Goal: Transaction & Acquisition: Purchase product/service

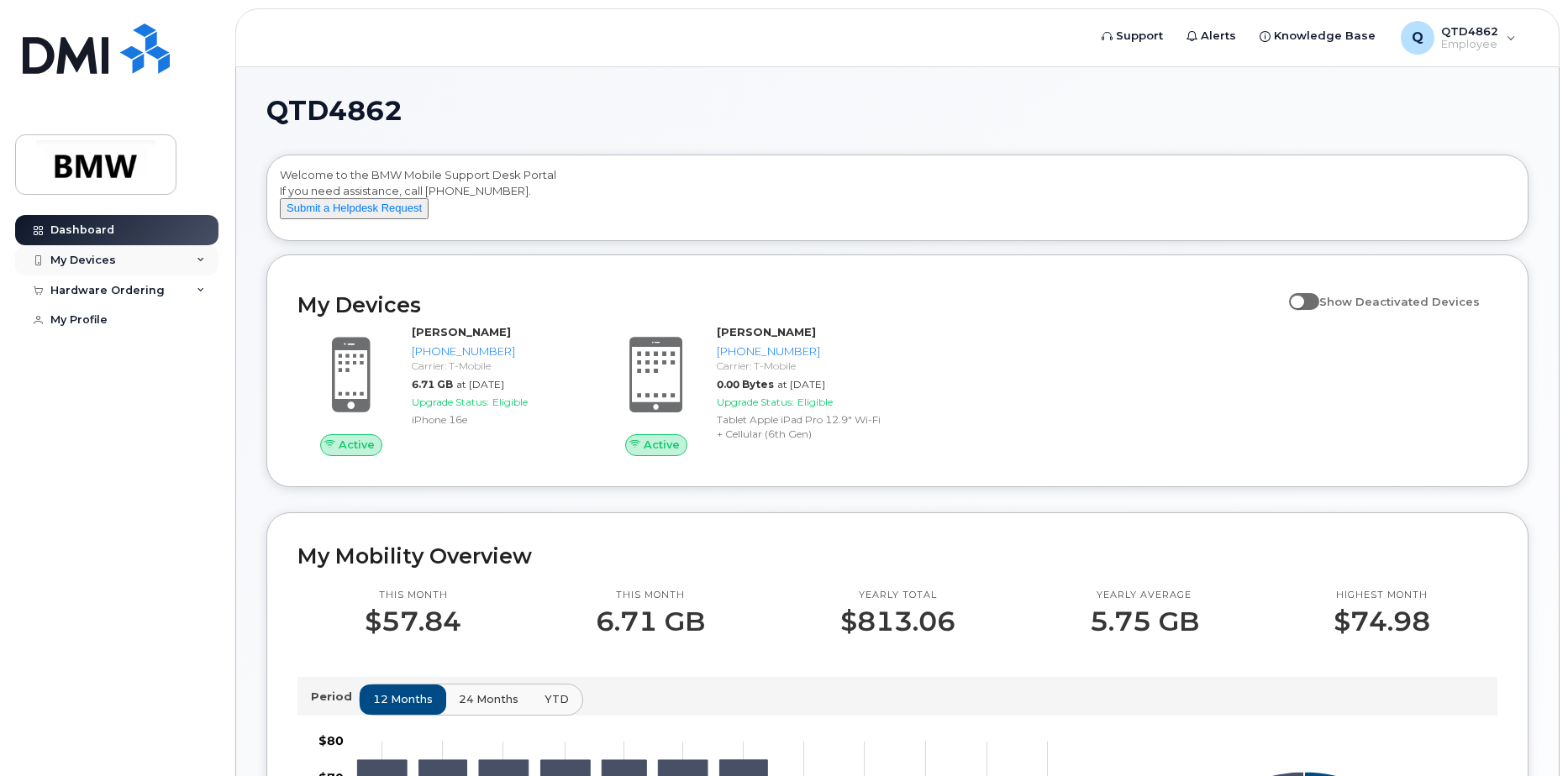
click at [158, 261] on div "My Devices" at bounding box center [117, 260] width 203 height 30
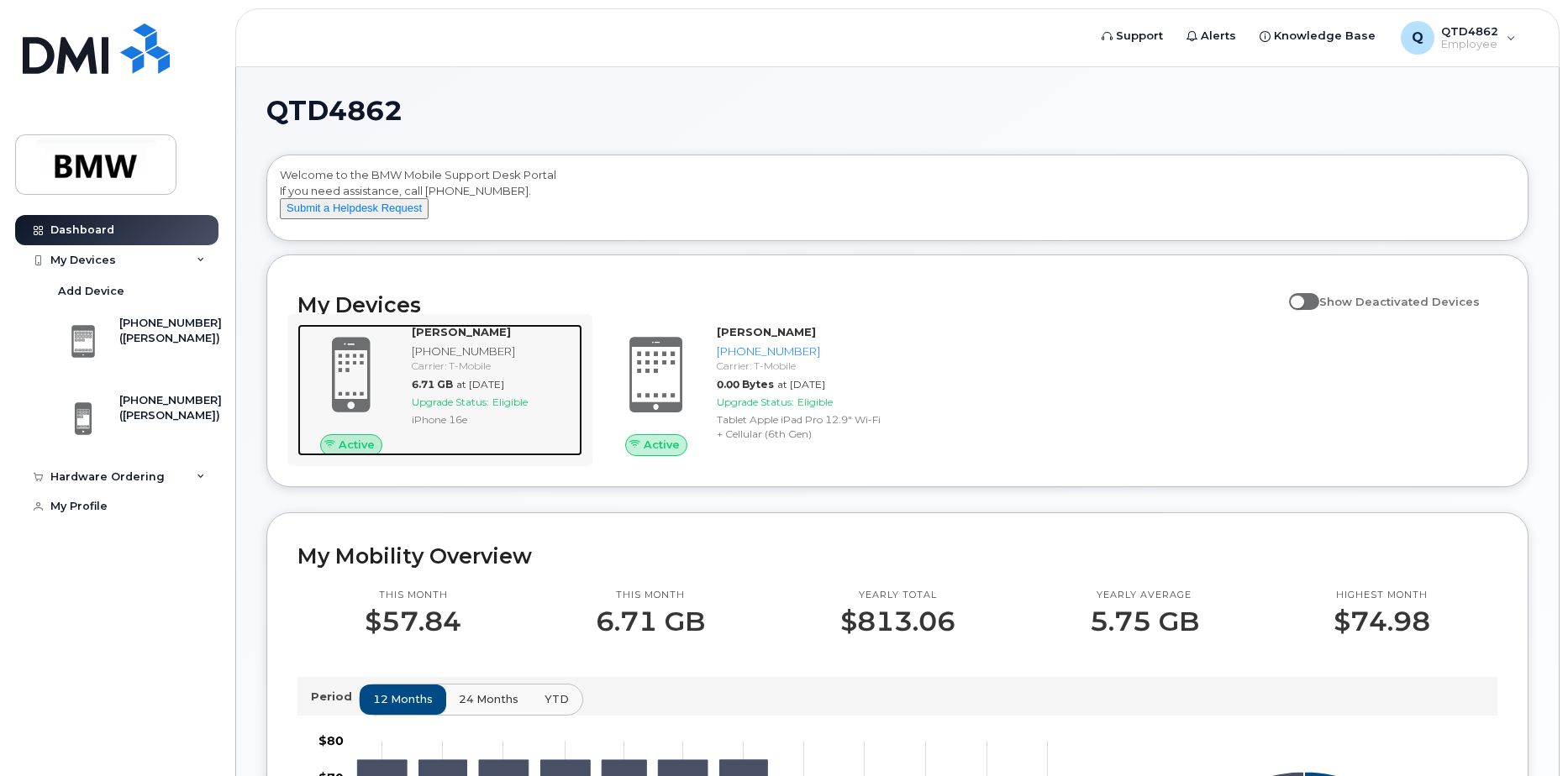
click at [406, 422] on div "Matthew Hurley 864-593-6672 Carrier: T-Mobile 6.71 GB at Sep 01, 2025 Upgrade S…" at bounding box center [493, 389] width 178 height 131
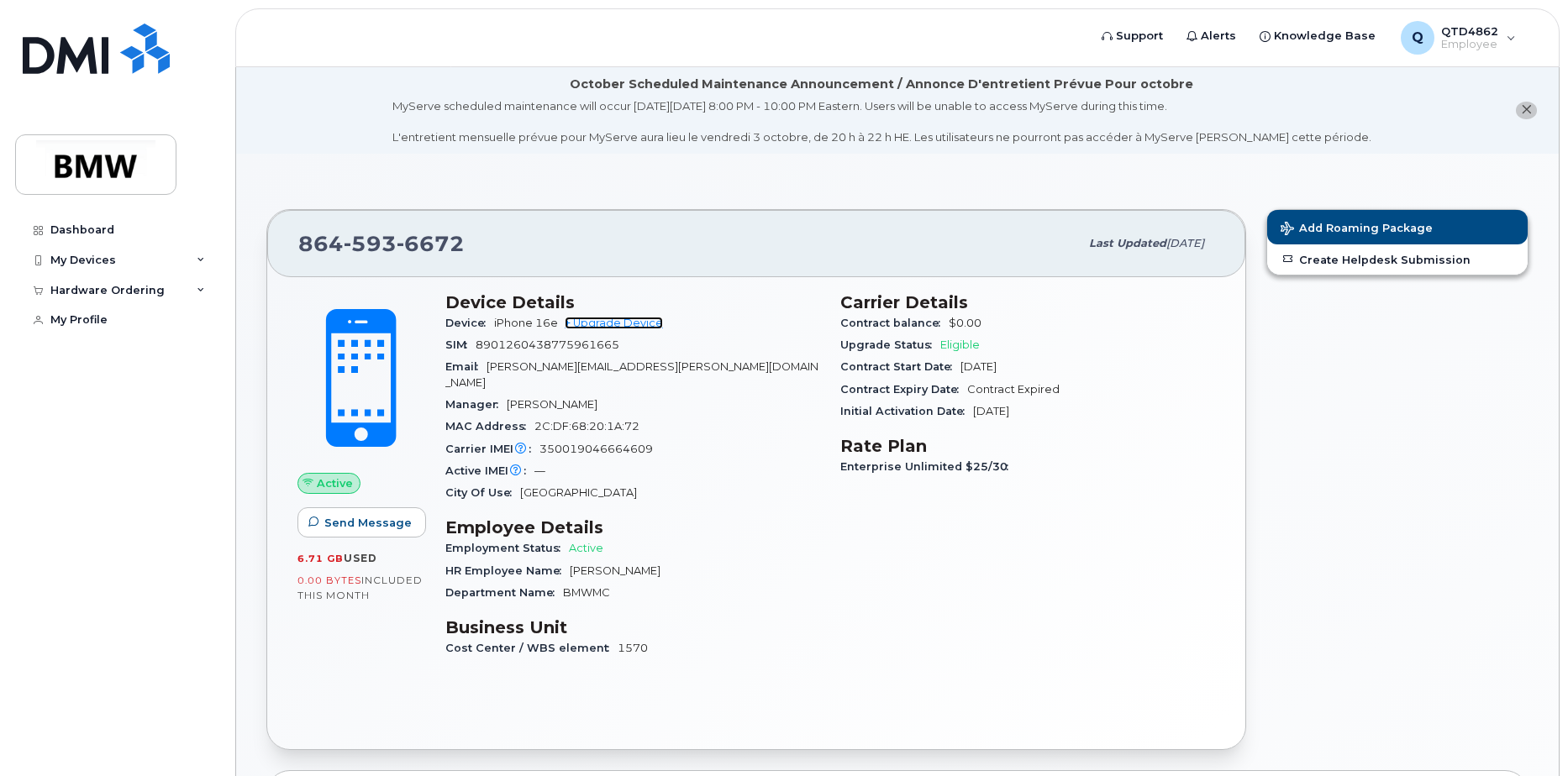
click at [598, 320] on link "+ Upgrade Device" at bounding box center [613, 323] width 98 height 13
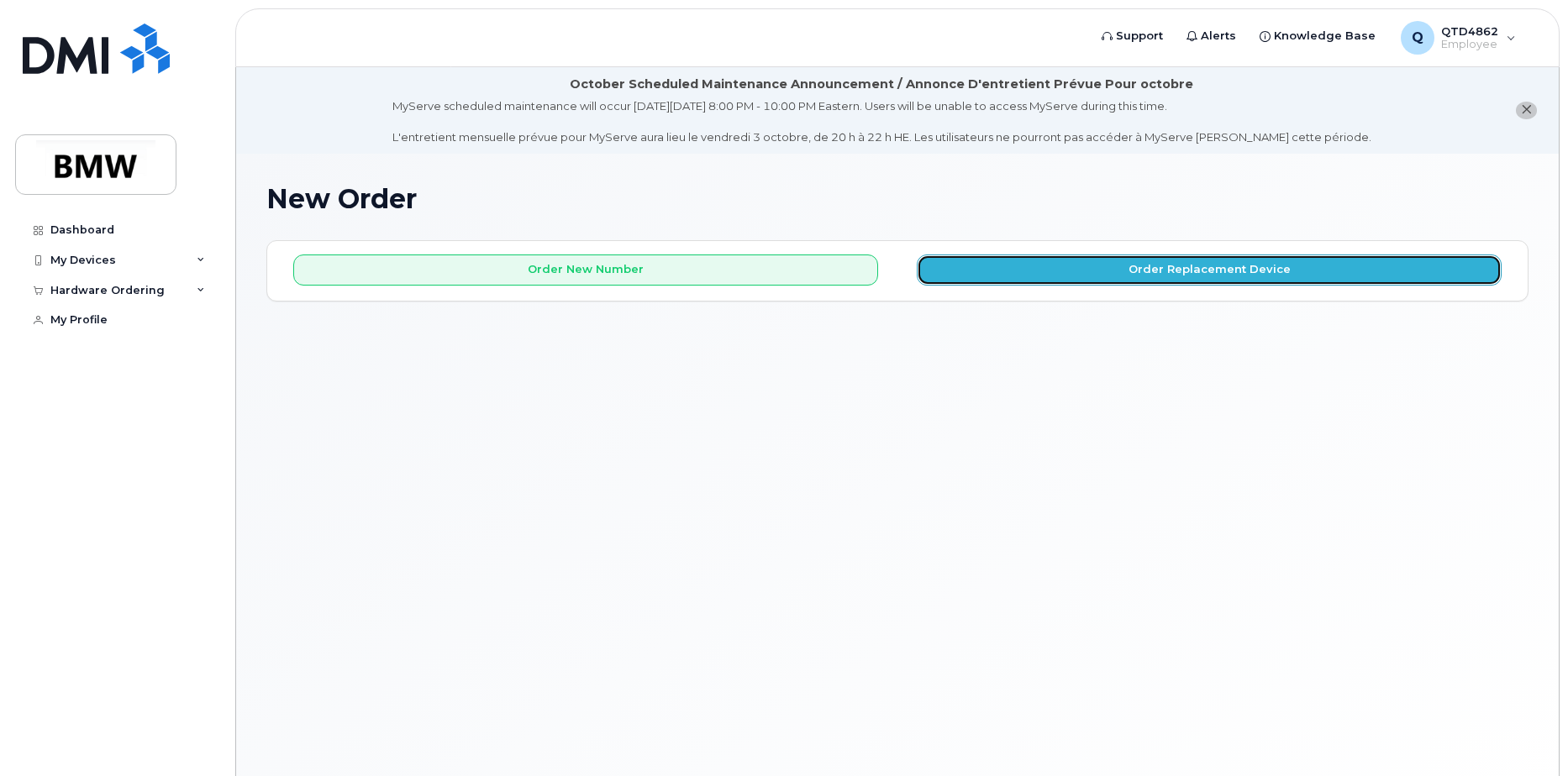
click at [968, 268] on button "Order Replacement Device" at bounding box center [1208, 270] width 585 height 31
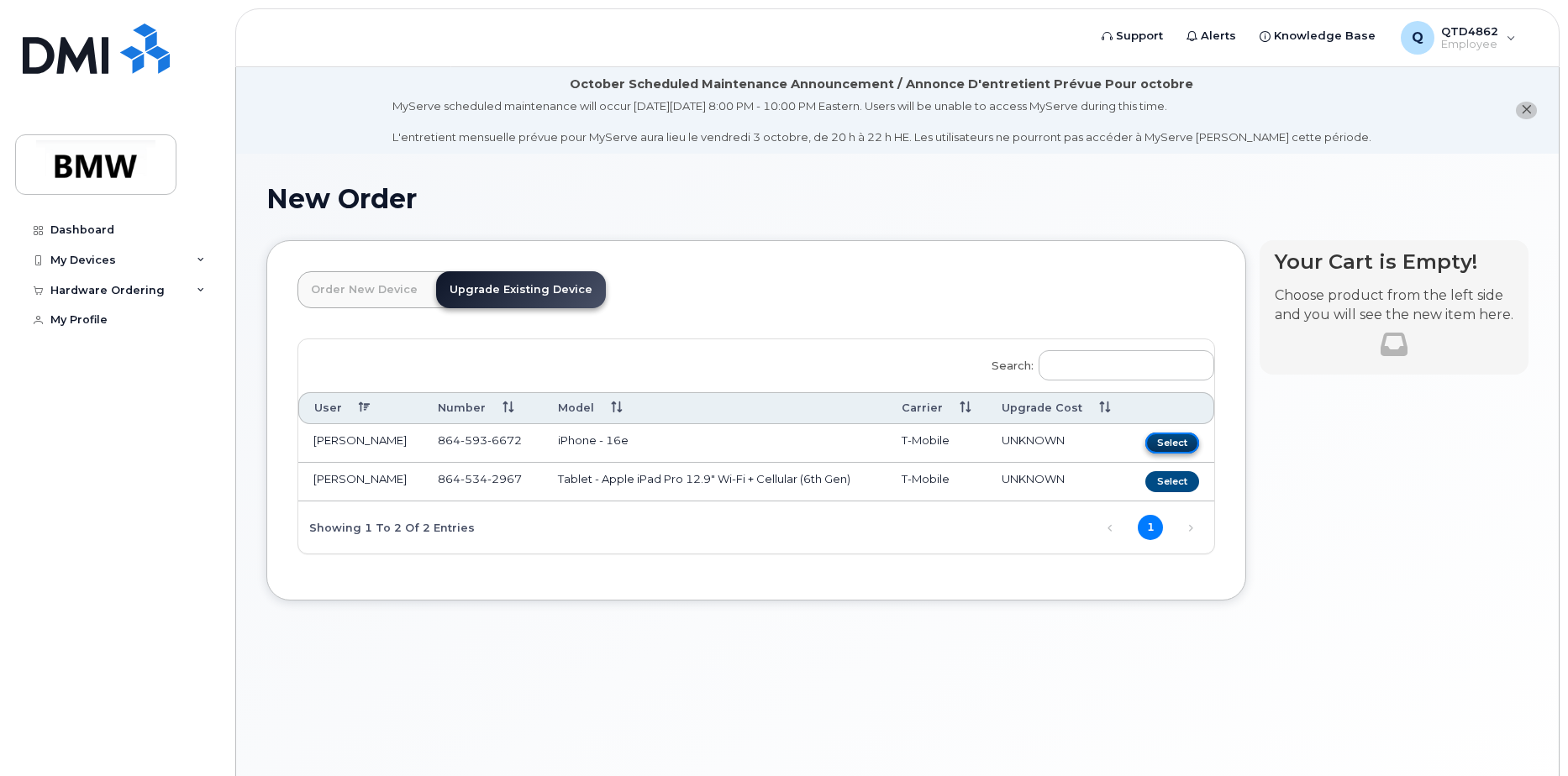
click at [1186, 445] on button "Select" at bounding box center [1172, 443] width 54 height 21
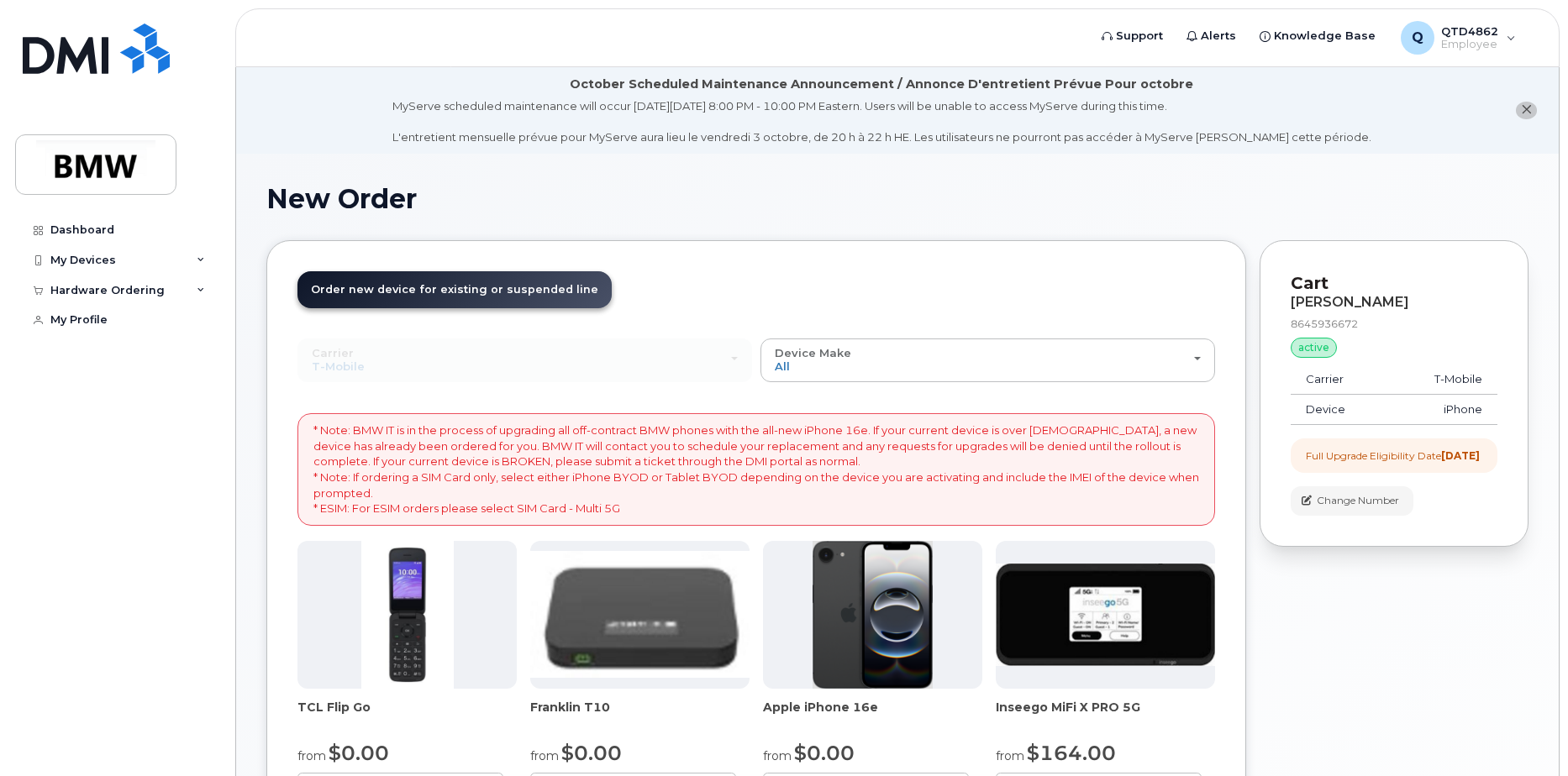
scroll to position [550, 0]
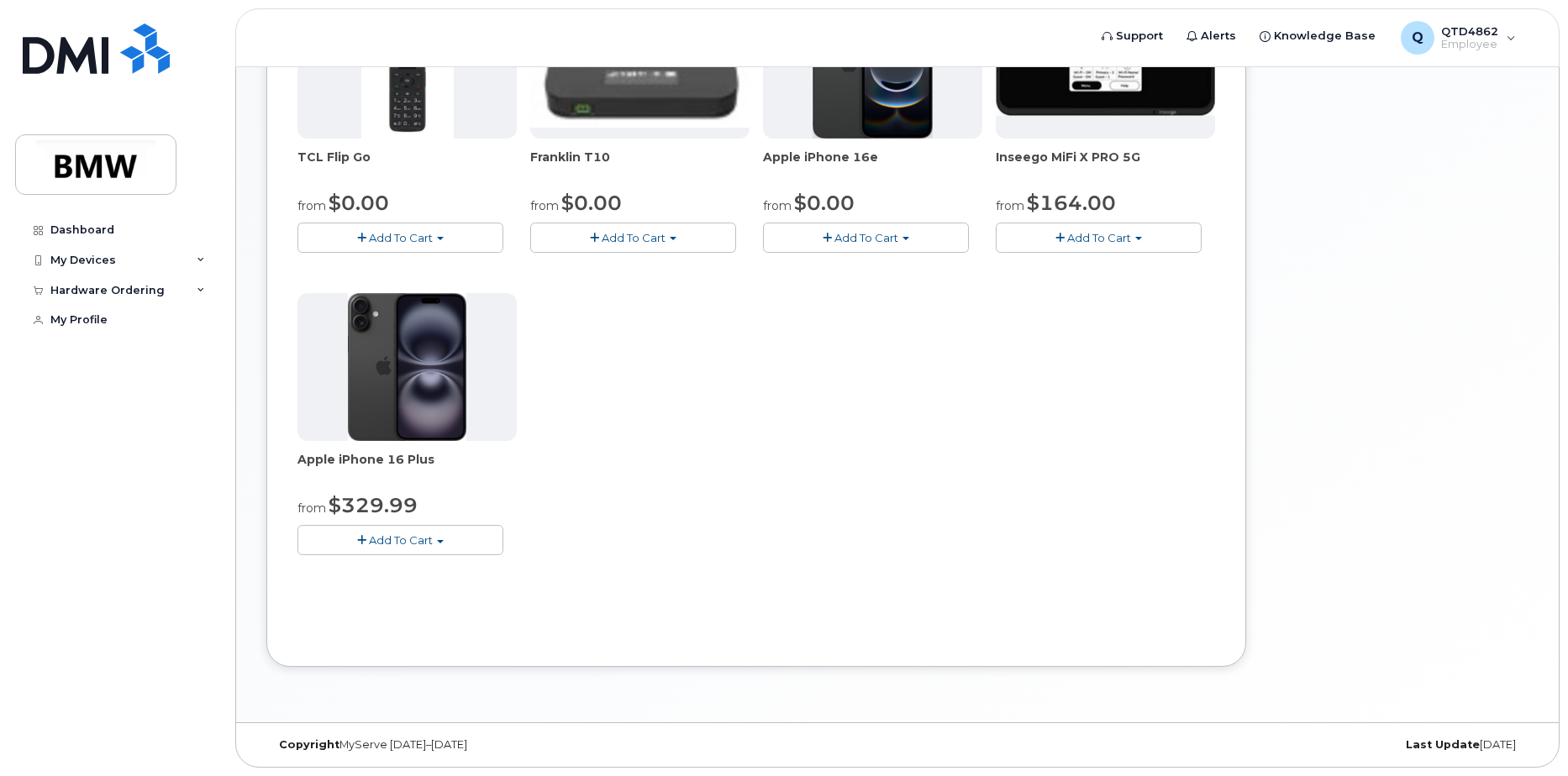
click at [420, 544] on span "Add To Cart" at bounding box center [401, 540] width 64 height 14
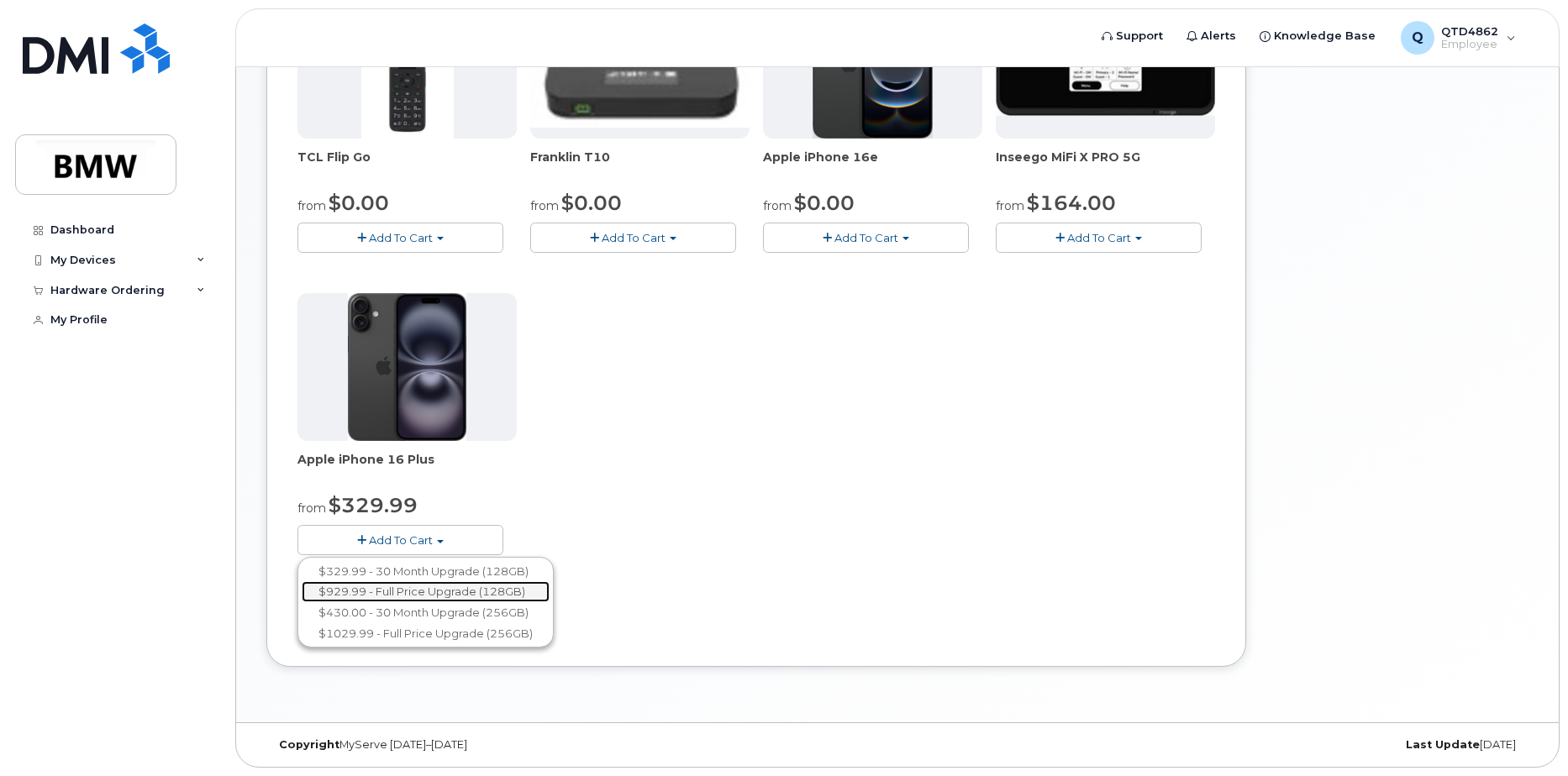
click at [411, 592] on link "$929.99 - Full Price Upgrade (128GB)" at bounding box center [426, 591] width 248 height 21
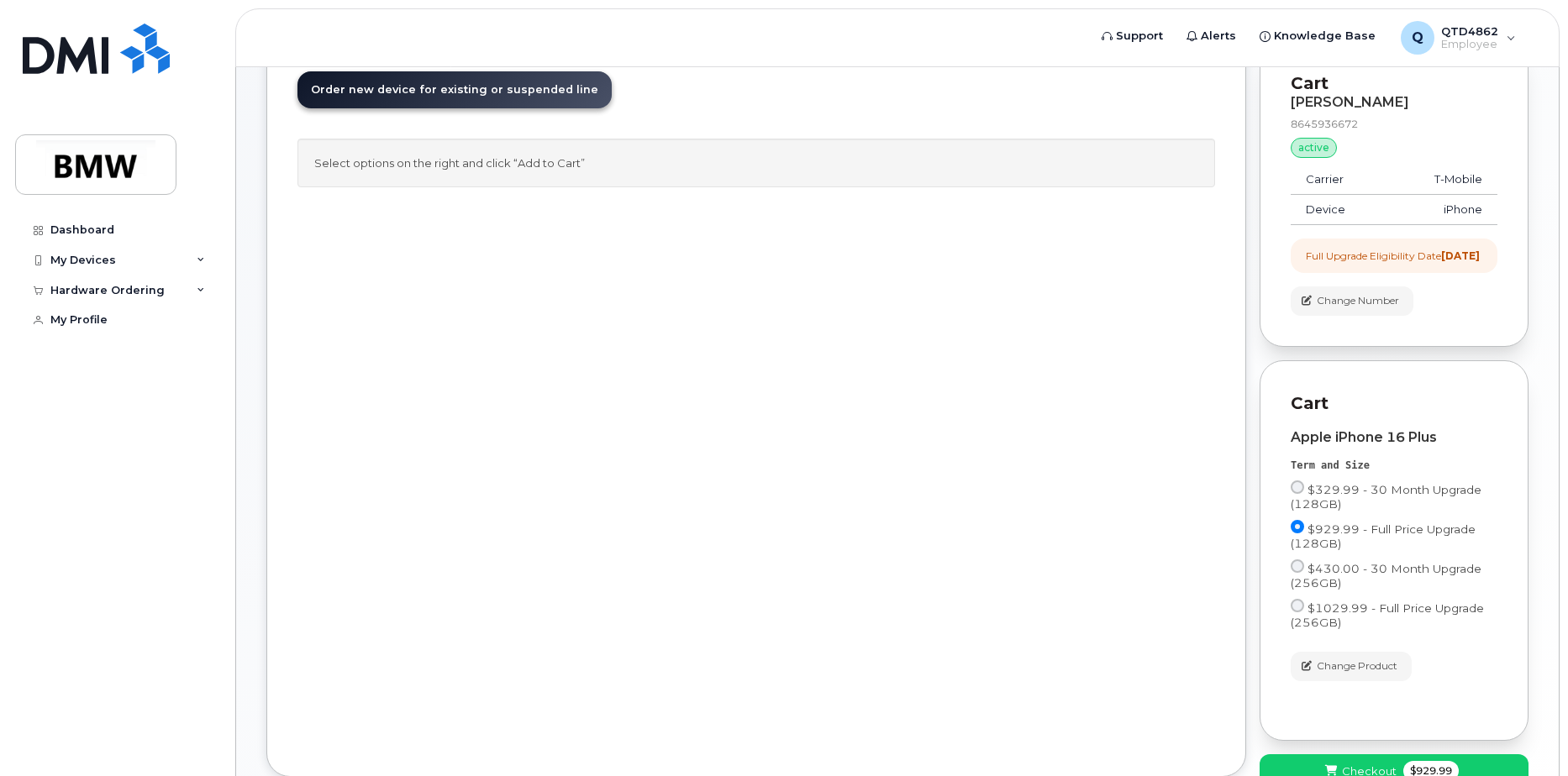
scroll to position [0, 0]
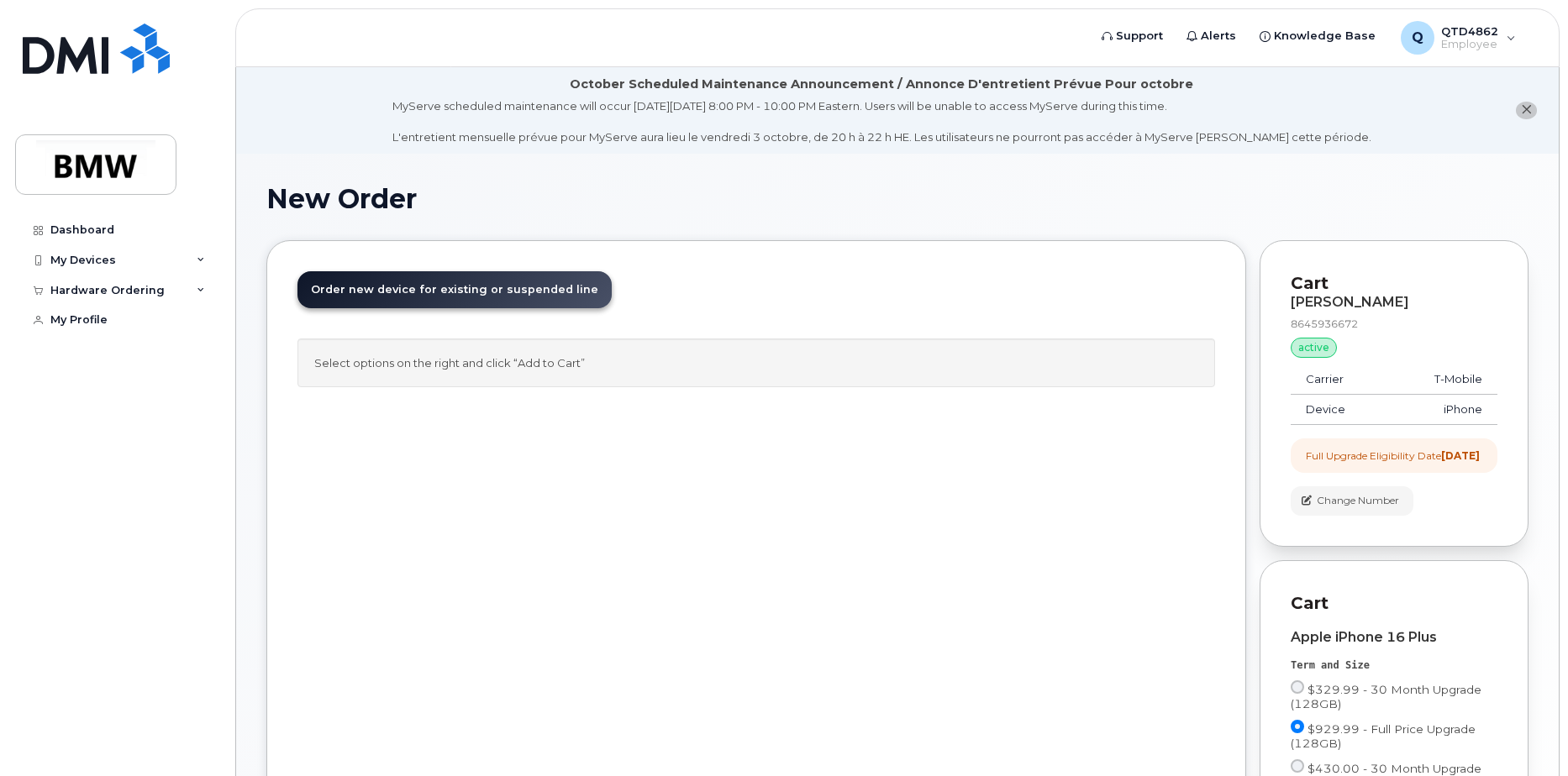
click at [566, 365] on div "Select options on the right and click “Add to Cart”" at bounding box center [756, 363] width 917 height 49
click at [75, 261] on div "My Devices" at bounding box center [83, 260] width 66 height 14
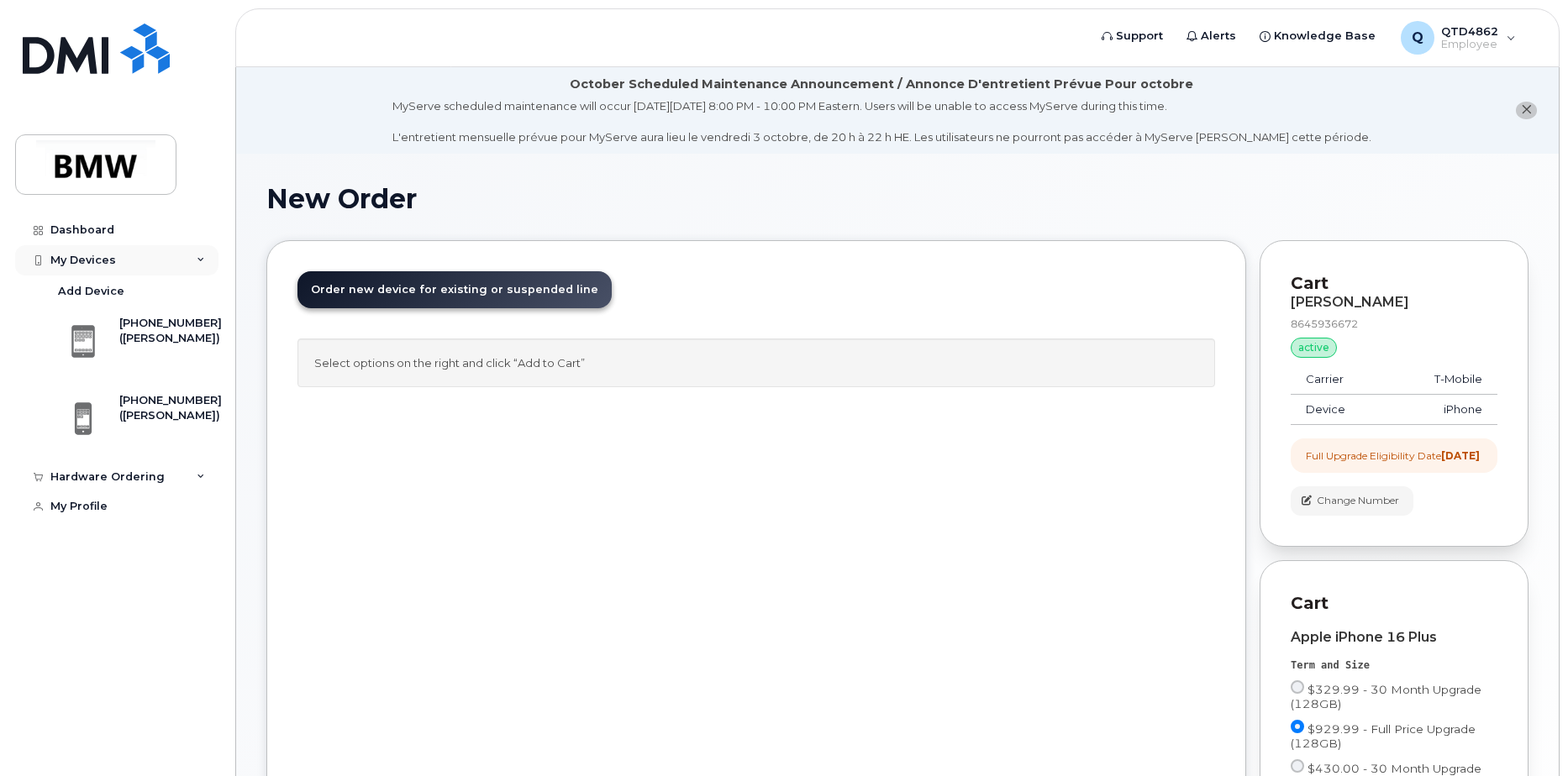
click at [109, 261] on div "My Devices" at bounding box center [83, 260] width 66 height 14
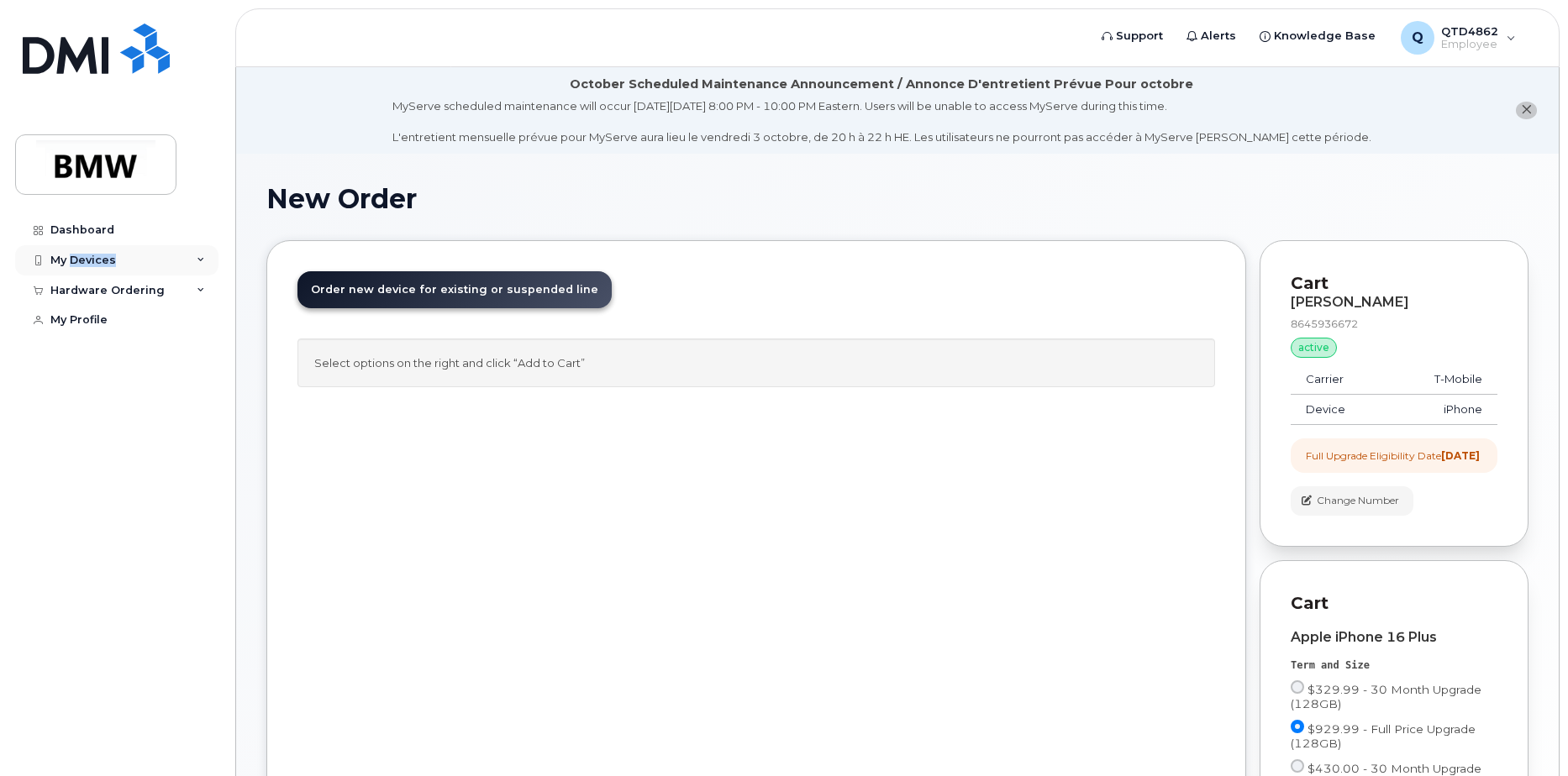
click at [109, 261] on div "My Devices" at bounding box center [83, 260] width 66 height 14
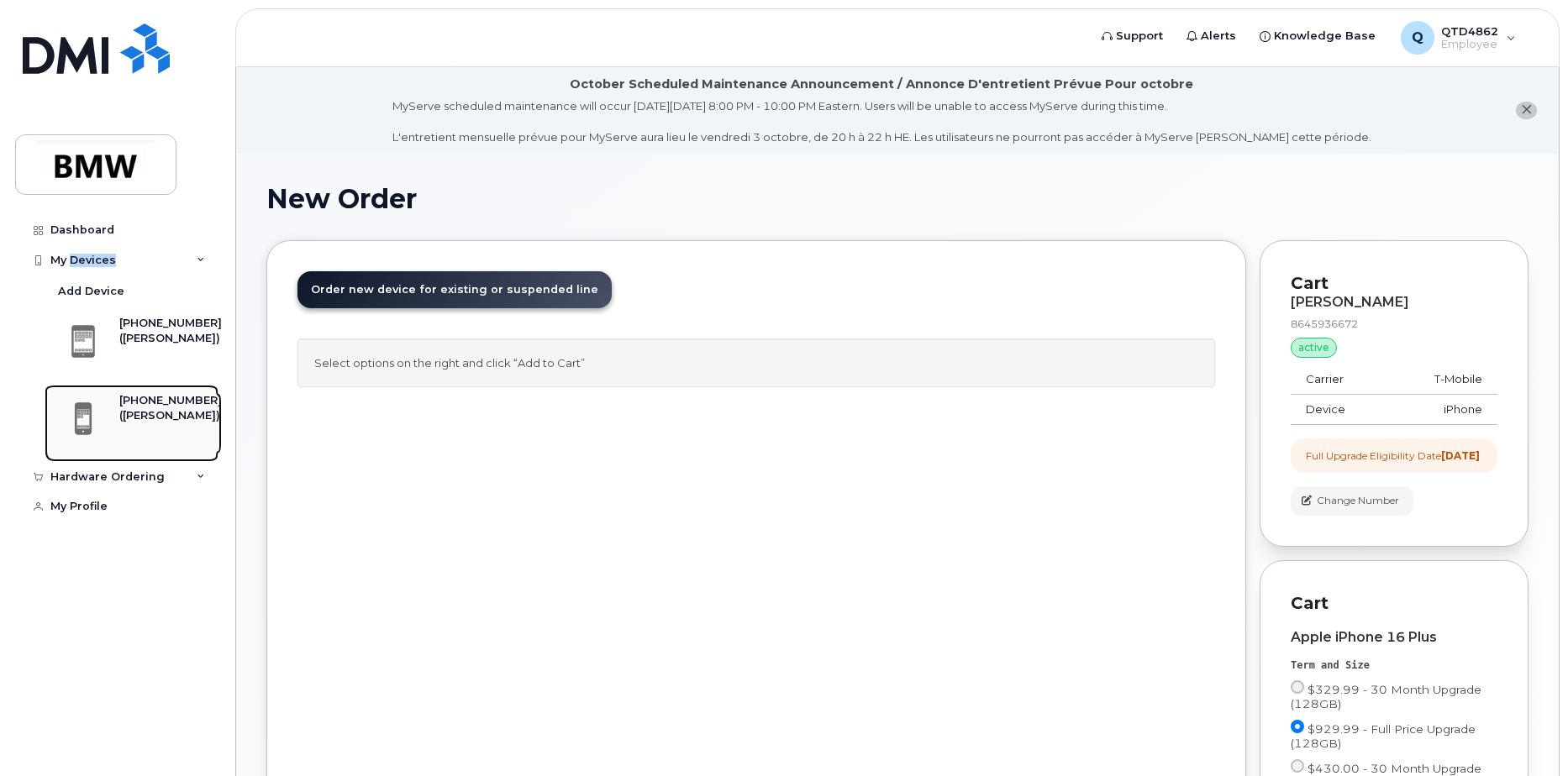
click at [130, 418] on div "([PERSON_NAME])" at bounding box center [170, 415] width 103 height 16
click at [73, 421] on span at bounding box center [83, 419] width 34 height 36
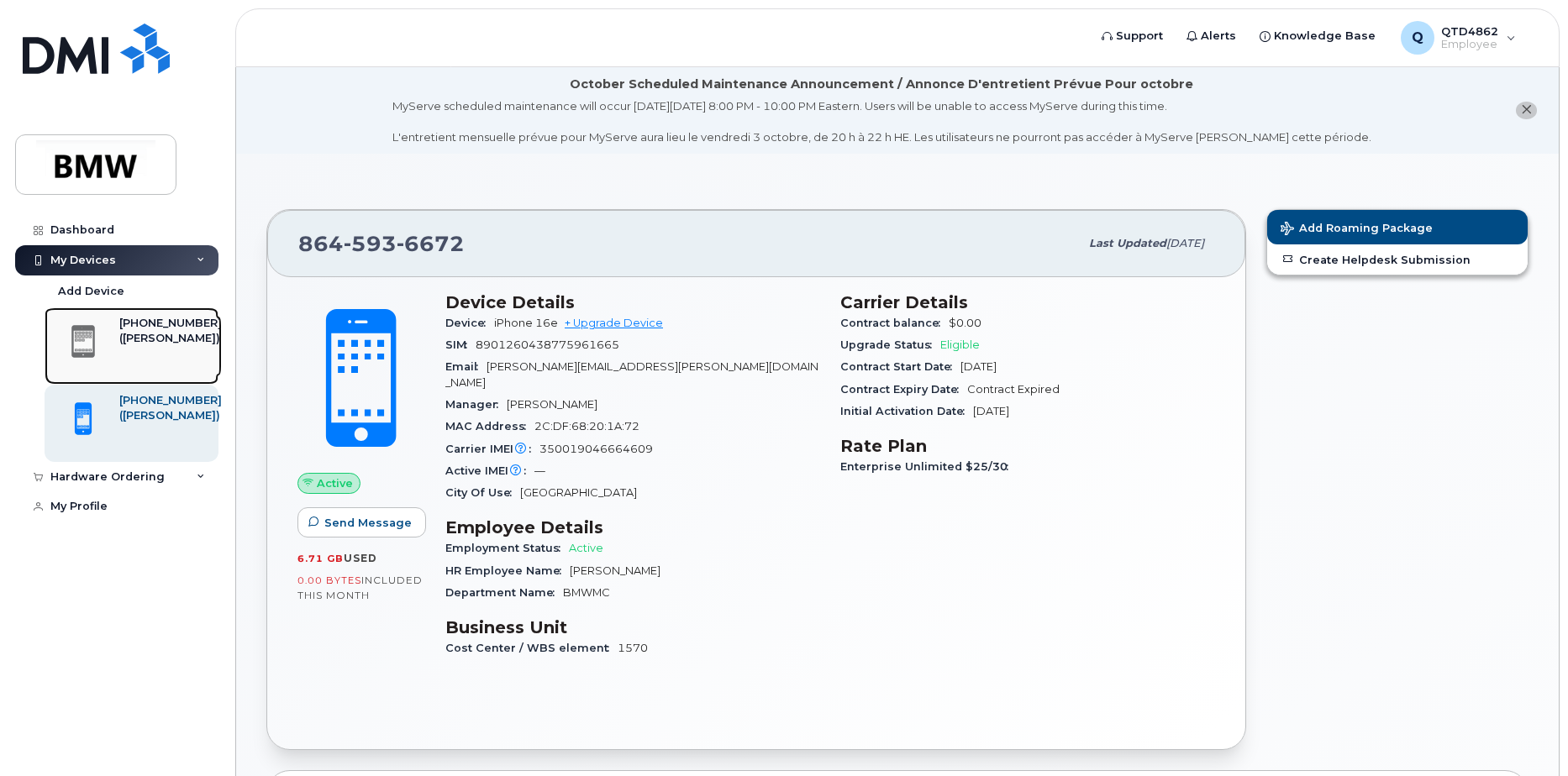
click at [83, 363] on div at bounding box center [83, 341] width 60 height 52
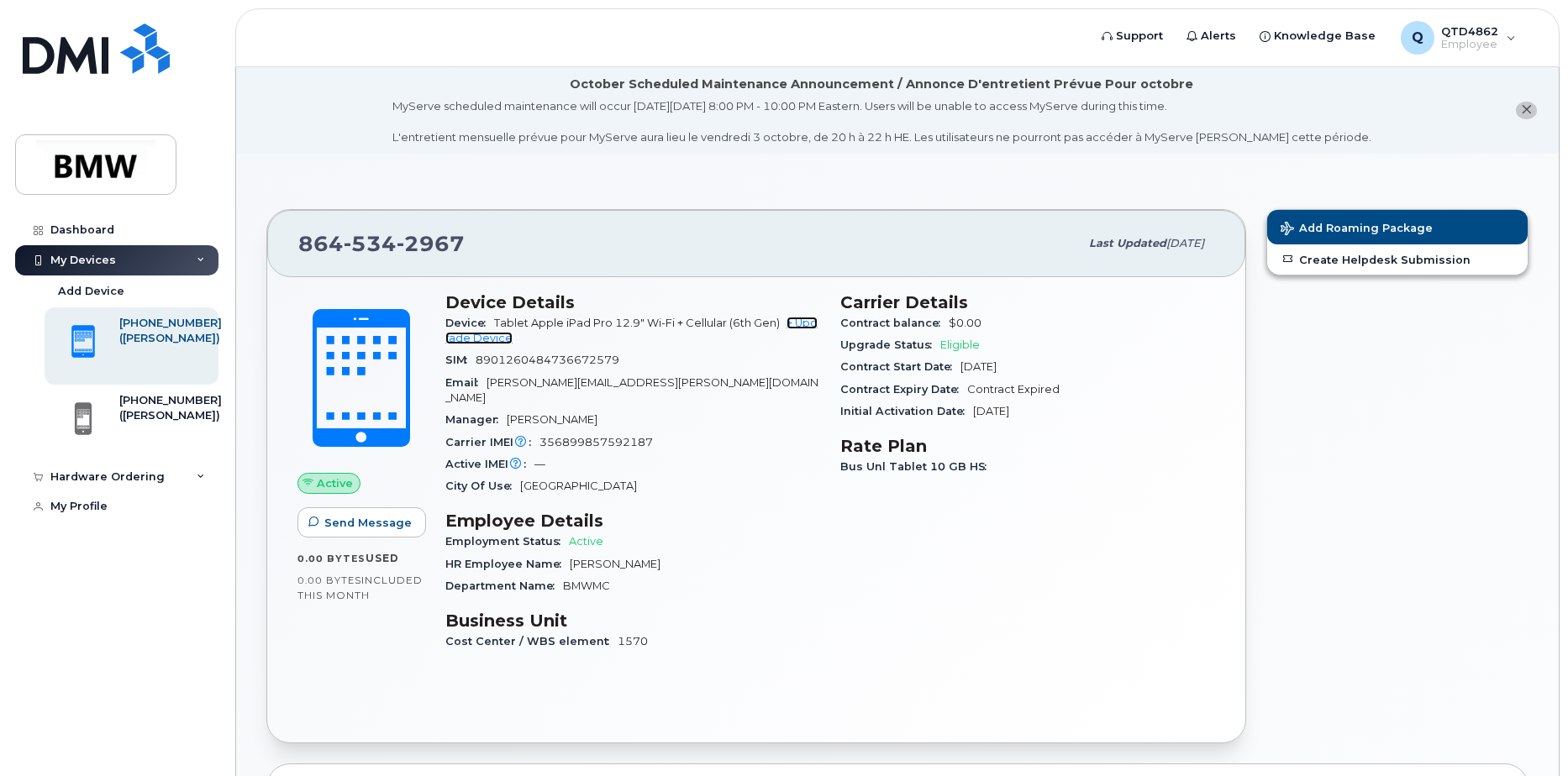
click at [471, 339] on link "+ Upgrade Device" at bounding box center [632, 330] width 373 height 27
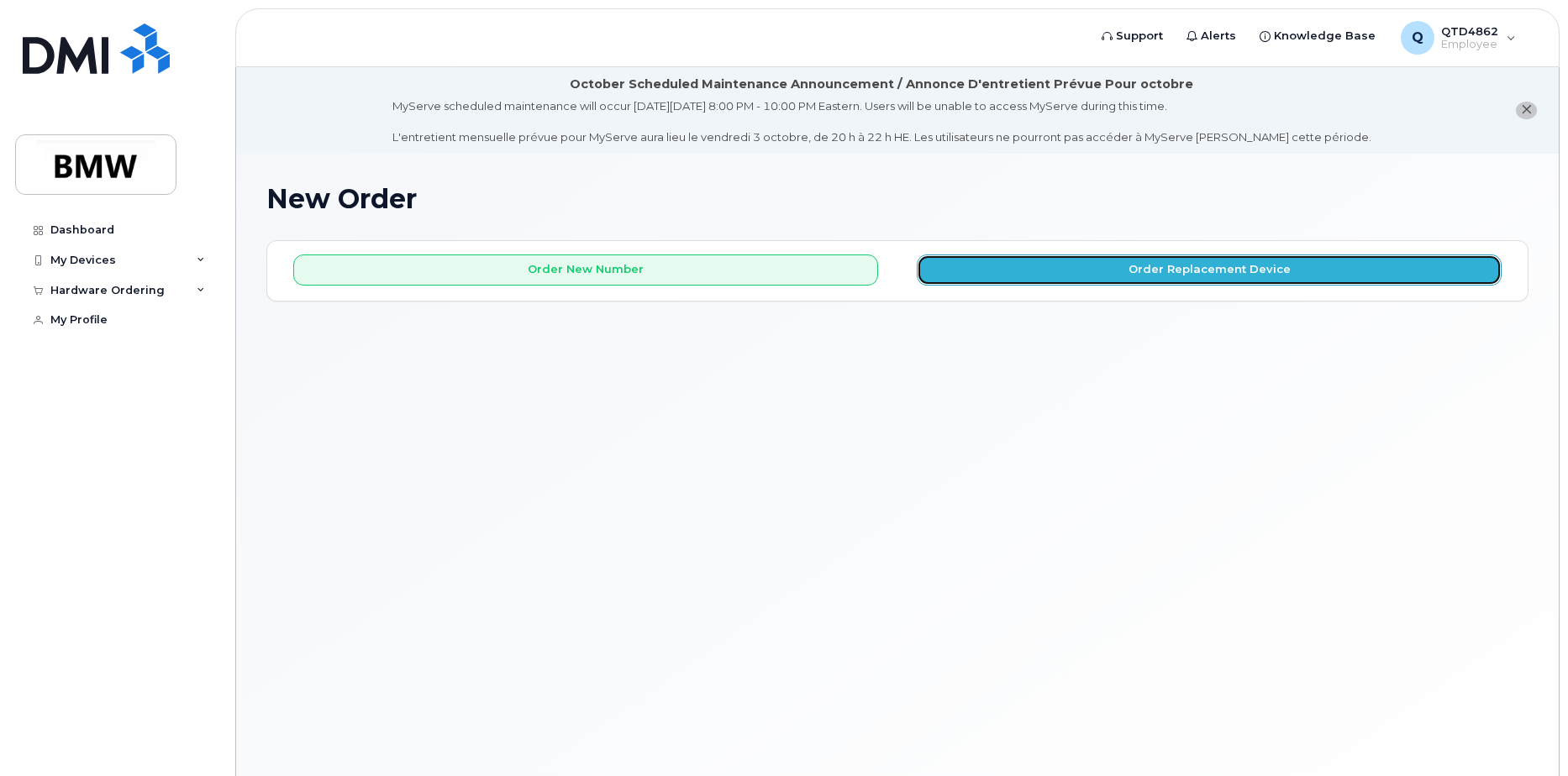
click at [1086, 276] on button "Order Replacement Device" at bounding box center [1208, 270] width 585 height 31
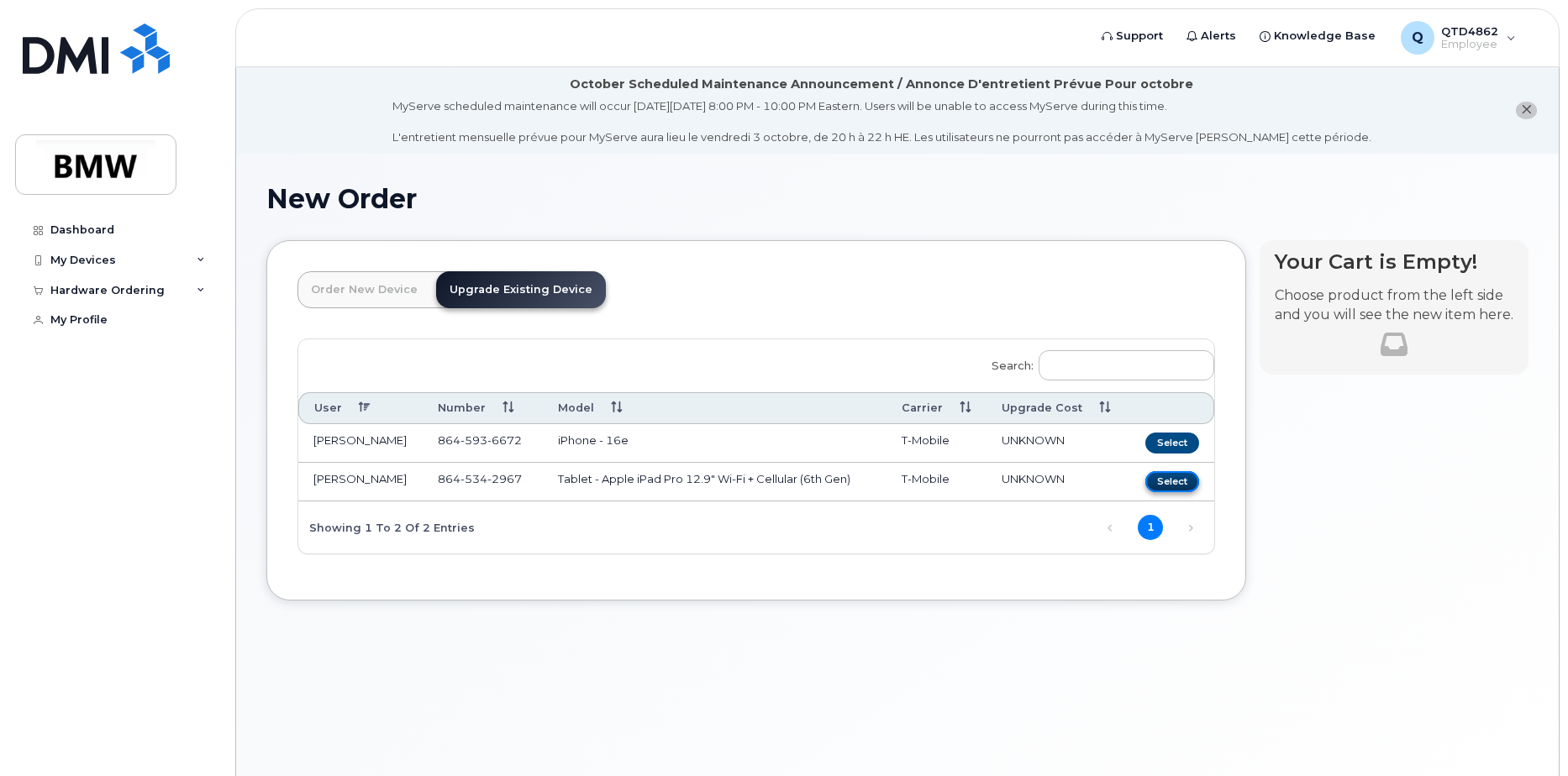
click at [1172, 476] on button "Select" at bounding box center [1172, 481] width 54 height 21
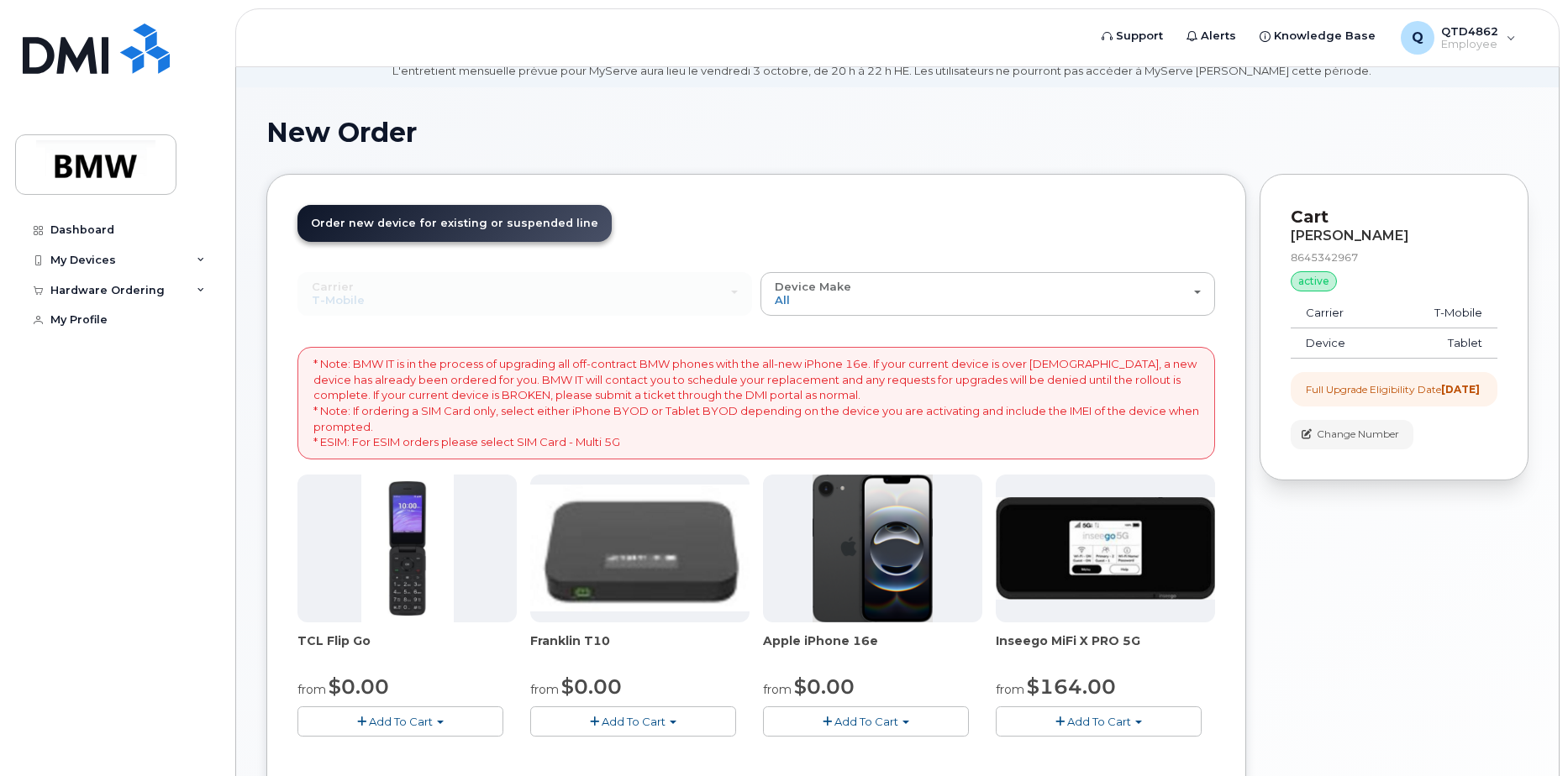
scroll to position [46, 0]
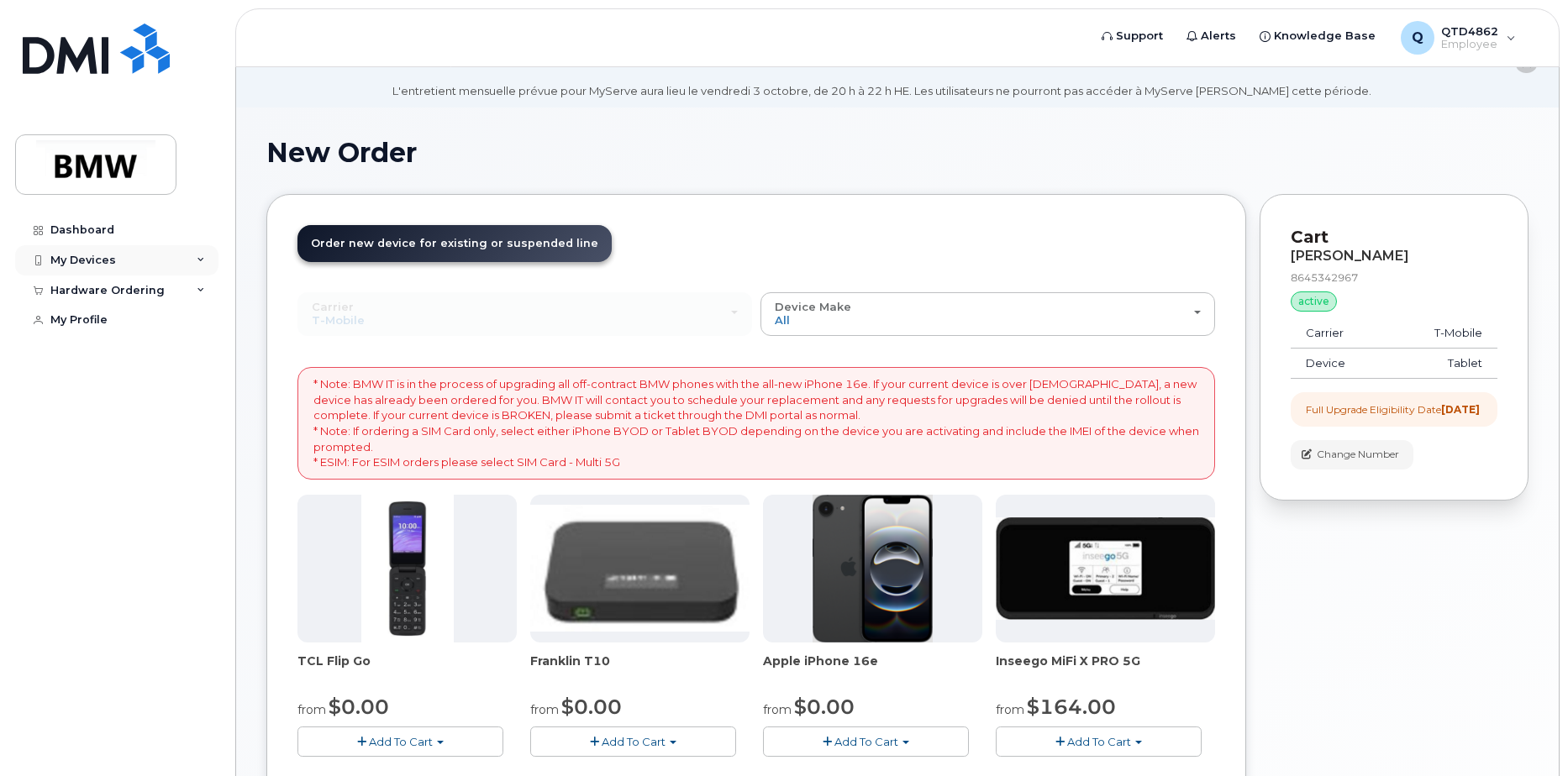
click at [75, 250] on div "My Devices" at bounding box center [117, 260] width 203 height 30
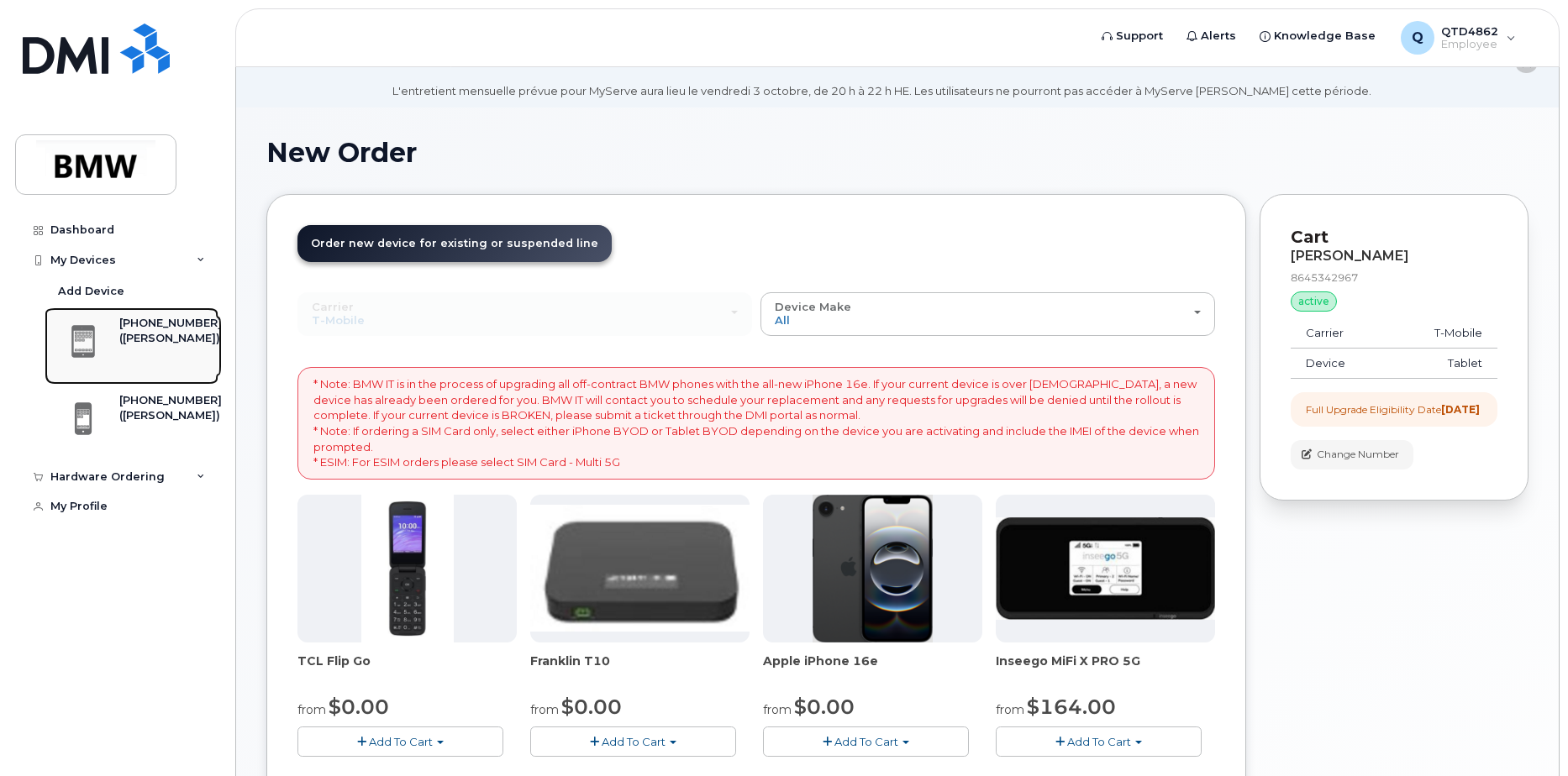
click at [137, 325] on div "[PHONE_NUMBER]" at bounding box center [170, 323] width 103 height 16
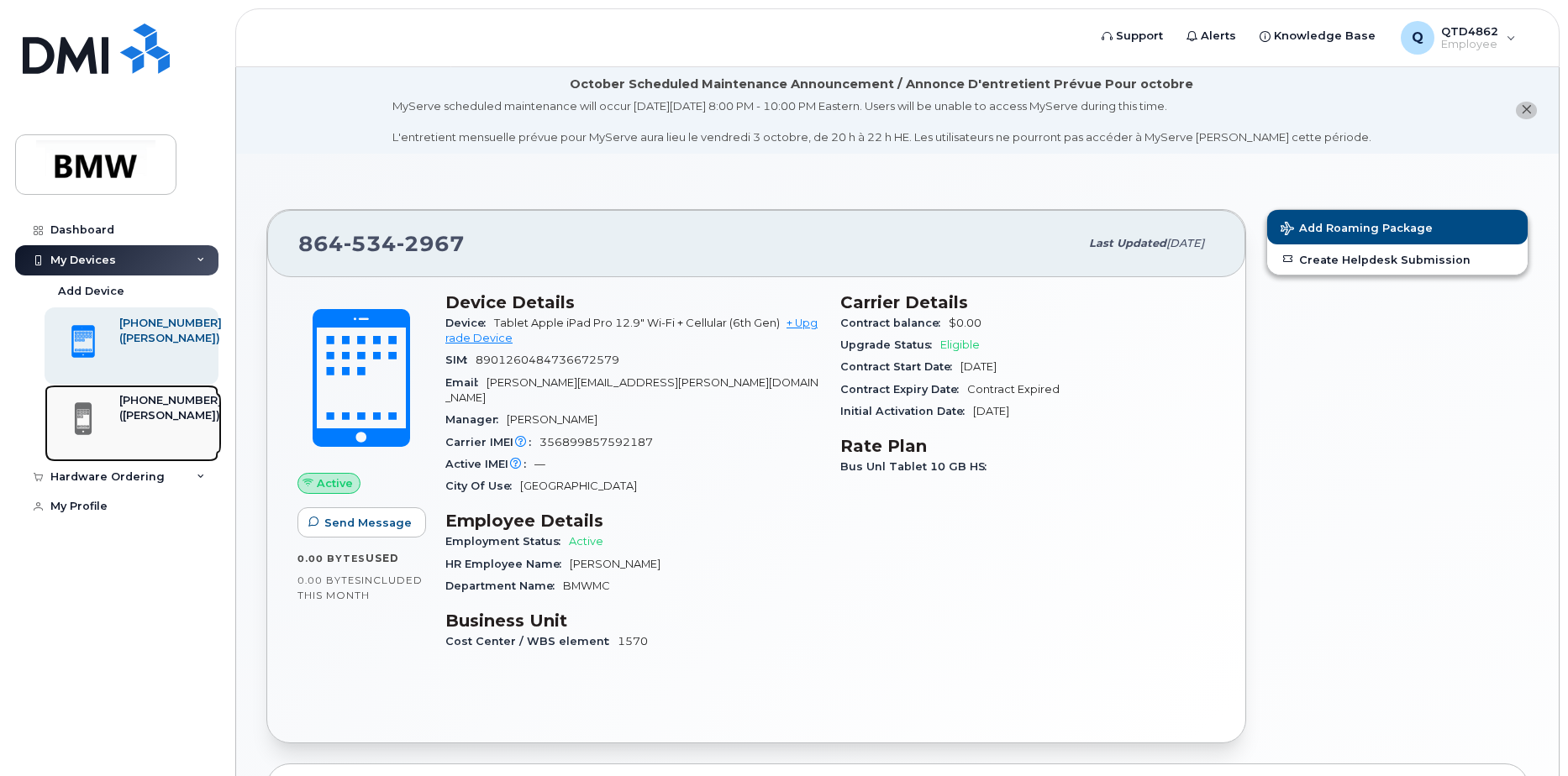
click at [142, 424] on div "([PERSON_NAME])" at bounding box center [170, 415] width 103 height 16
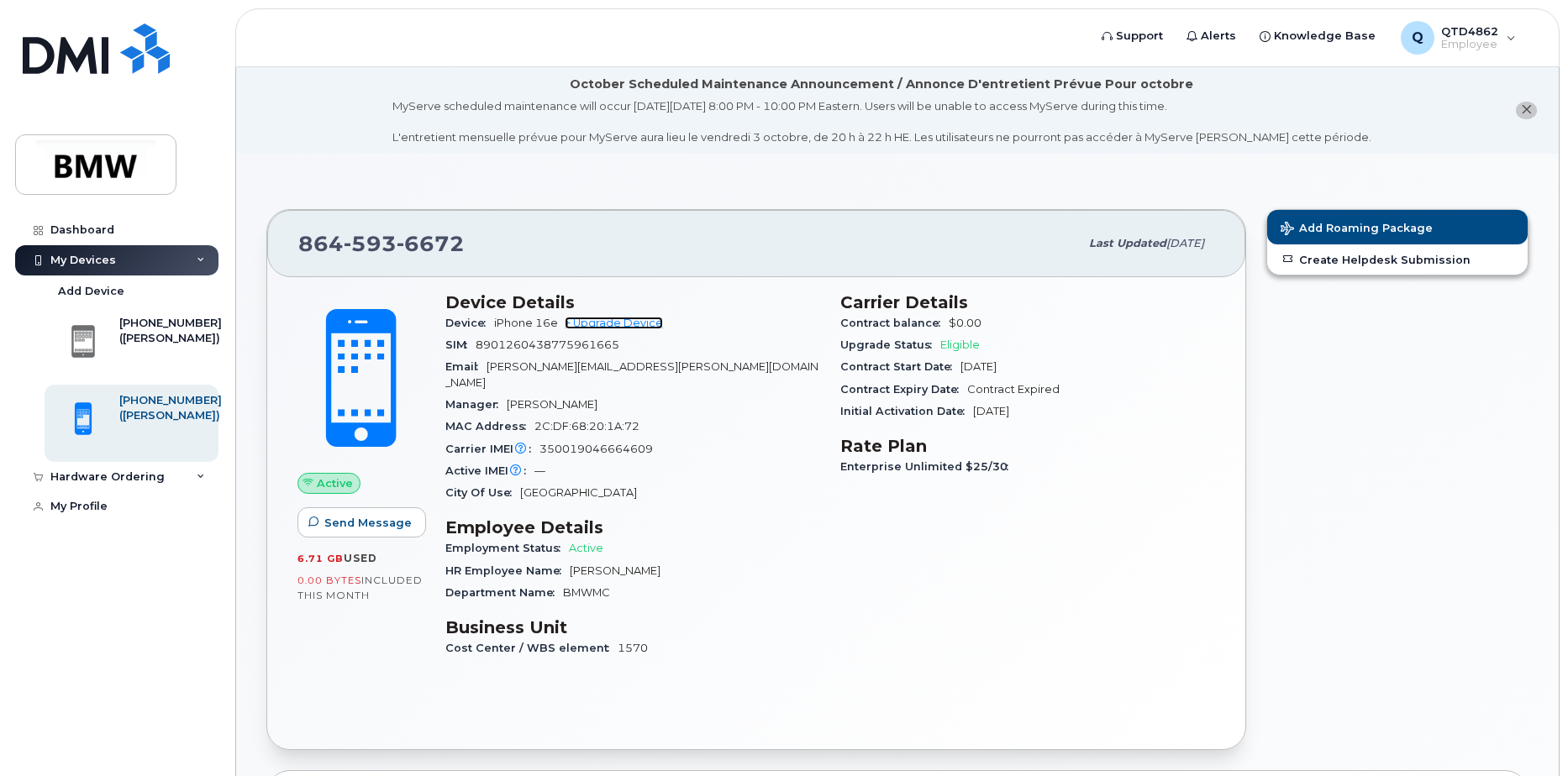
click at [606, 328] on link "+ Upgrade Device" at bounding box center [613, 323] width 98 height 13
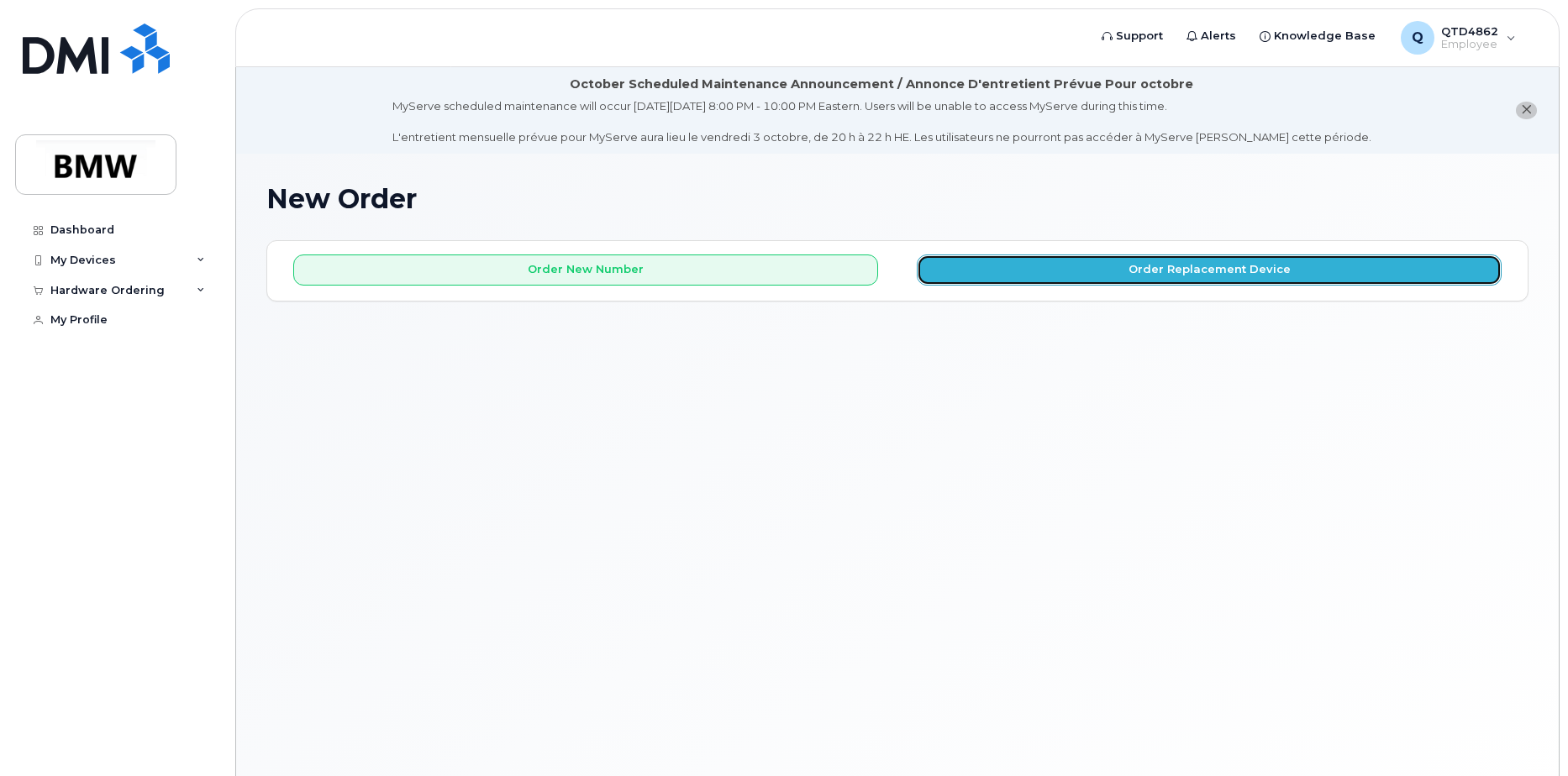
click at [1231, 277] on button "Order Replacement Device" at bounding box center [1208, 270] width 585 height 31
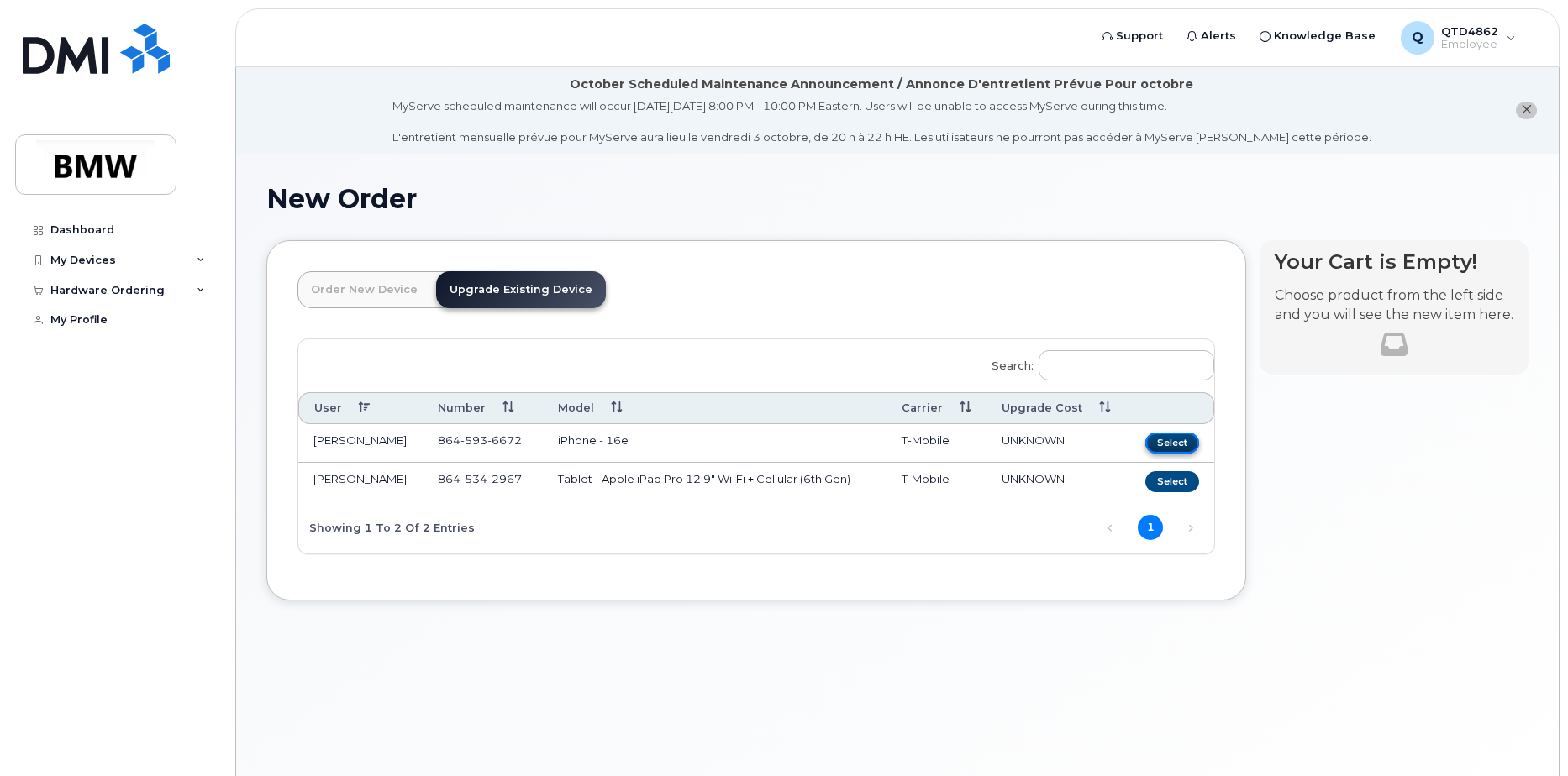
click at [1162, 442] on button "Select" at bounding box center [1172, 443] width 54 height 21
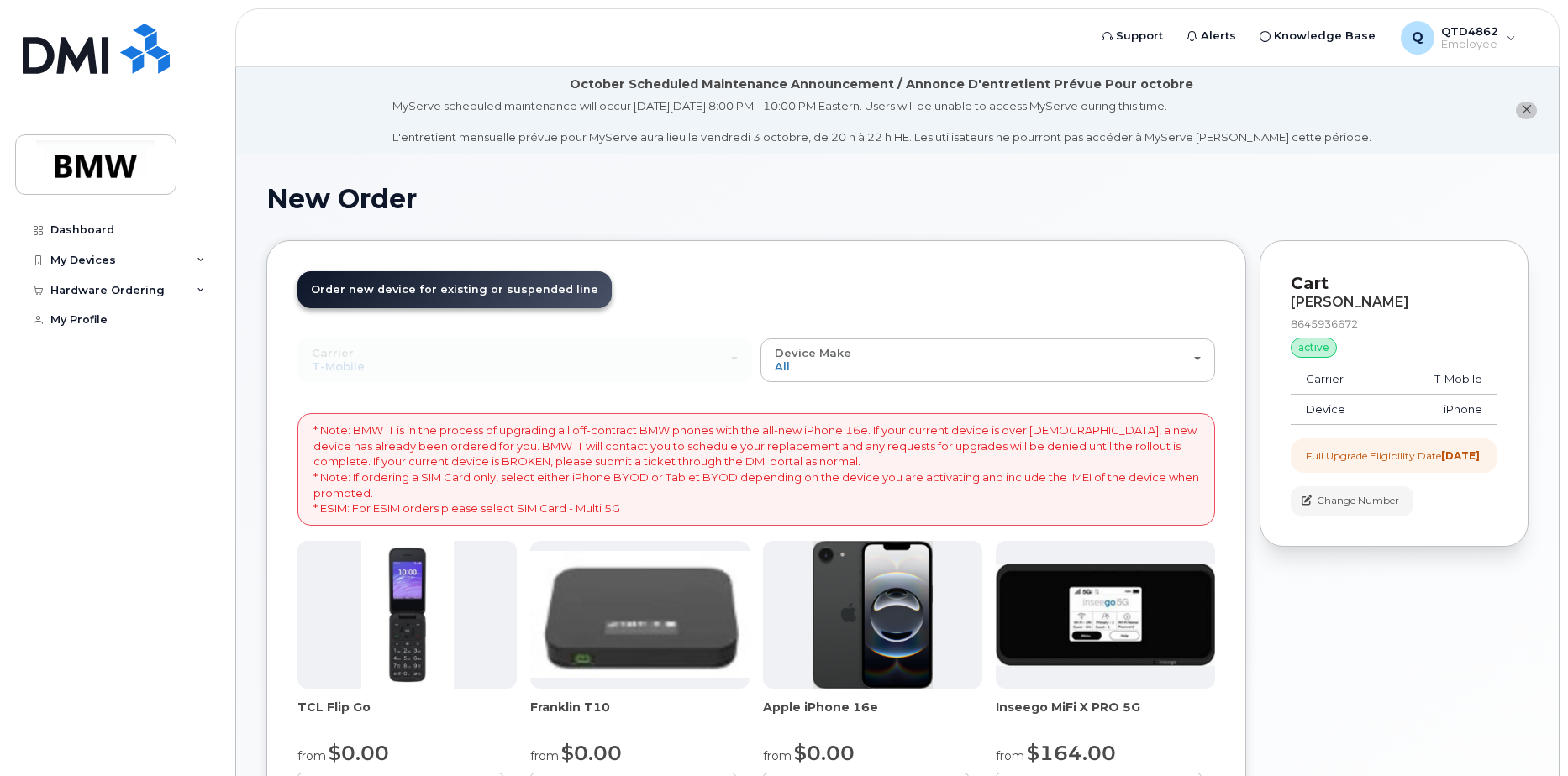
drag, startPoint x: 1368, startPoint y: 475, endPoint x: 1292, endPoint y: 458, distance: 77.9
click at [1292, 458] on div "Full Upgrade Eligibility Date 2024-06-08" at bounding box center [1394, 456] width 207 height 35
click at [1295, 463] on div "Full Upgrade Eligibility Date 2024-06-08" at bounding box center [1394, 456] width 207 height 35
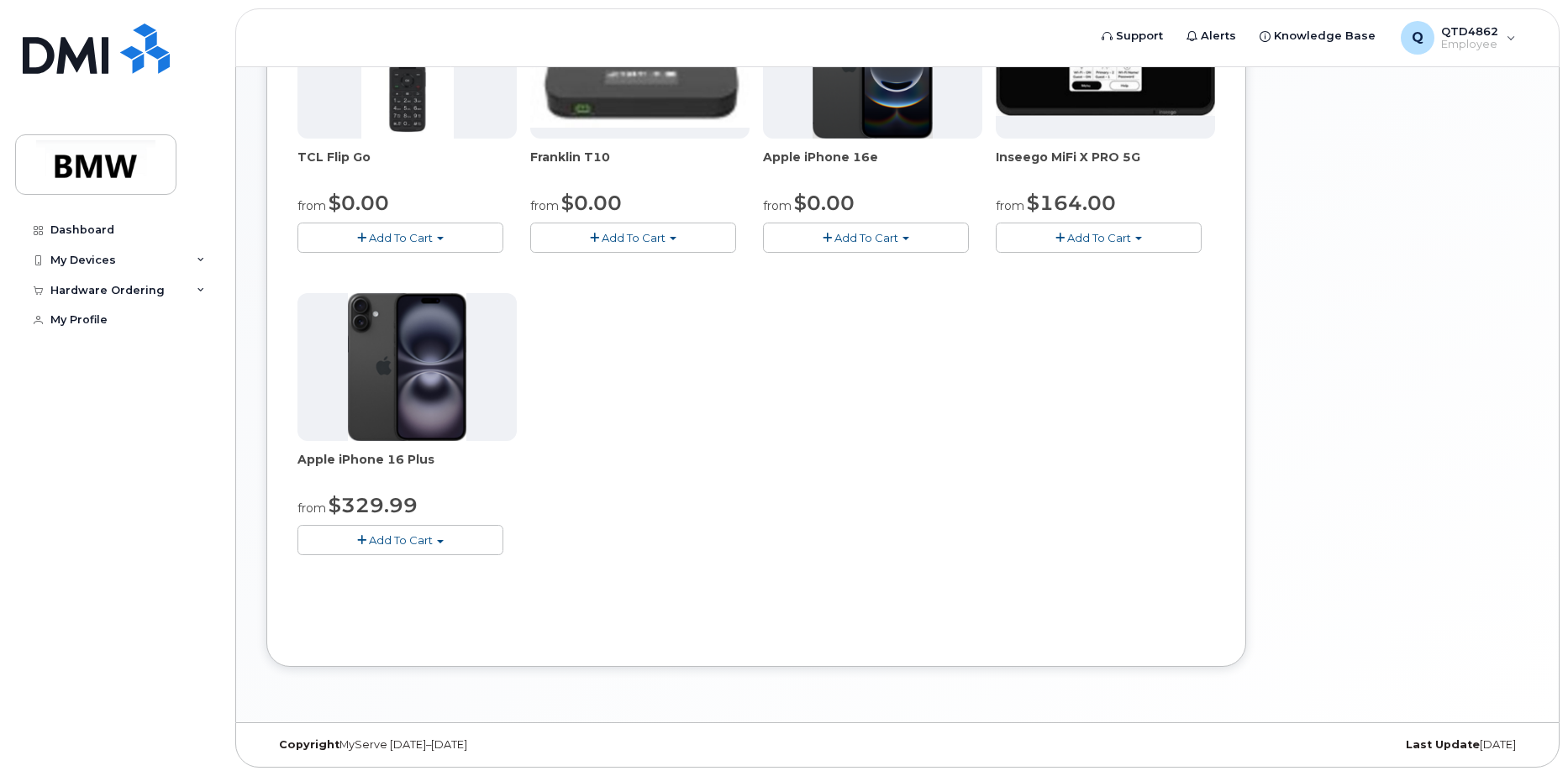
click at [389, 442] on div "Apple iPhone 16 Plus from $329.99 Add To Cart $329.99 - 30 Month Upgrade (128GB…" at bounding box center [407, 424] width 220 height 262
click at [403, 529] on button "Add To Cart" at bounding box center [400, 540] width 206 height 29
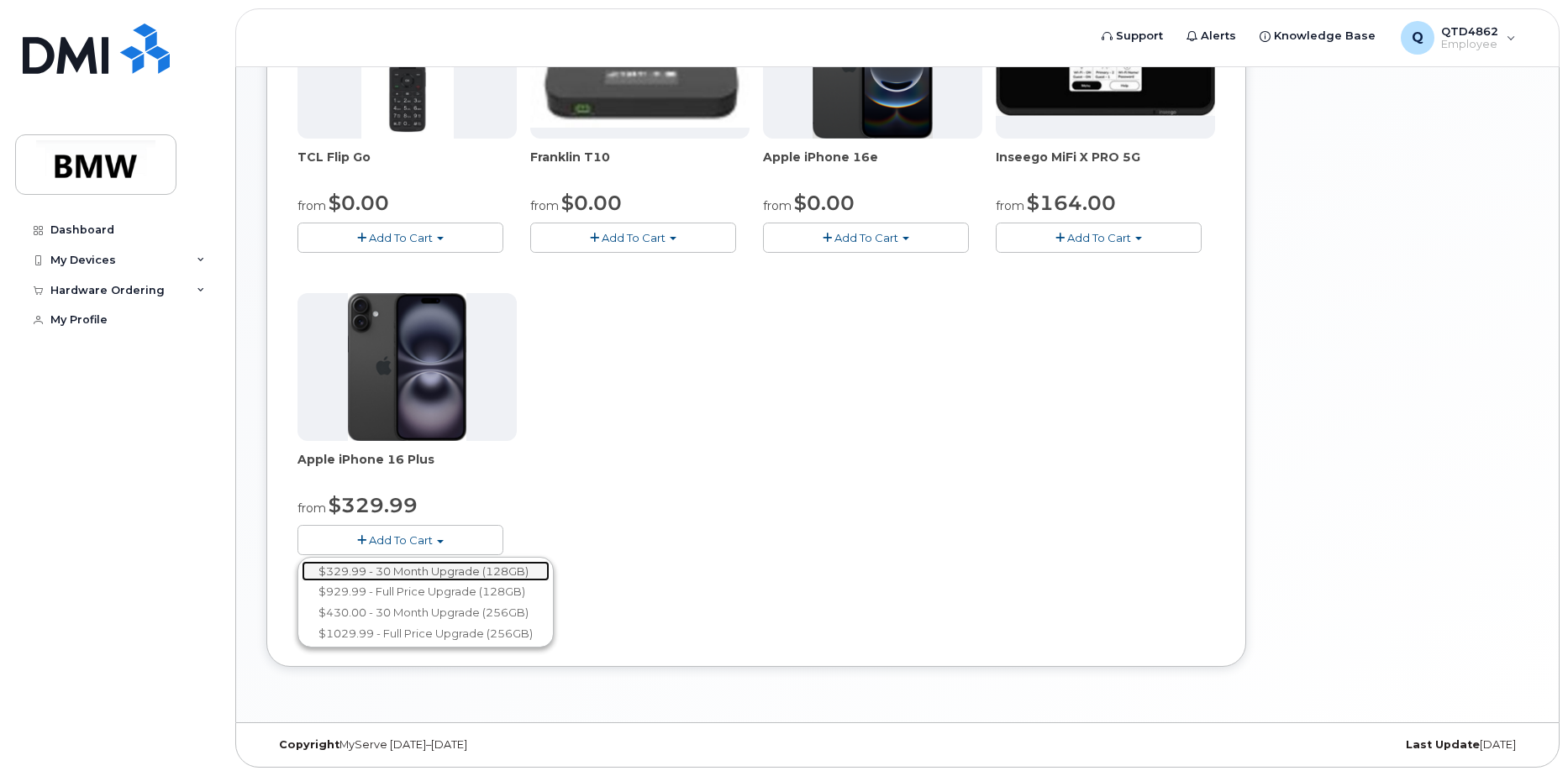
click at [442, 570] on link "$329.99 - 30 Month Upgrade (128GB)" at bounding box center [426, 571] width 248 height 21
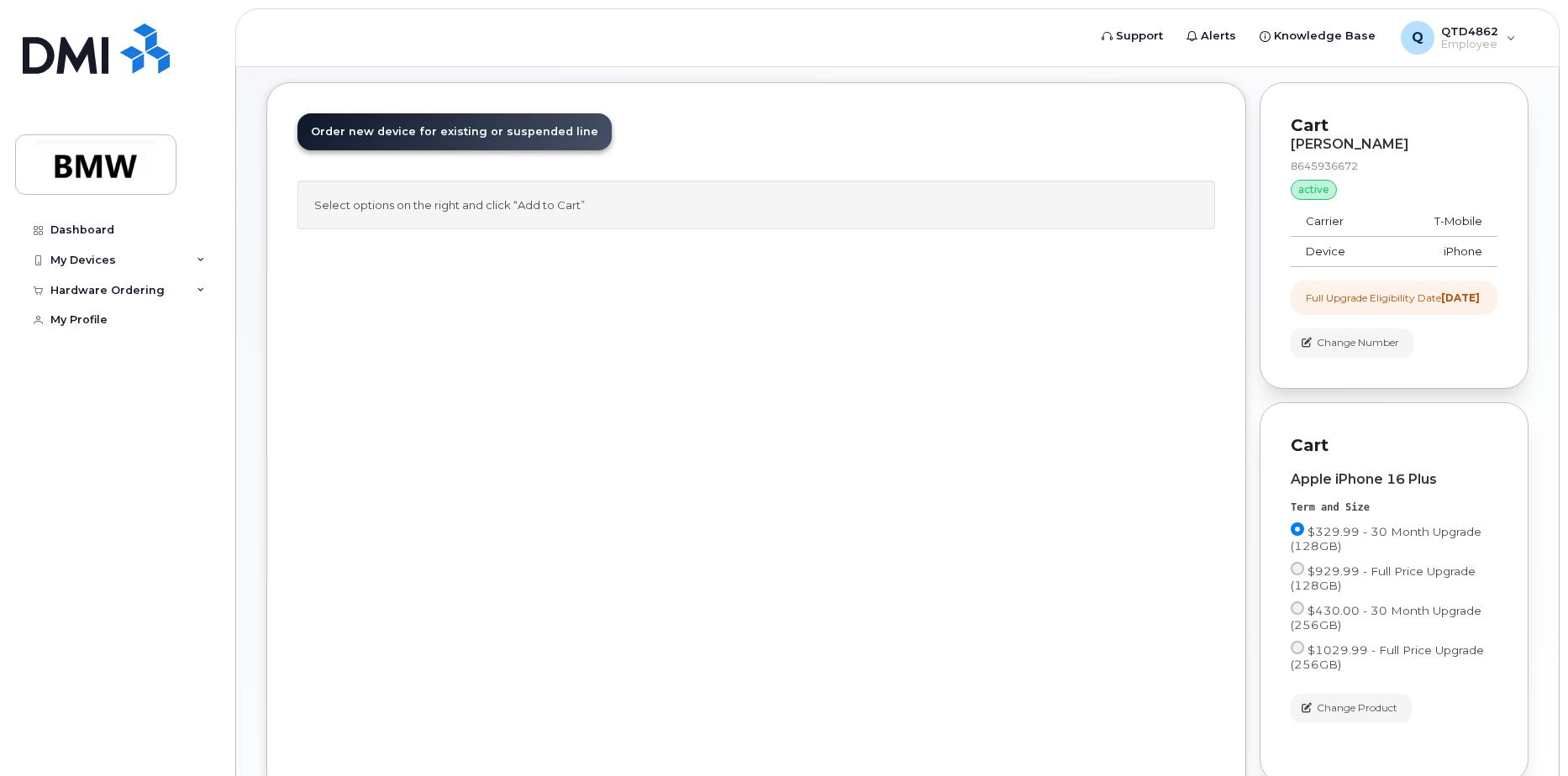
scroll to position [0, 0]
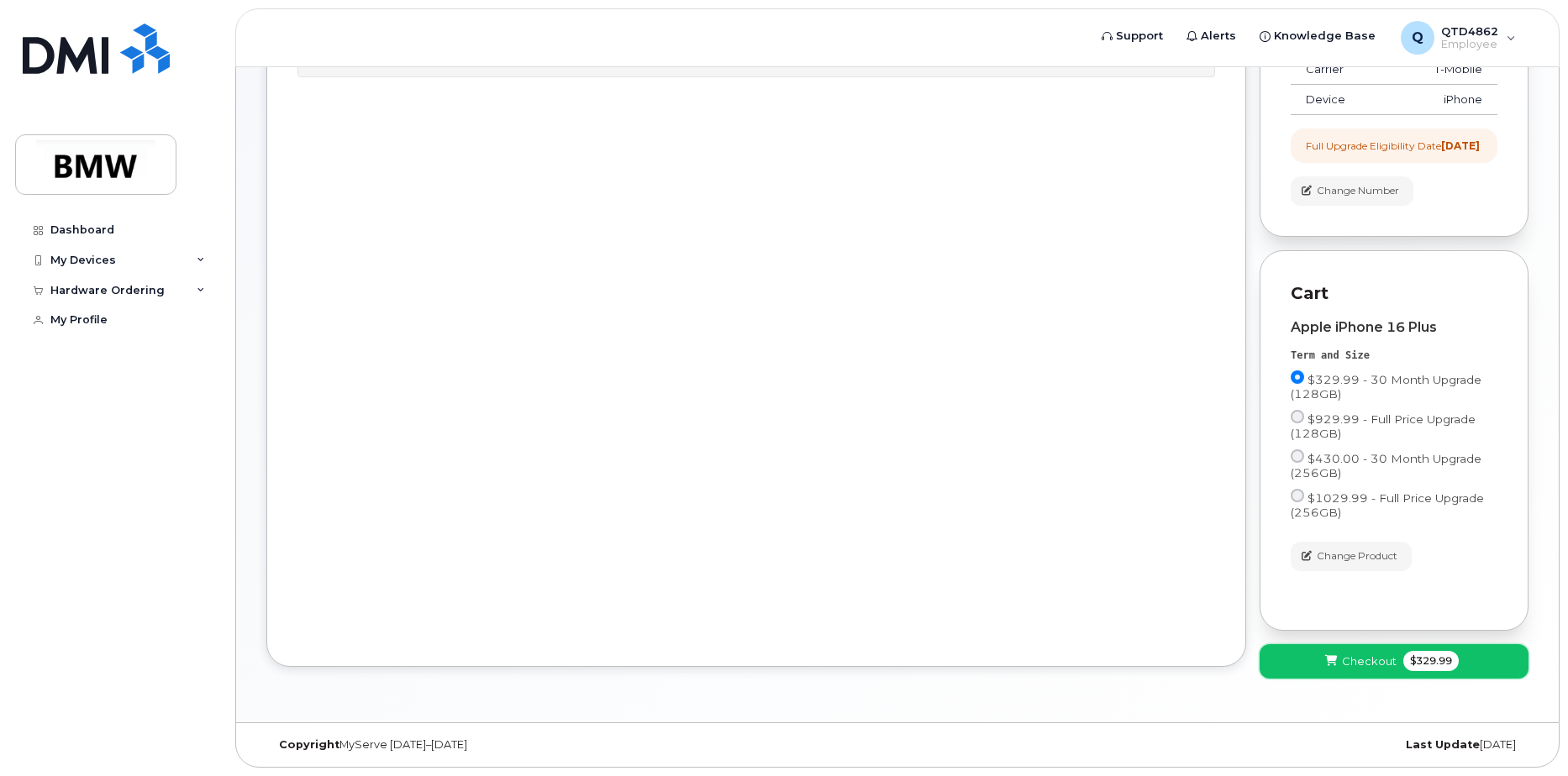
click at [1374, 669] on span "Checkout" at bounding box center [1369, 661] width 55 height 16
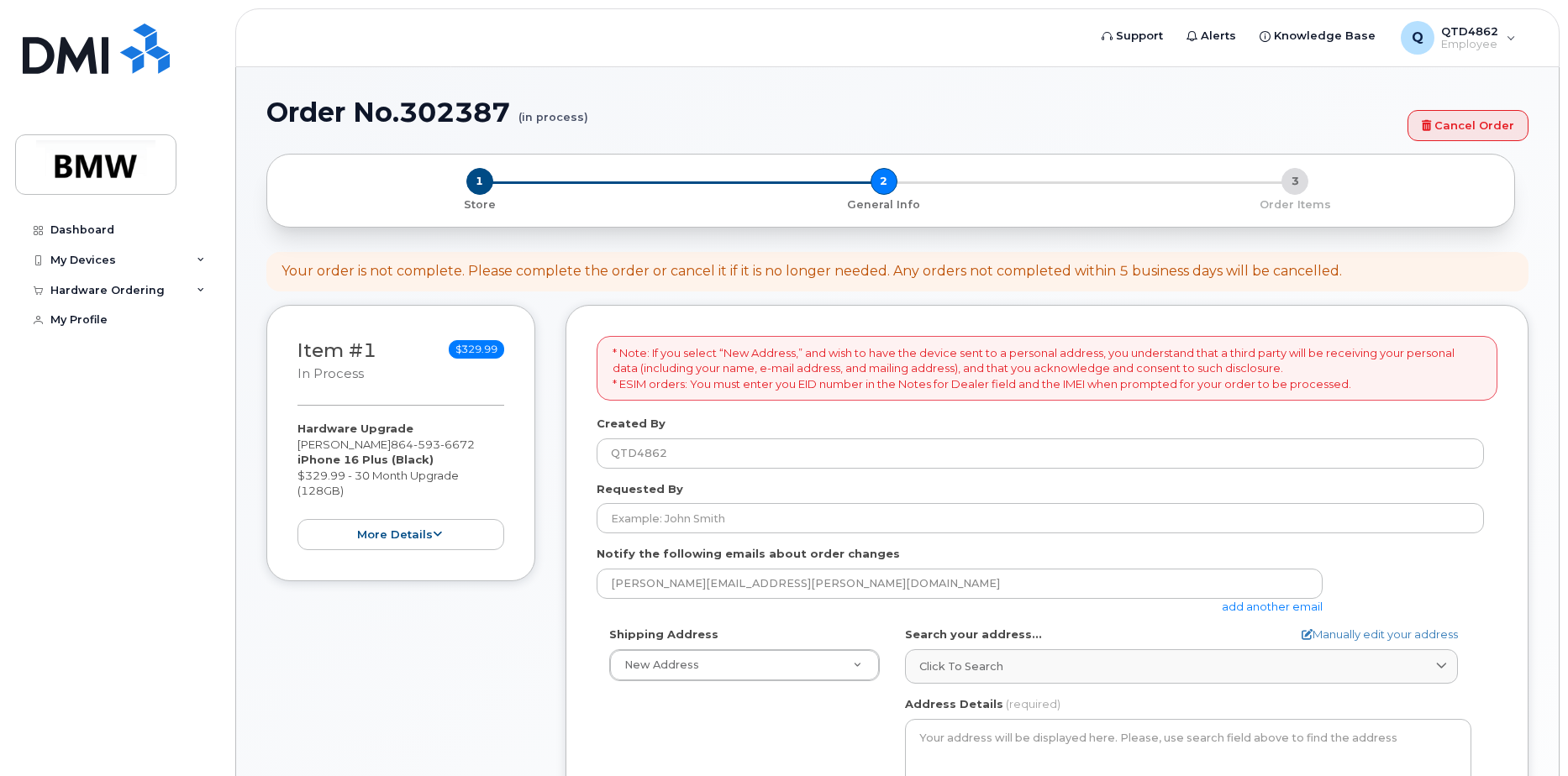
select select
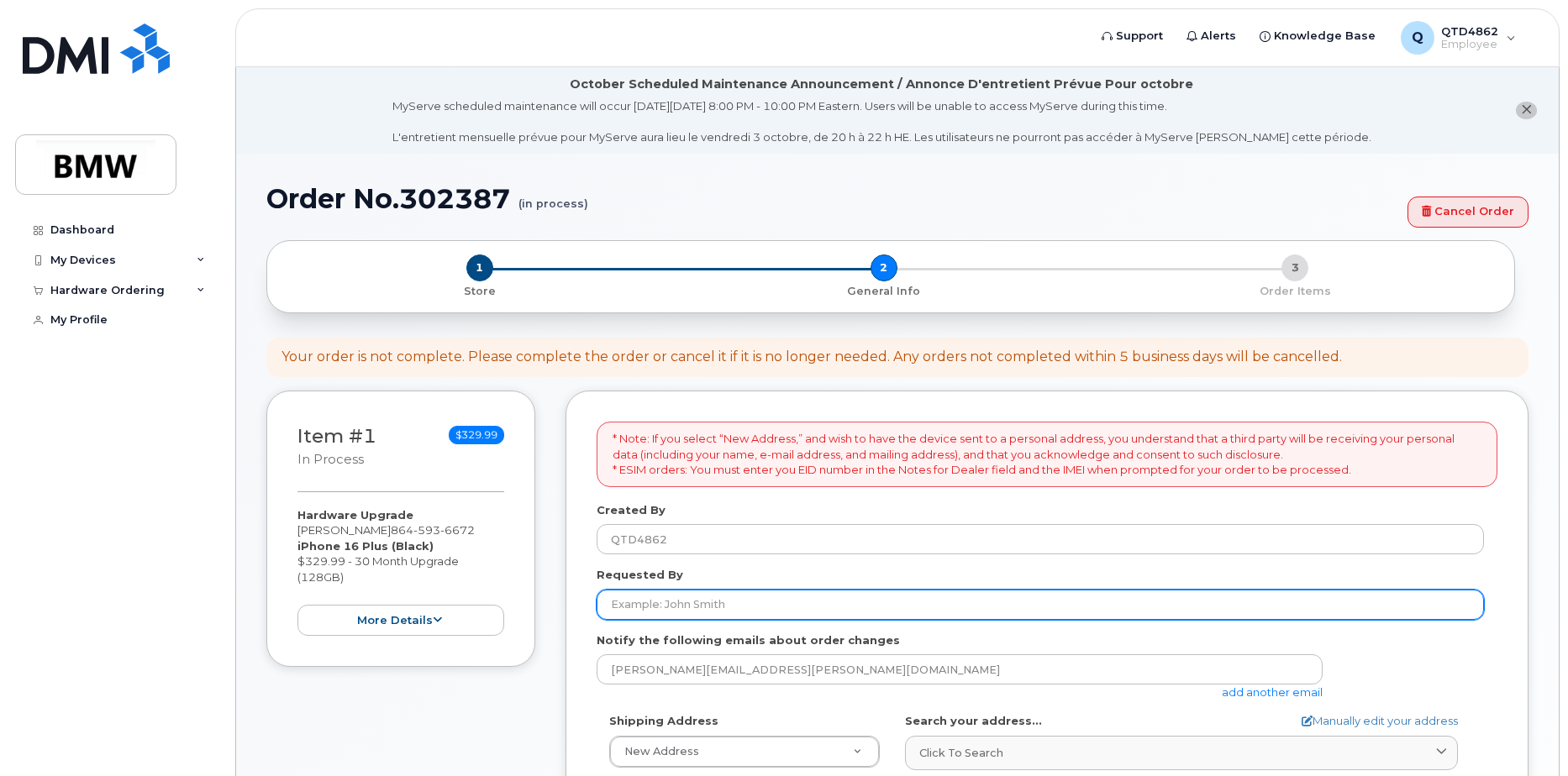
click at [690, 605] on input "Requested By" at bounding box center [1040, 604] width 887 height 30
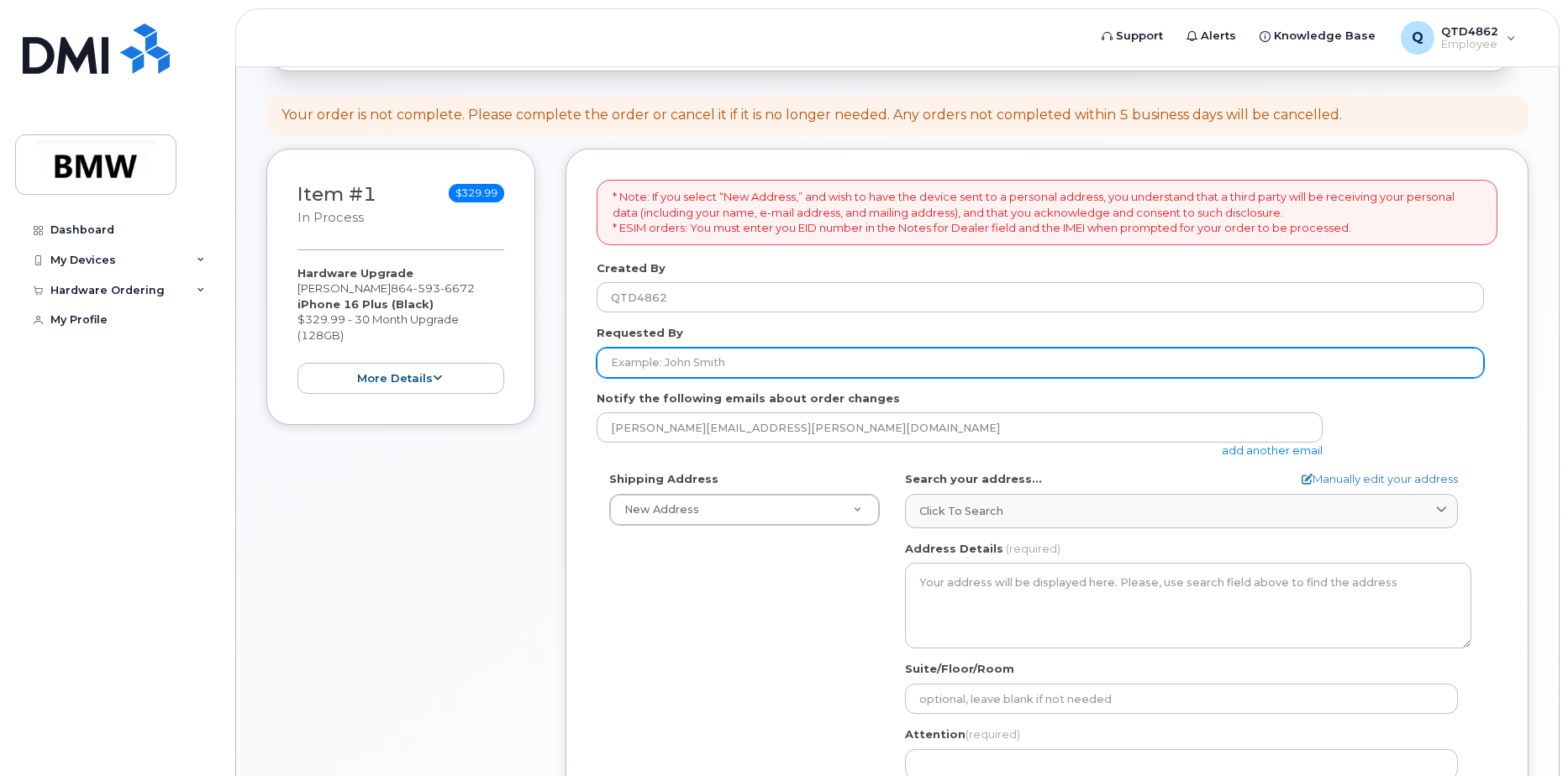
scroll to position [252, 0]
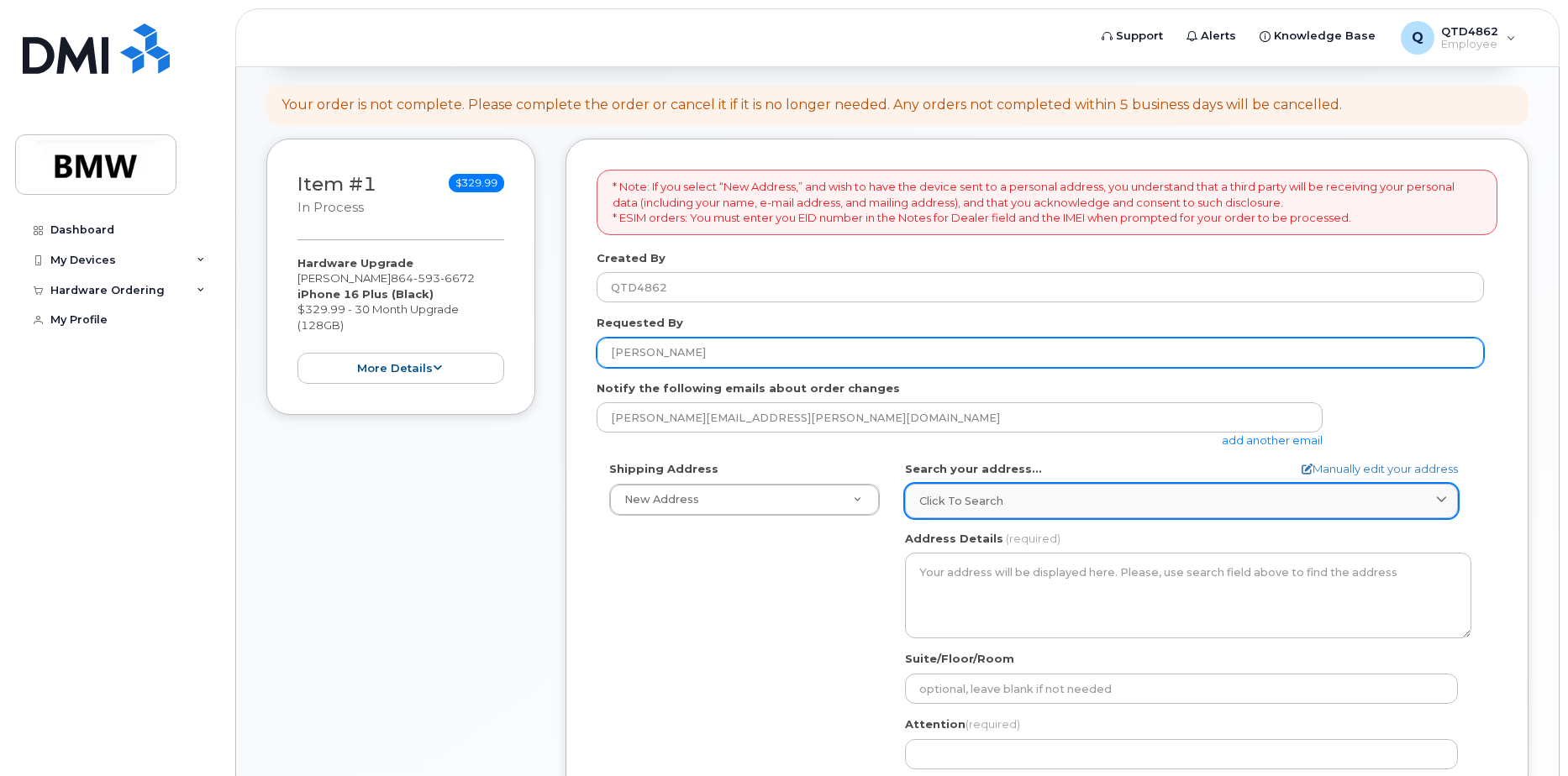
type input "[PERSON_NAME]"
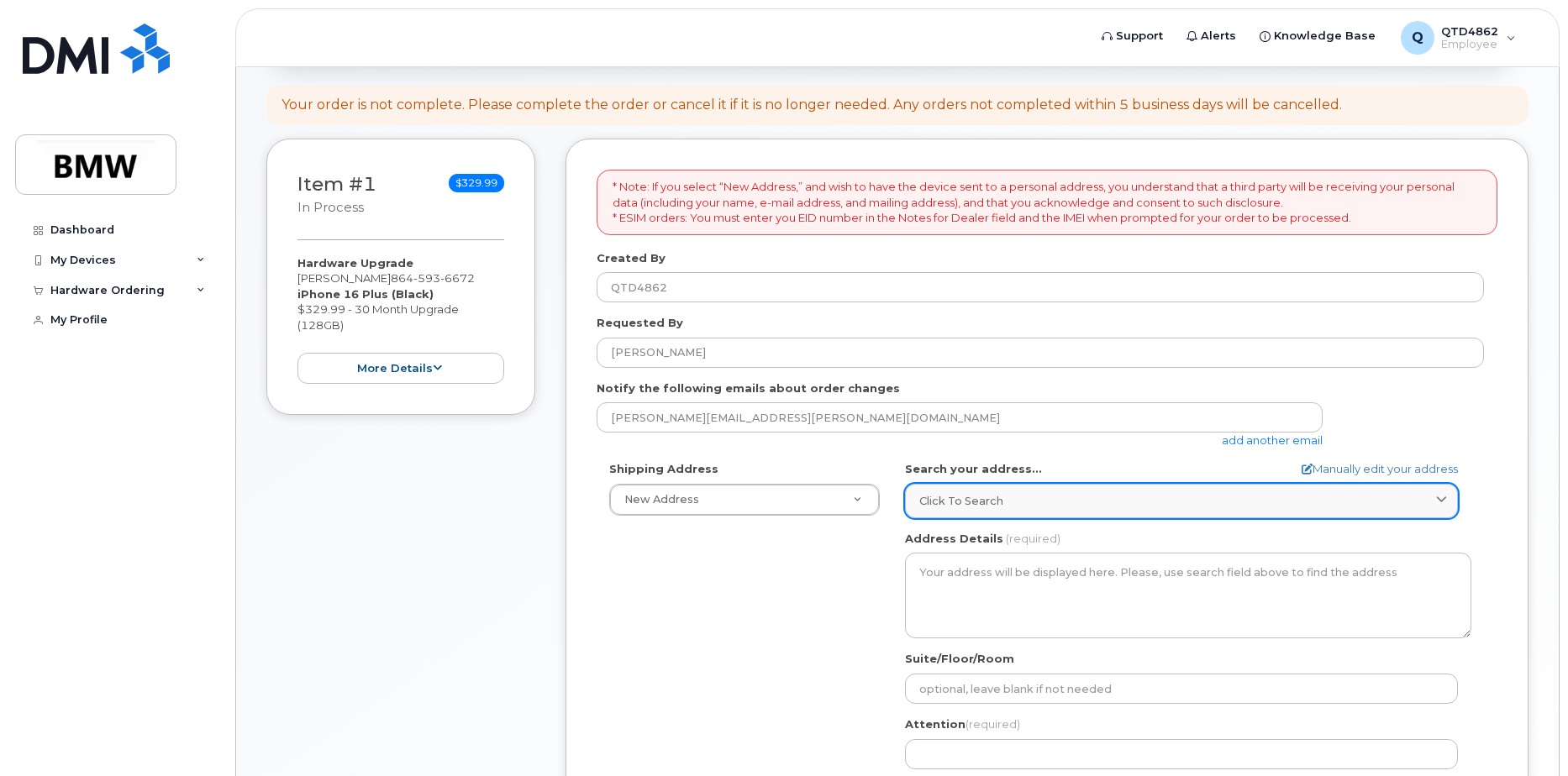
click at [1073, 484] on link "Click to search" at bounding box center [1182, 501] width 553 height 35
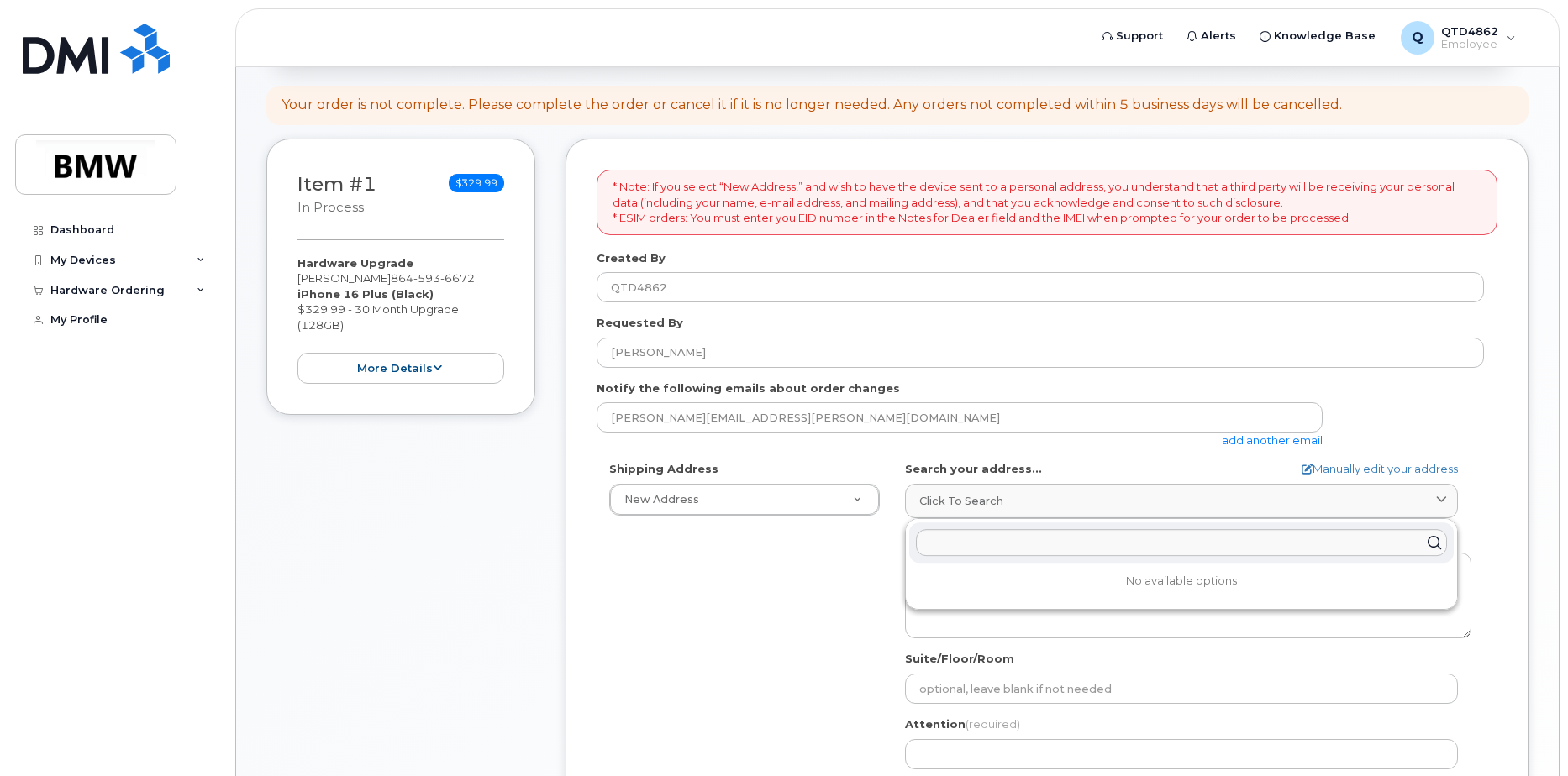
click at [784, 584] on div "Shipping Address New Address New Address BMW MC Plant BMW [GEOGRAPHIC_DATA] Fin…" at bounding box center [1040, 653] width 887 height 385
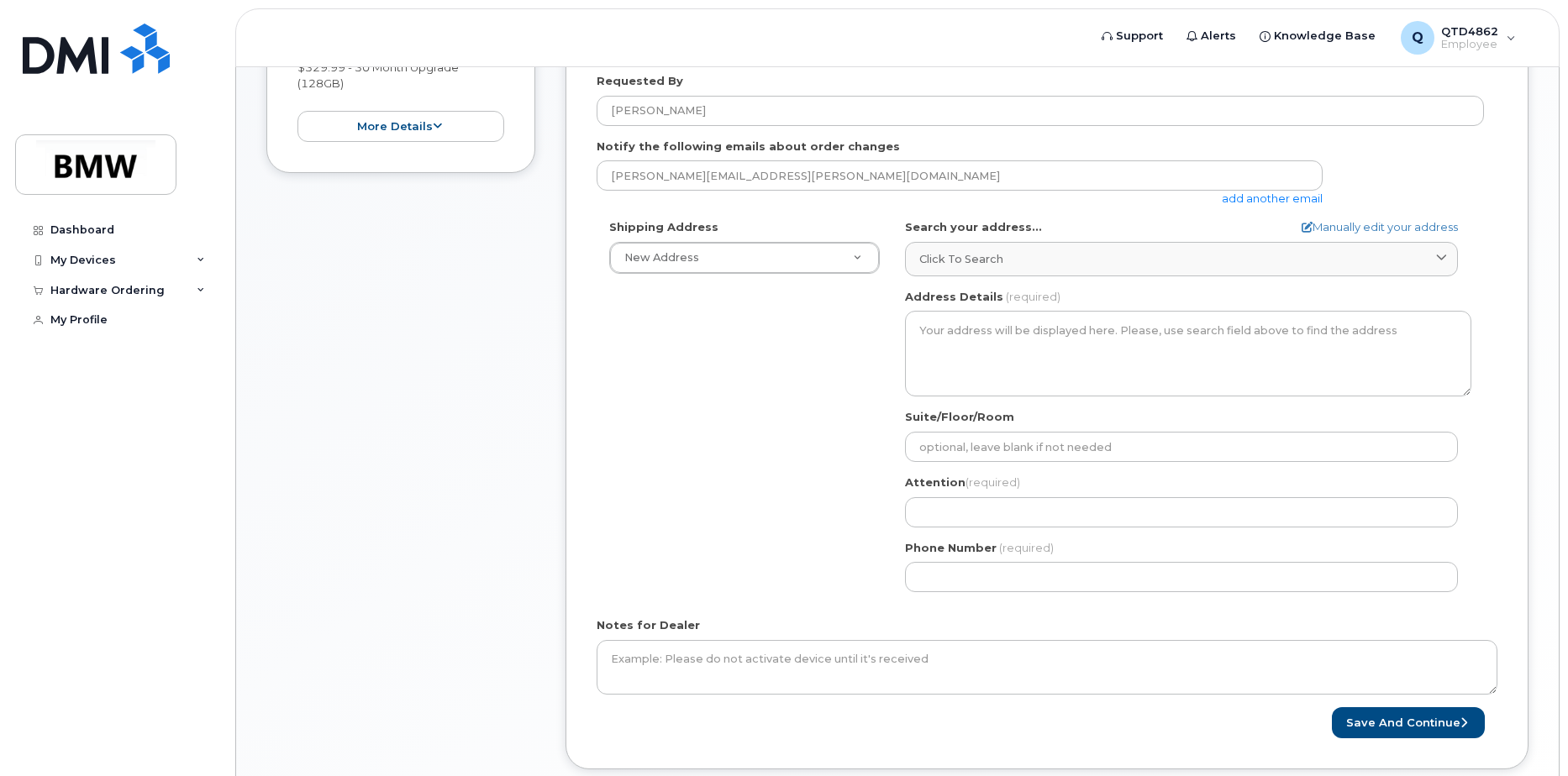
scroll to position [588, 0]
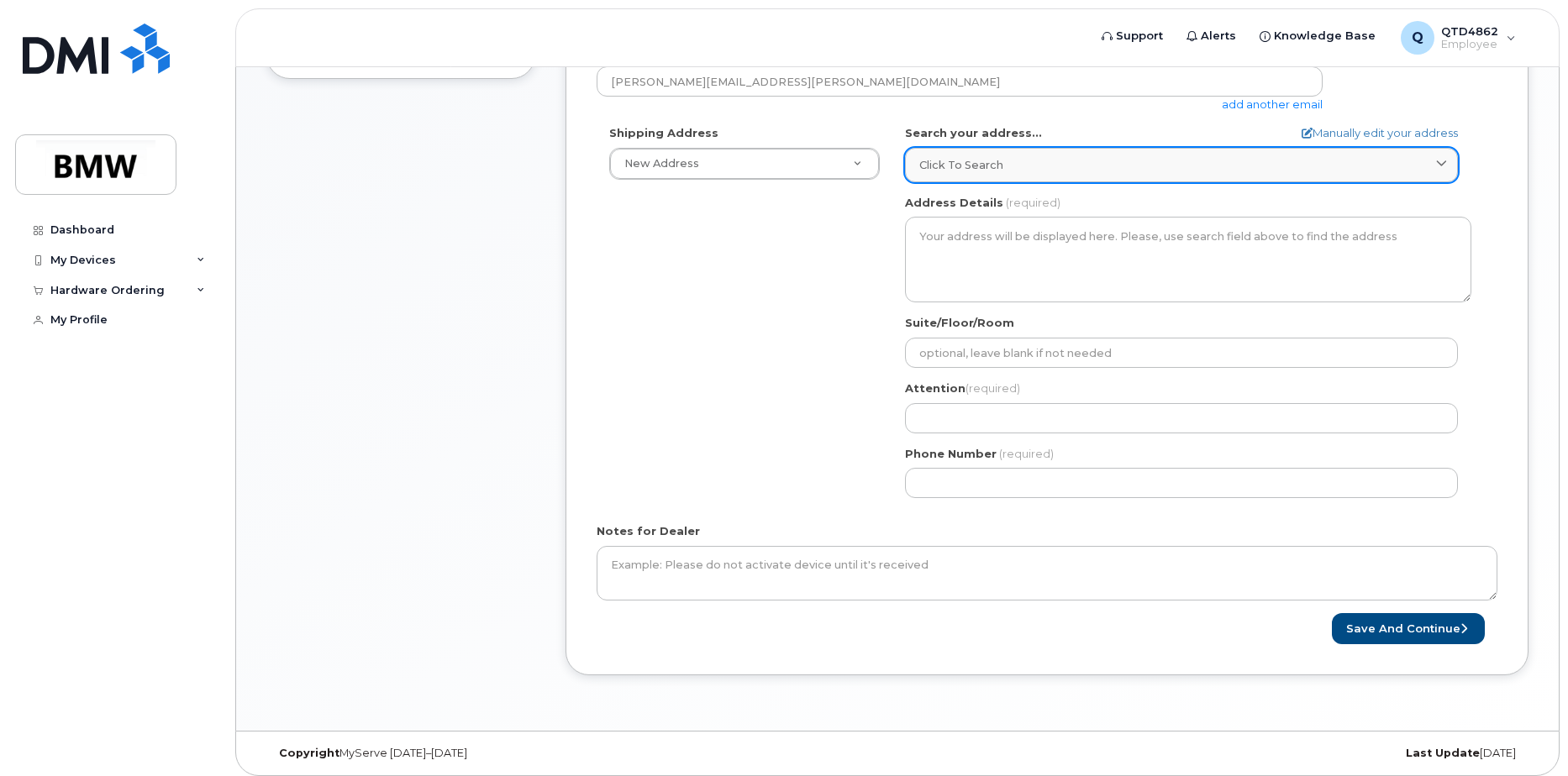
click at [984, 163] on span "Click to search" at bounding box center [961, 165] width 84 height 16
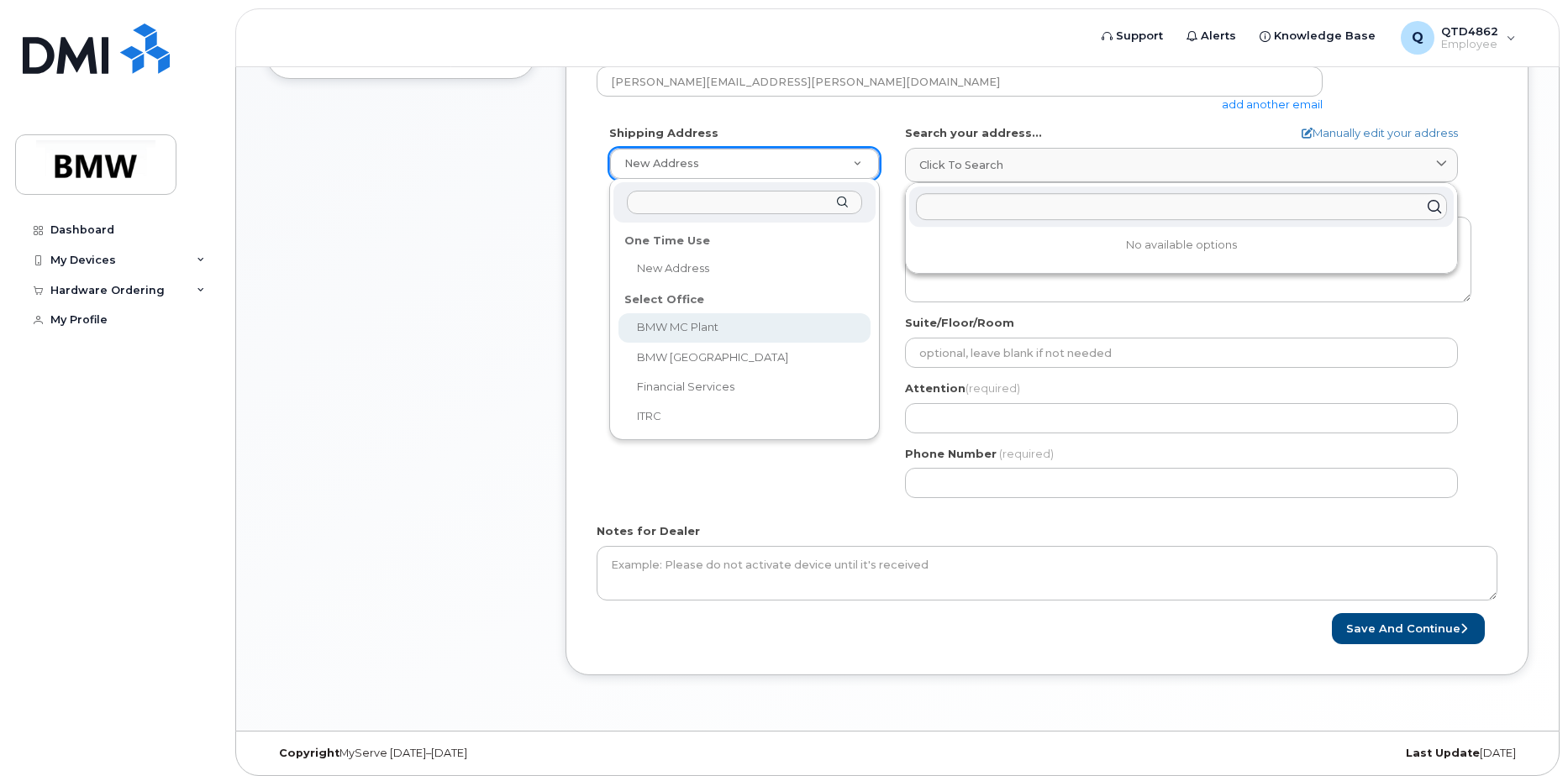
select select
type textarea "1400 Highway 101 S GREER SC 29651-6731 UNITED STATES Greer South Carolina 29651…"
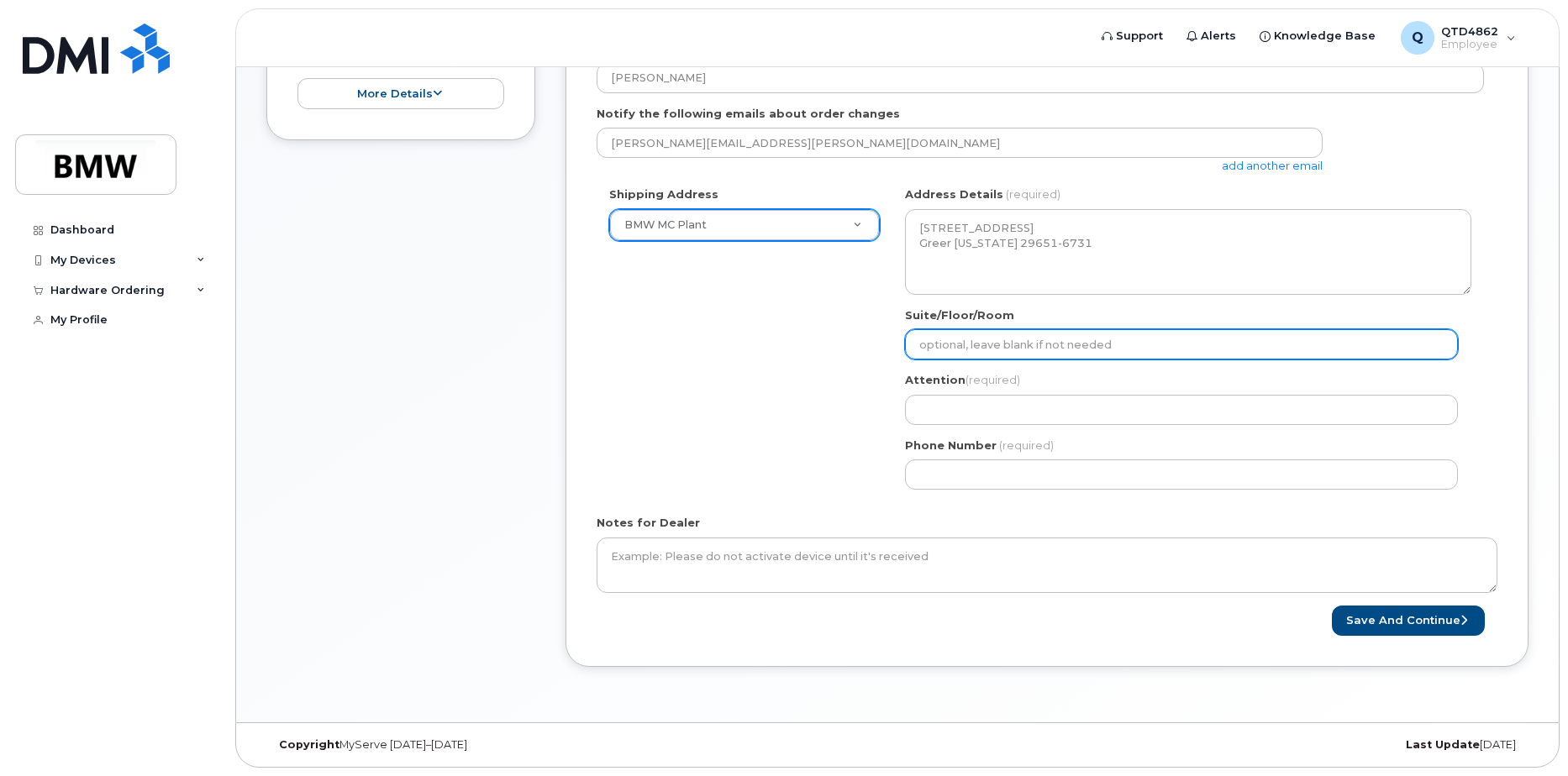
click at [1006, 345] on input "Suite/Floor/Room" at bounding box center [1182, 344] width 553 height 30
select select
type input "H"
select select
type input "Ha"
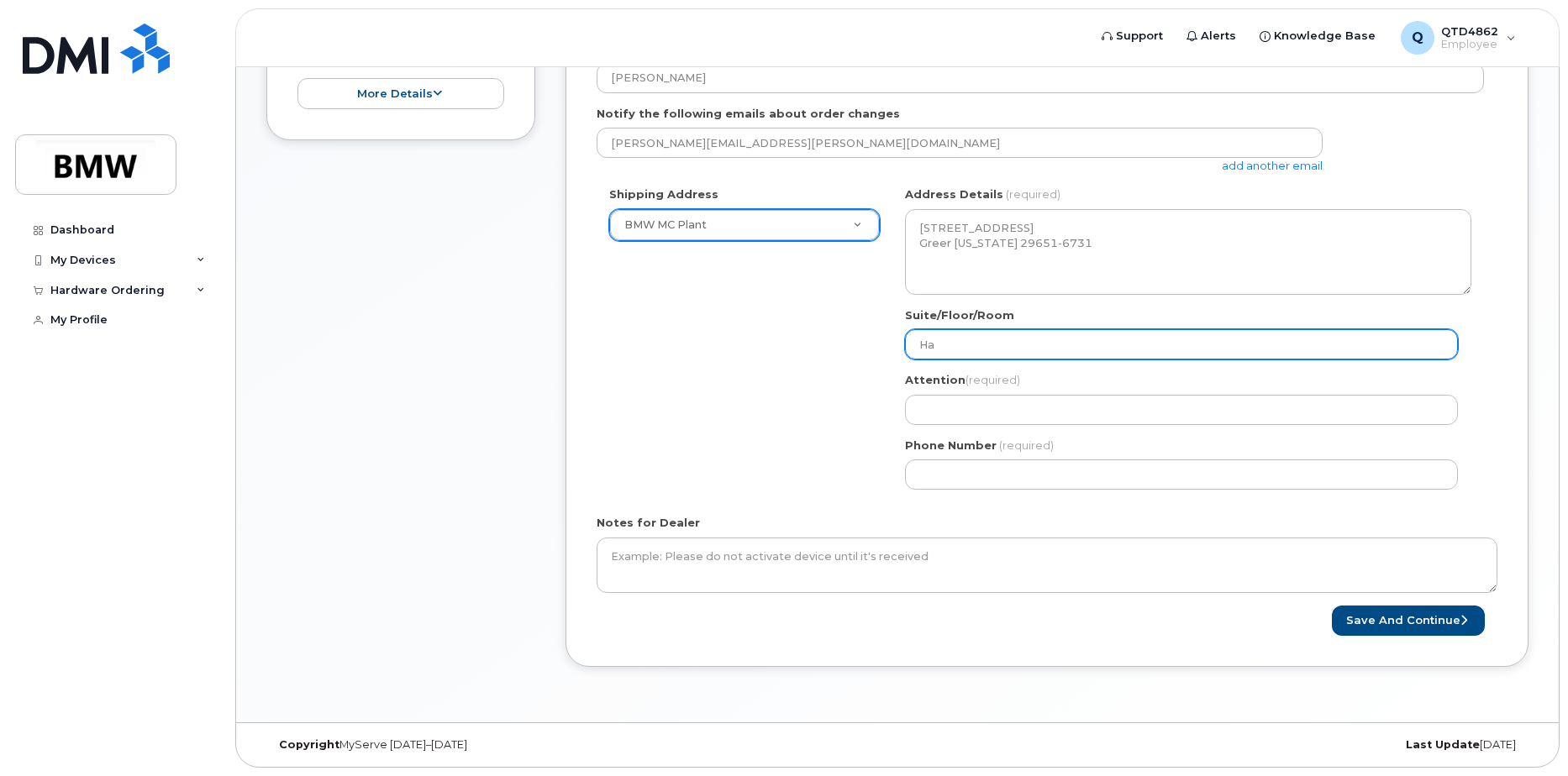
select select
type input "Hal"
select select
type input "Hall"
select select
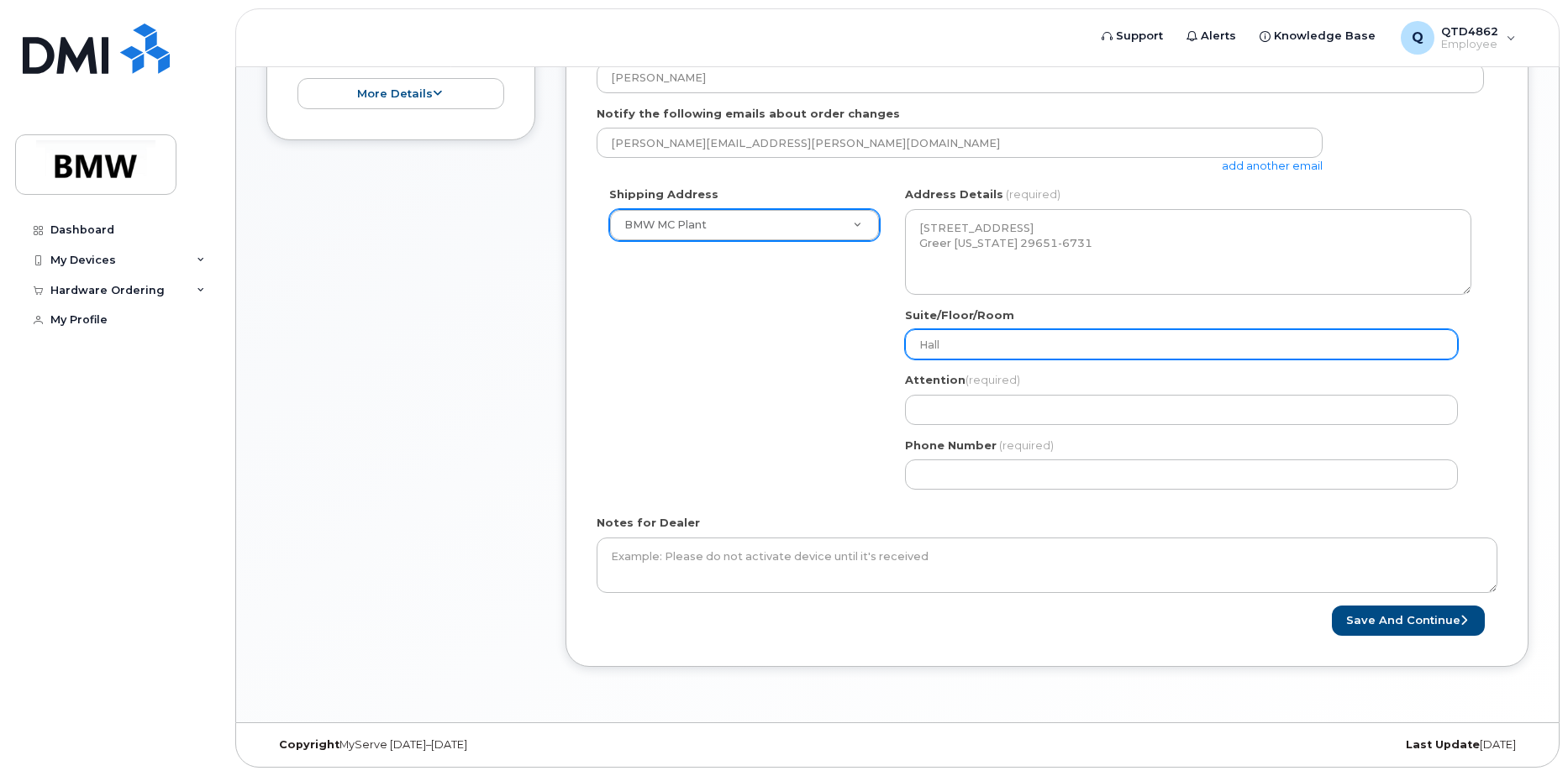
type input "Hall 9"
select select
type input "Hall 90"
select select
type input "Hall 90 E"
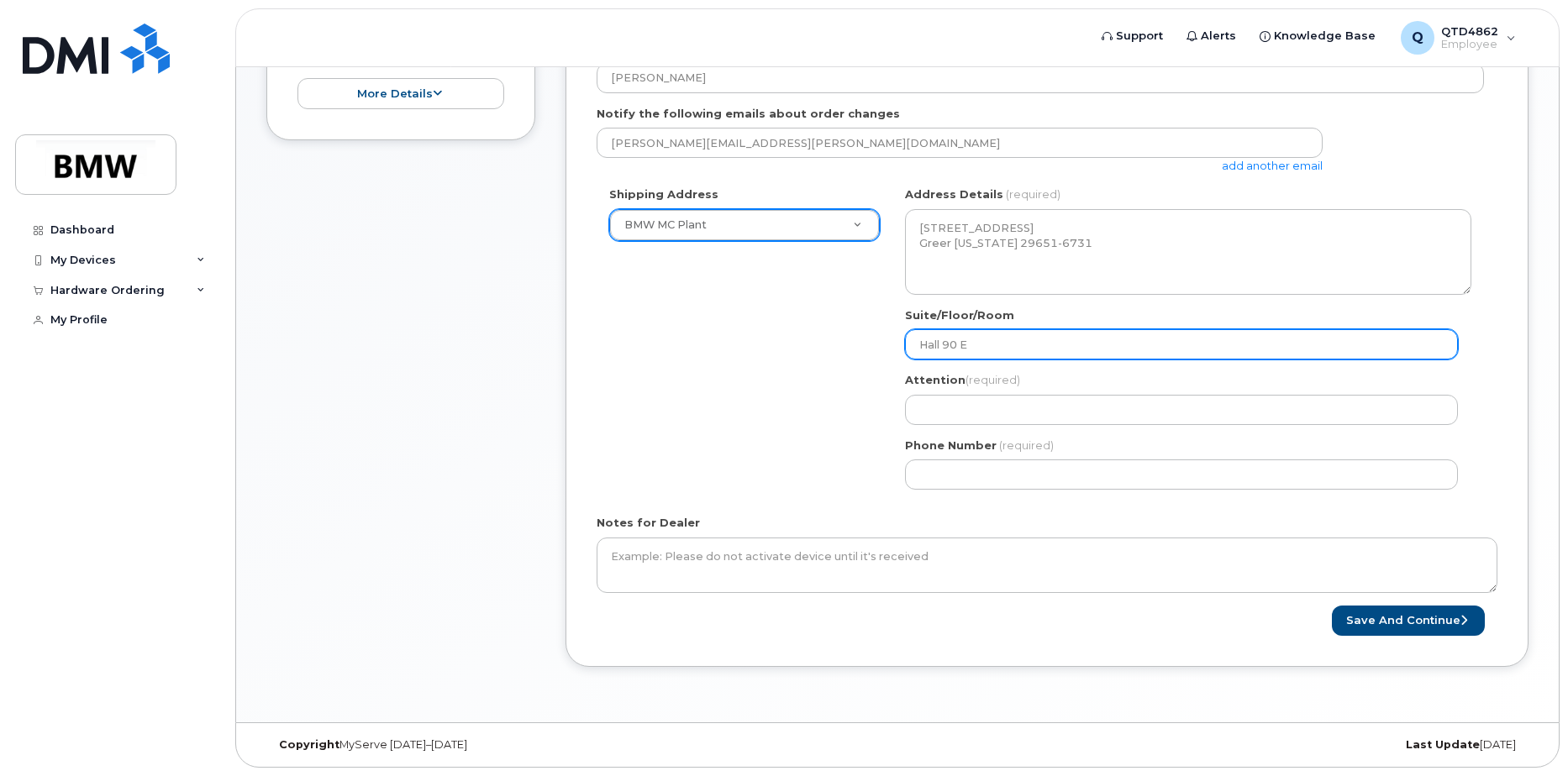
select select
type input "Hall 90"
select select
type input "Hall 90 C"
select select
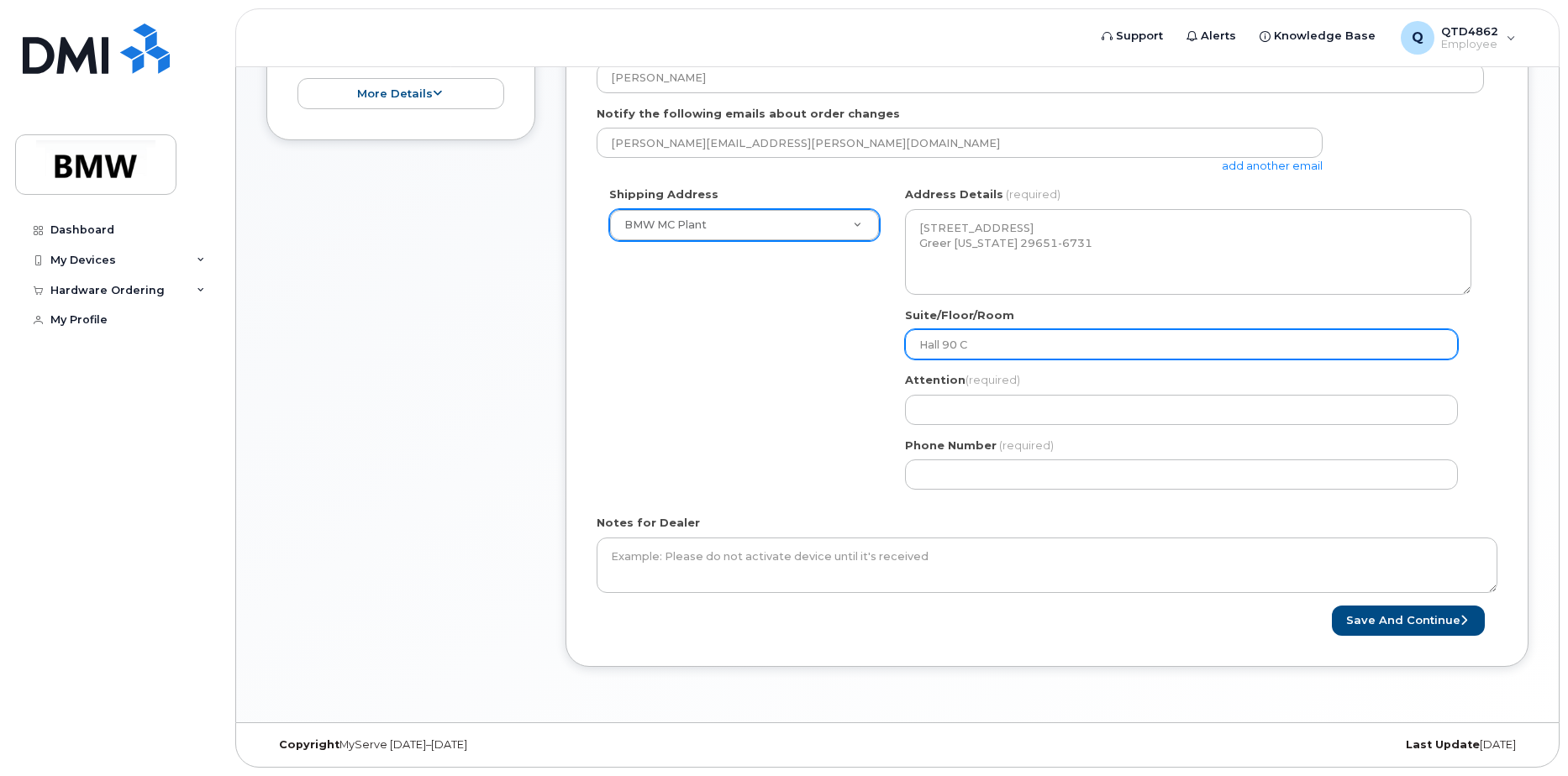
type input "Hall 90 Co"
select select
type input "Hall 90 Con"
select select
type input "Hall 90 Cont"
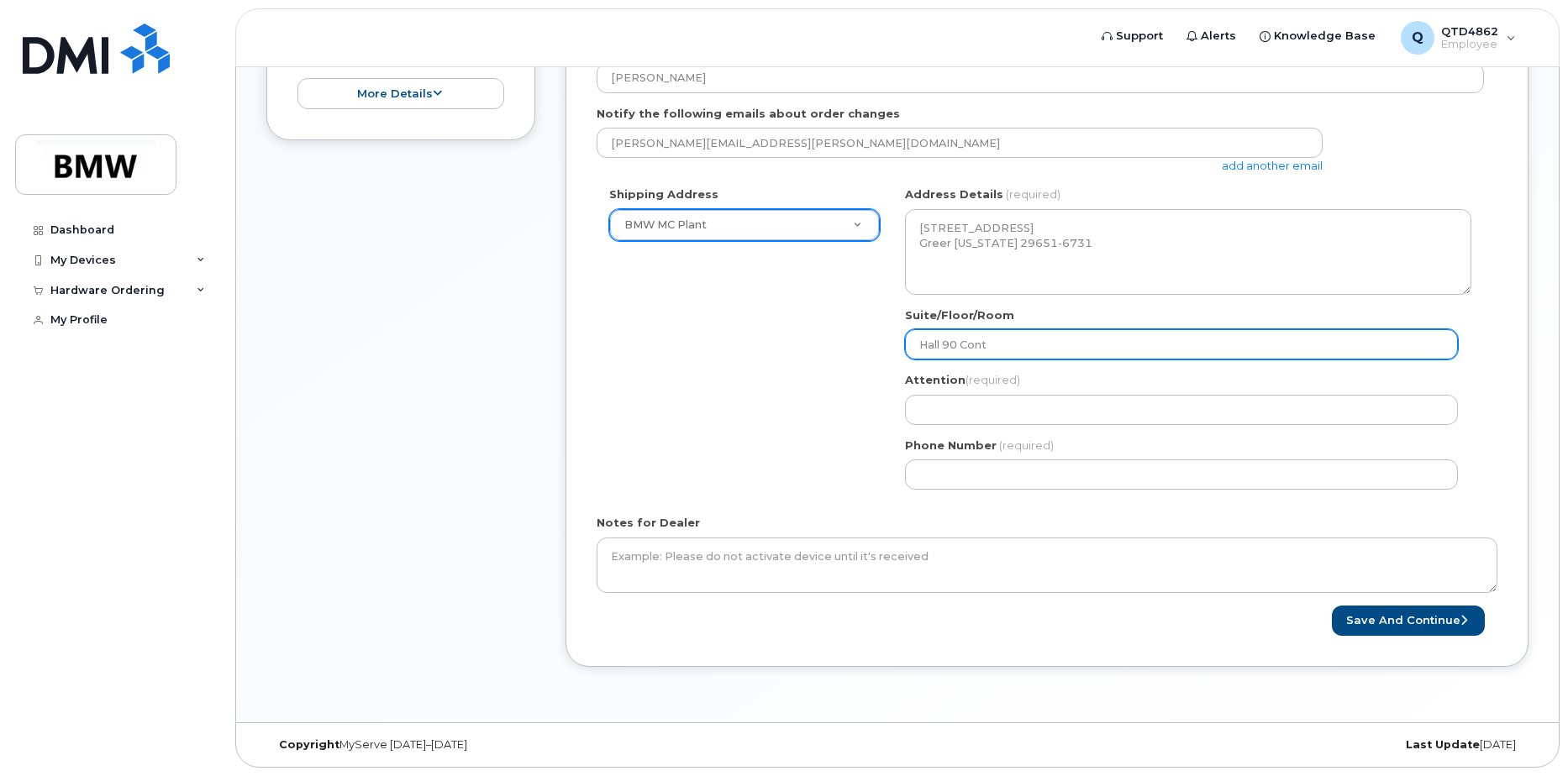
select select
type input "Hall 90 Contr"
select select
type input "Hall 90 Contro"
select select
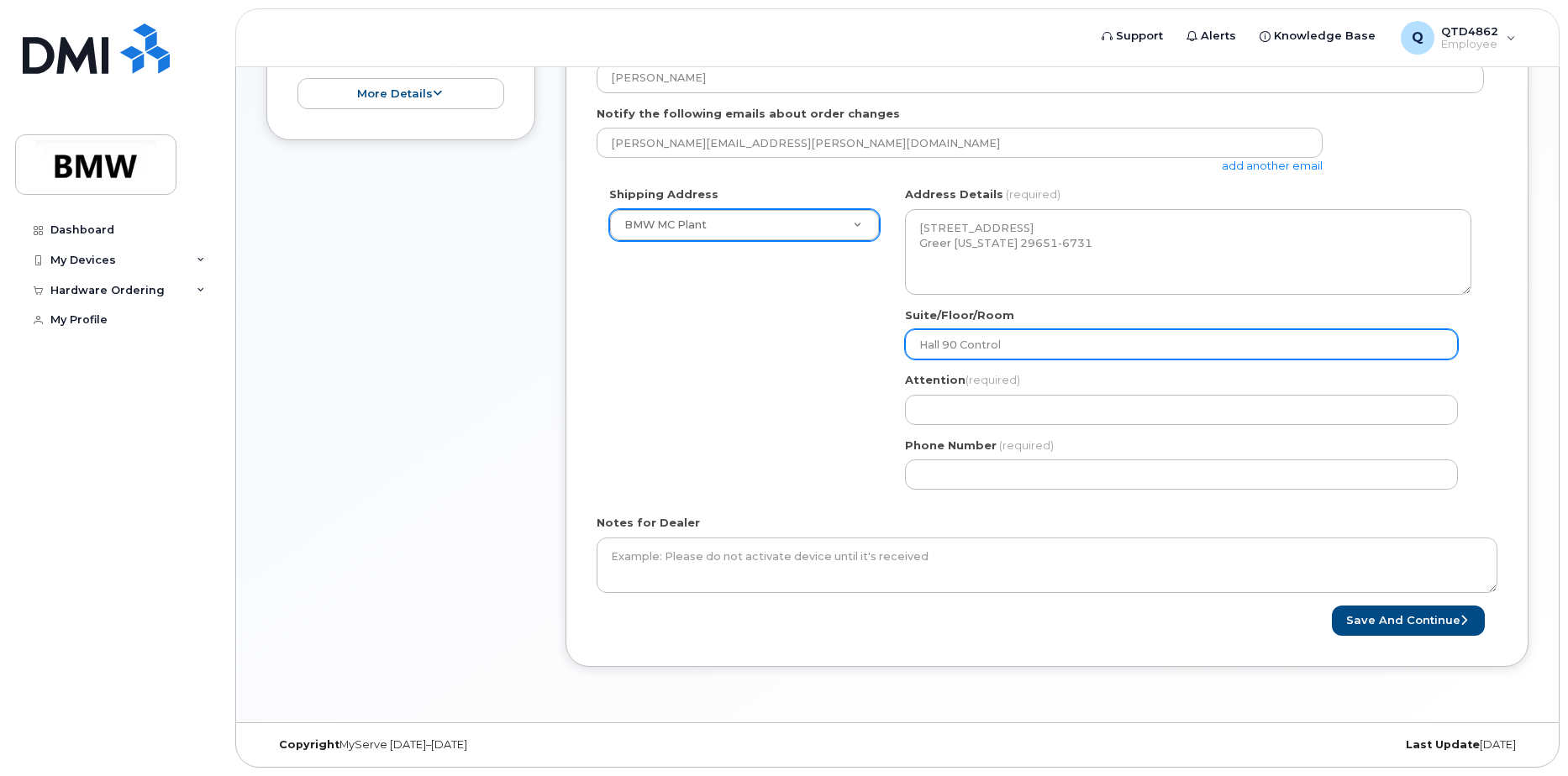
type input "Hall 90 Control"
select select
type input "Hall 90 Control R"
select select
type input "Hall 90 Control Ro"
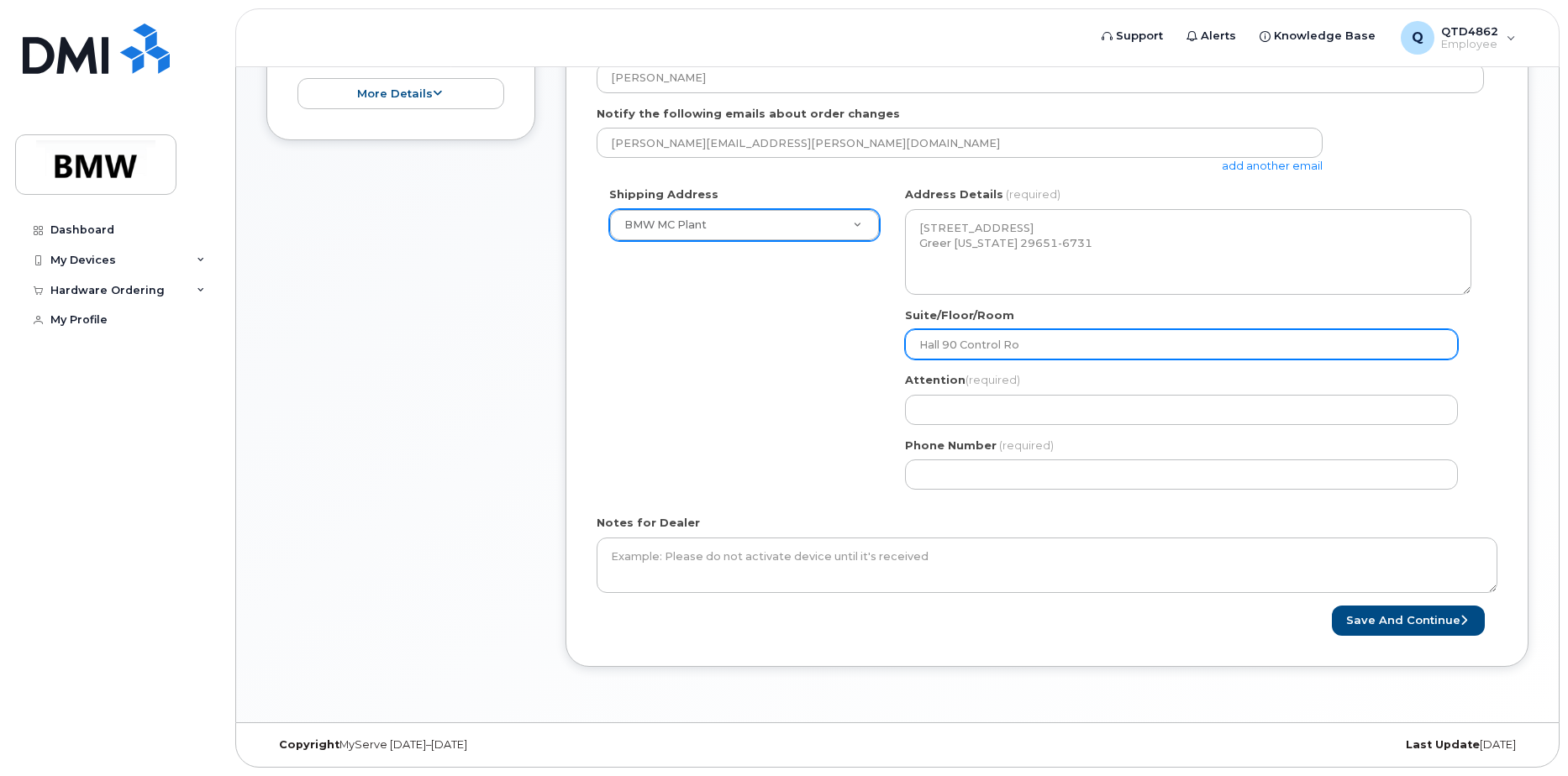
select select
type input "Hall 90 Control Roo"
select select
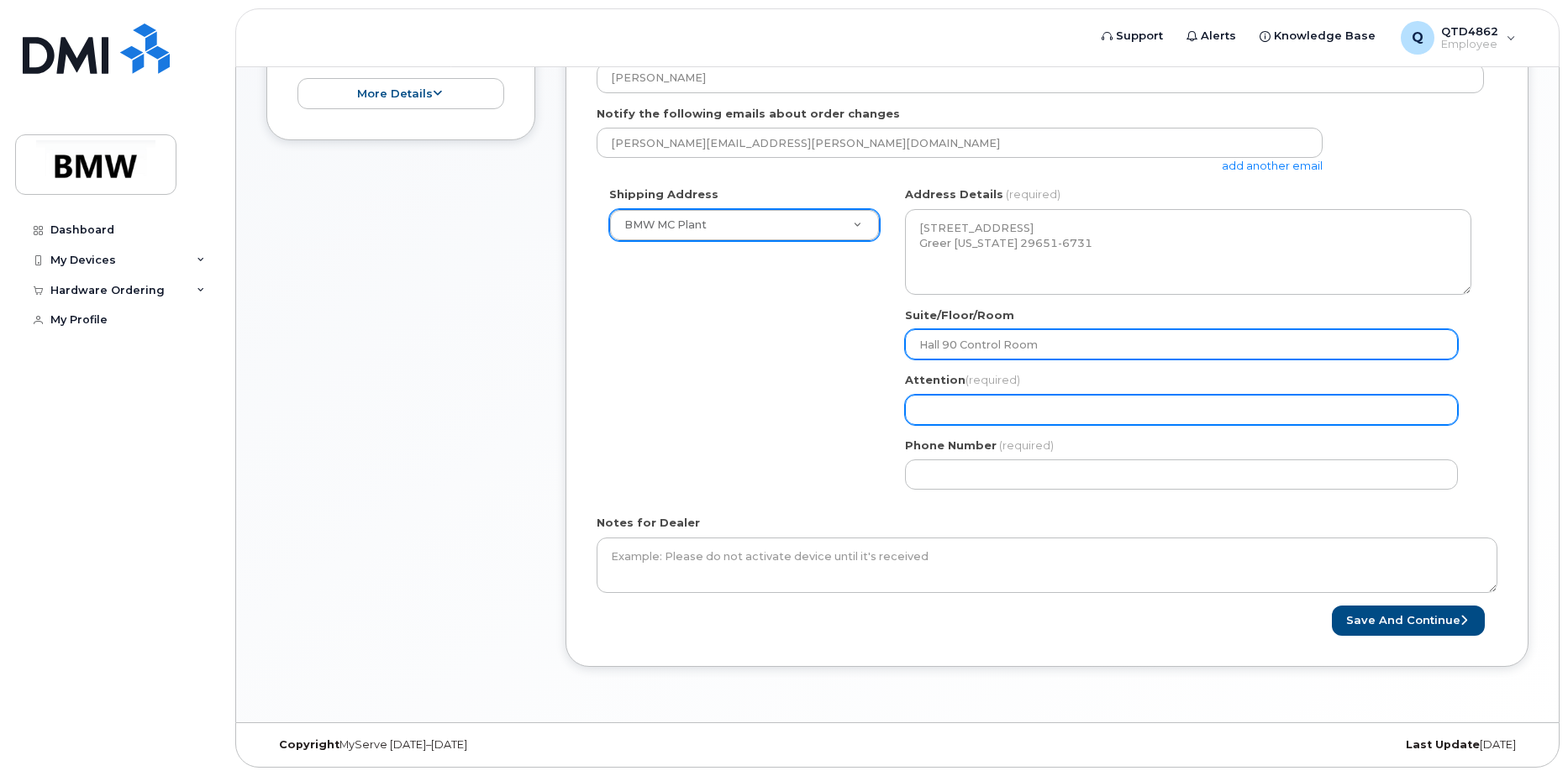
type input "Hall 90 Control Room"
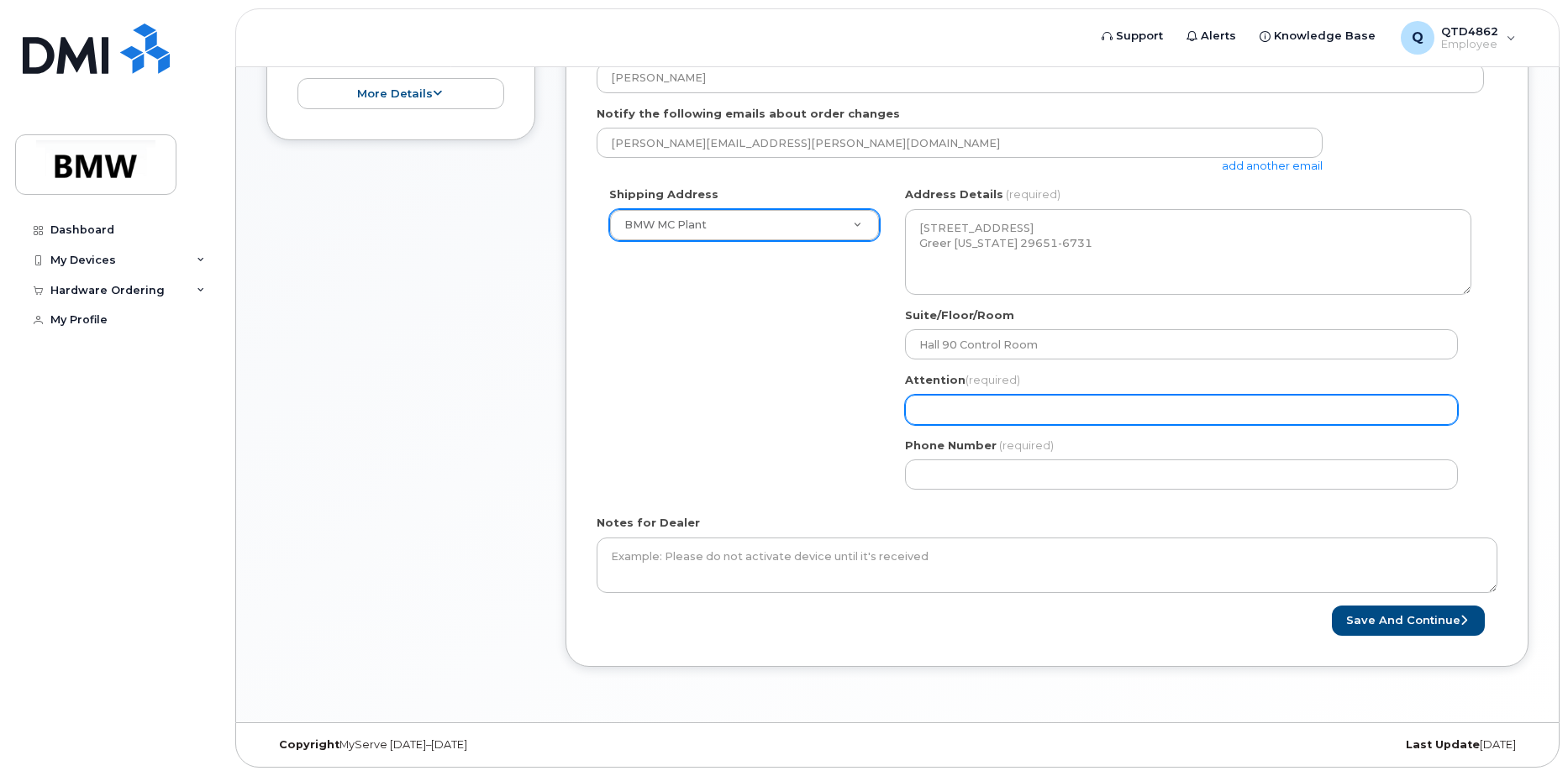
click at [1006, 404] on input "Attention (required)" at bounding box center [1182, 409] width 553 height 30
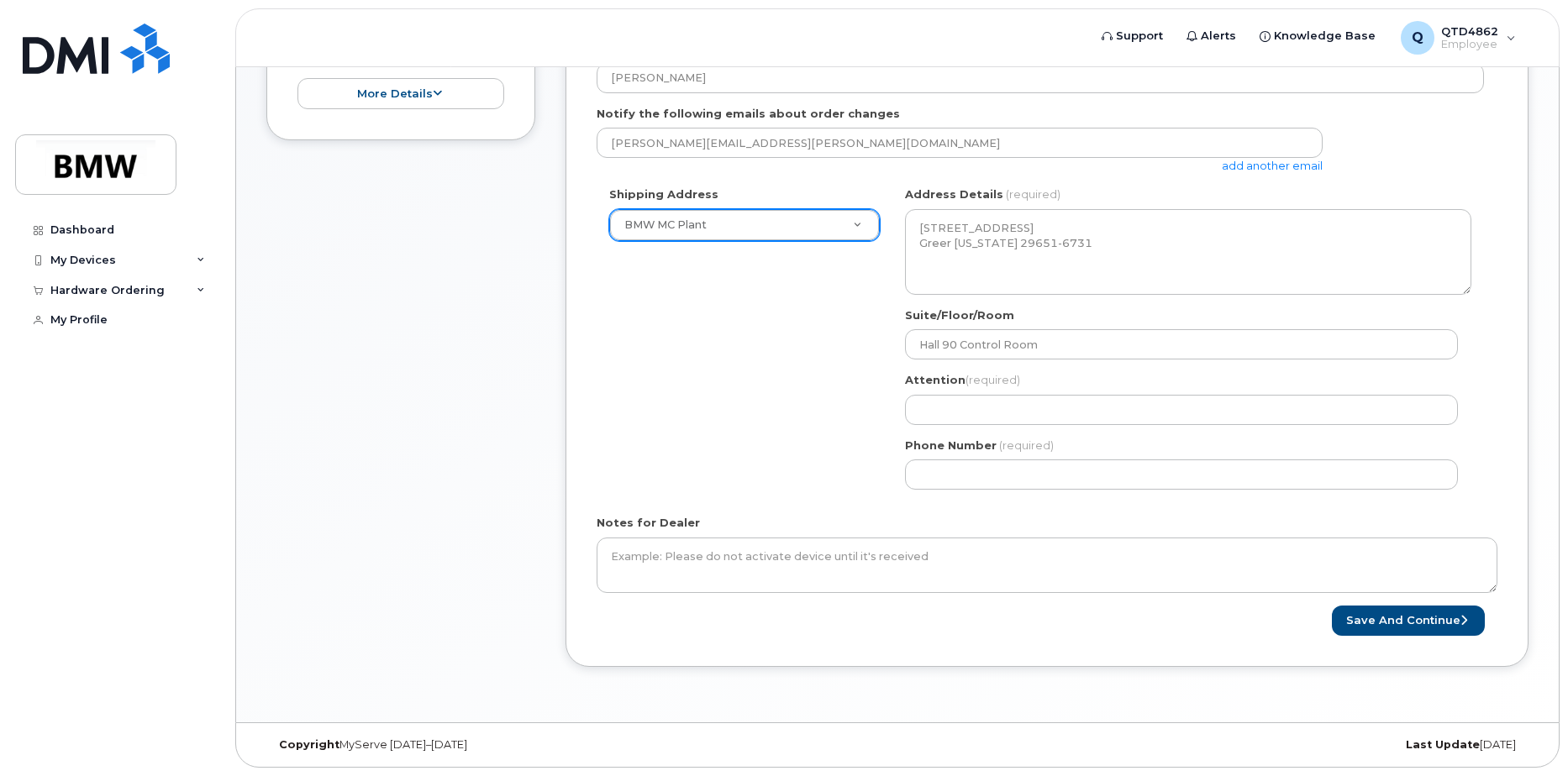
click at [770, 456] on div "Shipping Address BMW MC Plant New Address BMW MC Plant BMW North America Financ…" at bounding box center [1040, 344] width 887 height 316
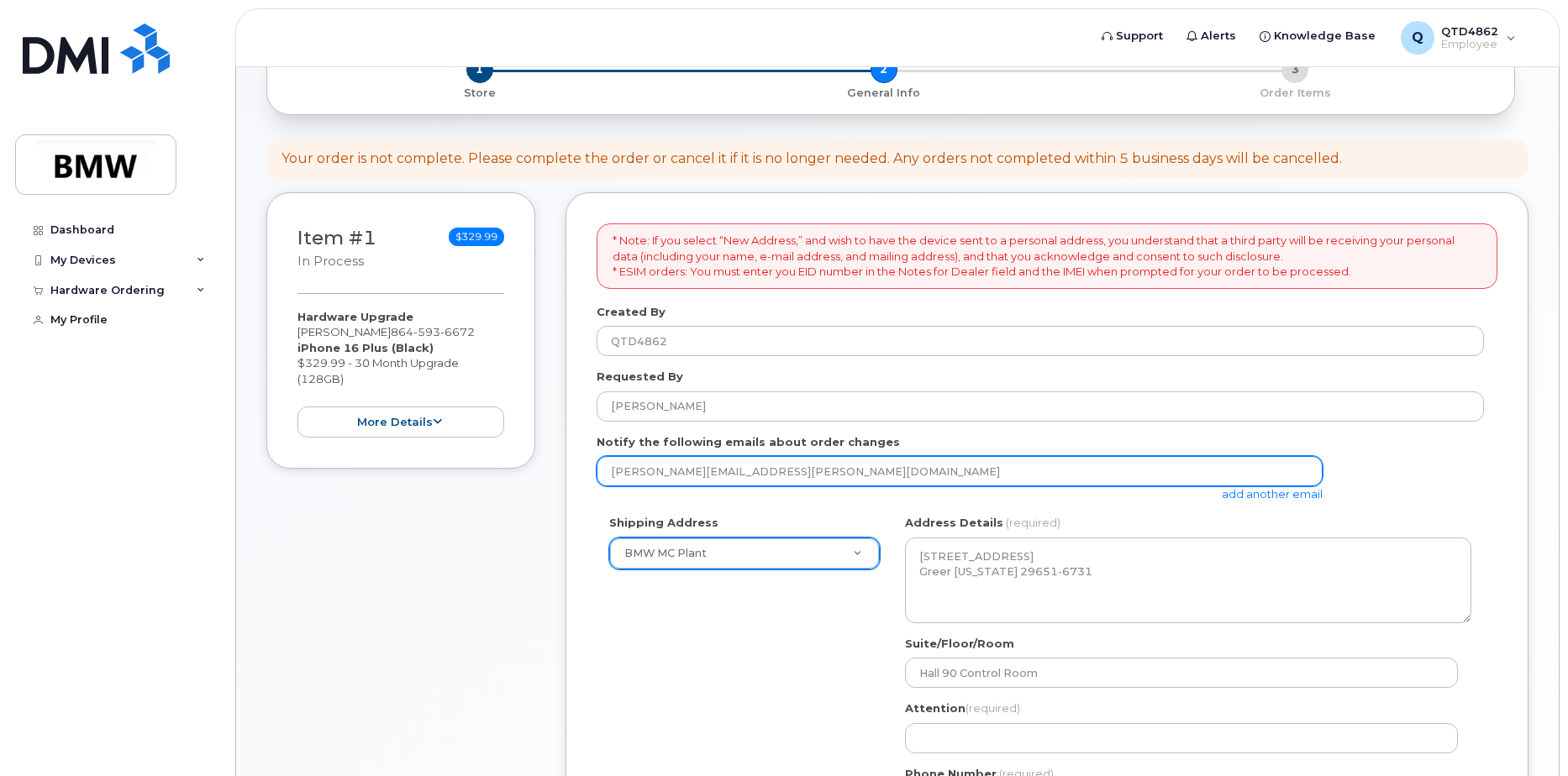
scroll to position [190, 0]
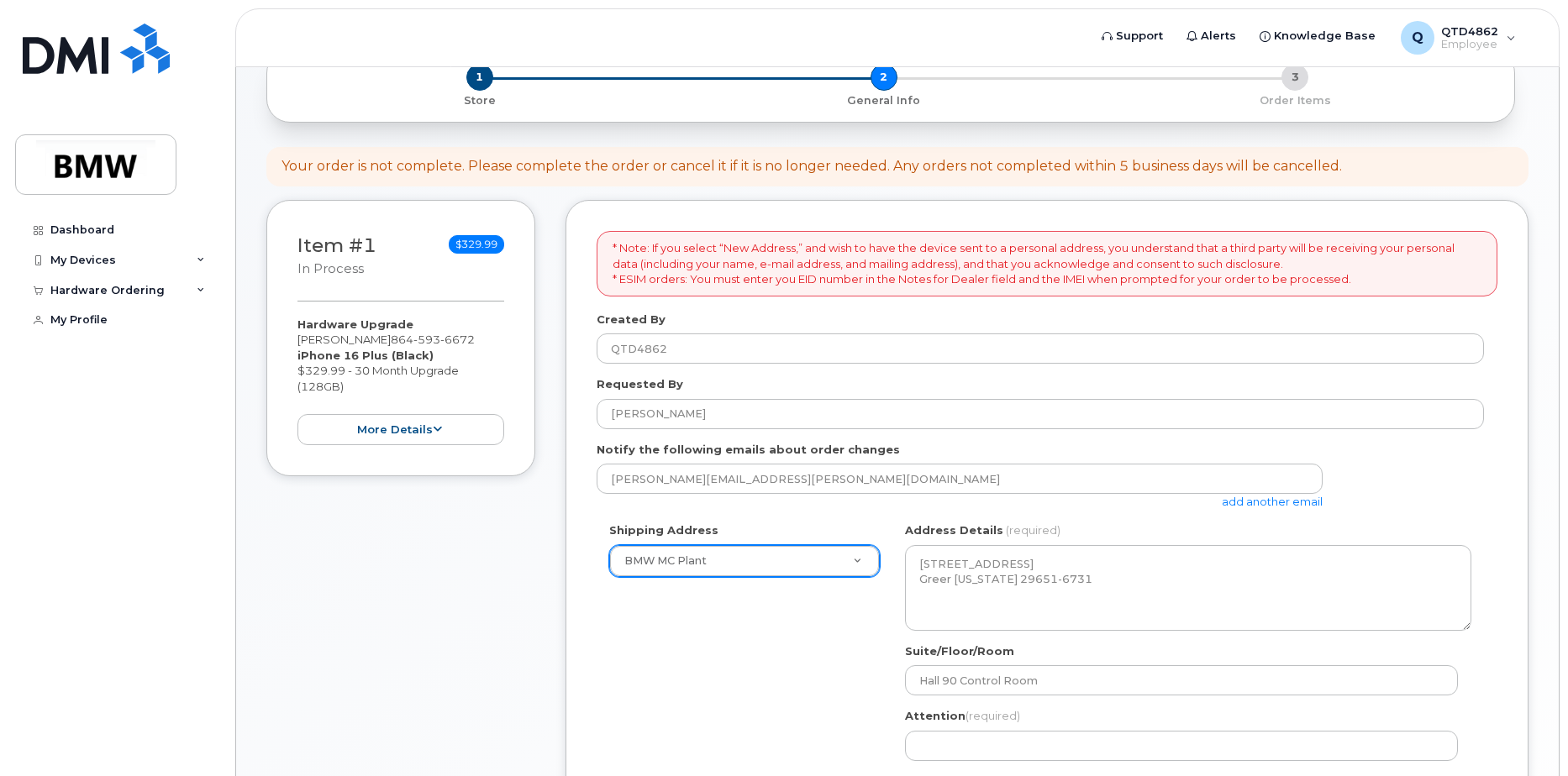
click at [750, 286] on p "* Note: If you select “New Address,” and wish to have the device sent to a pers…" at bounding box center [1046, 264] width 869 height 47
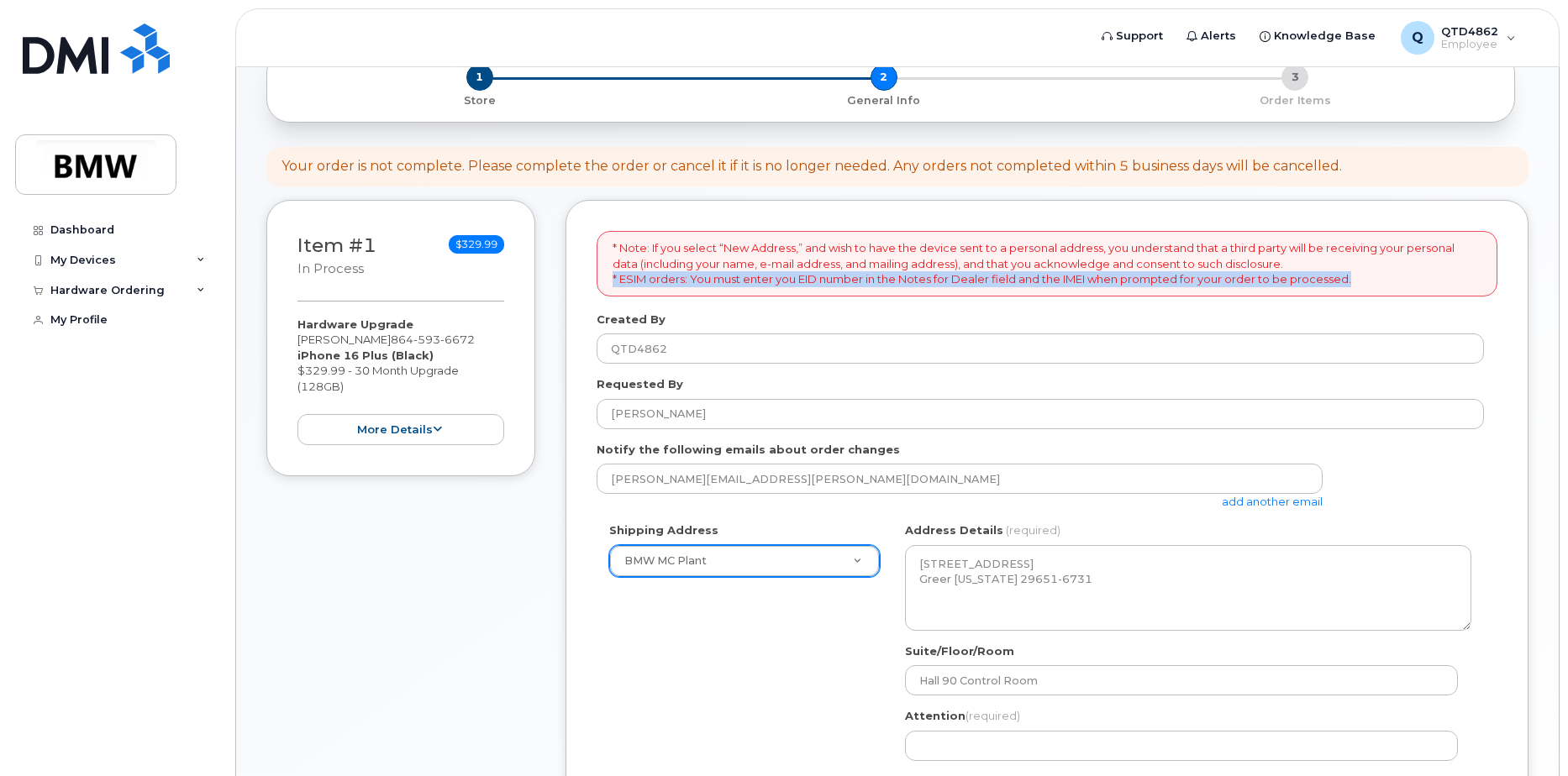
click at [750, 286] on p "* Note: If you select “New Address,” and wish to have the device sent to a pers…" at bounding box center [1046, 264] width 869 height 47
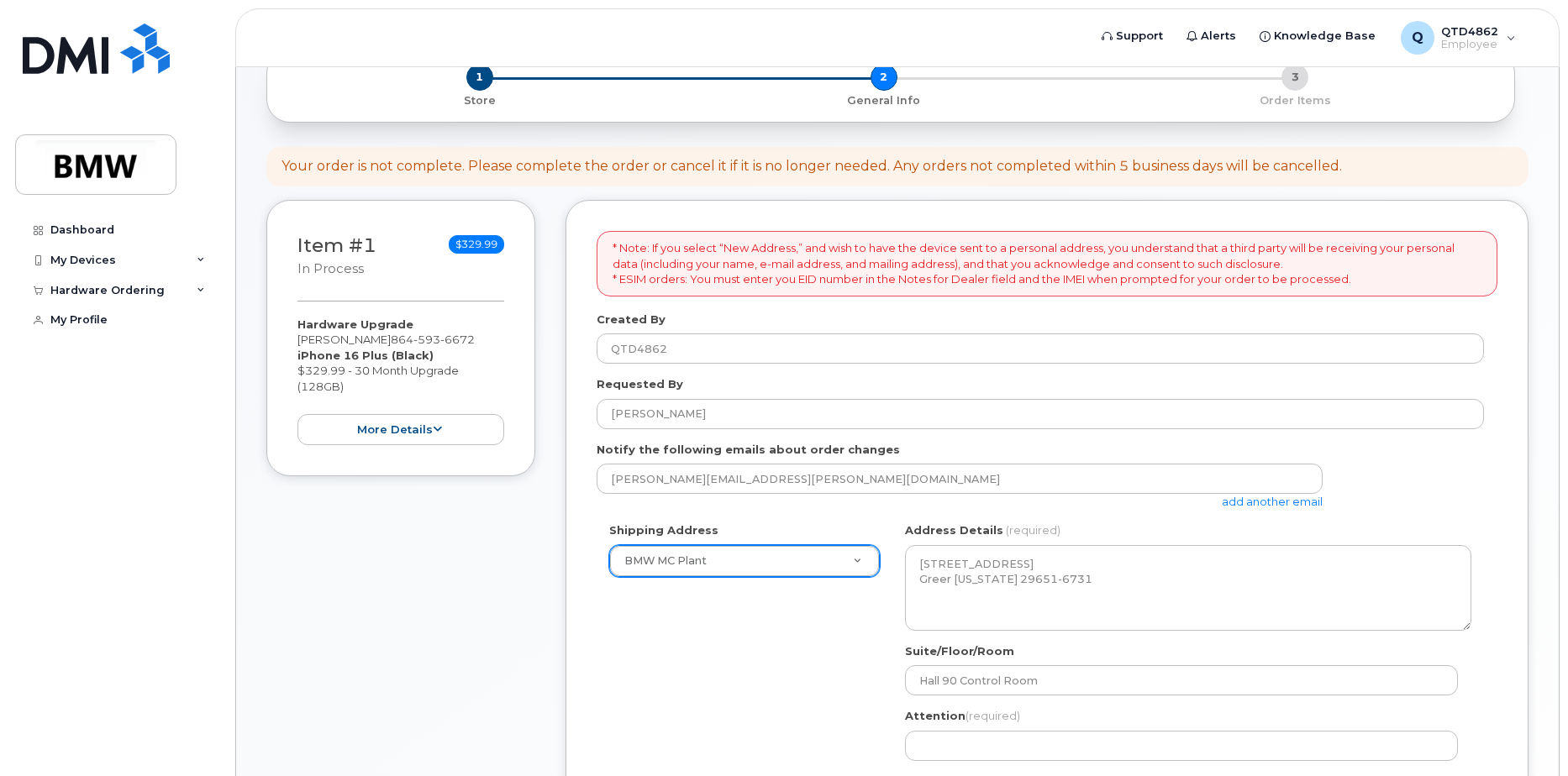
drag, startPoint x: 750, startPoint y: 286, endPoint x: 662, endPoint y: 263, distance: 91.0
click at [662, 263] on p "* Note: If you select “New Address,” and wish to have the device sent to a pers…" at bounding box center [1046, 264] width 869 height 47
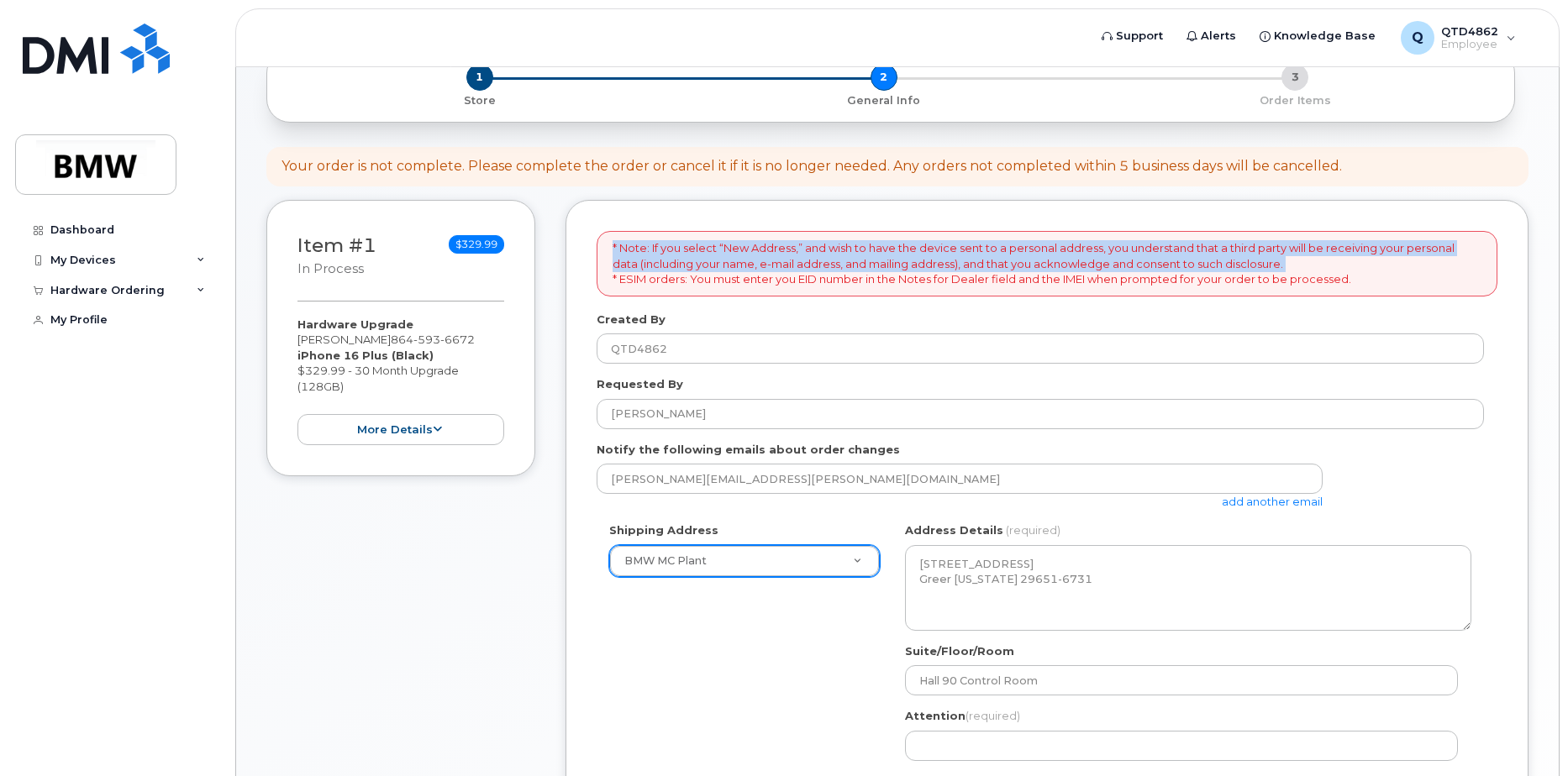
click at [662, 263] on p "* Note: If you select “New Address,” and wish to have the device sent to a pers…" at bounding box center [1046, 264] width 869 height 47
click at [418, 430] on button "more details" at bounding box center [401, 430] width 207 height 31
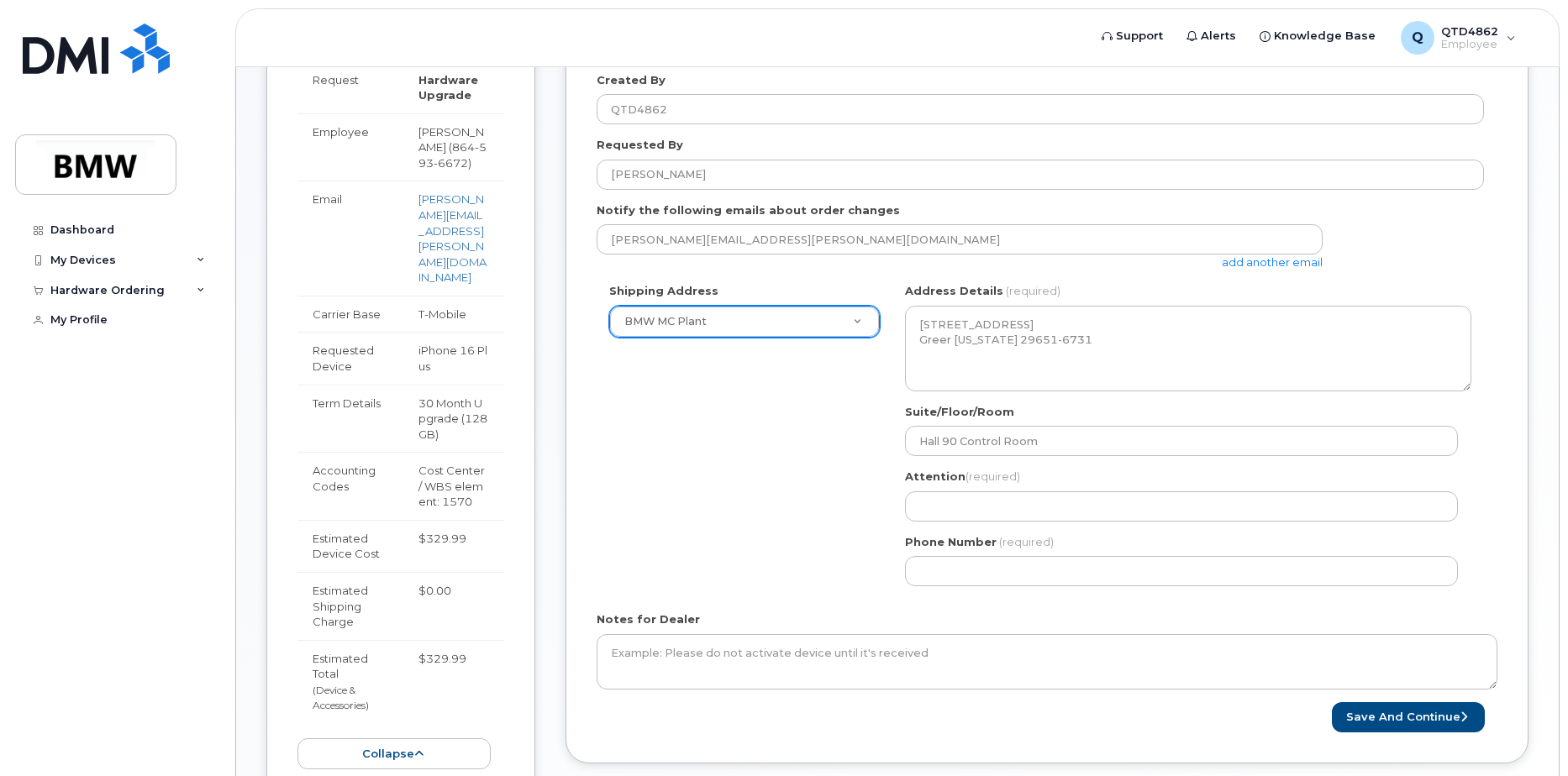
scroll to position [527, 0]
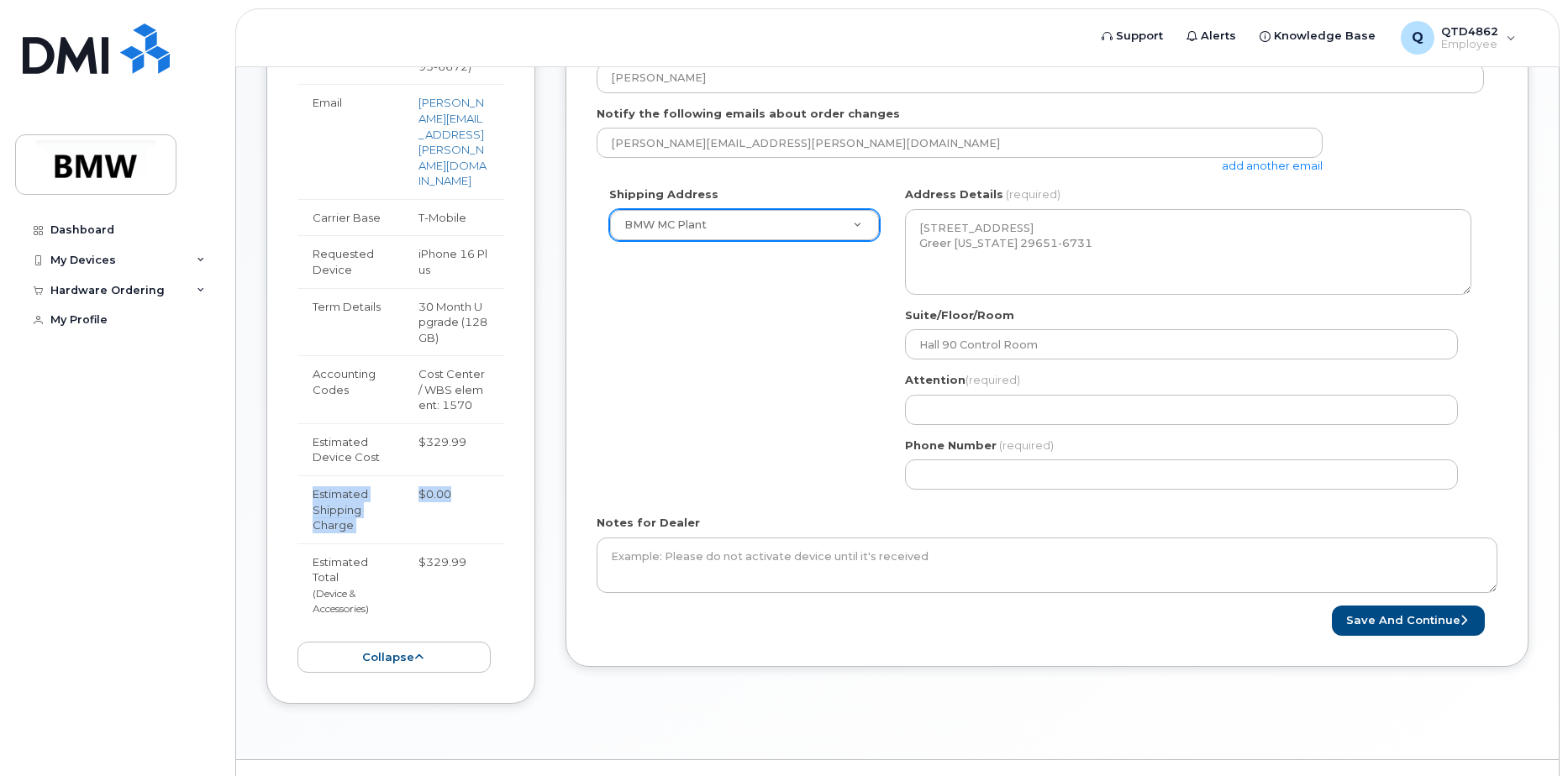
drag, startPoint x: 481, startPoint y: 469, endPoint x: 308, endPoint y: 459, distance: 173.3
click at [308, 476] on tr "Estimated Shipping Charge $0.00" at bounding box center [401, 510] width 207 height 68
drag, startPoint x: 308, startPoint y: 459, endPoint x: 361, endPoint y: 513, distance: 75.7
click at [361, 513] on td "Estimated Shipping Charge" at bounding box center [351, 510] width 106 height 68
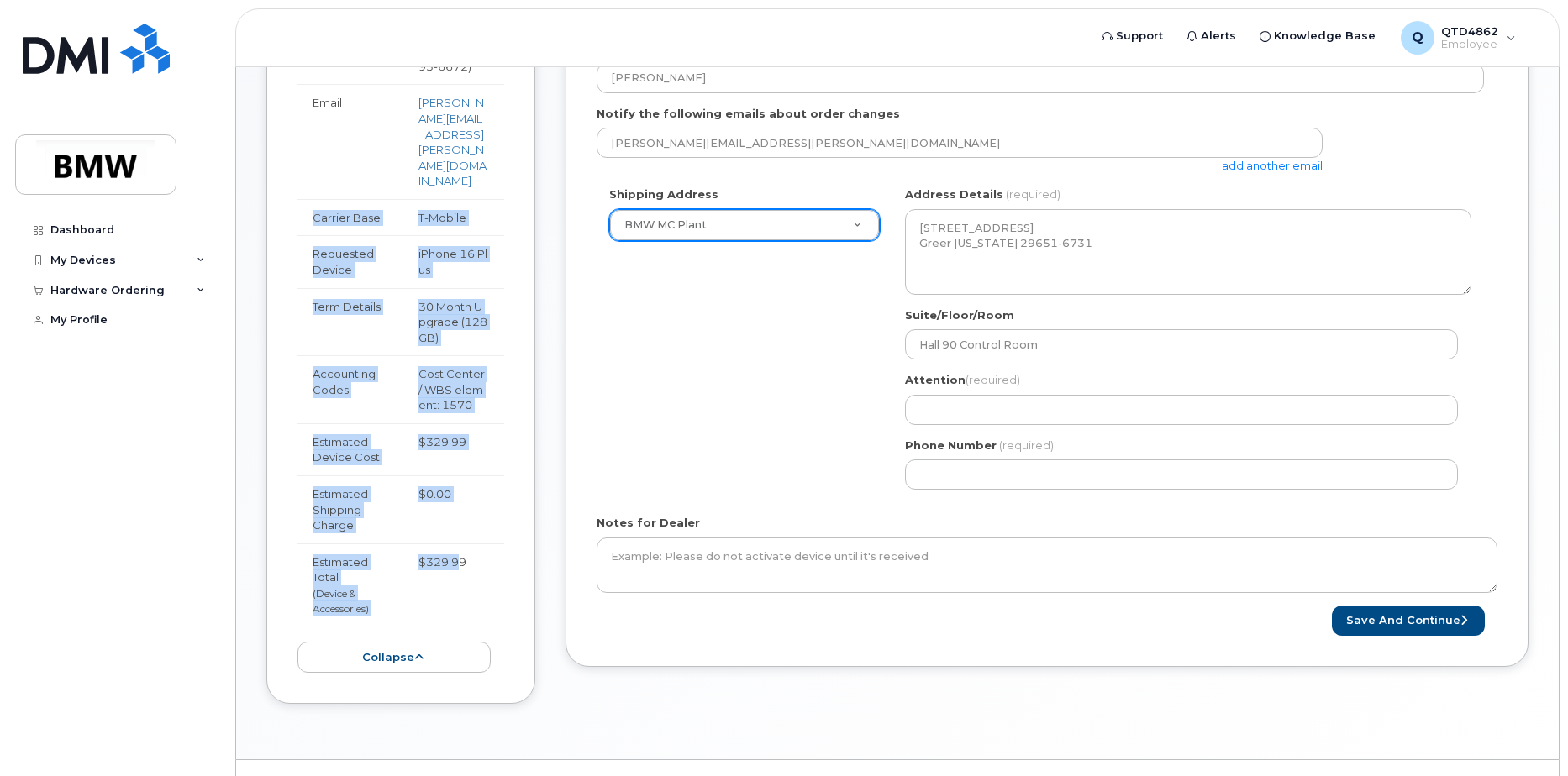
drag, startPoint x: 461, startPoint y: 551, endPoint x: 306, endPoint y: 191, distance: 392.0
click at [306, 191] on tbody "Request Hardware Upgrade Employee Matthew Hurley ( 864 593 6672 ) Email matthew…" at bounding box center [401, 295] width 207 height 662
click at [306, 199] on td "Carrier Base" at bounding box center [351, 218] width 106 height 37
drag, startPoint x: 306, startPoint y: 191, endPoint x: 477, endPoint y: 555, distance: 402.2
click at [477, 555] on tbody "Request Hardware Upgrade Employee Matthew Hurley ( 864 593 6672 ) Email matthew…" at bounding box center [401, 295] width 207 height 662
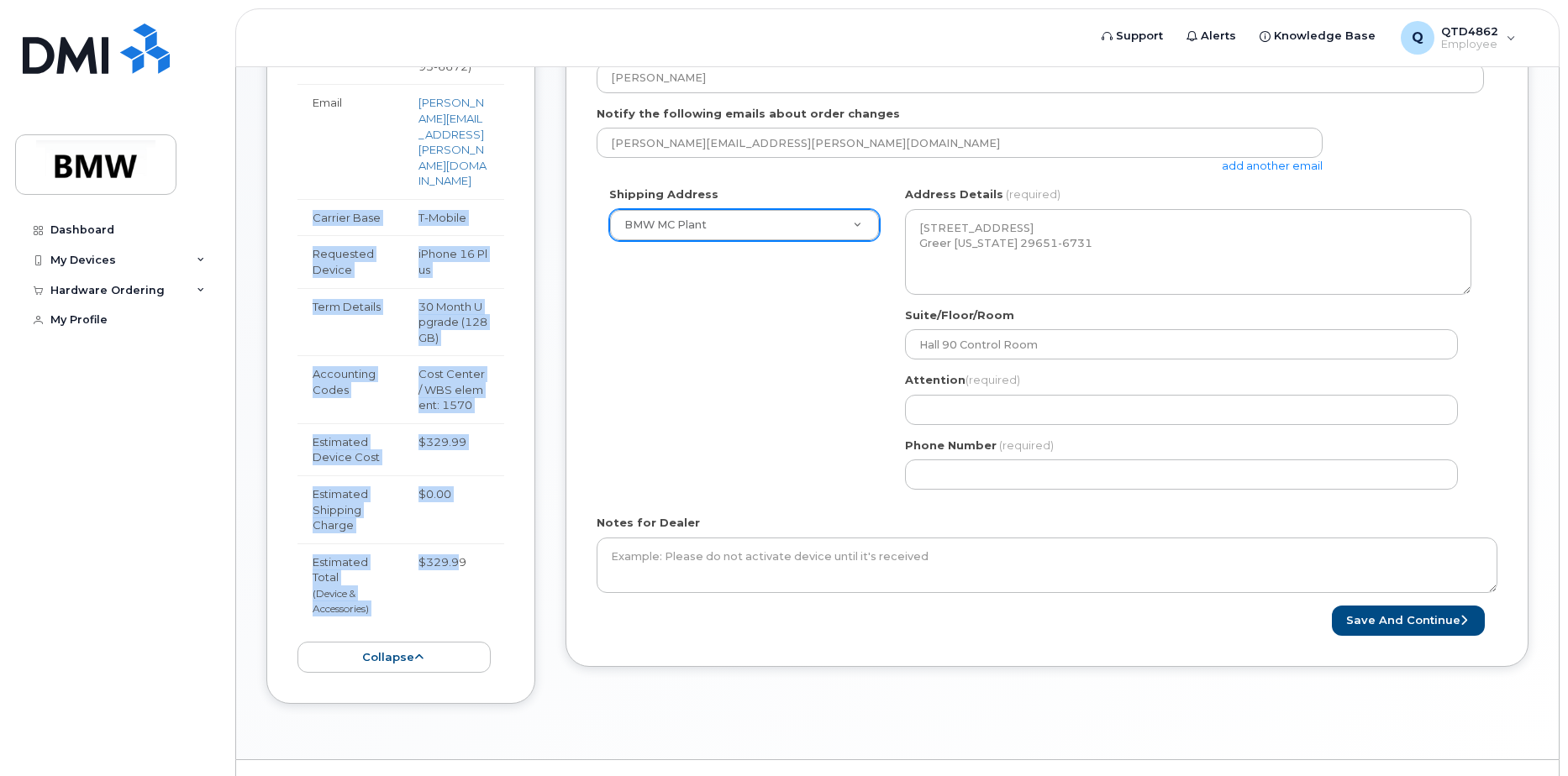
click at [477, 555] on td "$329.99" at bounding box center [454, 585] width 101 height 83
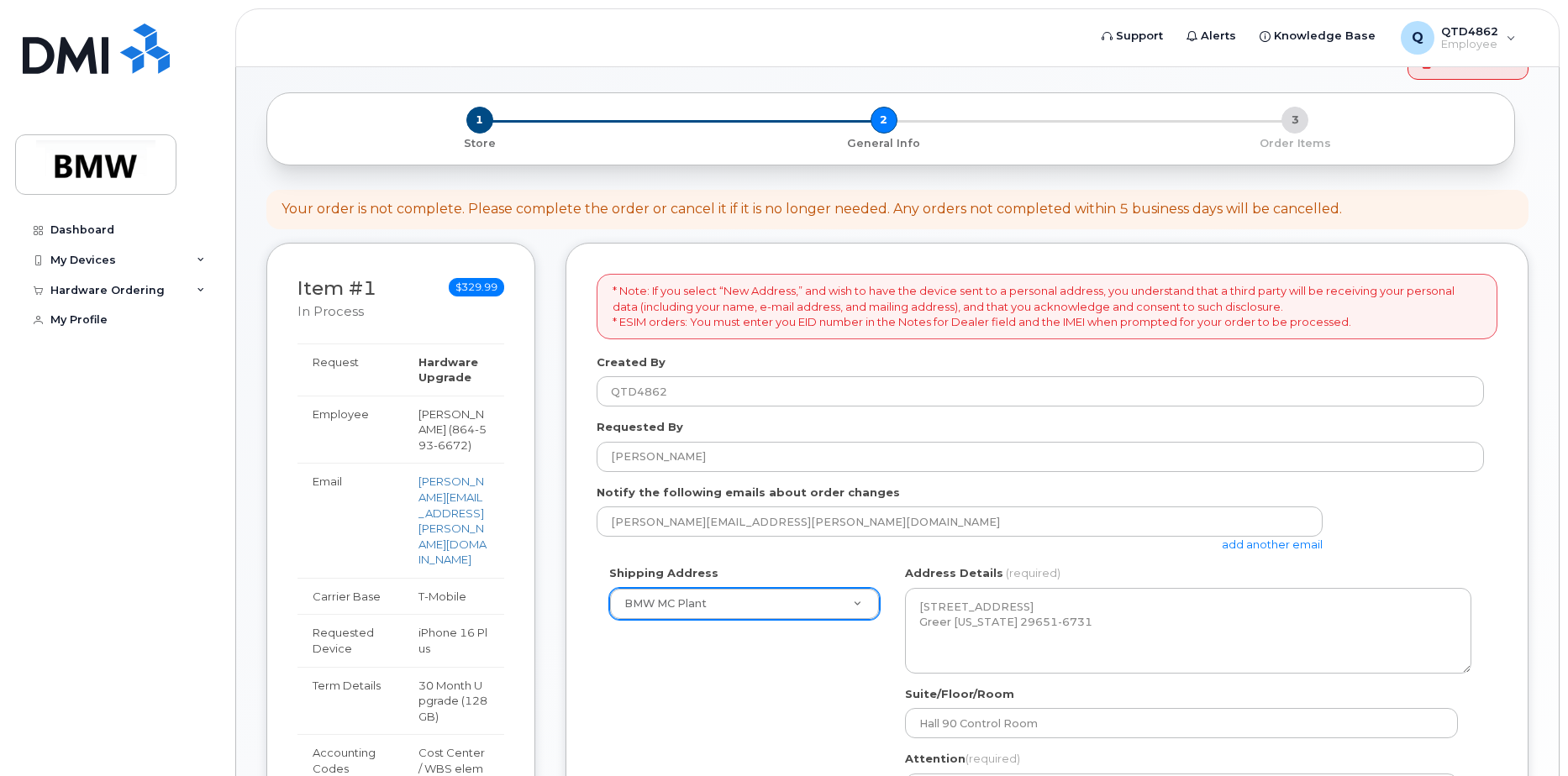
scroll to position [533, 0]
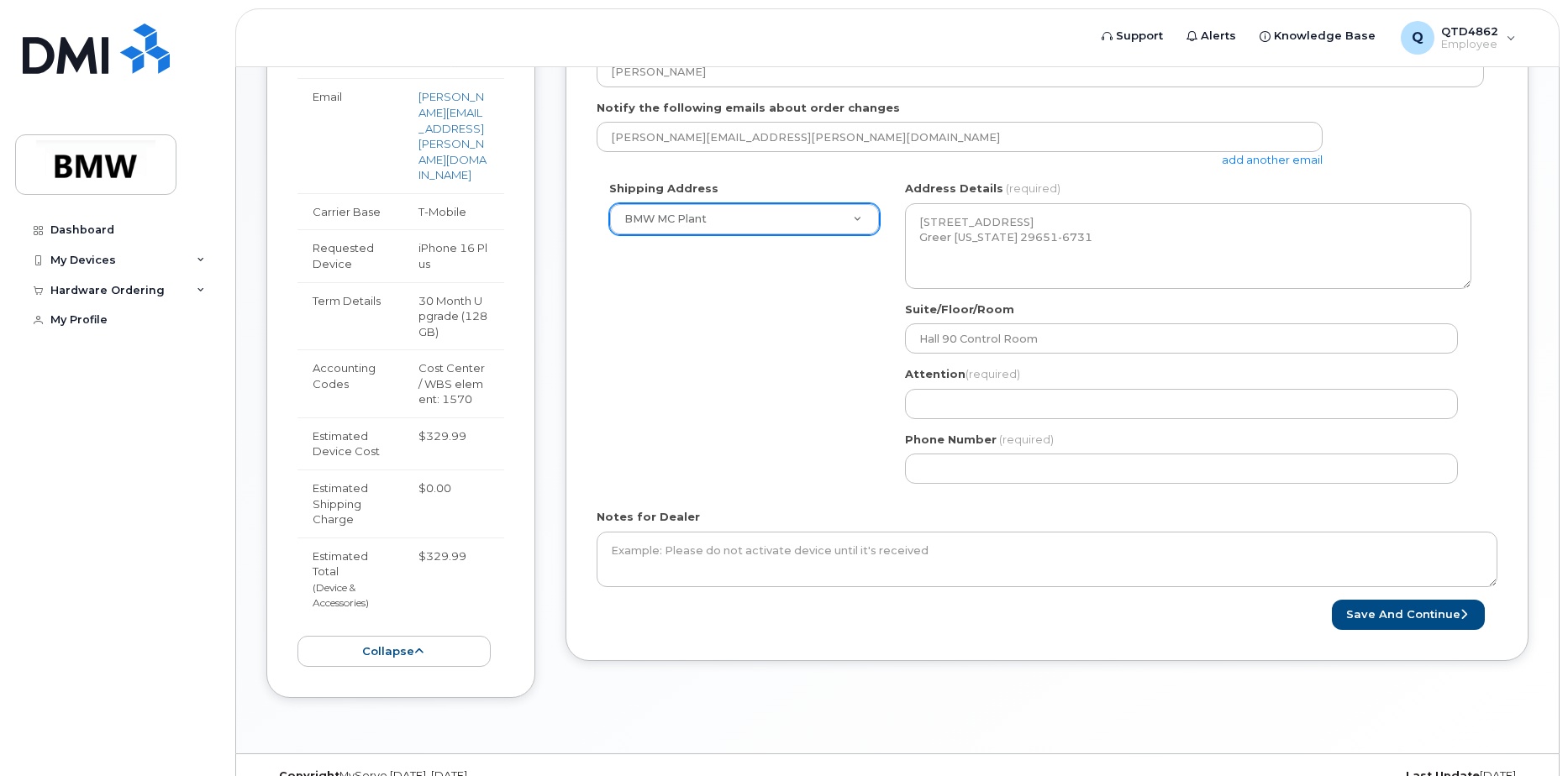
click at [1044, 452] on div "Phone Number (required)" at bounding box center [1188, 458] width 567 height 53
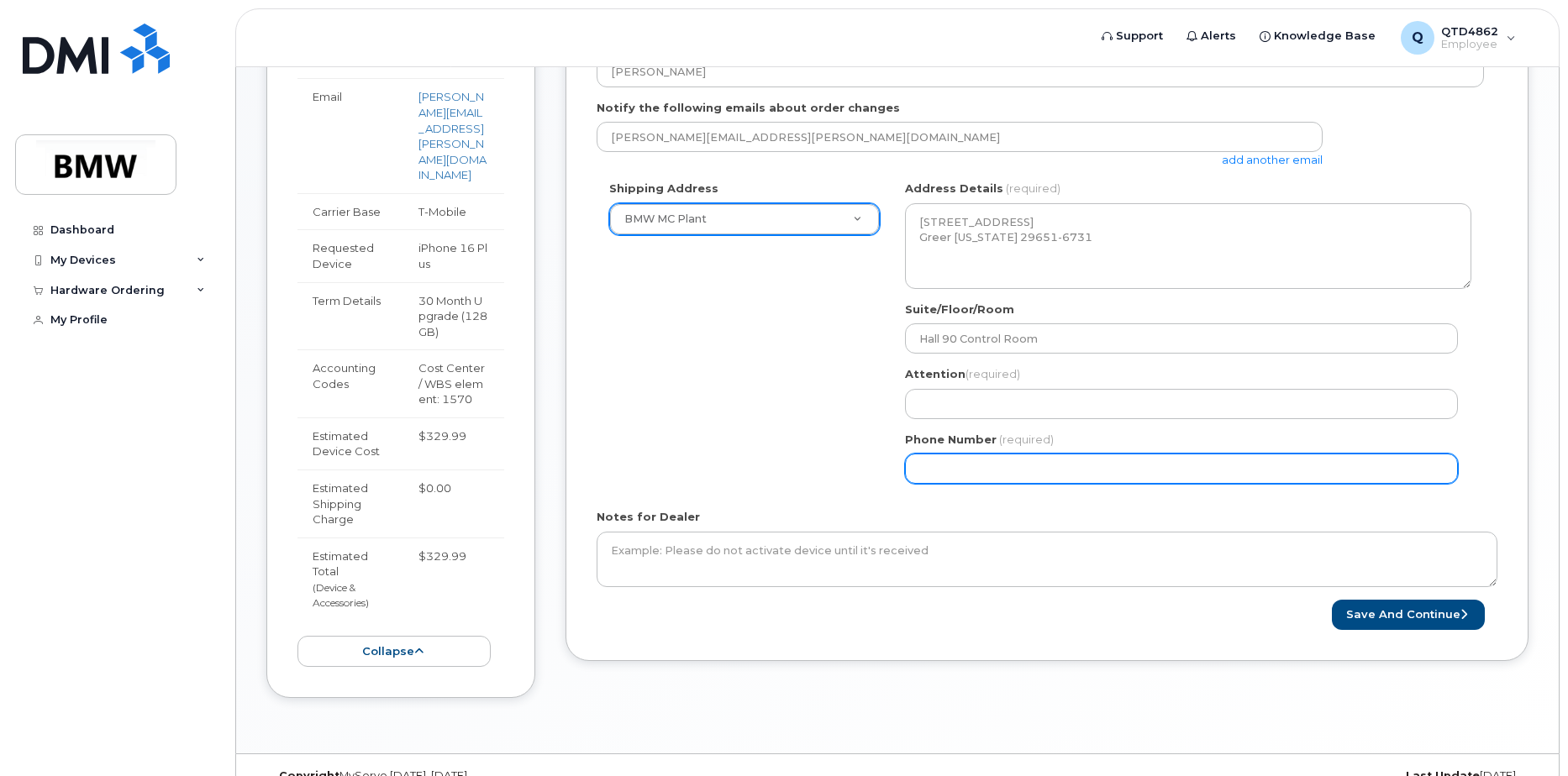
click at [1038, 457] on input "Phone Number" at bounding box center [1182, 469] width 553 height 30
select select
type input "864593667"
select select
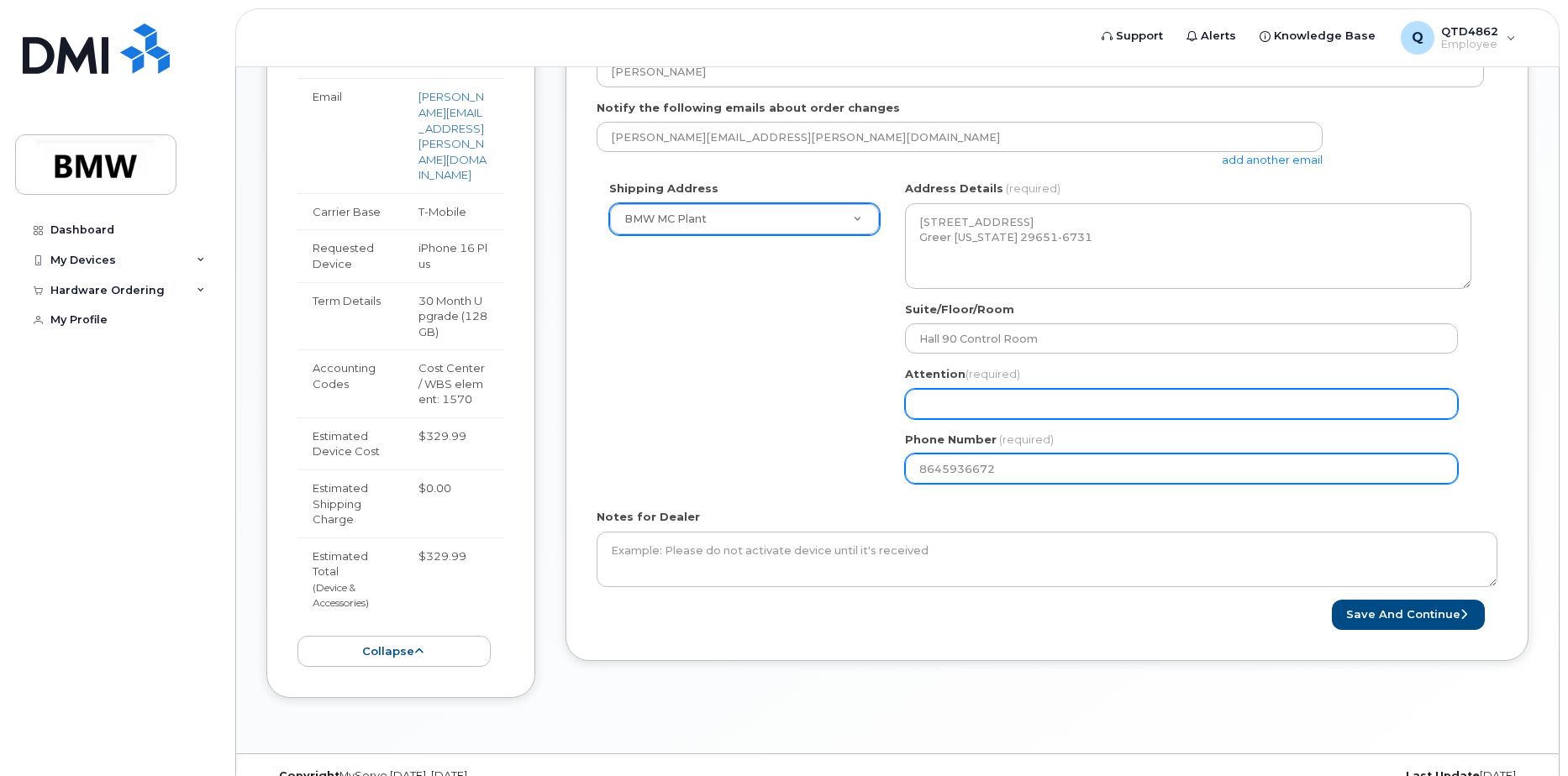
type input "8645936672"
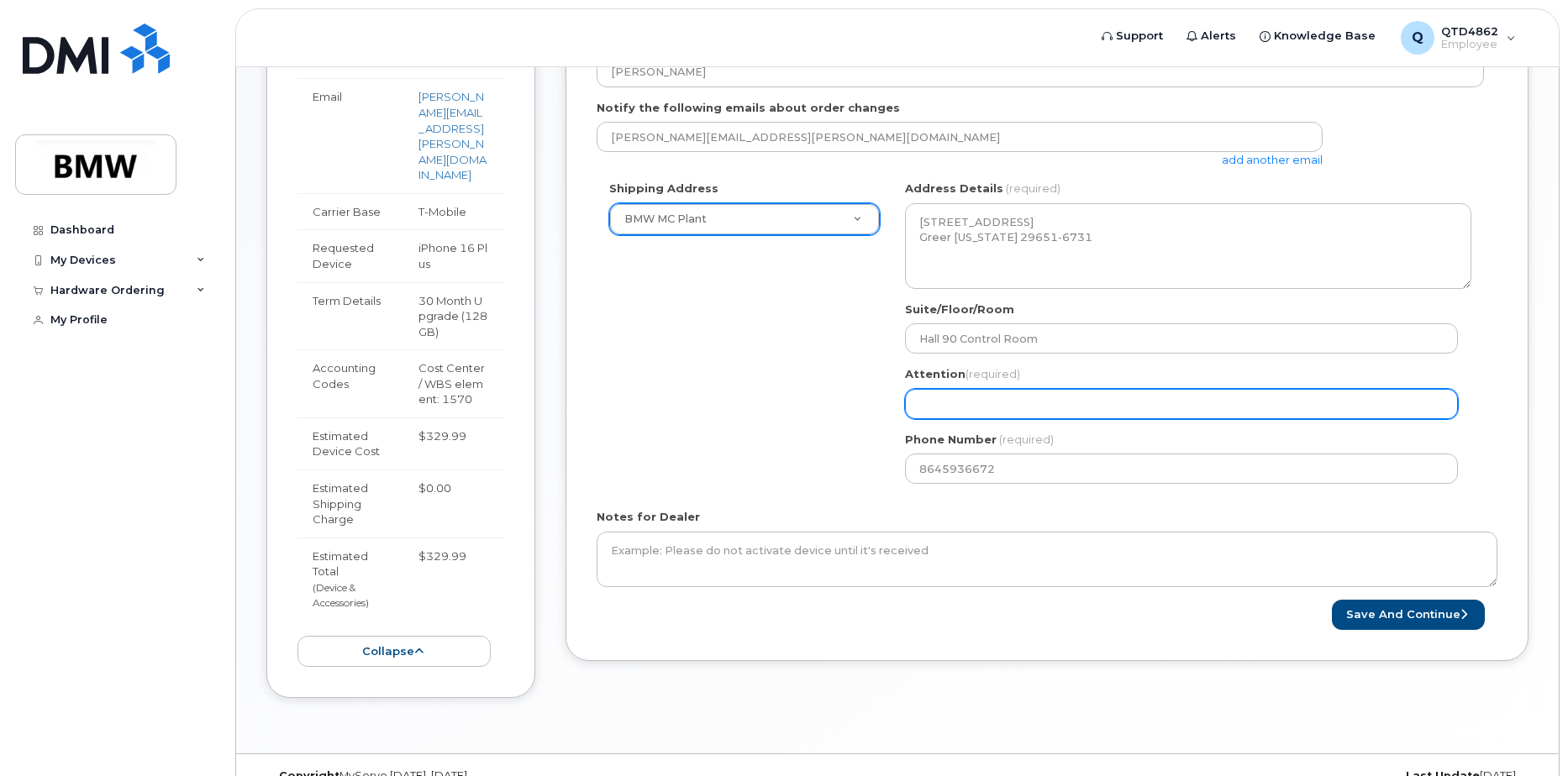
click at [1039, 405] on input "Attention (required)" at bounding box center [1182, 404] width 553 height 30
select select
type input "M"
select select
type input "Ma"
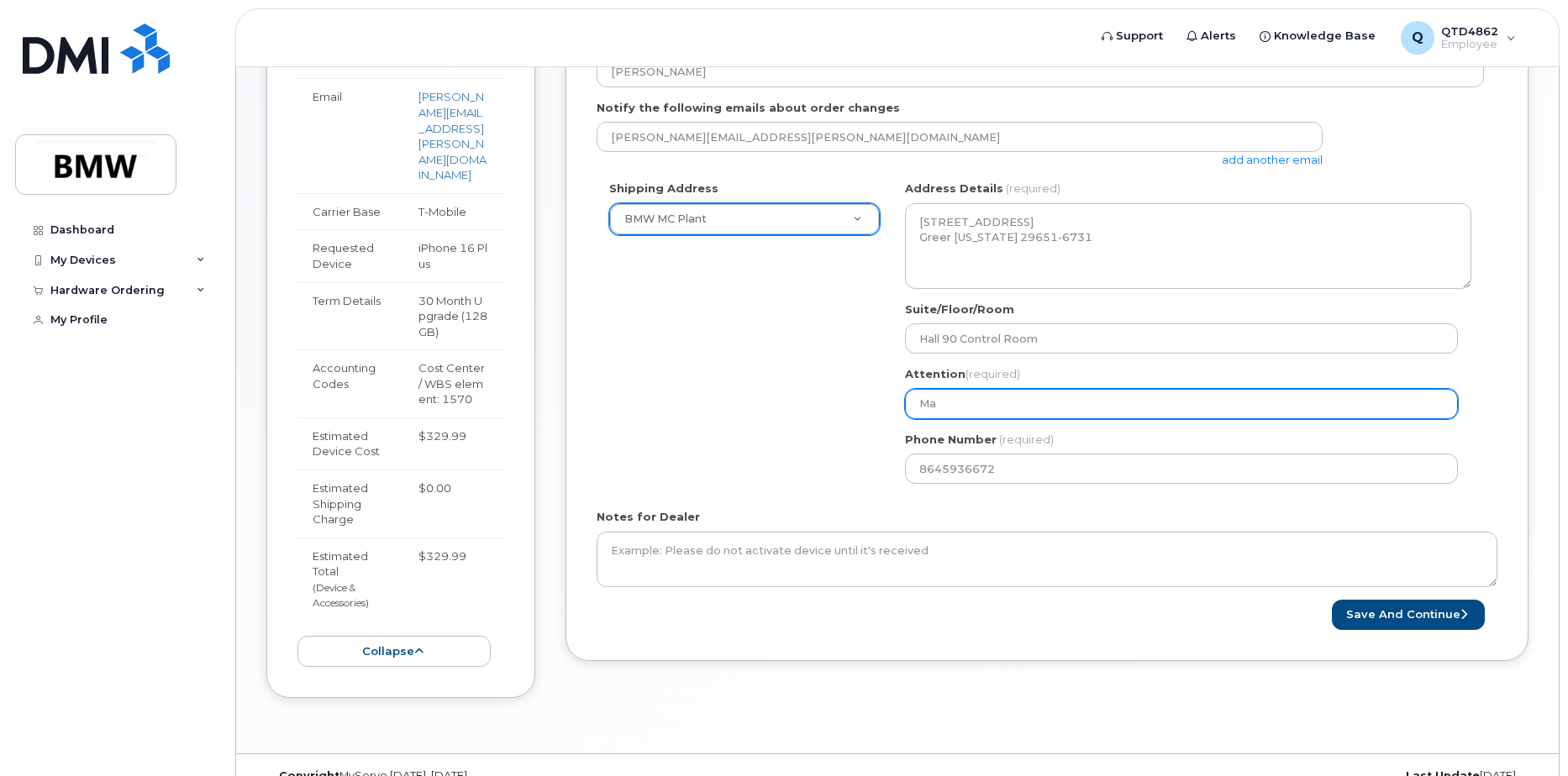
select select
type input "Mat"
select select
type input "Matt"
select select
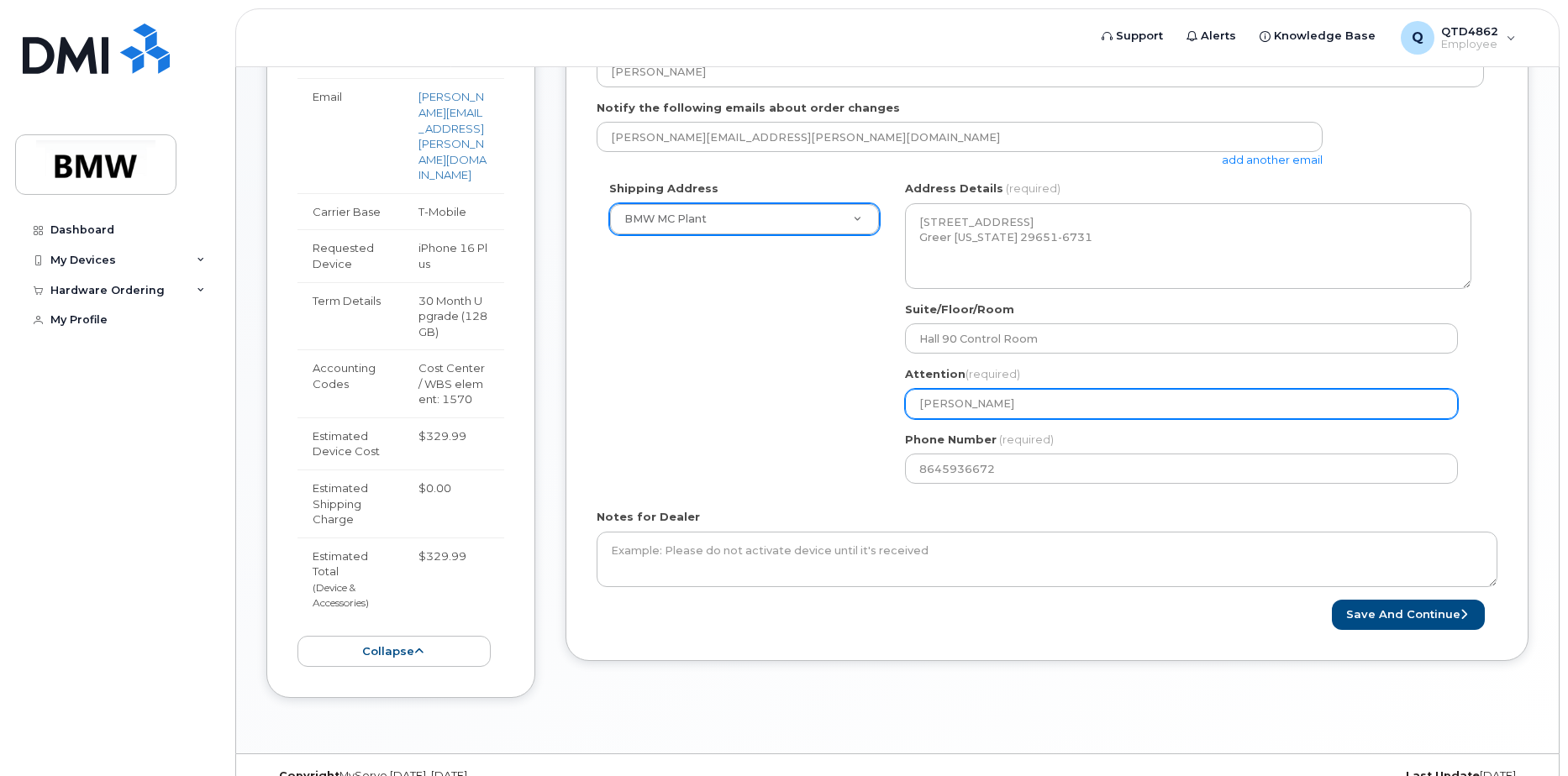
type input "Matth"
select select
type input "Matthe"
select select
type input "Matthew"
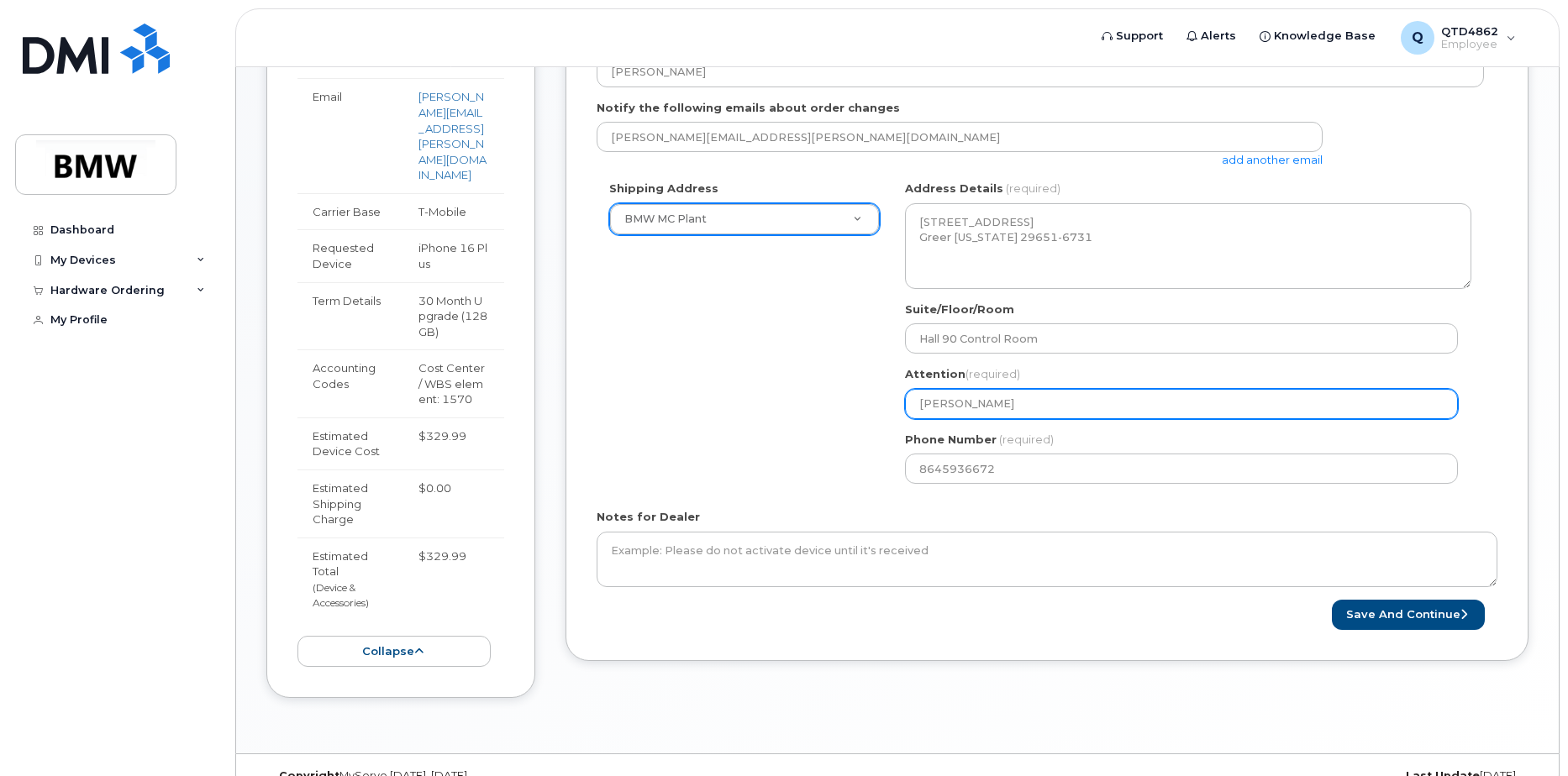
select select
type input "Matthew H"
select select
type input "Matthew Hu"
select select
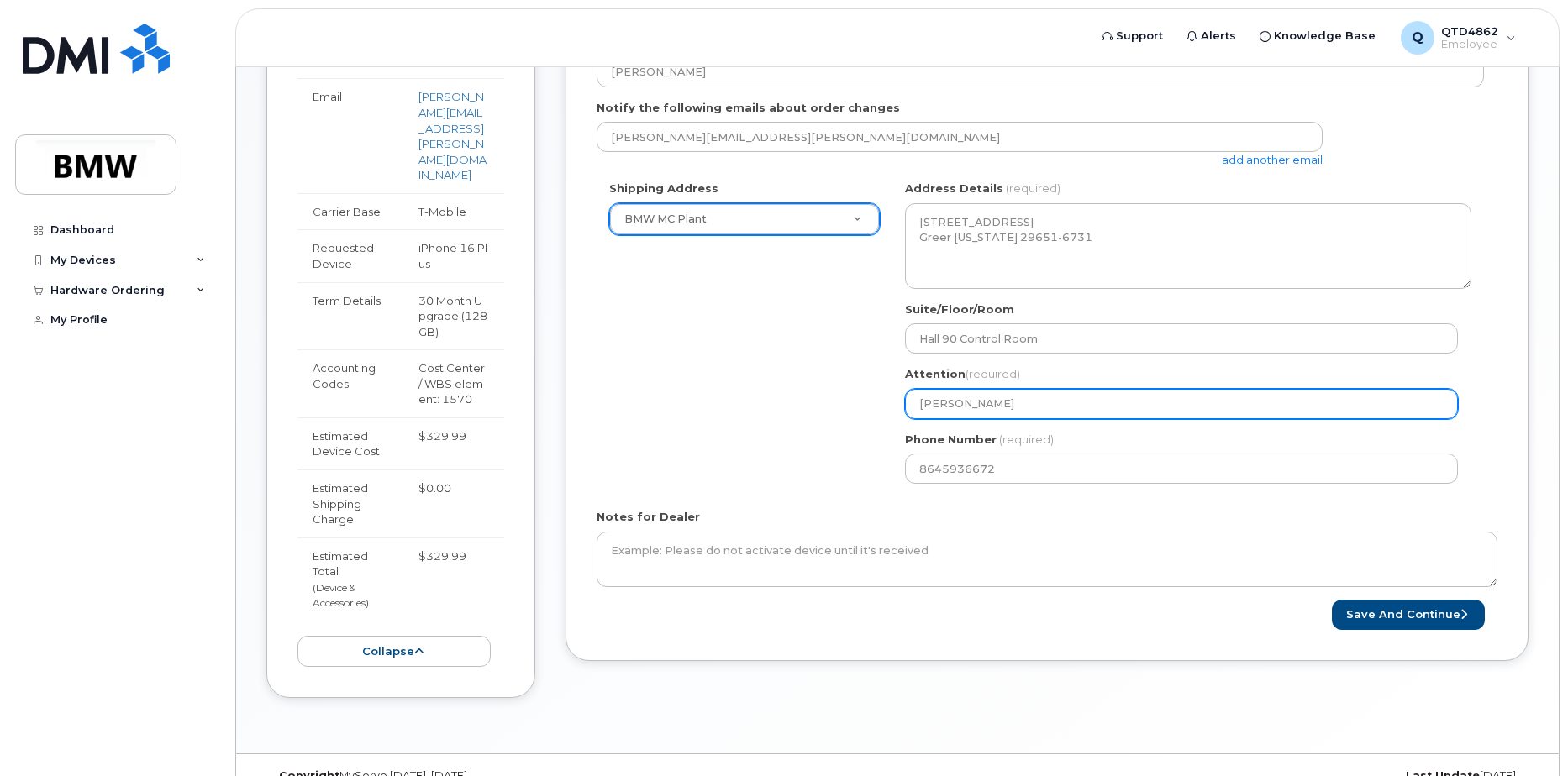
type input "Matthew Hur"
select select
type input "Matthew Hurl"
select select
type input "Matthew Hurle"
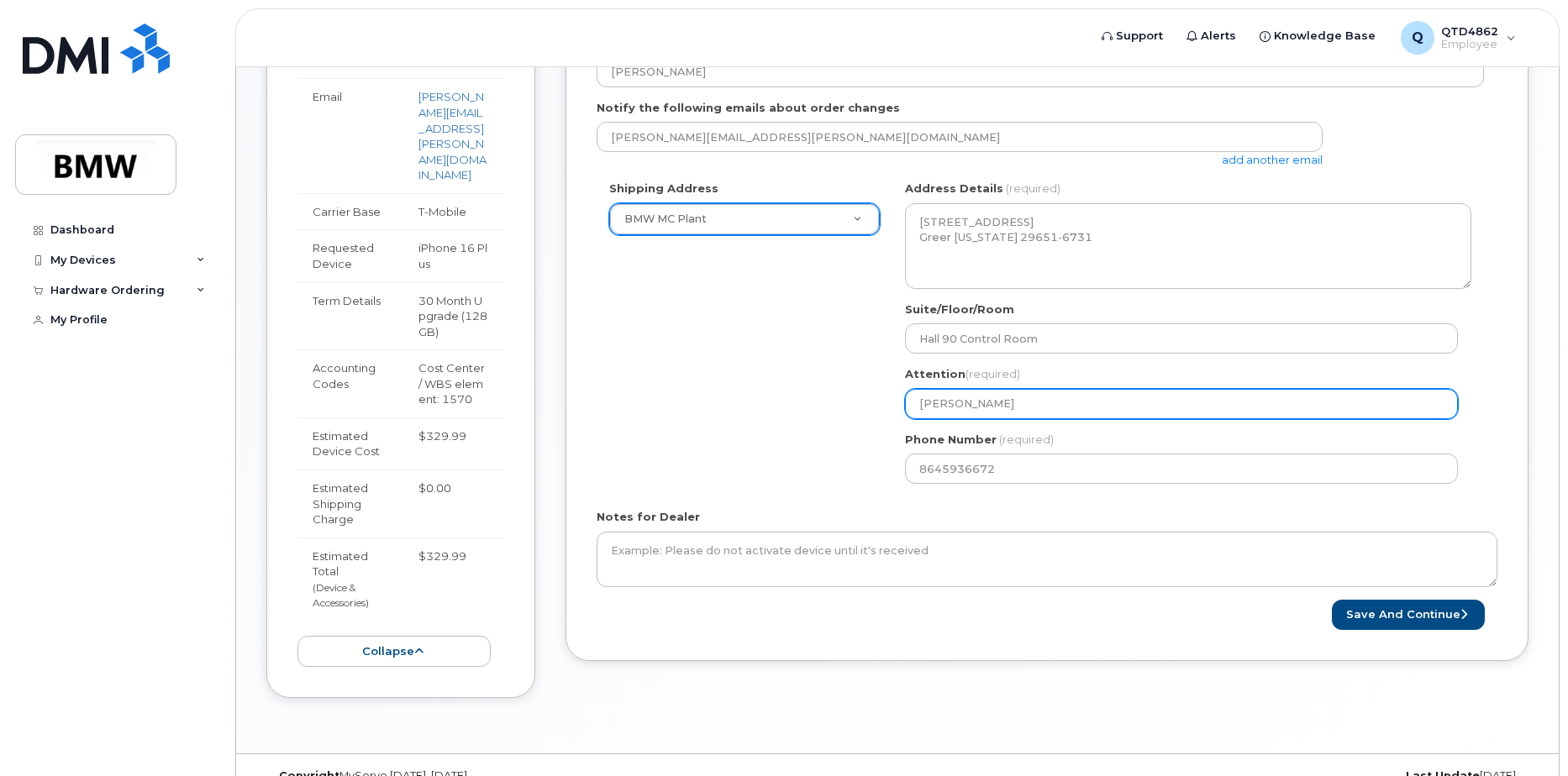
select select
type input "[PERSON_NAME]"
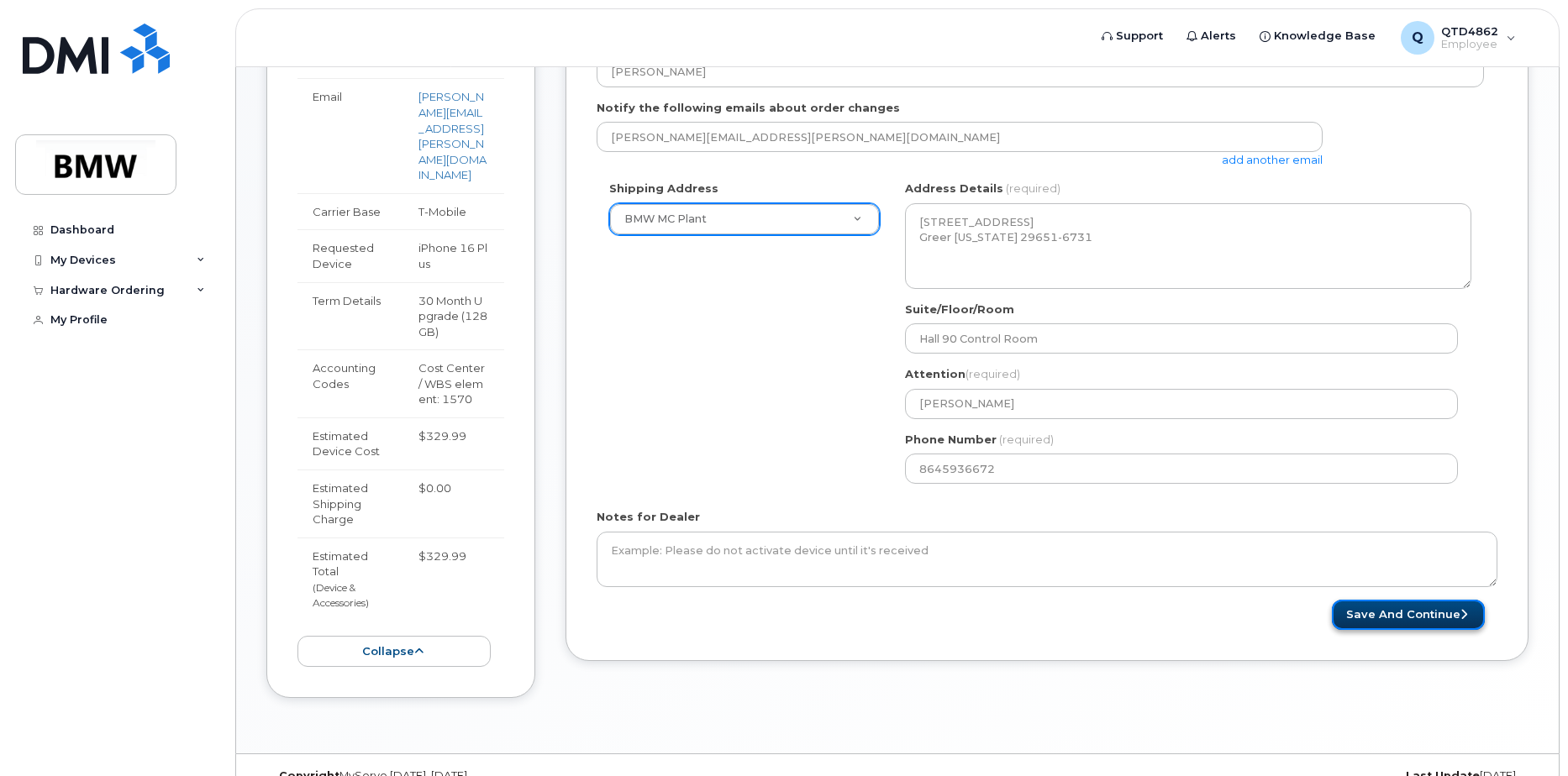
click at [1379, 620] on button "Save and Continue" at bounding box center [1408, 615] width 153 height 31
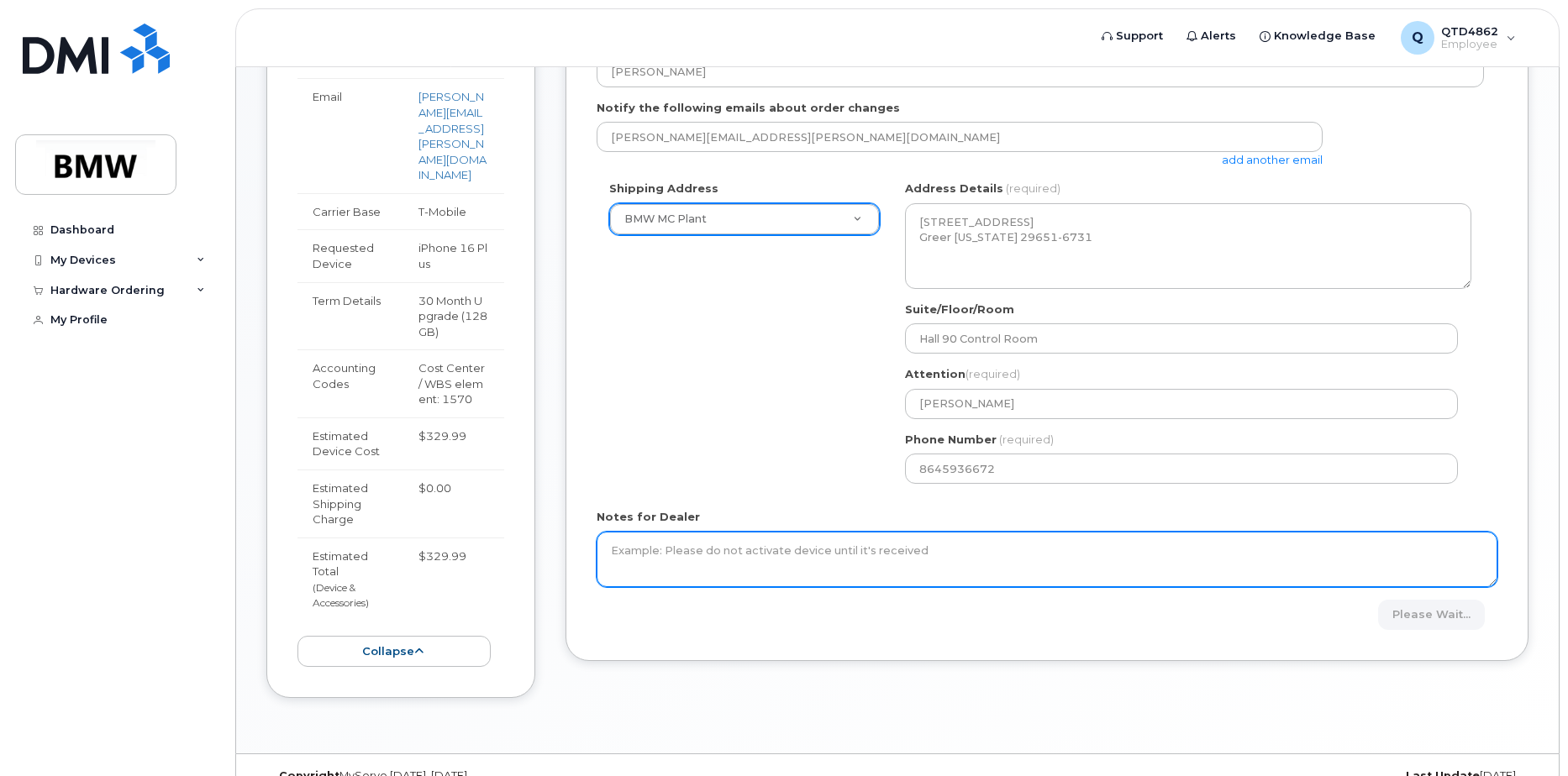
click at [741, 566] on textarea "Notes for Dealer" at bounding box center [1047, 559] width 901 height 56
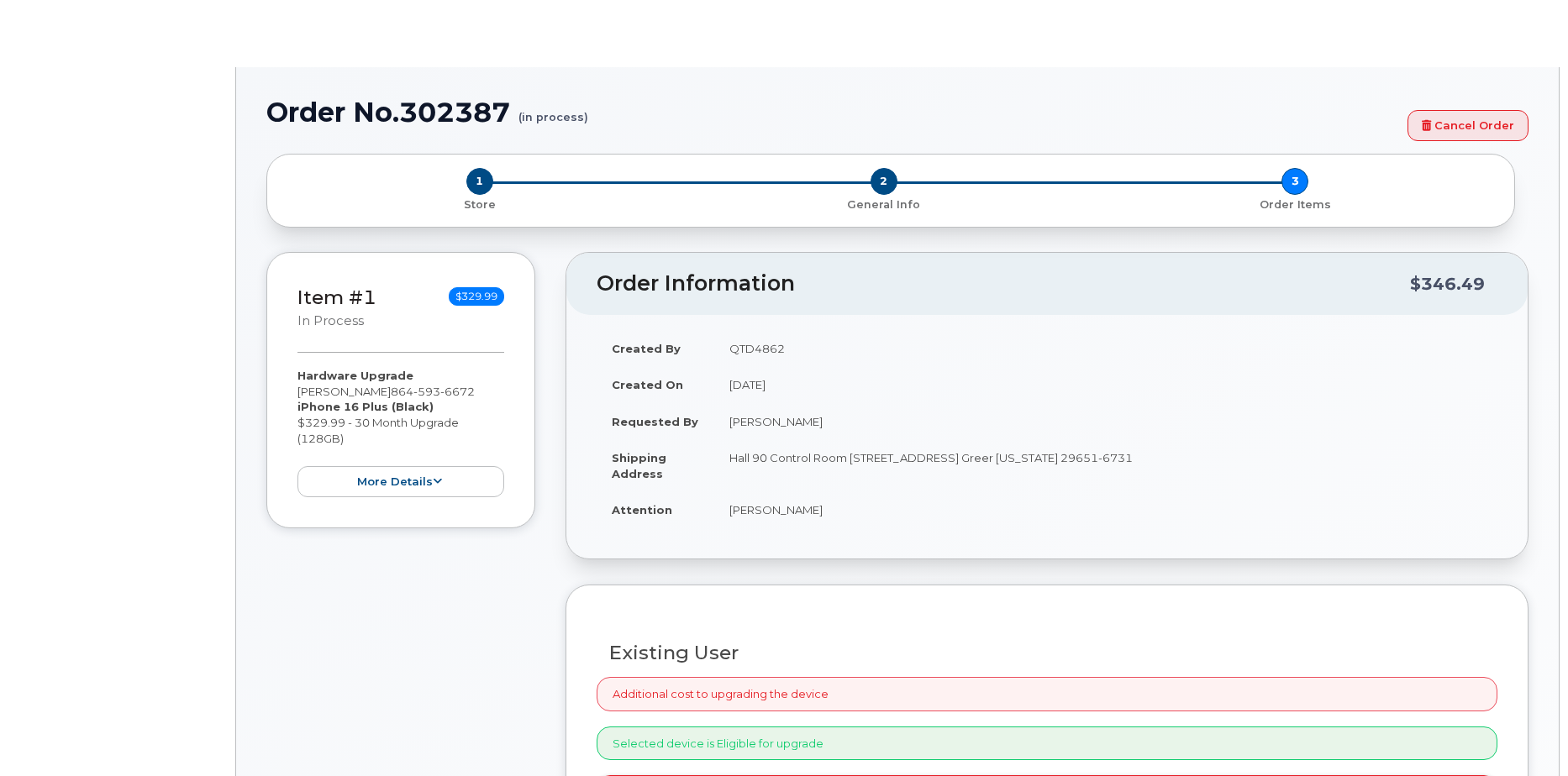
select select "1895351"
type input "1903468"
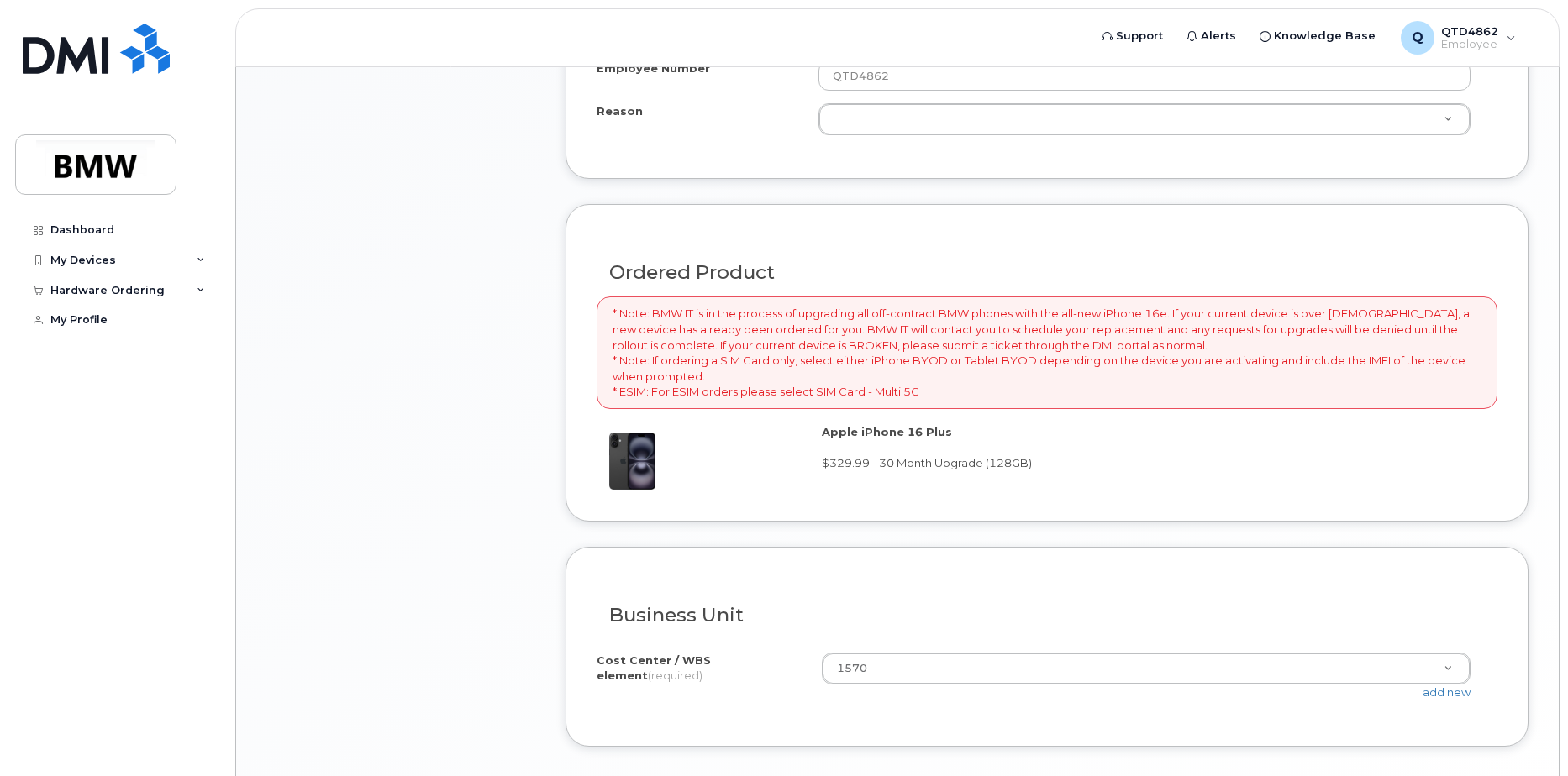
scroll to position [1217, 0]
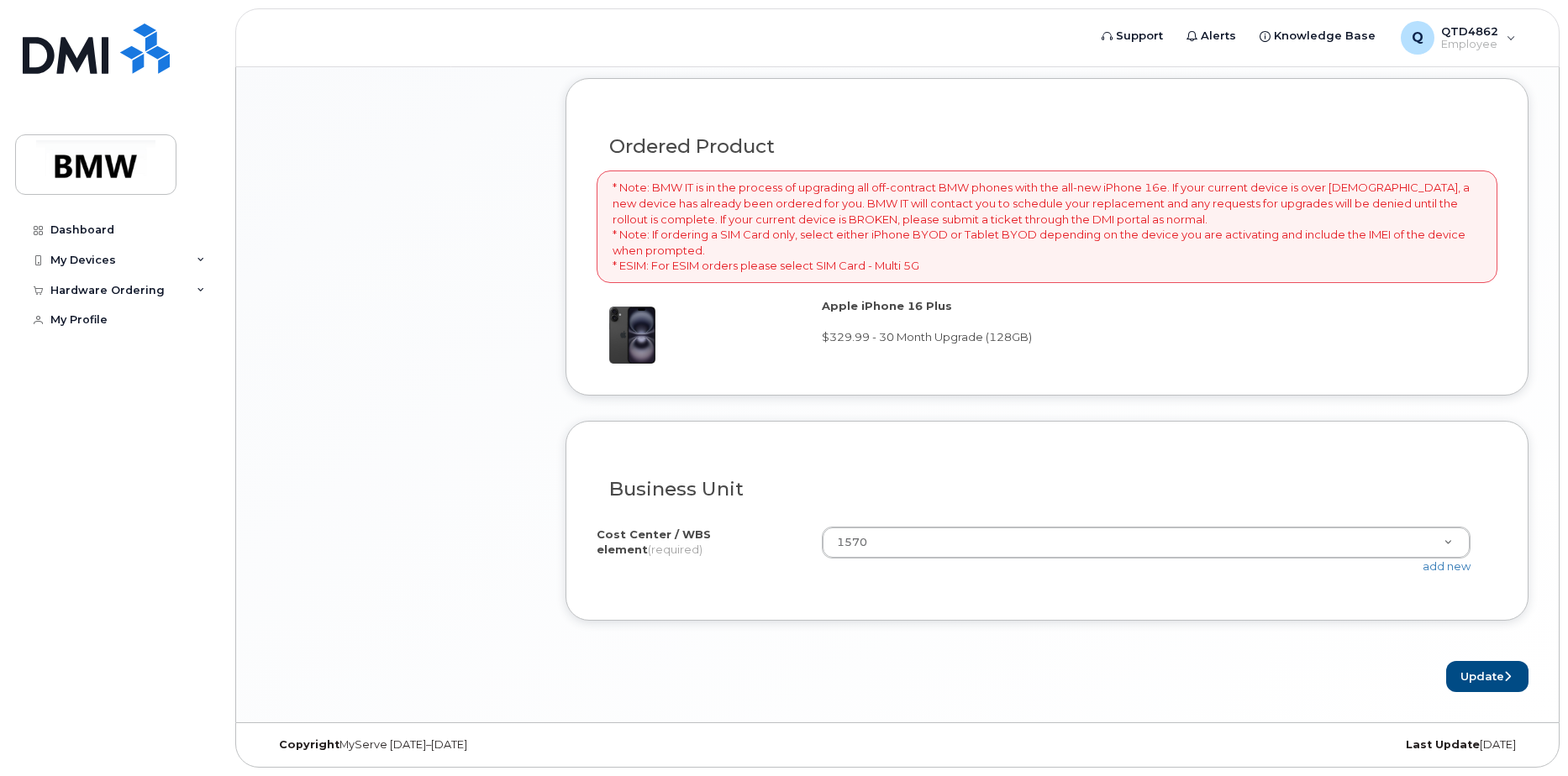
click at [927, 486] on h3 "Business Unit" at bounding box center [1047, 489] width 875 height 21
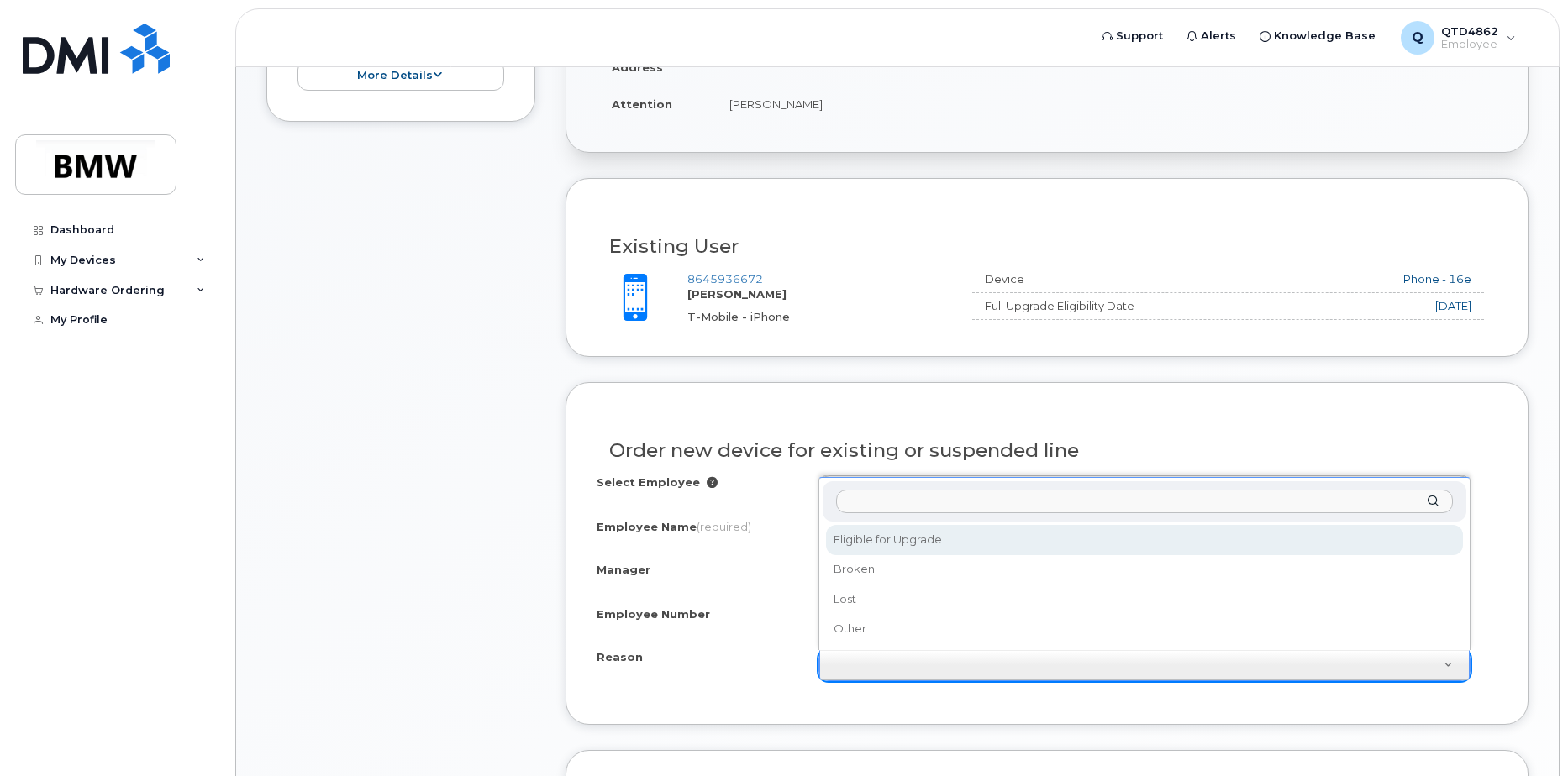
click at [935, 510] on input "Reason" at bounding box center [1144, 501] width 617 height 25
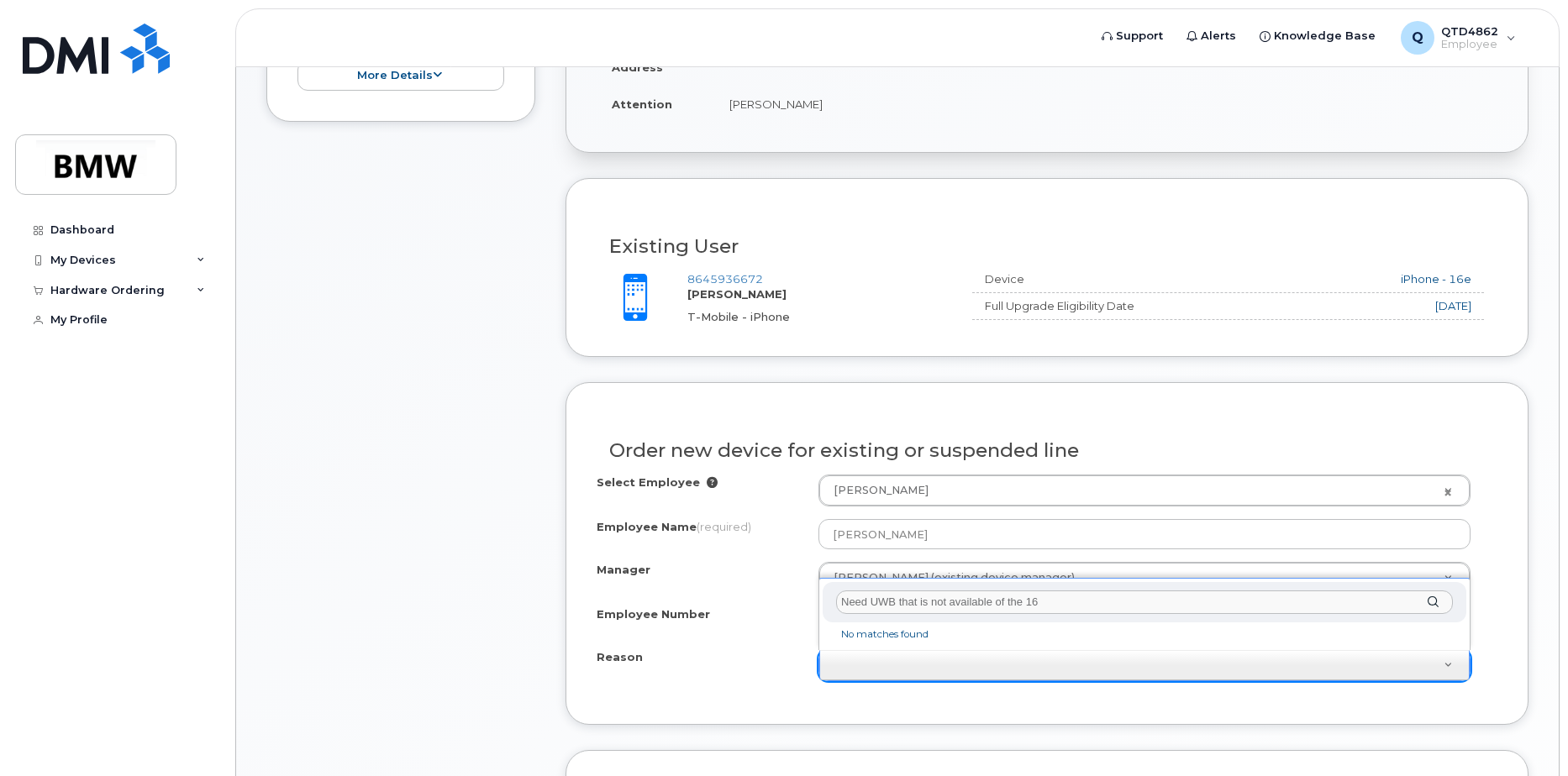
type input "Need UWB that is not available of the 16e"
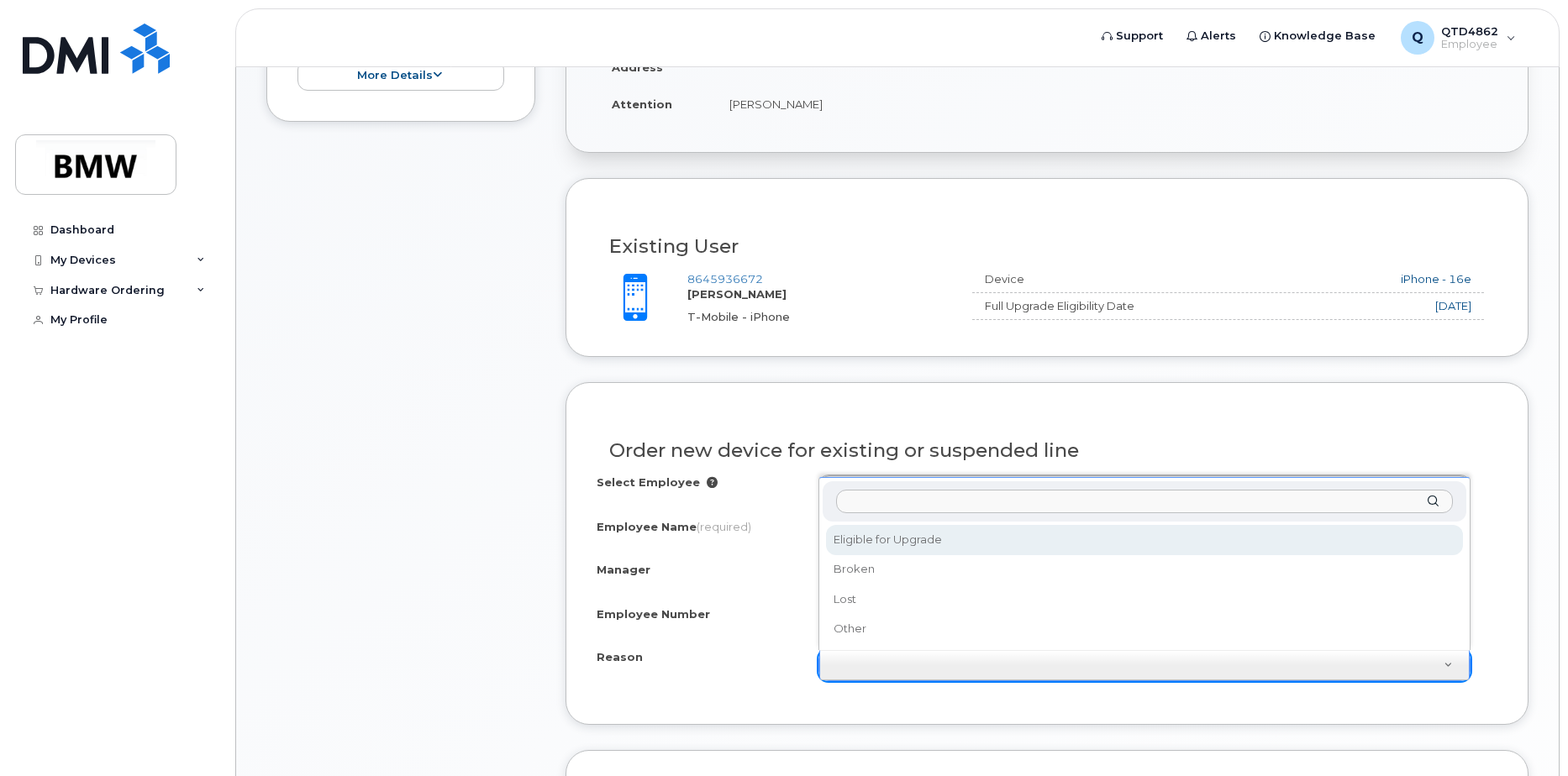
select select "eligible_for_upgrade"
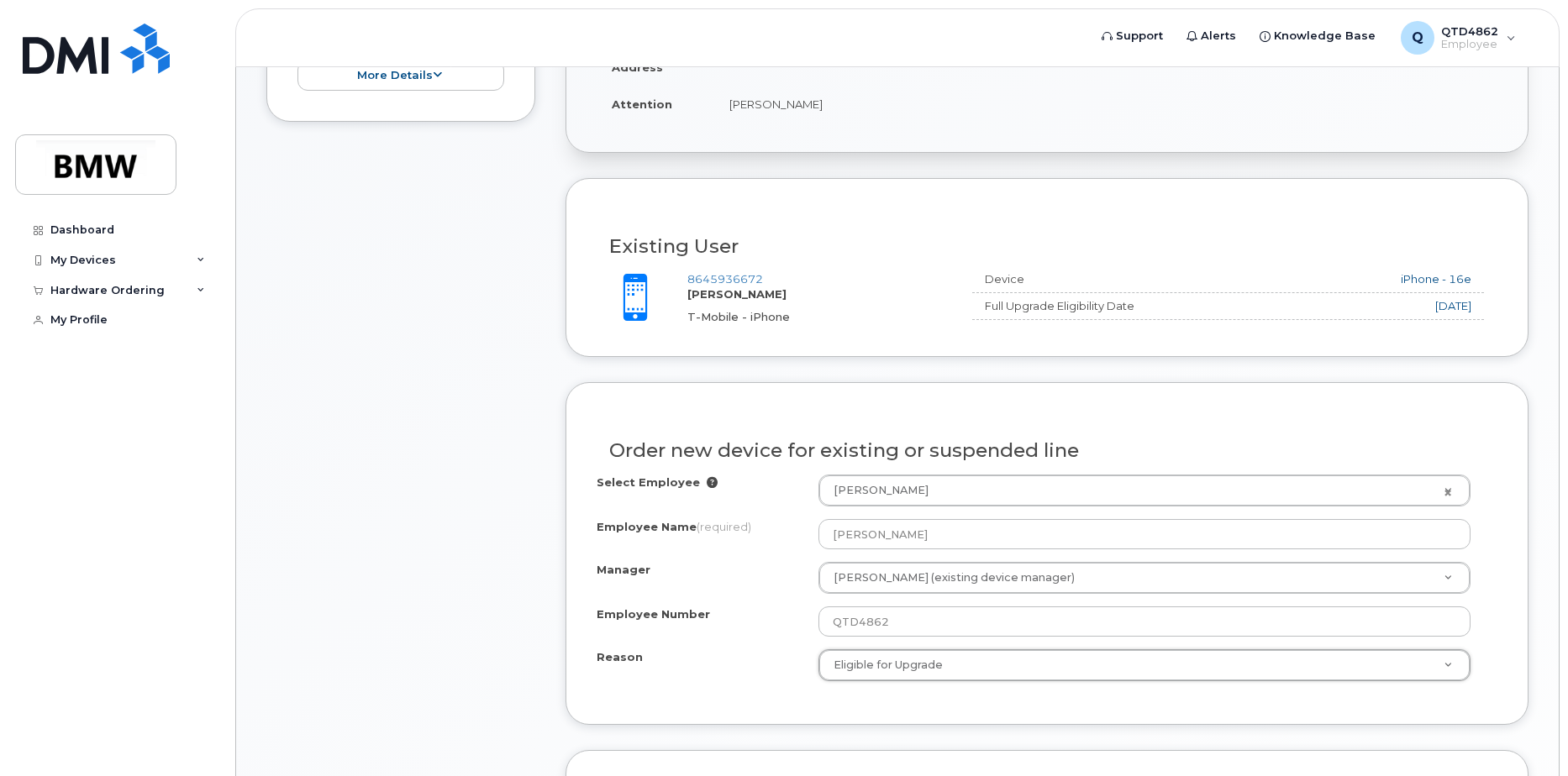
click at [762, 652] on div "Reason" at bounding box center [708, 661] width 222 height 23
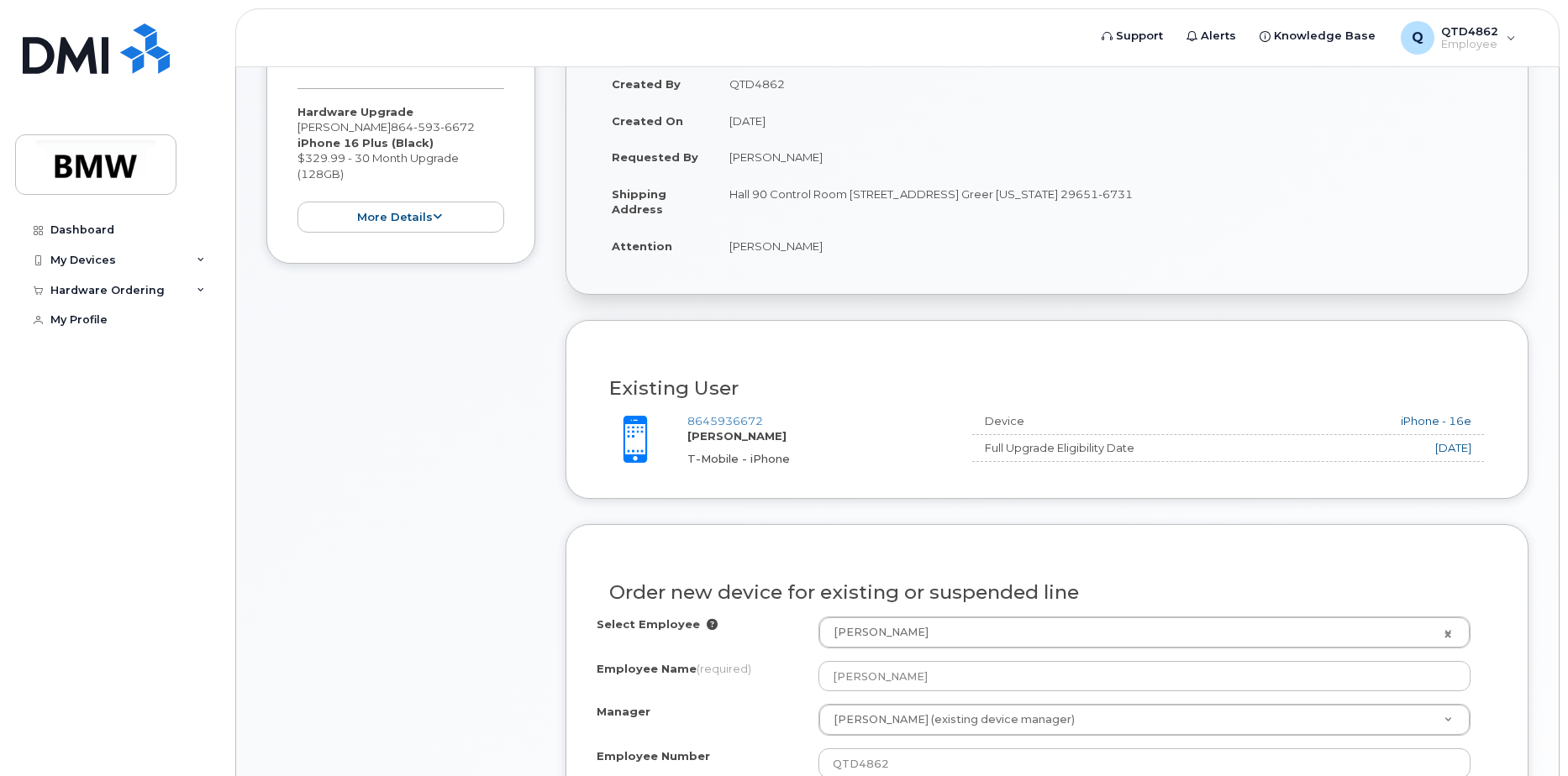
scroll to position [377, 0]
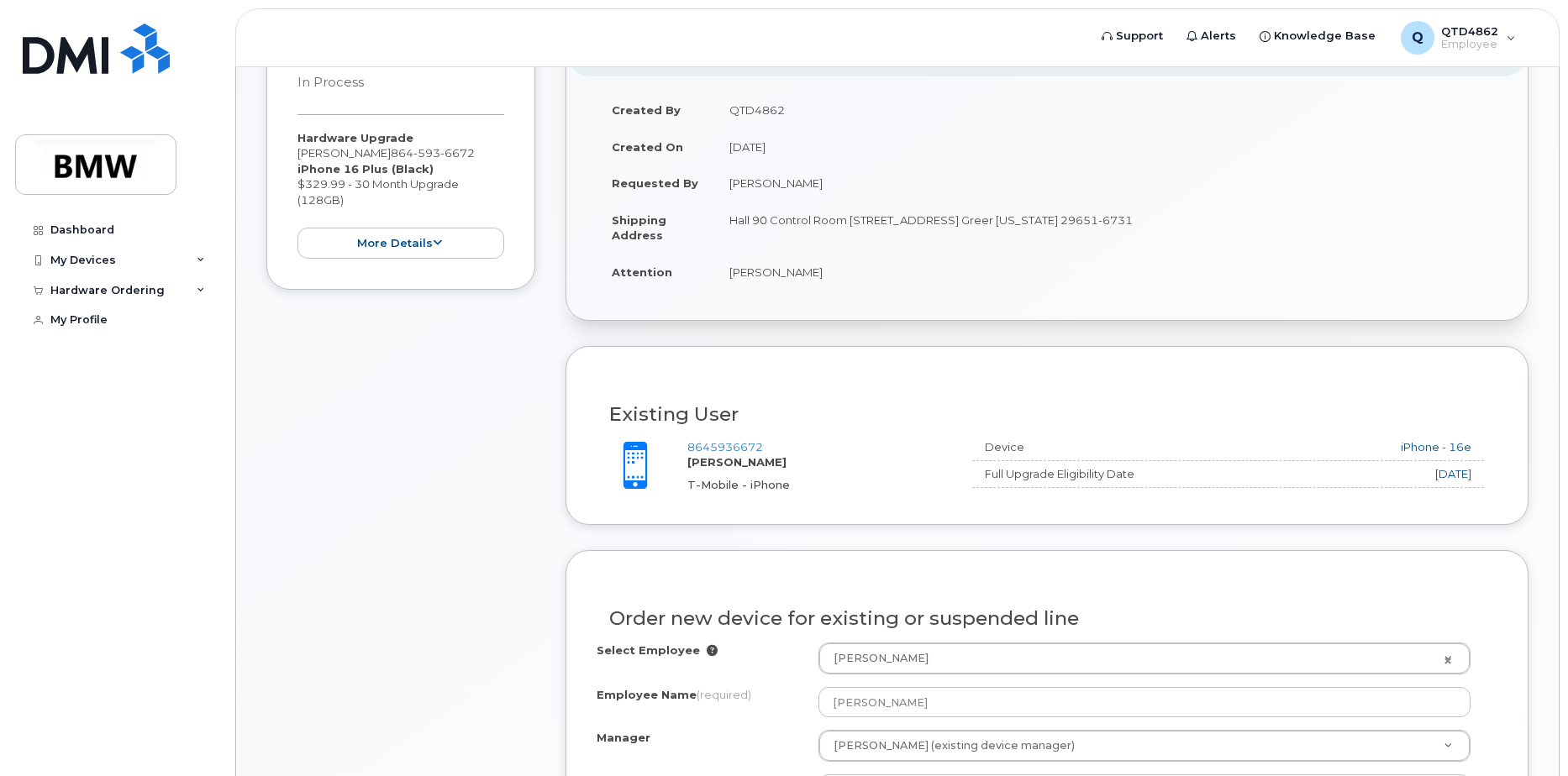
drag, startPoint x: 1483, startPoint y: 476, endPoint x: 1383, endPoint y: 480, distance: 100.1
click at [1383, 480] on div "2024-06-08" at bounding box center [1335, 473] width 298 height 16
drag, startPoint x: 1383, startPoint y: 480, endPoint x: 1340, endPoint y: 494, distance: 45.2
click at [1340, 494] on div "Existing User Additional cost to upgrading the device Selected device is Eligib…" at bounding box center [1047, 435] width 963 height 178
drag, startPoint x: 1400, startPoint y: 478, endPoint x: 1501, endPoint y: 483, distance: 101.1
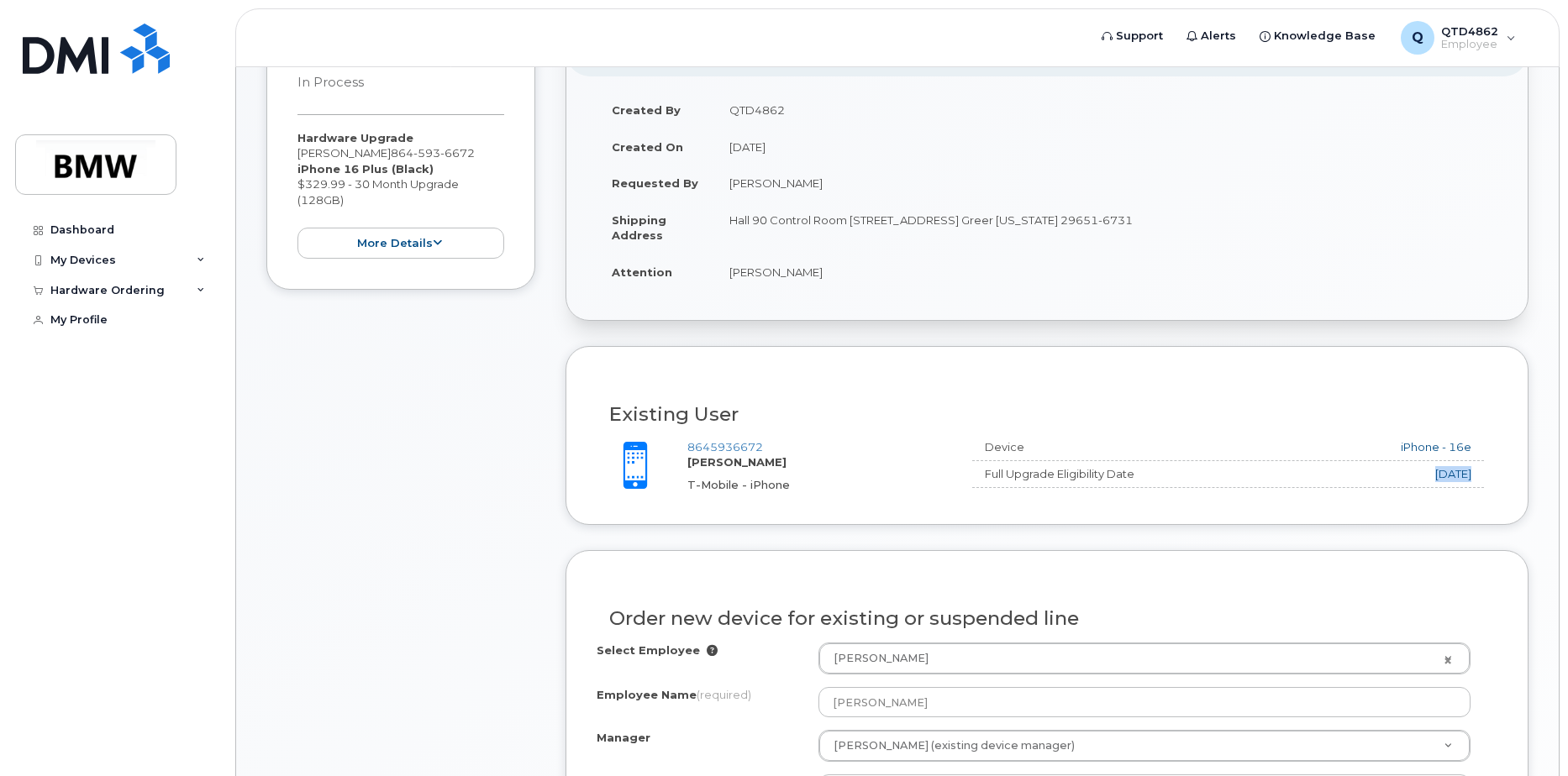
click at [1501, 483] on div "Existing User Additional cost to upgrading the device Selected device is Eligib…" at bounding box center [1047, 435] width 963 height 178
drag, startPoint x: 1501, startPoint y: 483, endPoint x: 1408, endPoint y: 509, distance: 96.6
click at [1408, 509] on div "Existing User Additional cost to upgrading the device Selected device is Eligib…" at bounding box center [1047, 435] width 963 height 178
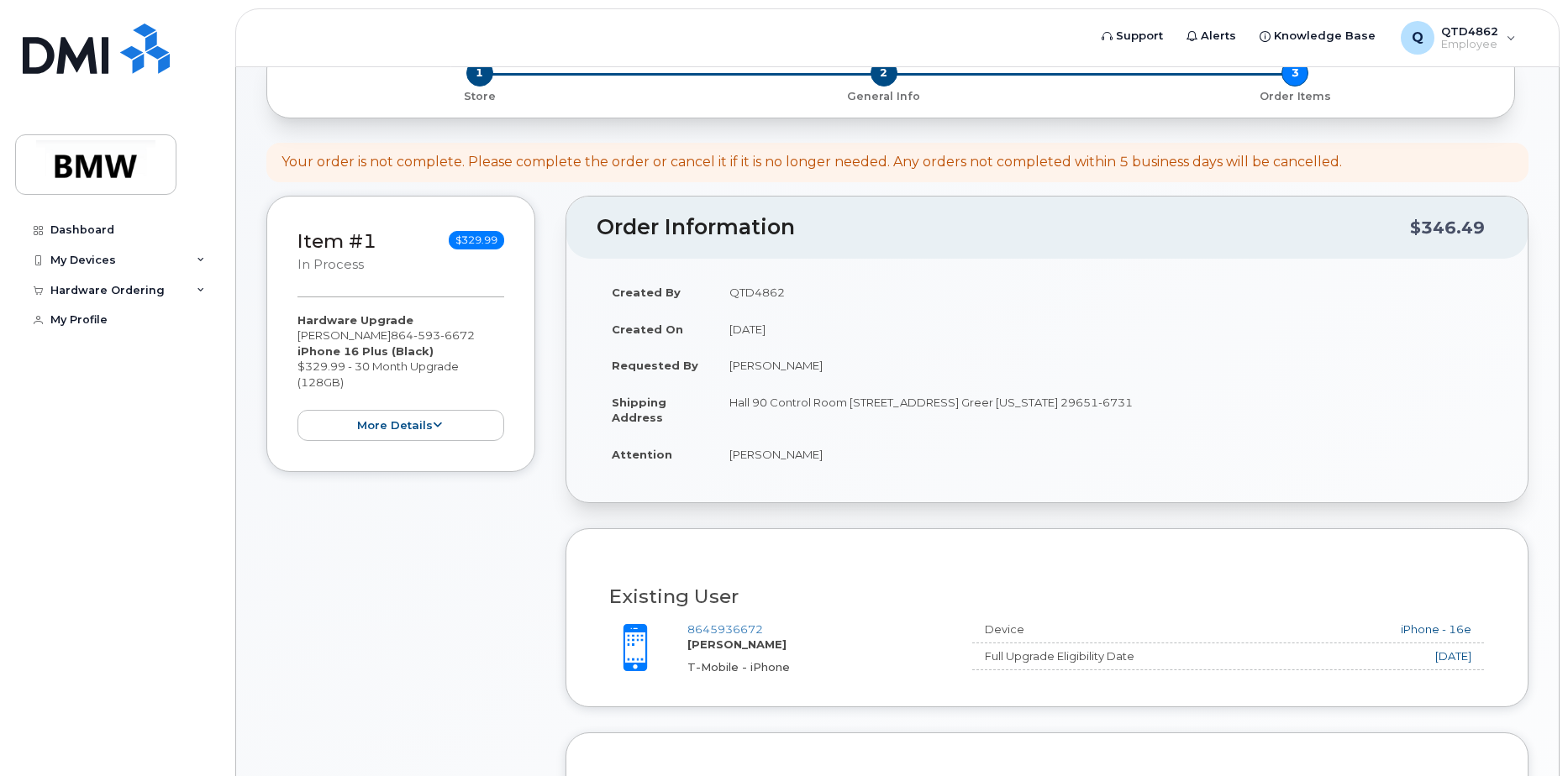
scroll to position [0, 0]
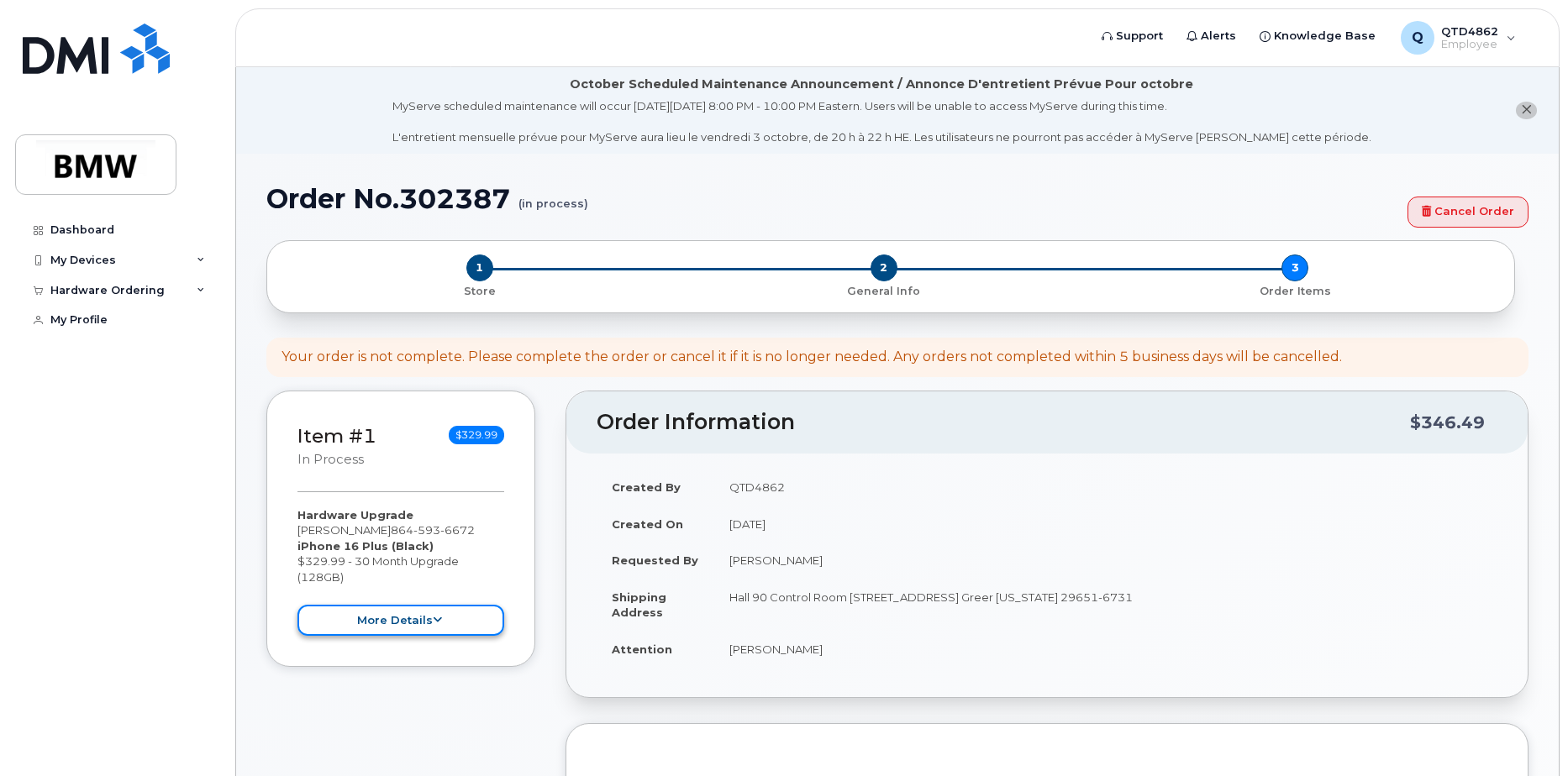
click at [433, 620] on icon at bounding box center [438, 620] width 9 height 11
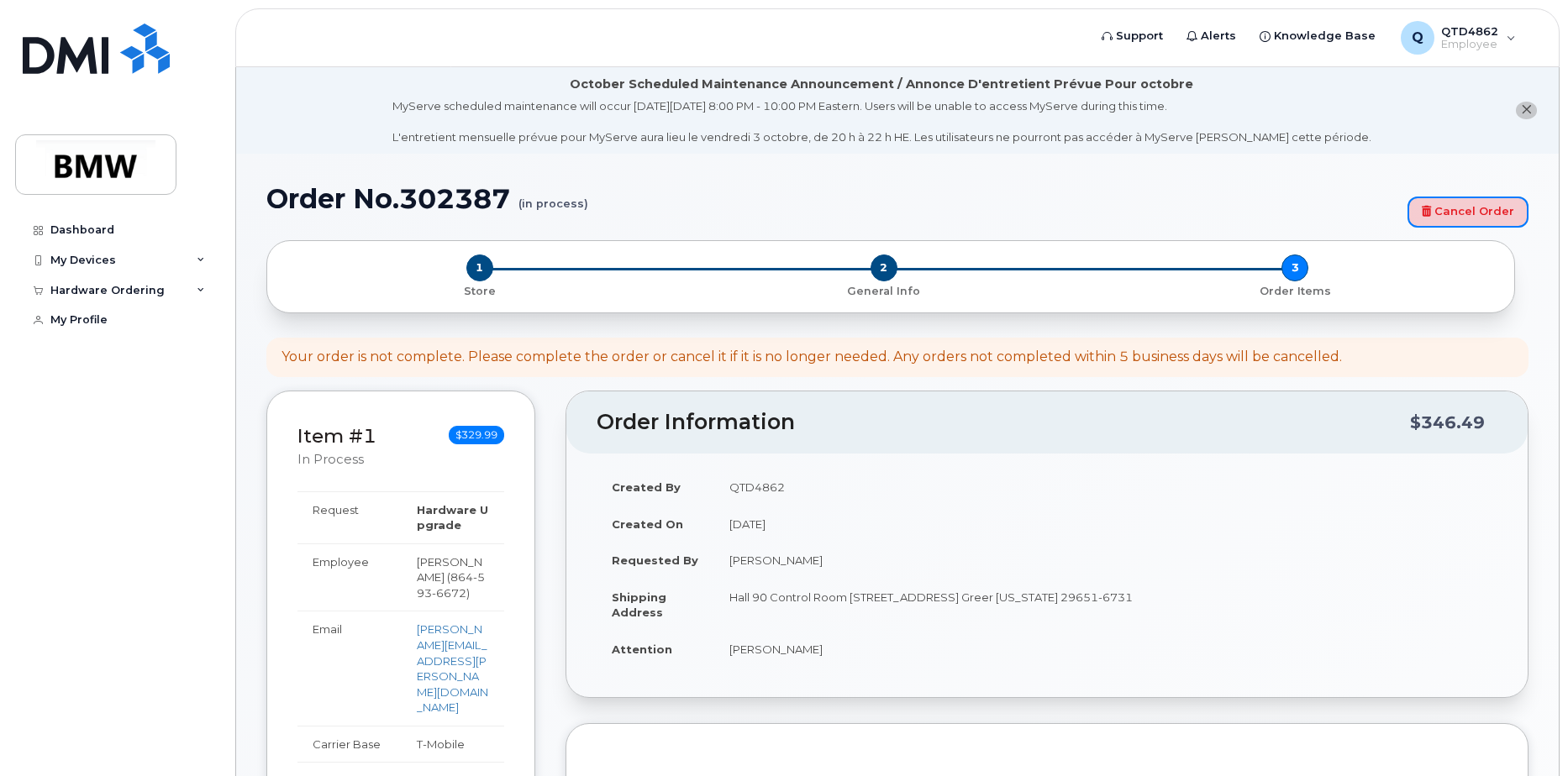
drag, startPoint x: 1483, startPoint y: 219, endPoint x: 861, endPoint y: 61, distance: 641.8
click at [1483, 219] on link "Cancel Order" at bounding box center [1468, 212] width 121 height 31
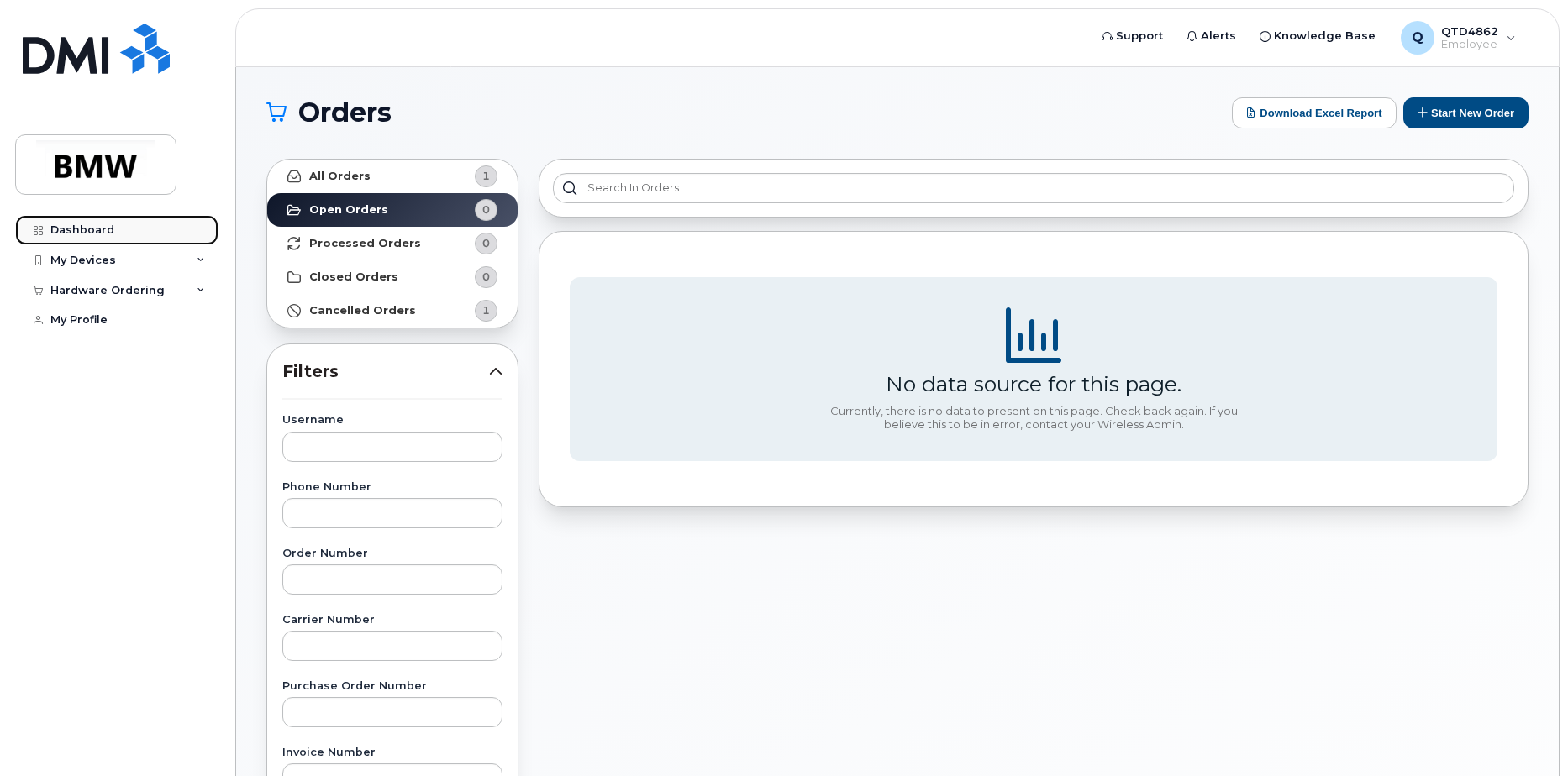
click at [94, 240] on link "Dashboard" at bounding box center [117, 230] width 203 height 30
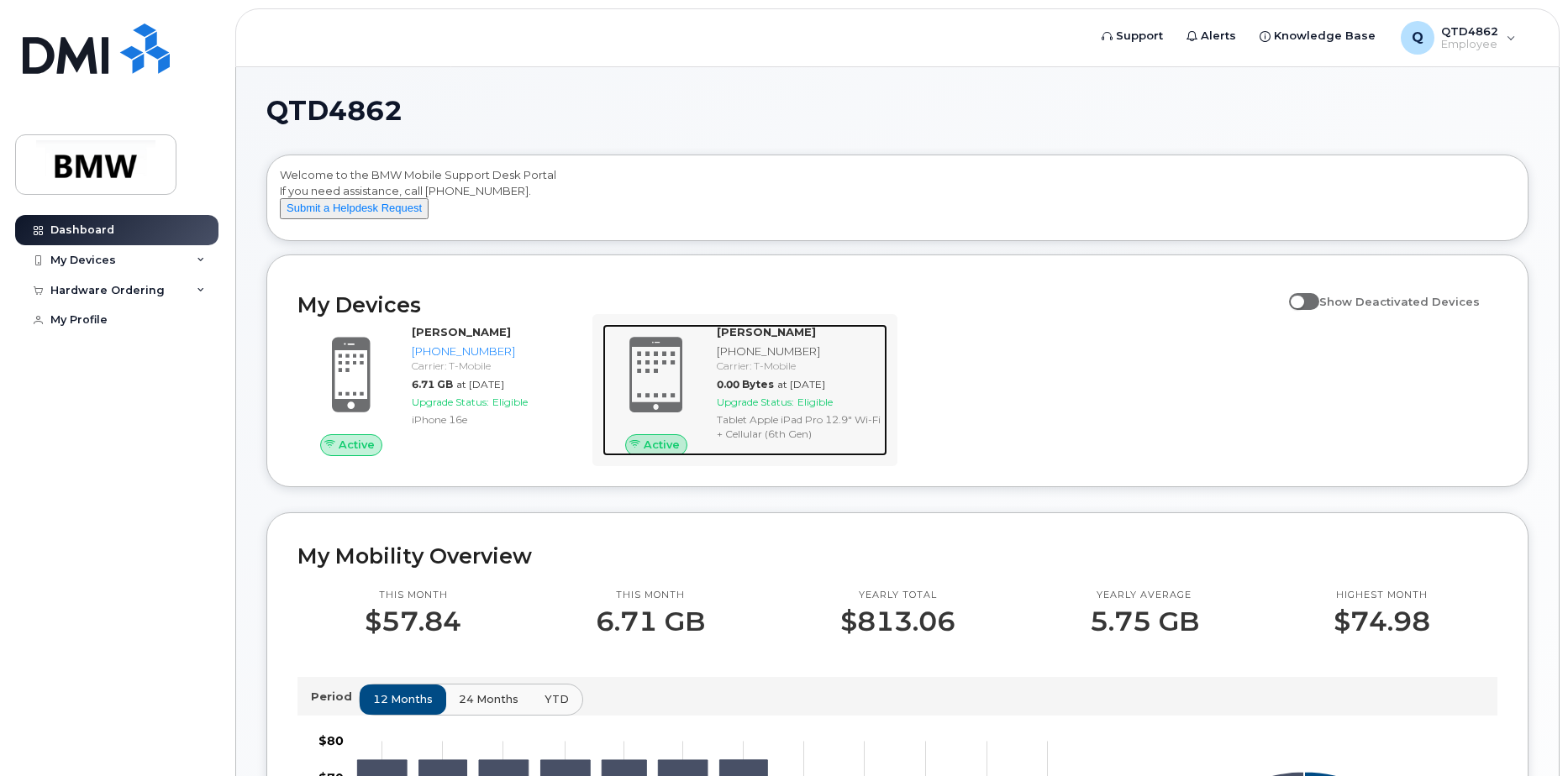
click at [657, 405] on span at bounding box center [656, 375] width 81 height 85
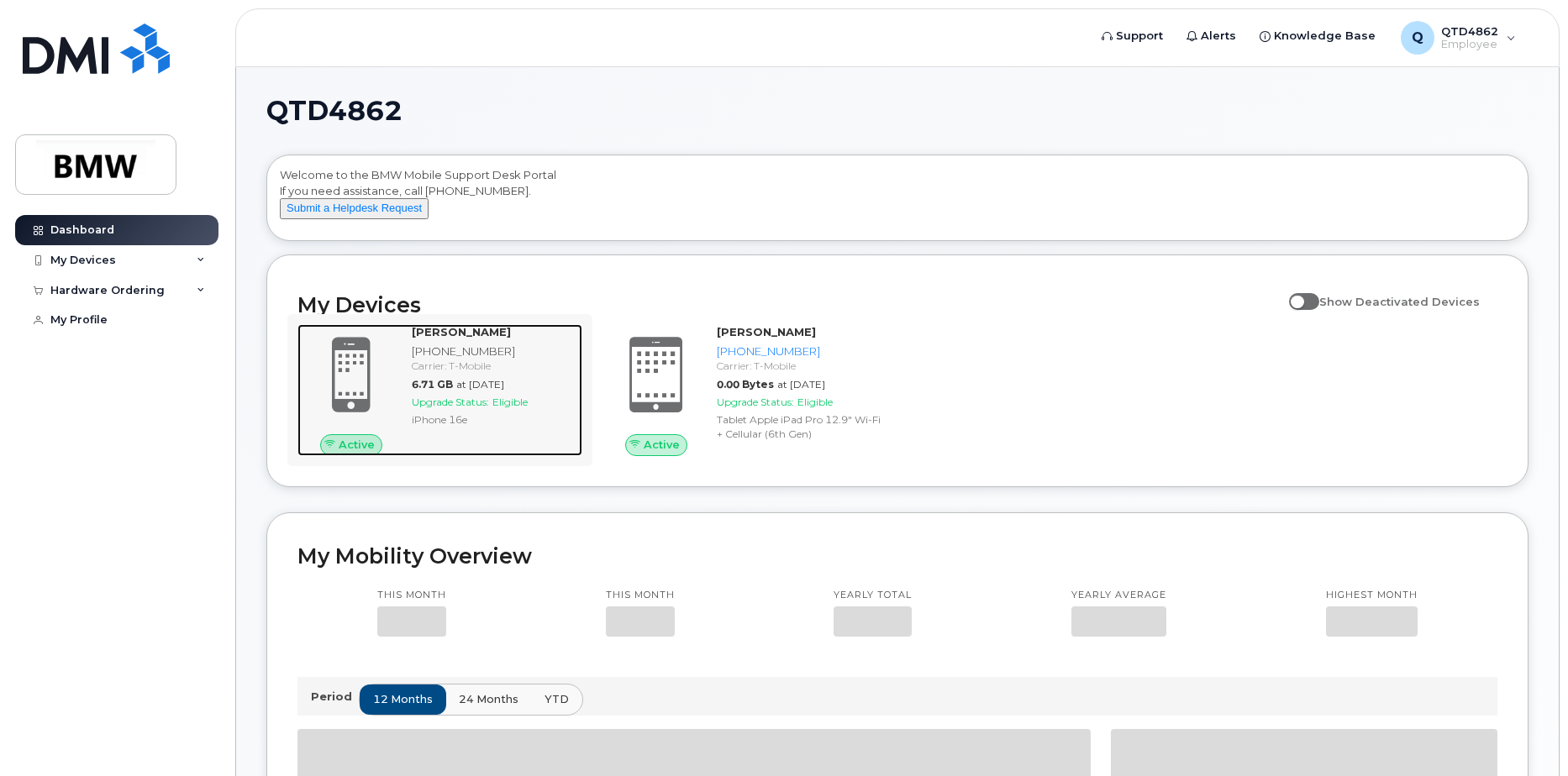
click at [351, 356] on span at bounding box center [351, 375] width 81 height 85
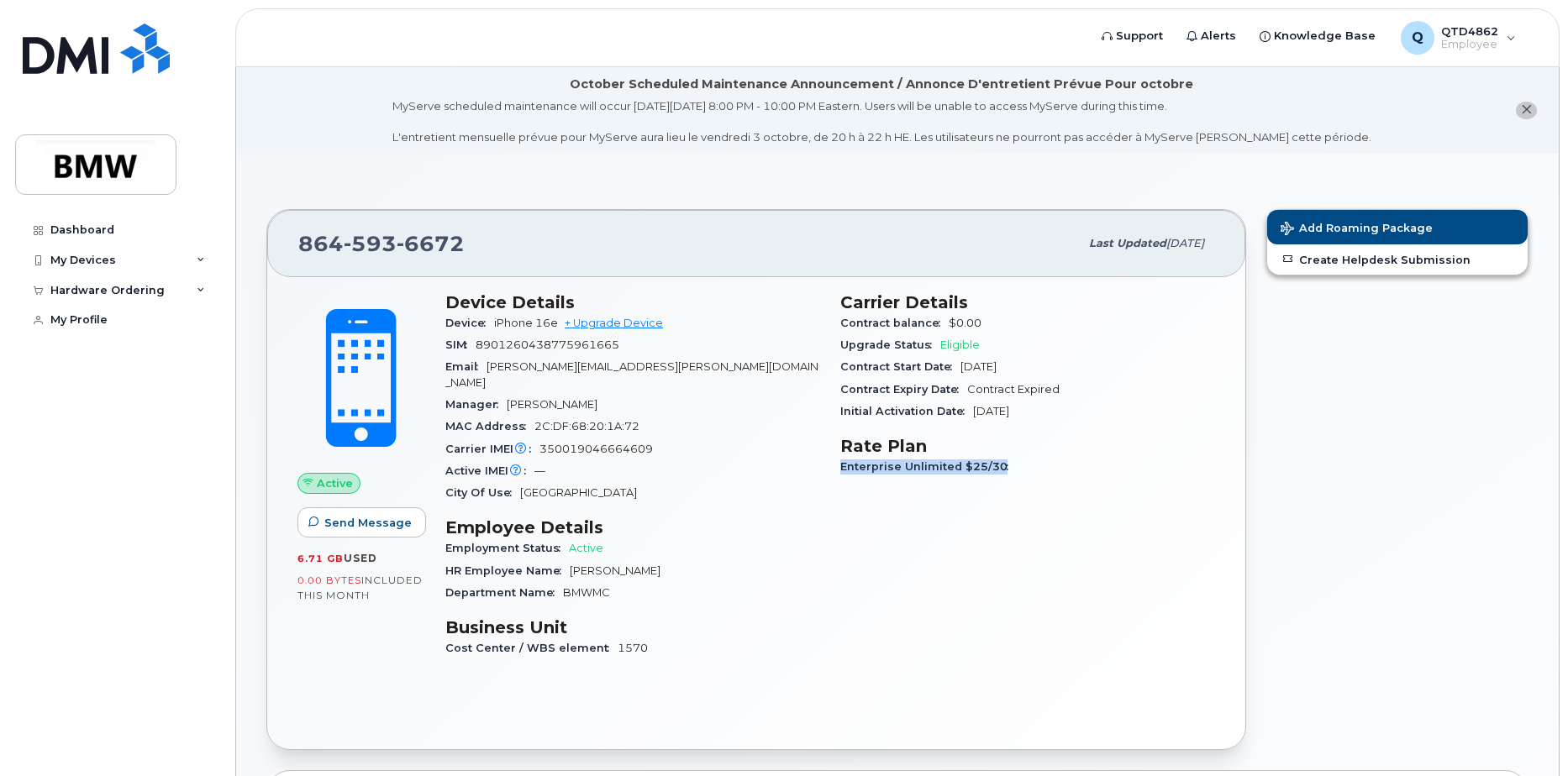
drag, startPoint x: 1015, startPoint y: 482, endPoint x: 843, endPoint y: 460, distance: 173.4
click at [843, 460] on div "Carrier Details Contract balance $0.00 Upgrade Status Eligible Contract Start D…" at bounding box center [1027, 482] width 395 height 402
drag, startPoint x: 843, startPoint y: 460, endPoint x: 806, endPoint y: 360, distance: 106.6
click at [806, 360] on div "Email [PERSON_NAME][EMAIL_ADDRESS][PERSON_NAME][DOMAIN_NAME]" at bounding box center [633, 374] width 374 height 38
drag, startPoint x: 807, startPoint y: 313, endPoint x: 1093, endPoint y: 422, distance: 306.1
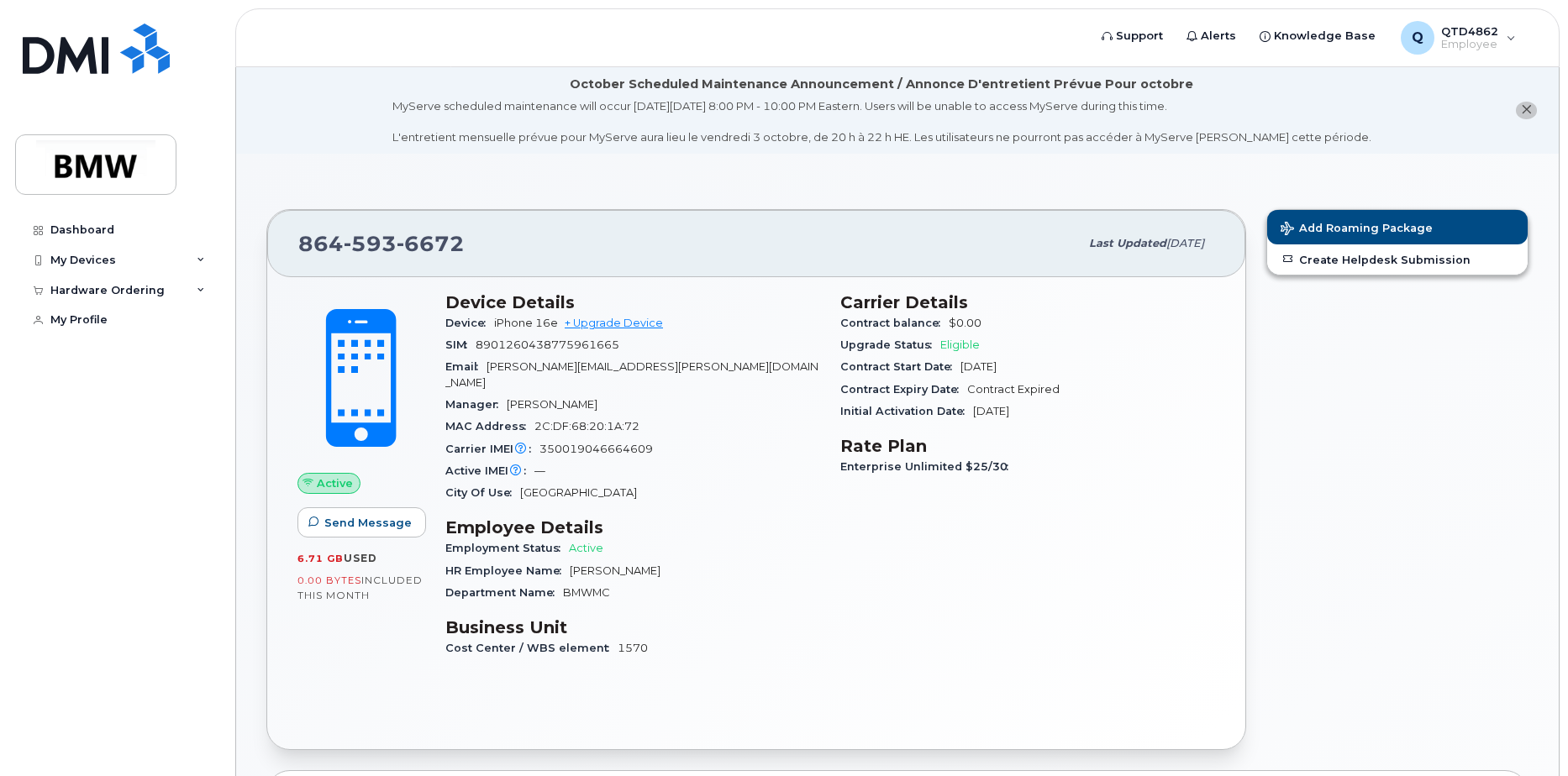
click at [1093, 422] on div "Device Details Device iPhone 16e + Upgrade Device SIM [TECHNICAL_ID] Email [PER…" at bounding box center [829, 482] width 790 height 402
click at [743, 566] on div "HR Employee Name [PERSON_NAME]" at bounding box center [633, 571] width 374 height 22
click at [117, 261] on div "My Devices" at bounding box center [117, 260] width 203 height 30
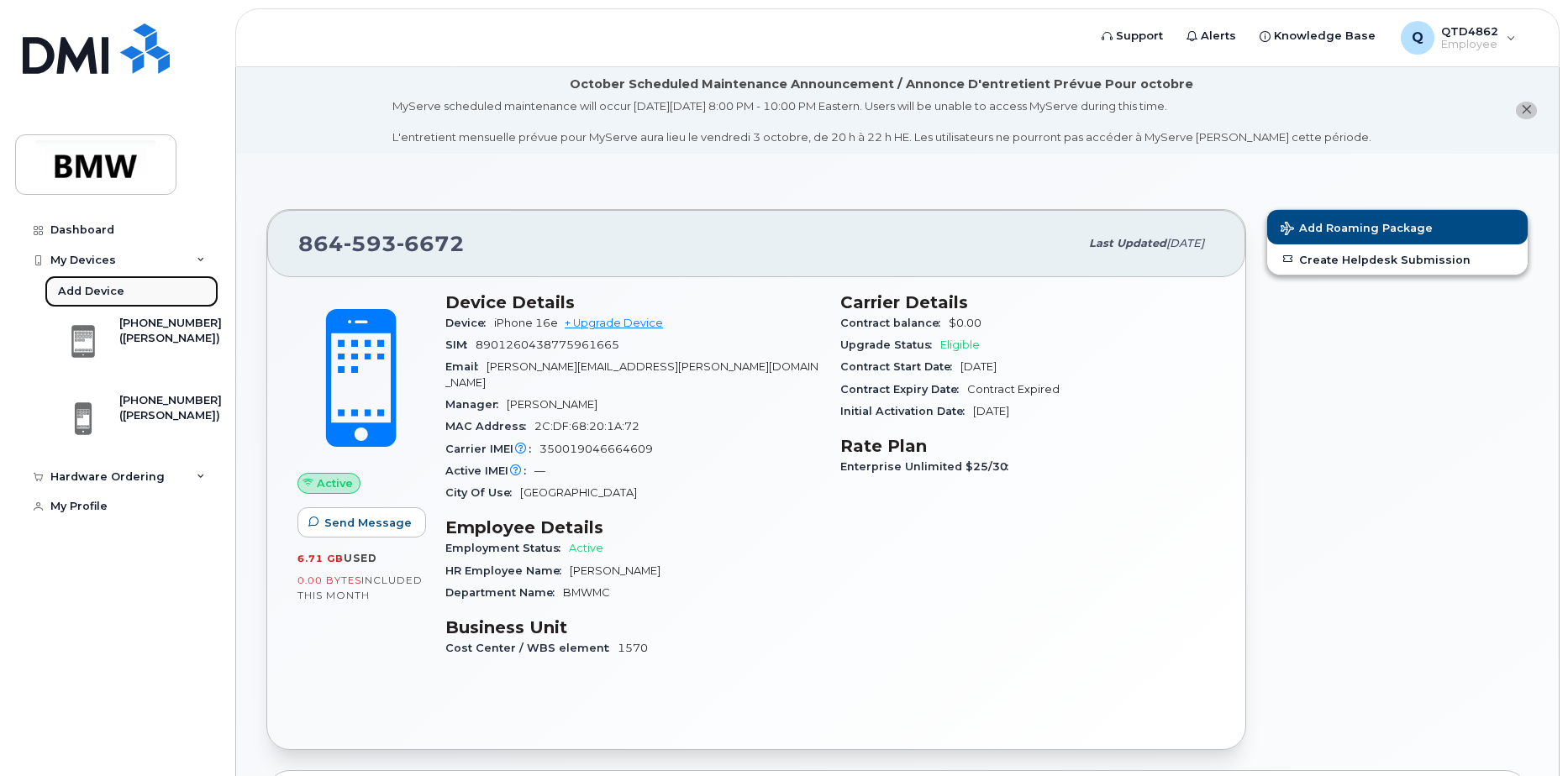
click at [87, 286] on div "Add Device" at bounding box center [91, 291] width 67 height 16
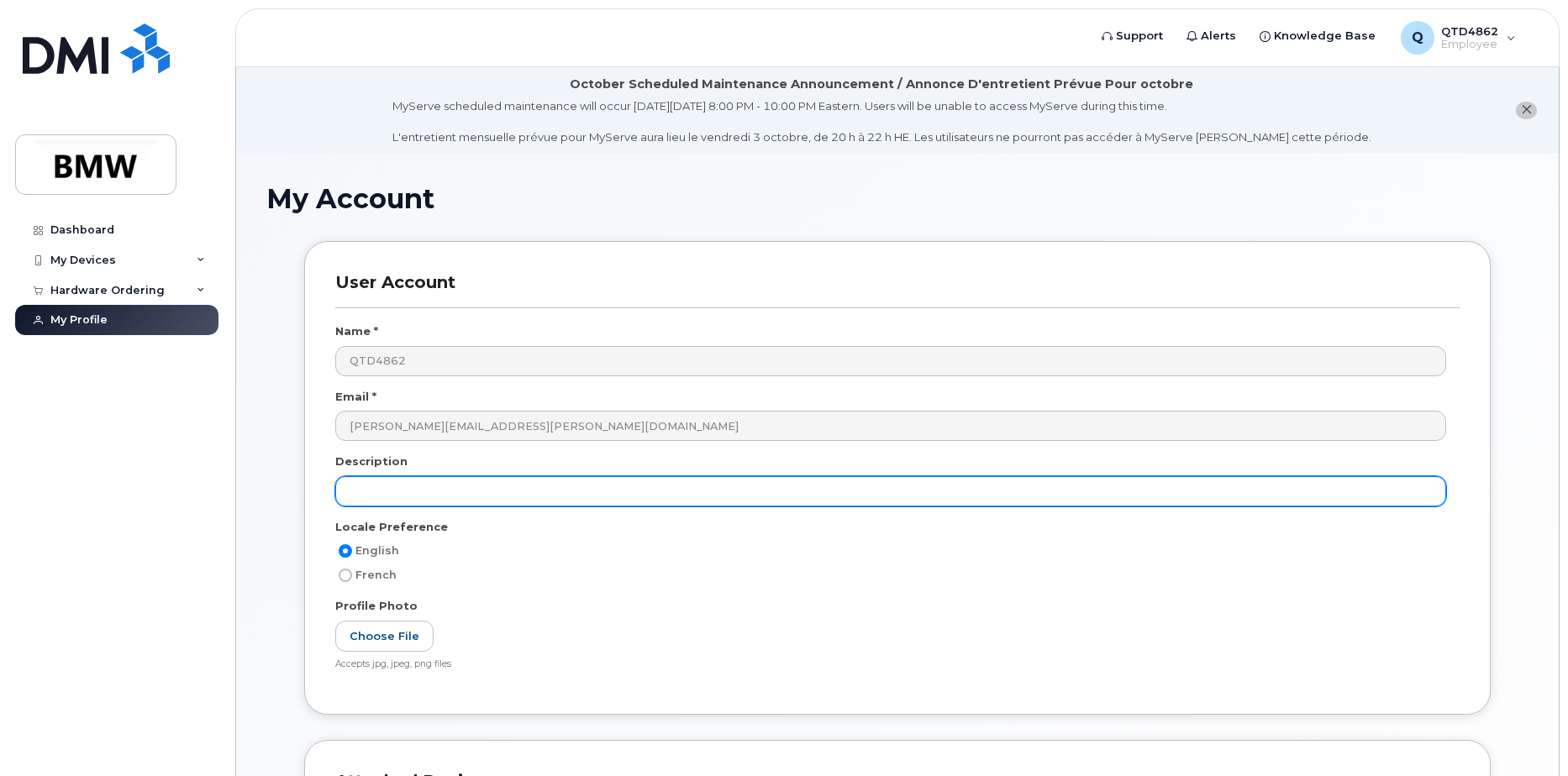
click at [429, 499] on input "text" at bounding box center [891, 490] width 1111 height 30
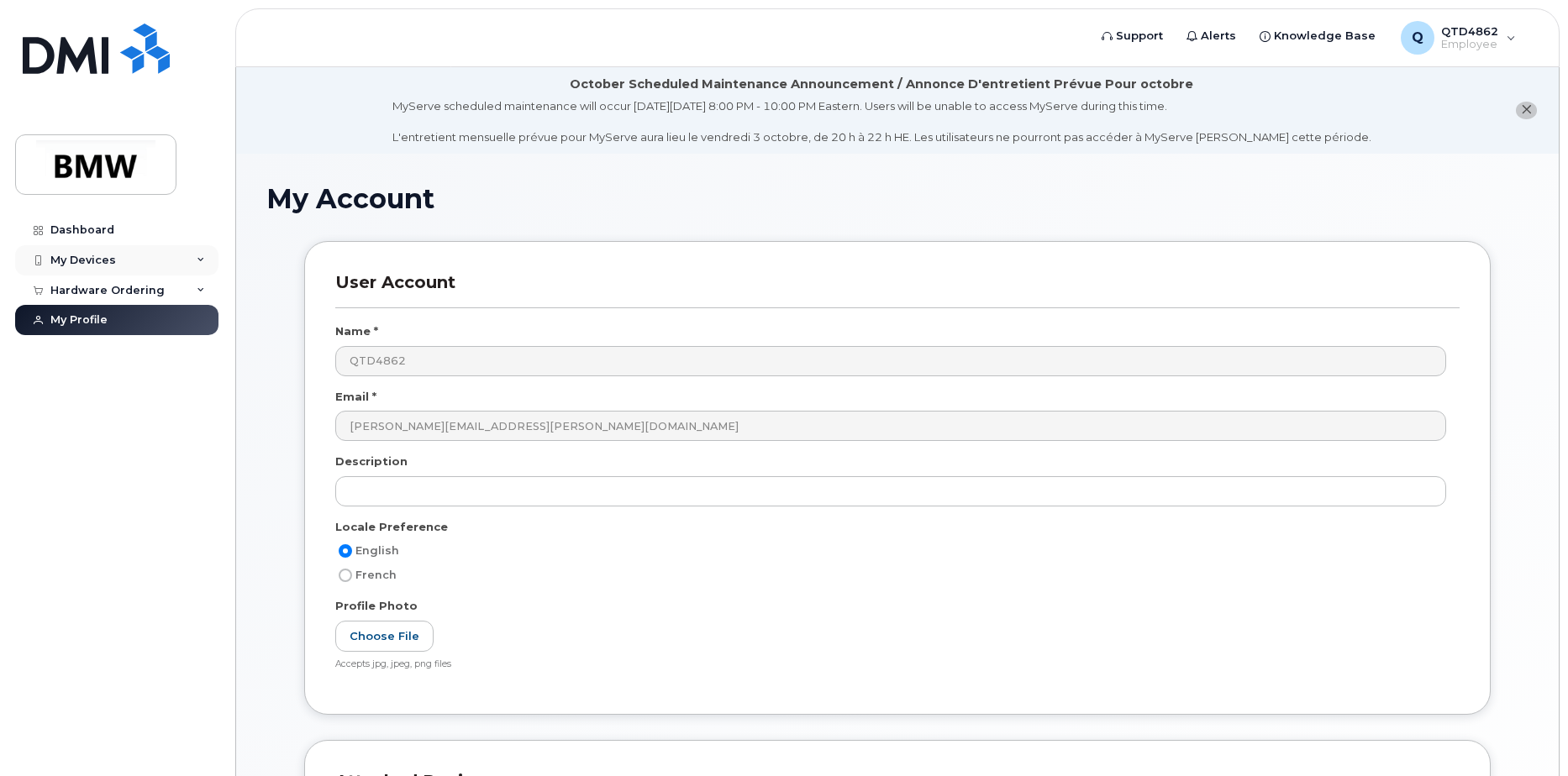
click at [97, 265] on div "My Devices" at bounding box center [83, 260] width 66 height 14
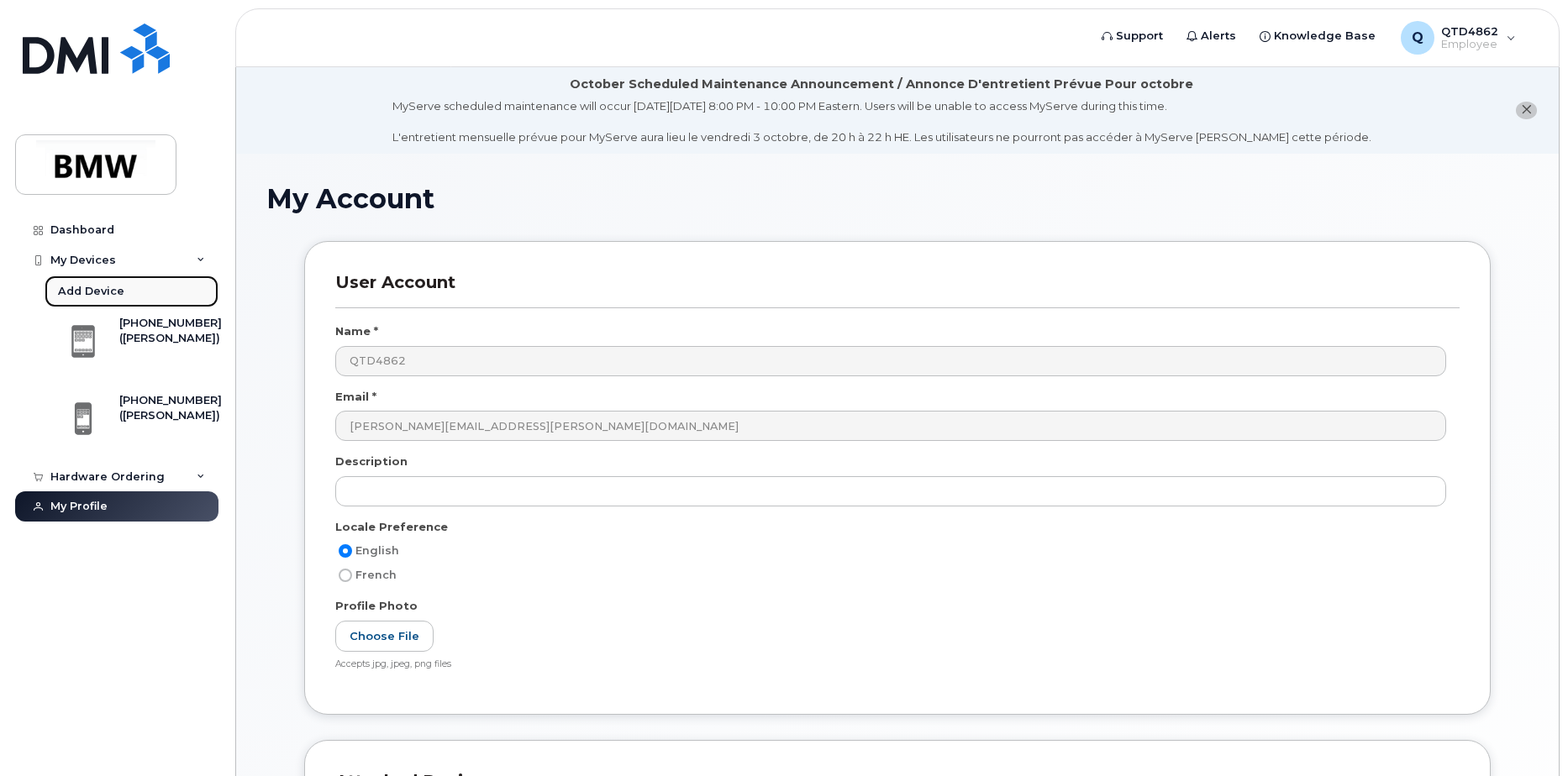
click at [101, 289] on div "Add Device" at bounding box center [91, 291] width 67 height 16
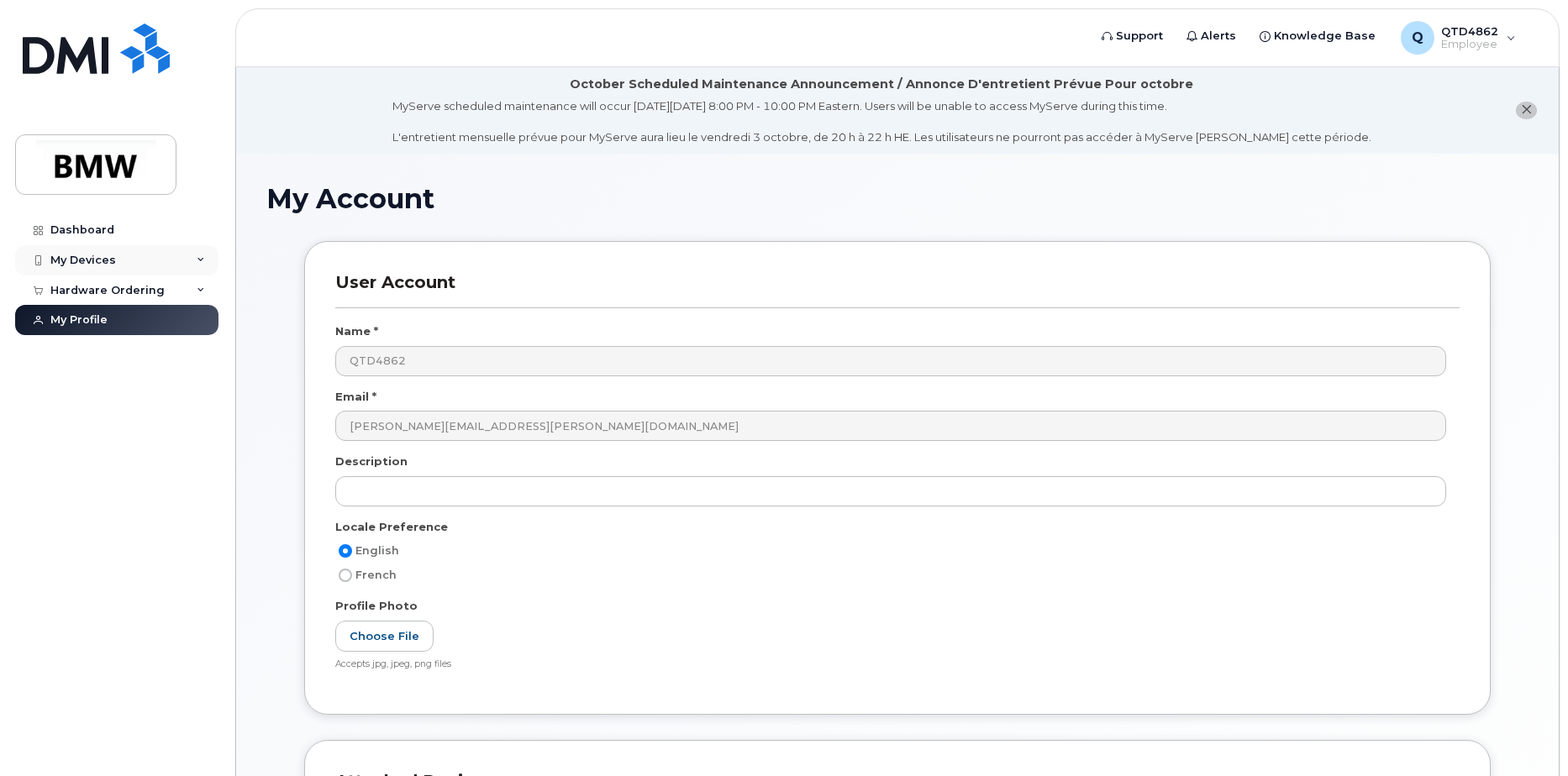
click at [110, 258] on div "My Devices" at bounding box center [83, 260] width 66 height 14
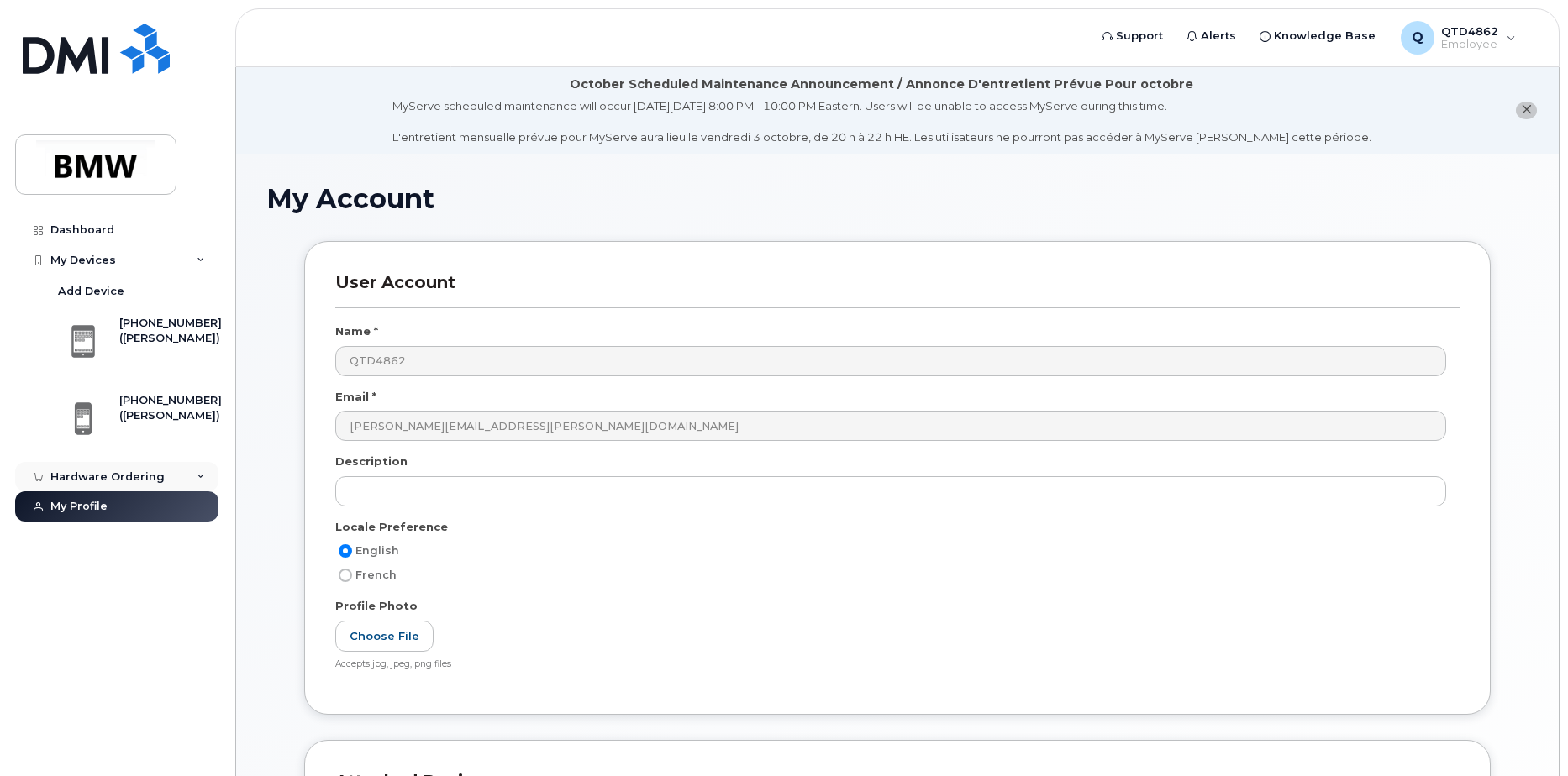
click at [150, 476] on div "Hardware Ordering" at bounding box center [107, 477] width 114 height 14
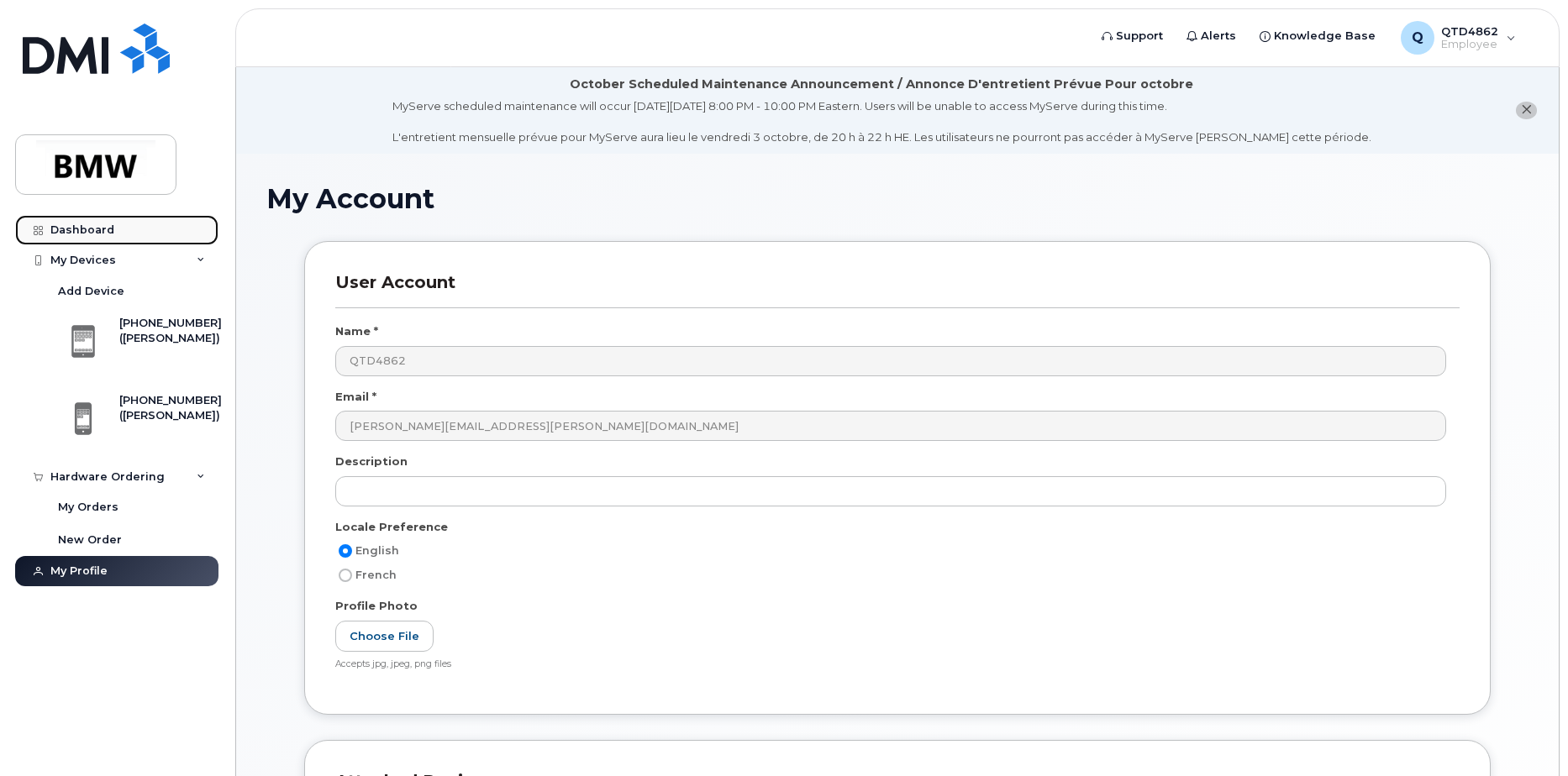
click at [83, 238] on link "Dashboard" at bounding box center [117, 230] width 203 height 30
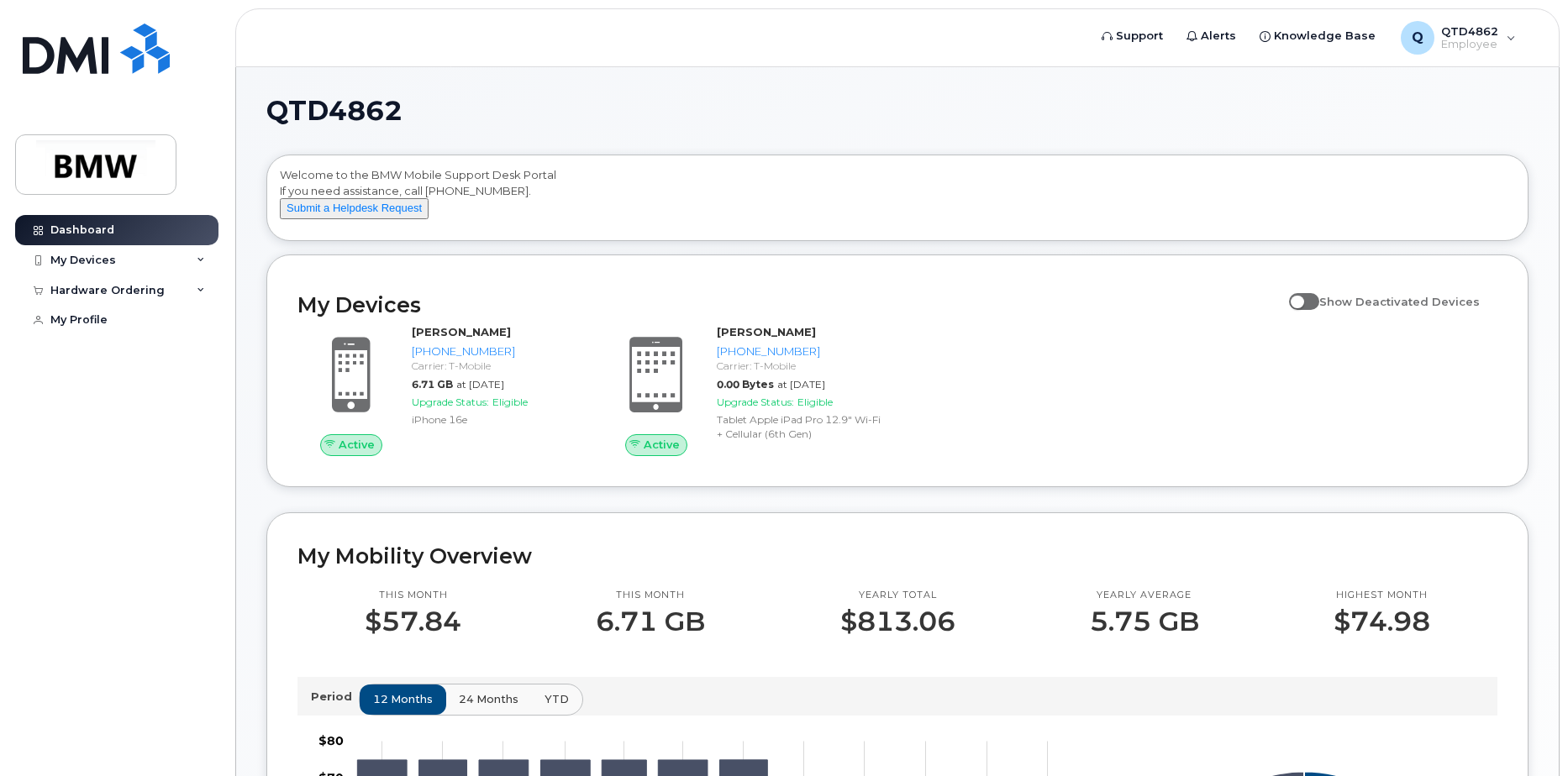
click at [1298, 318] on div "Show Deactivated Devices" at bounding box center [1389, 305] width 217 height 38
click at [1305, 310] on span at bounding box center [1303, 301] width 30 height 16
click at [1303, 299] on input "Show Deactivated Devices" at bounding box center [1295, 292] width 14 height 14
checkbox input "true"
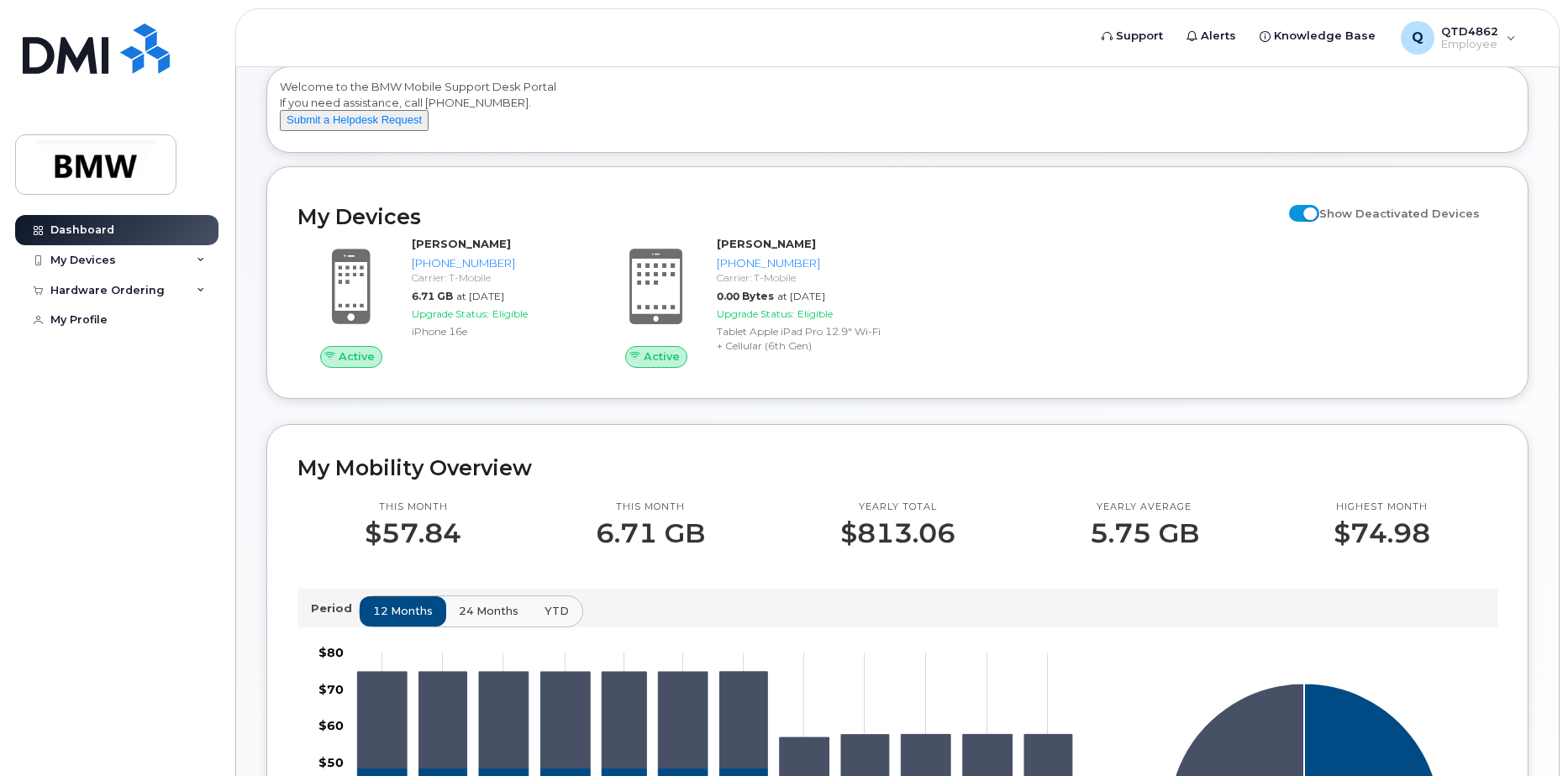
scroll to position [87, 0]
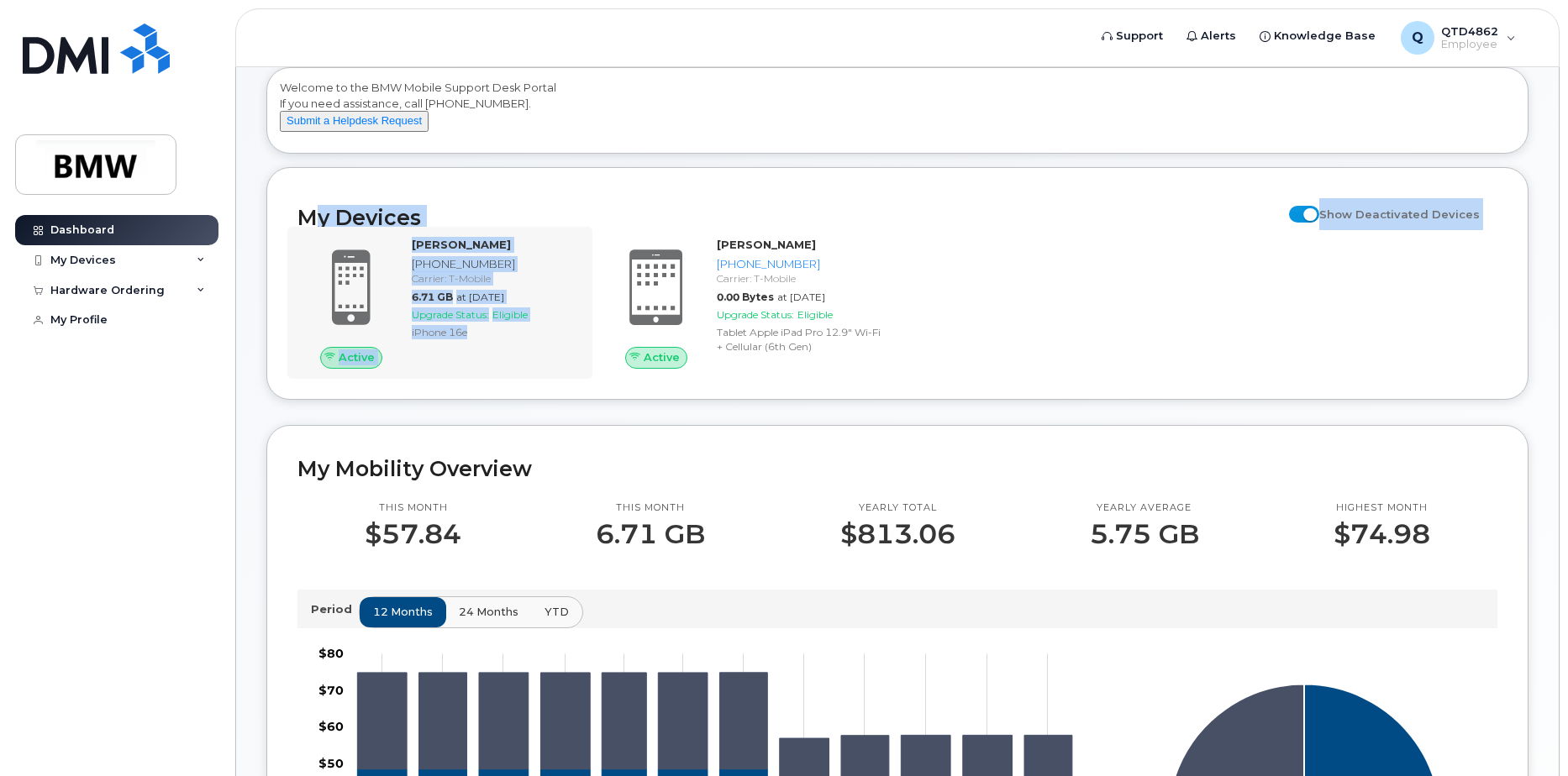
drag, startPoint x: 308, startPoint y: 238, endPoint x: 474, endPoint y: 342, distance: 195.9
click at [474, 342] on div "My Devices Show Deactivated Devices Active Matthew Hurley 864-593-6672 Carrier:…" at bounding box center [897, 283] width 1262 height 232
drag, startPoint x: 474, startPoint y: 342, endPoint x: 480, endPoint y: 396, distance: 54.3
click at [480, 396] on div "My Devices Show Deactivated Devices Active Matthew Hurley 864-593-6672 Carrier:…" at bounding box center [897, 283] width 1262 height 232
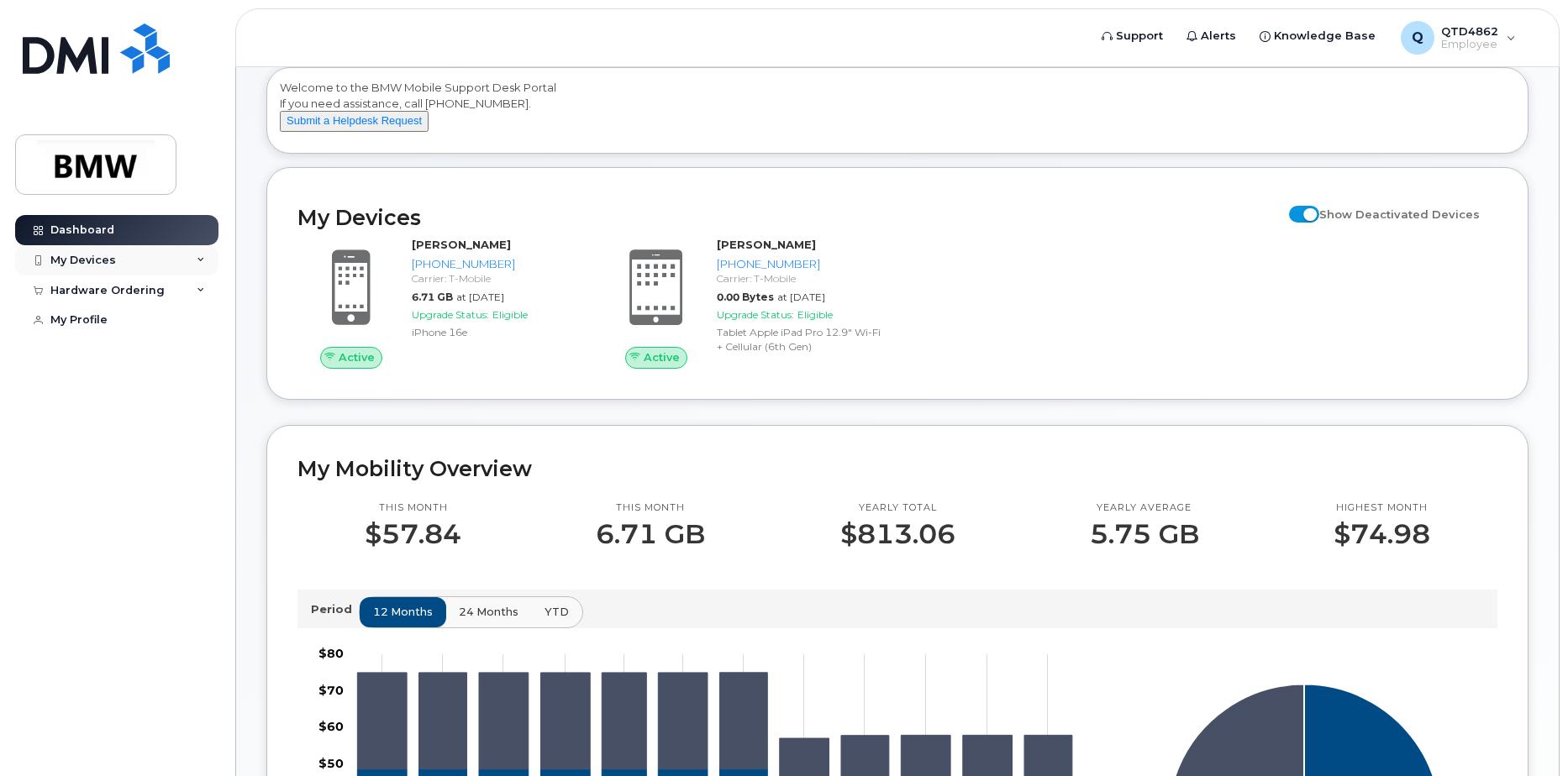
click at [81, 264] on div "My Devices" at bounding box center [83, 260] width 66 height 14
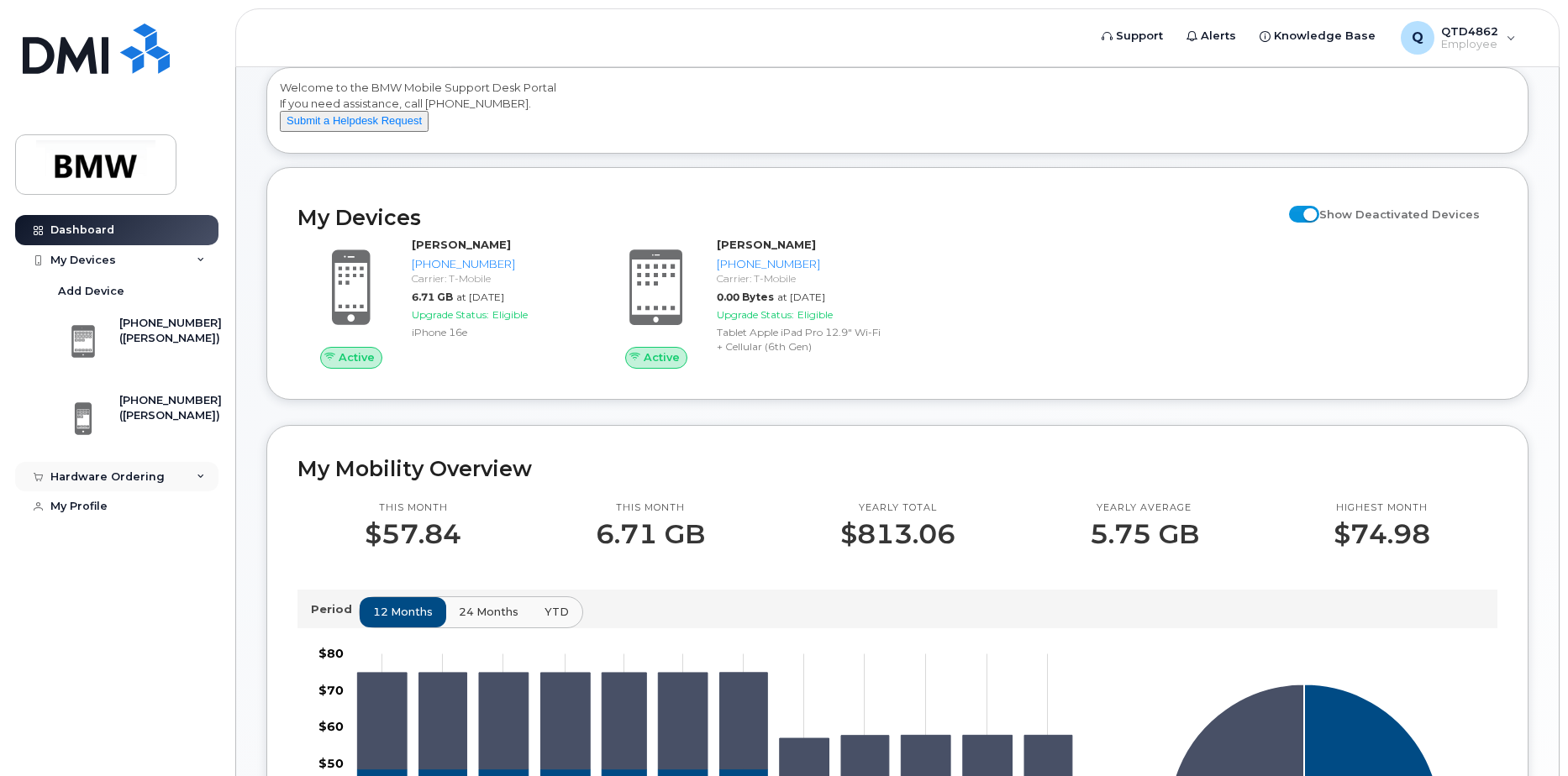
click at [157, 490] on div "Hardware Ordering" at bounding box center [117, 477] width 203 height 30
click at [92, 513] on div "My Orders" at bounding box center [88, 507] width 60 height 16
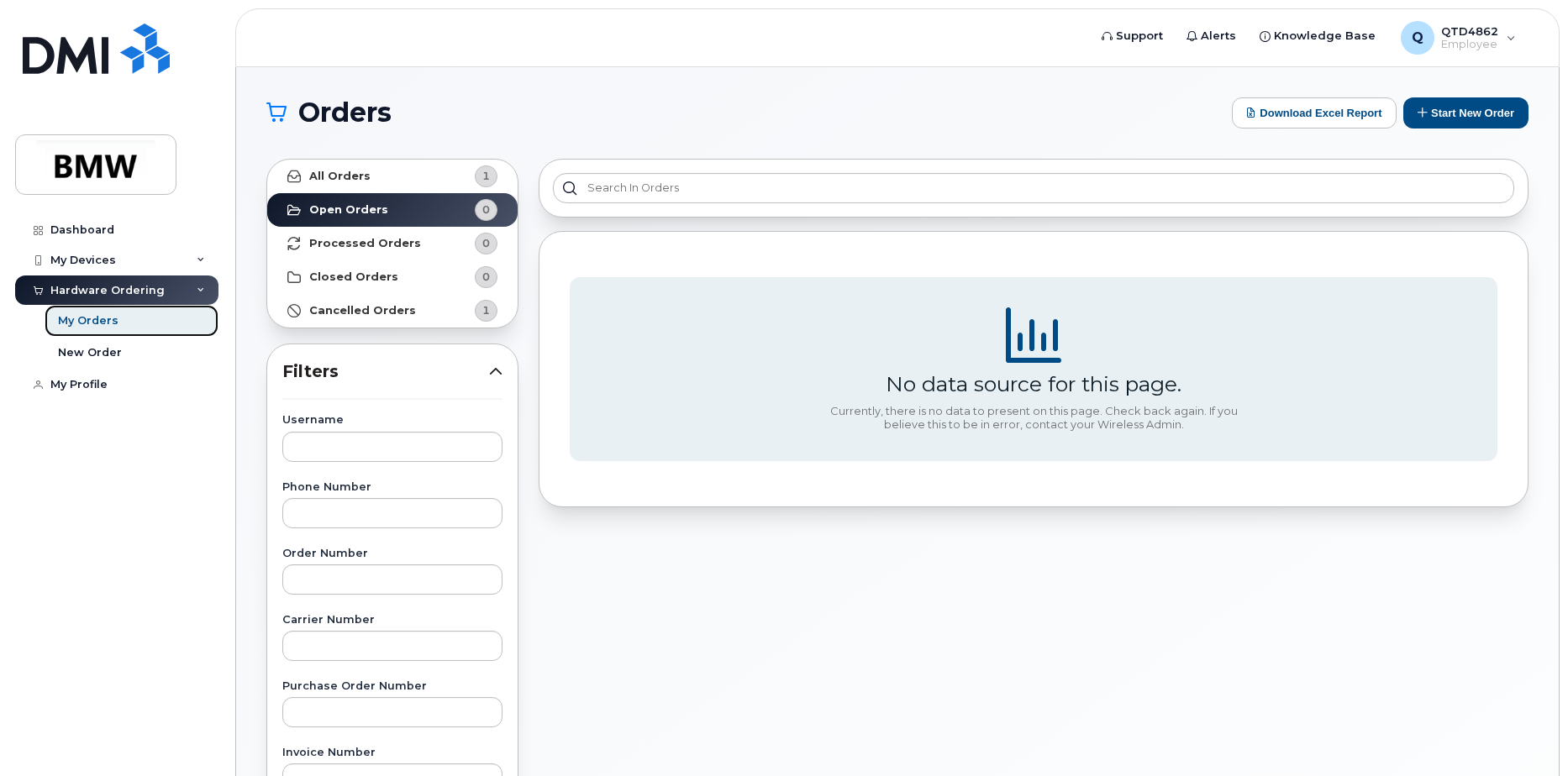
click at [94, 327] on div "My Orders" at bounding box center [88, 320] width 60 height 16
click at [131, 362] on link "New Order" at bounding box center [132, 352] width 174 height 32
click at [102, 357] on div "New Order" at bounding box center [90, 352] width 64 height 16
click at [102, 356] on div "New Order" at bounding box center [90, 352] width 64 height 16
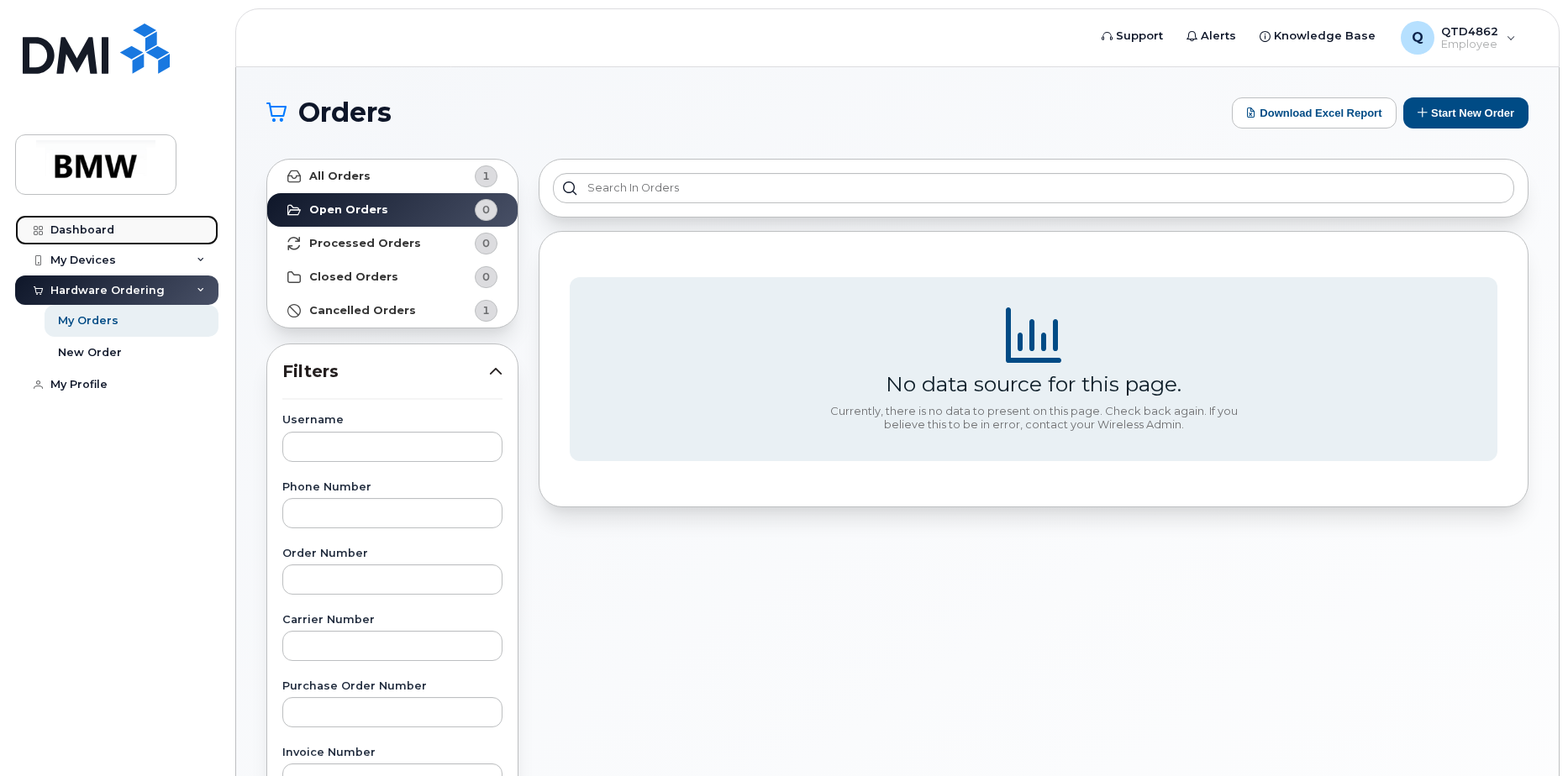
click at [61, 232] on div "Dashboard" at bounding box center [82, 230] width 64 height 14
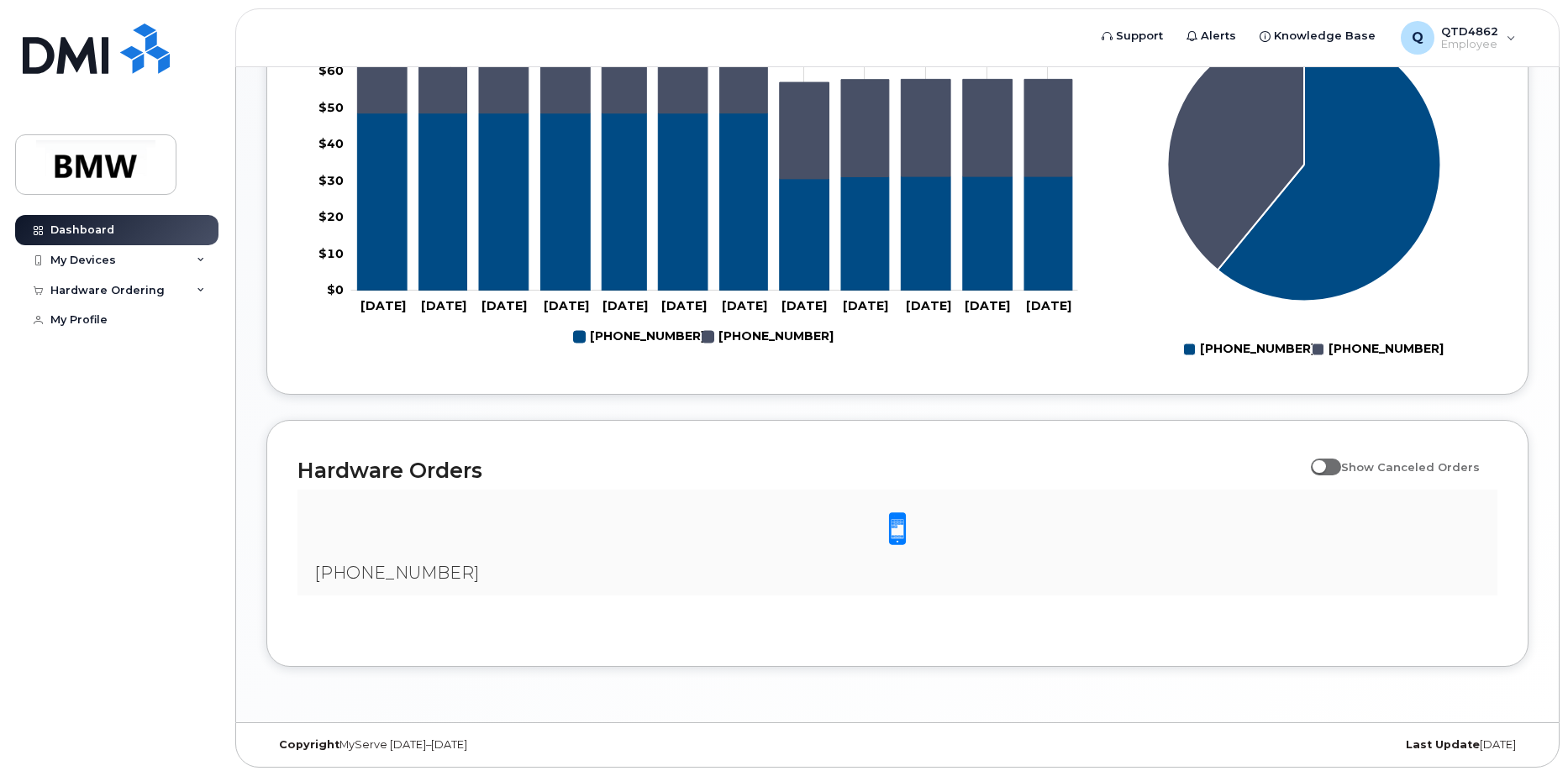
scroll to position [760, 0]
click at [887, 534] on span at bounding box center [897, 529] width 34 height 36
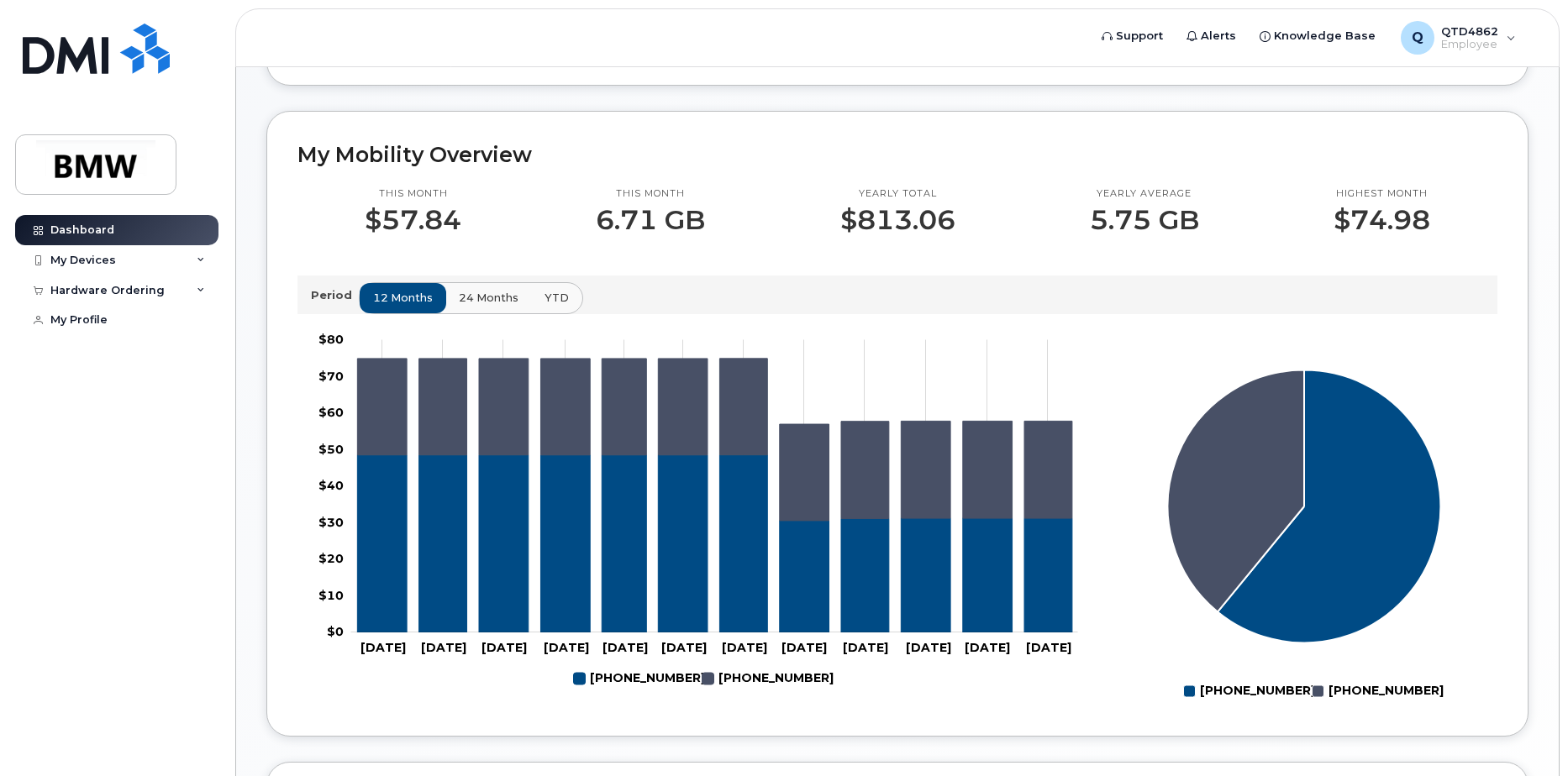
scroll to position [4, 0]
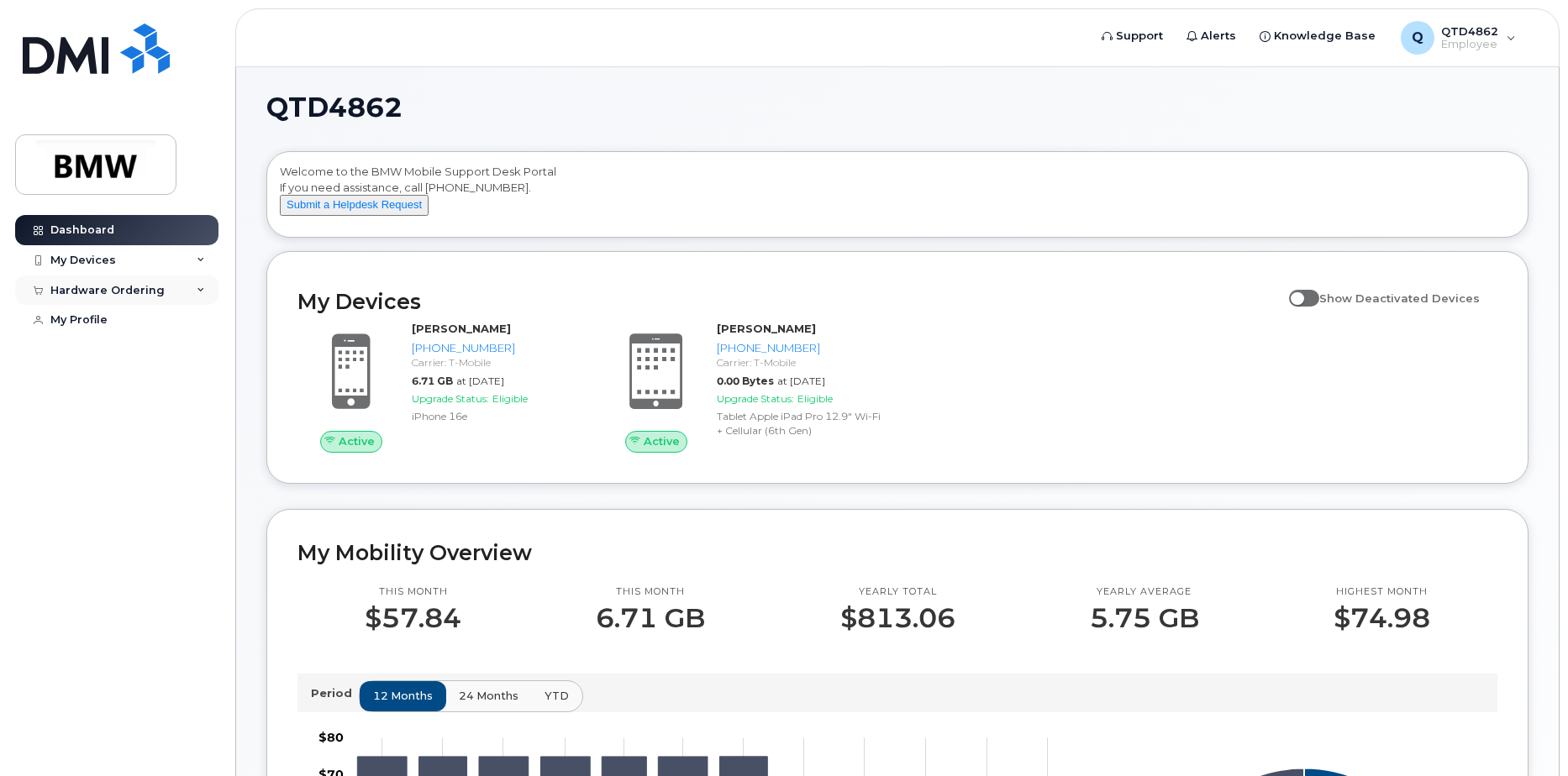
click at [122, 276] on div "Hardware Ordering" at bounding box center [117, 290] width 203 height 30
click at [92, 259] on div "My Devices" at bounding box center [83, 260] width 66 height 14
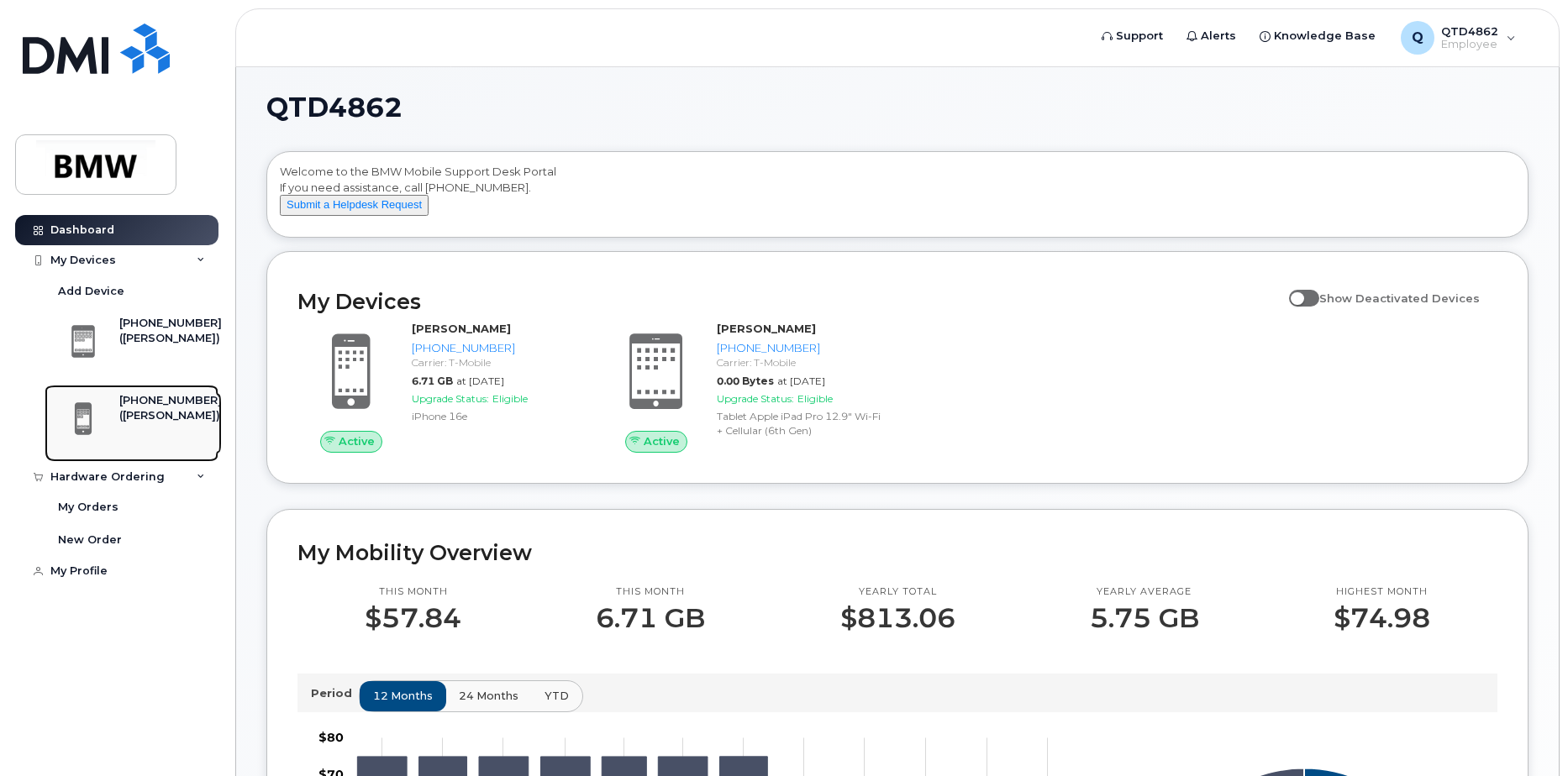
click at [152, 405] on div "[PHONE_NUMBER]" at bounding box center [170, 401] width 103 height 16
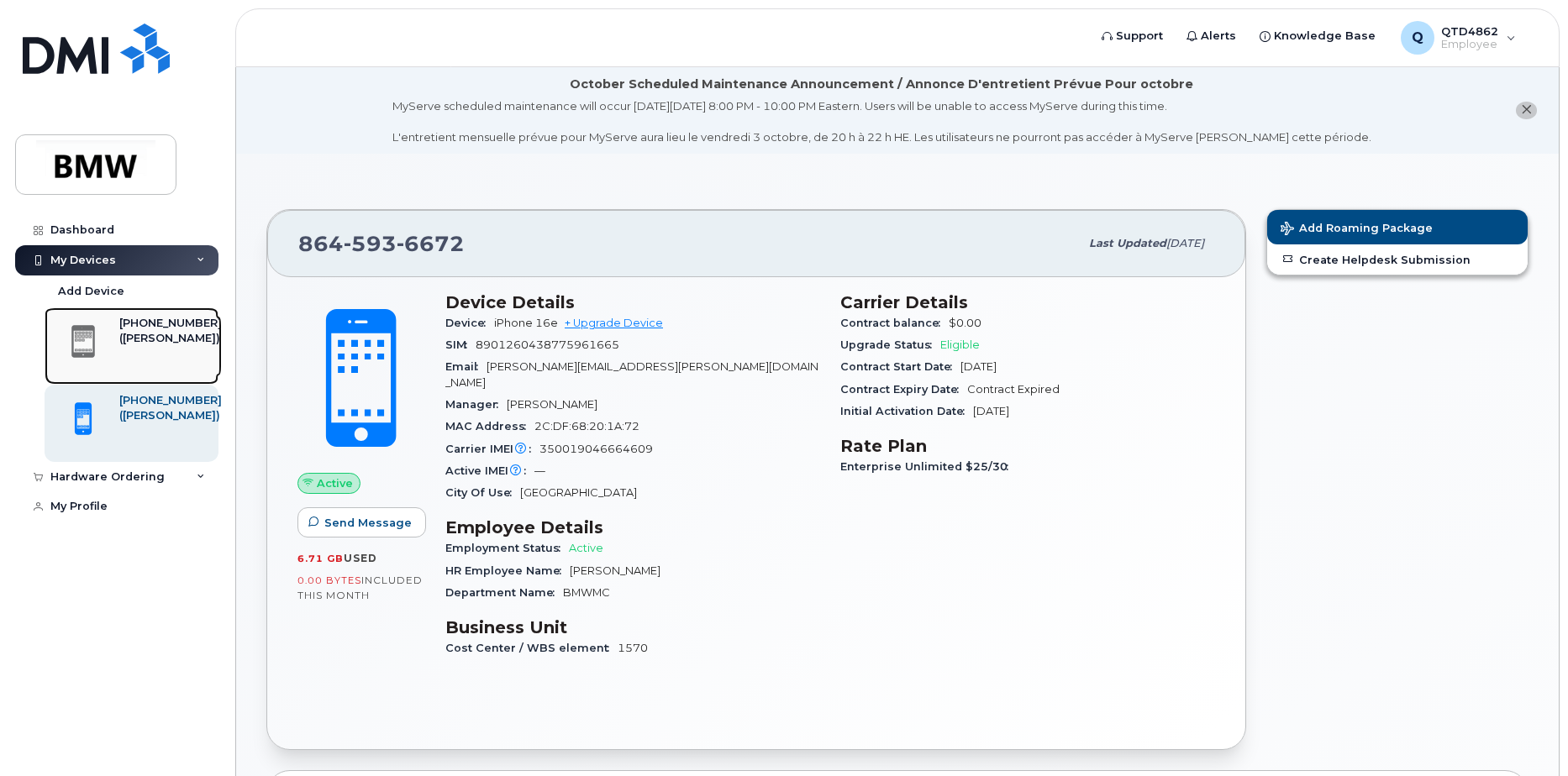
click at [157, 334] on div "([PERSON_NAME])" at bounding box center [170, 339] width 103 height 16
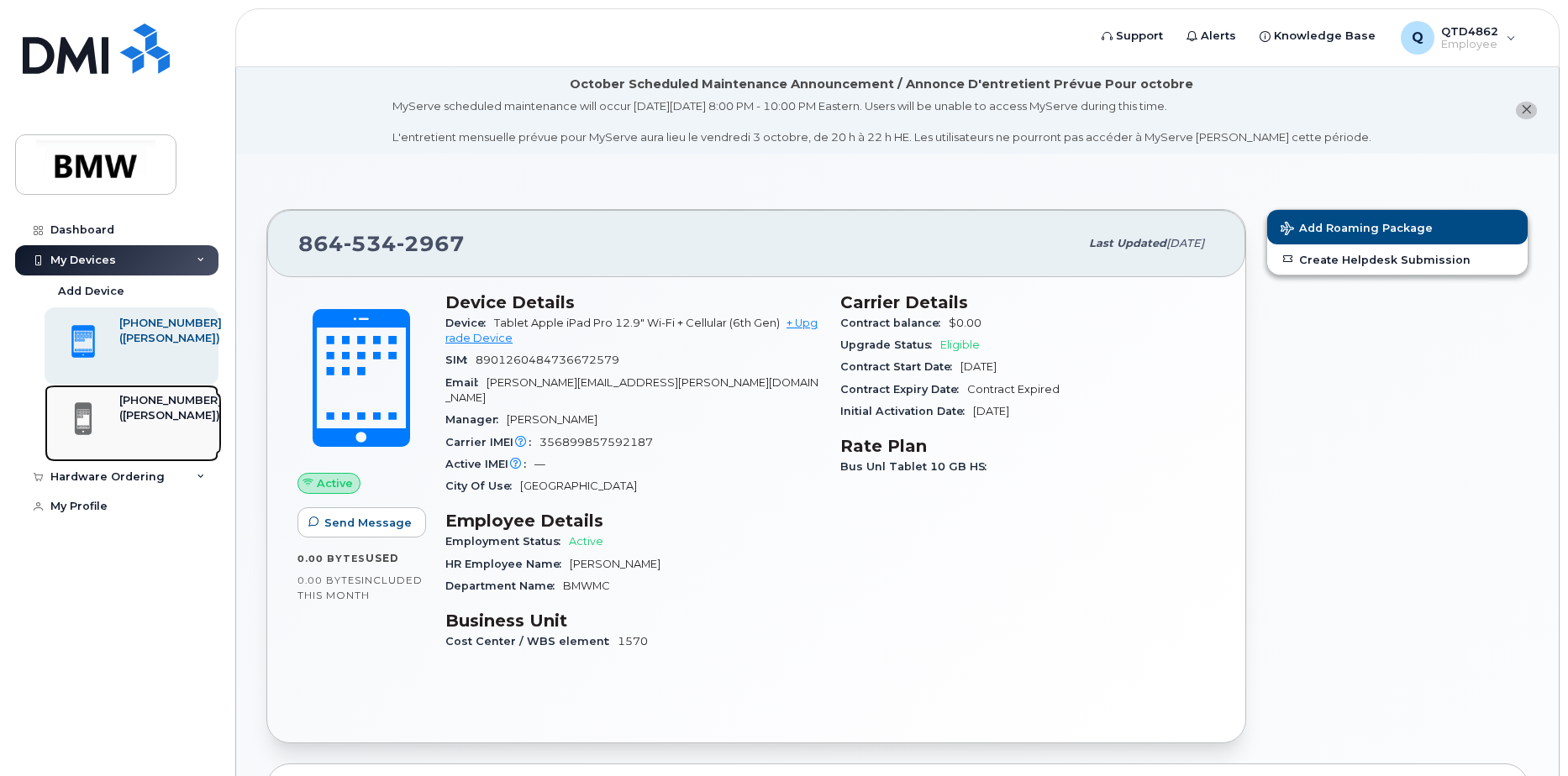
click at [148, 414] on div "([PERSON_NAME])" at bounding box center [170, 415] width 103 height 16
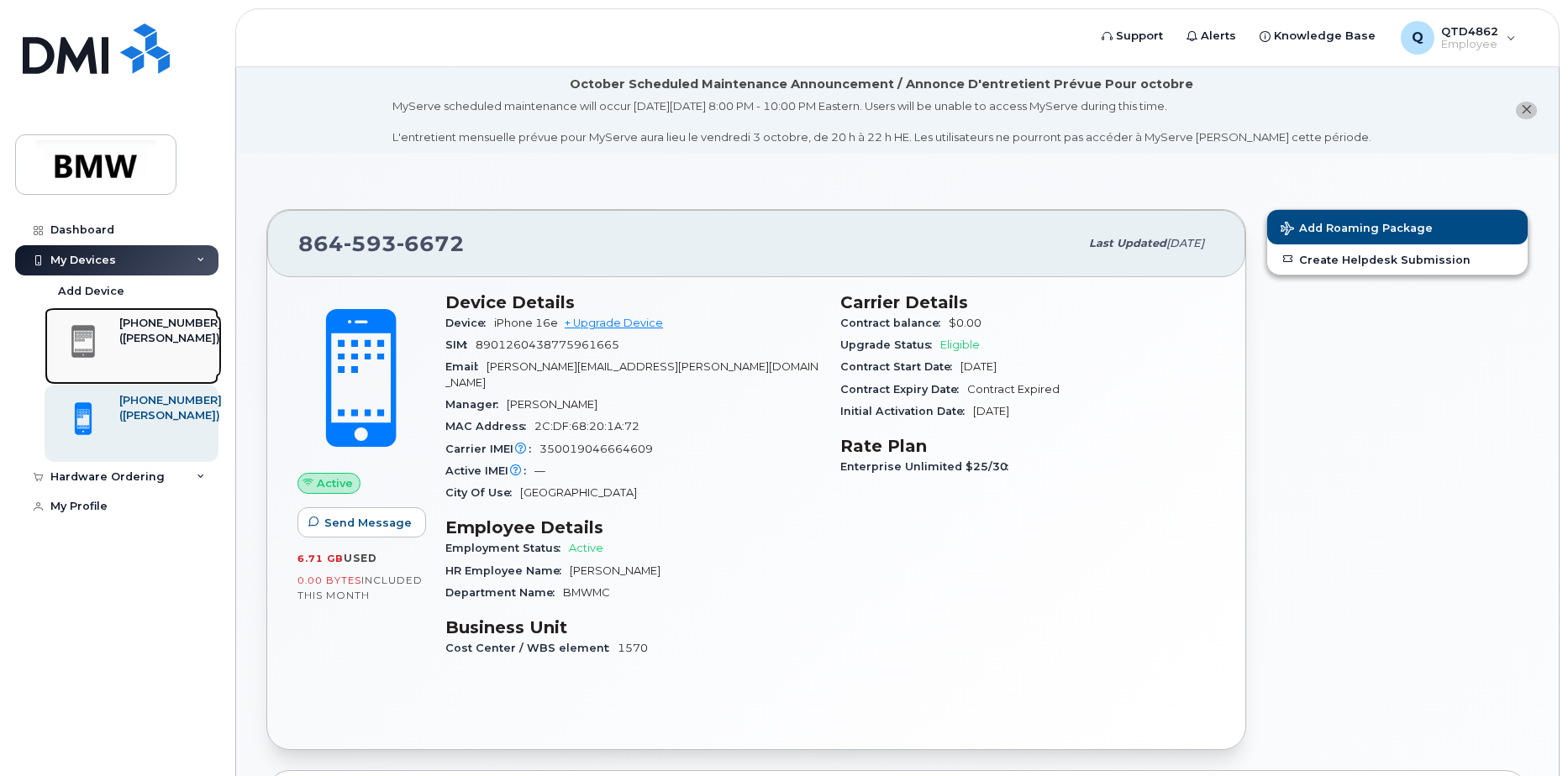
click at [123, 319] on div "[PHONE_NUMBER]" at bounding box center [170, 323] width 103 height 16
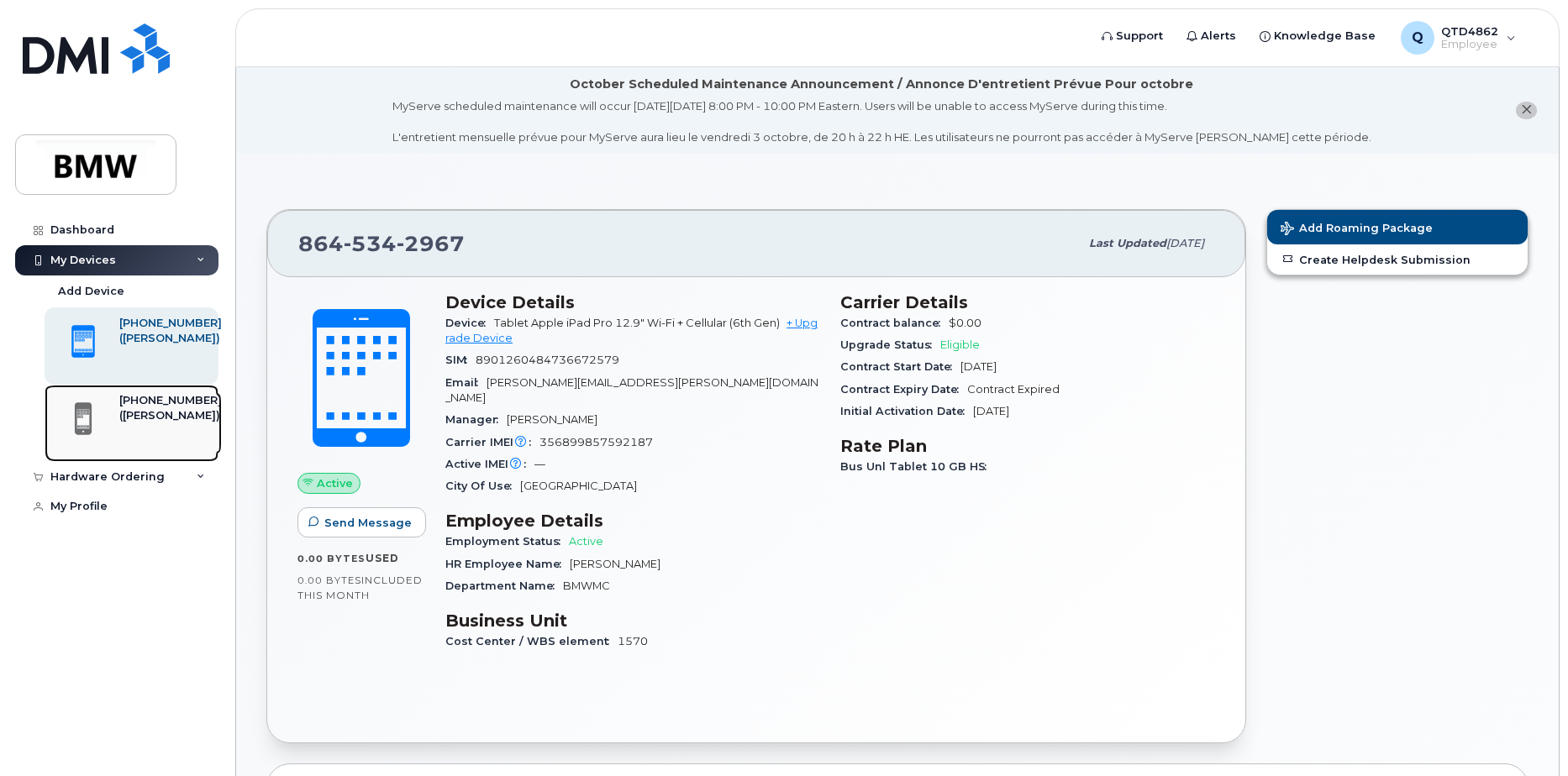
click at [107, 427] on div at bounding box center [83, 419] width 60 height 52
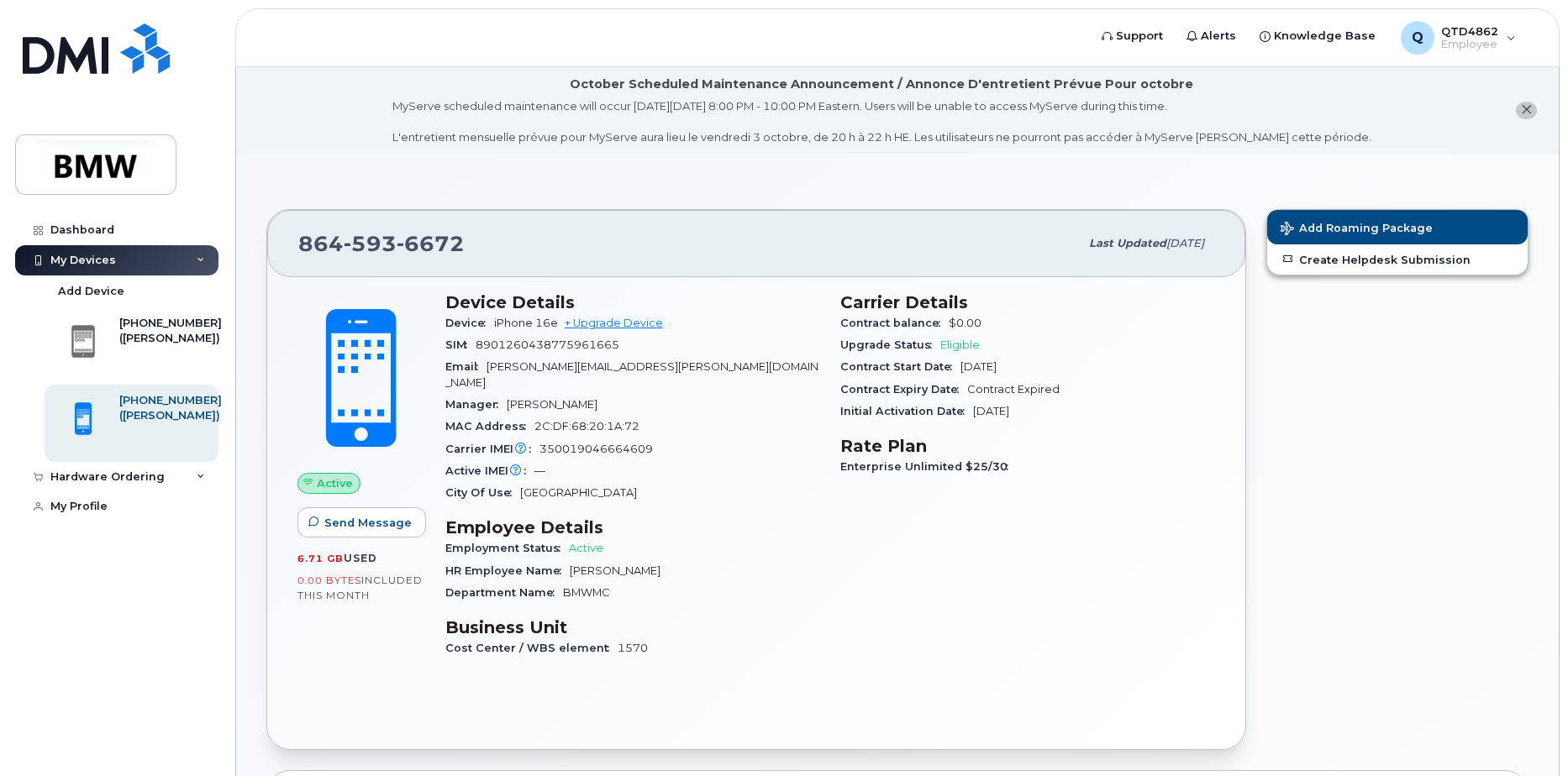
drag, startPoint x: 957, startPoint y: 394, endPoint x: 1039, endPoint y: 376, distance: 84.0
click at [1039, 376] on section "Carrier Details Contract balance $0.00 Upgrade Status Eligible Contract Start D…" at bounding box center [1027, 357] width 374 height 130
click at [925, 486] on div "Carrier Details Contract balance $0.00 Upgrade Status Eligible Contract Start D…" at bounding box center [1027, 482] width 395 height 402
click at [1437, 31] on div "QTD4862 Employee" at bounding box center [1466, 38] width 64 height 27
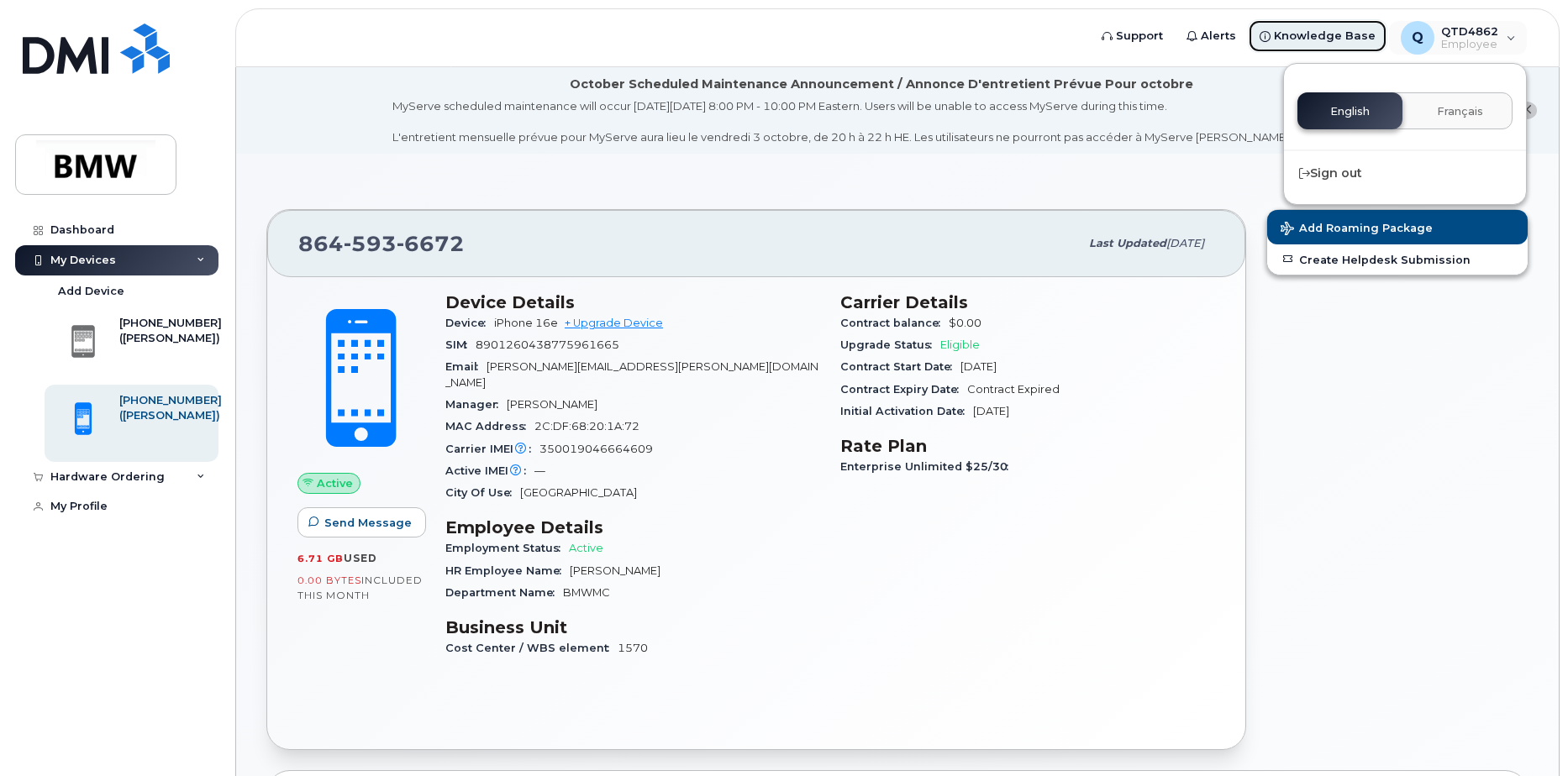
click at [1302, 38] on span "Knowledge Base" at bounding box center [1325, 36] width 102 height 16
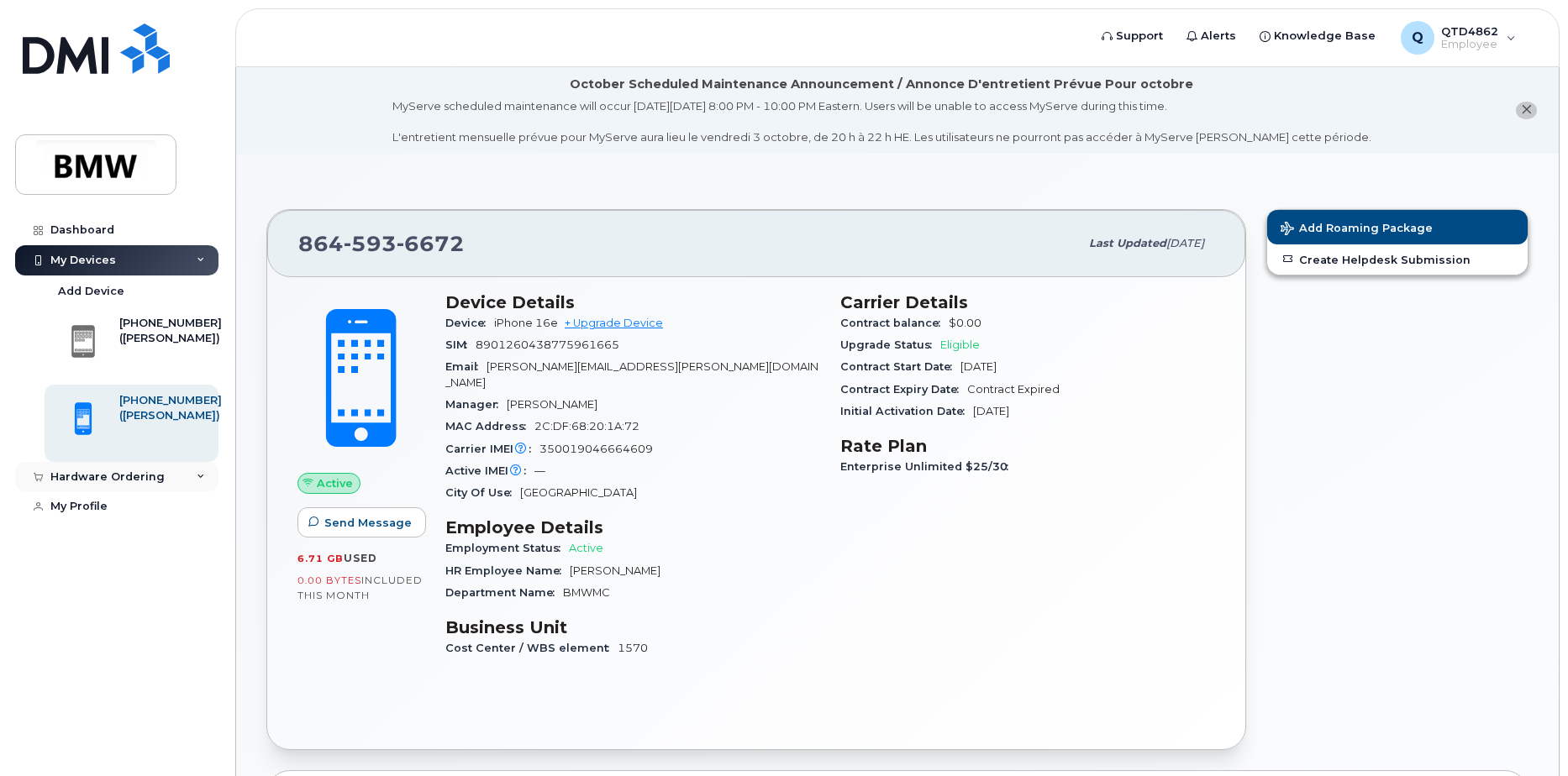
click at [135, 468] on div "Hardware Ordering" at bounding box center [117, 477] width 203 height 30
click at [97, 300] on link "Add Device" at bounding box center [132, 291] width 174 height 32
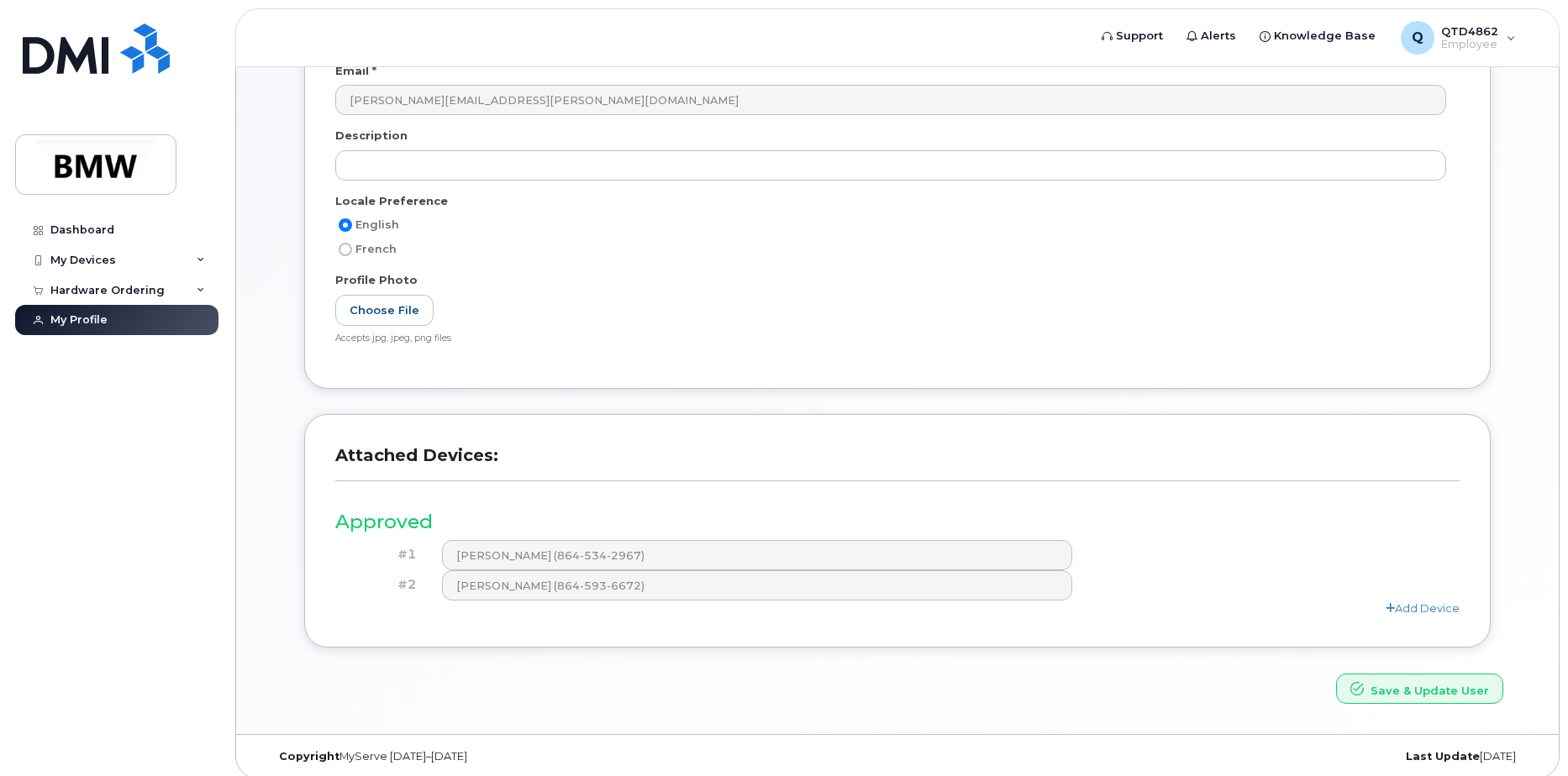
scroll to position [338, 0]
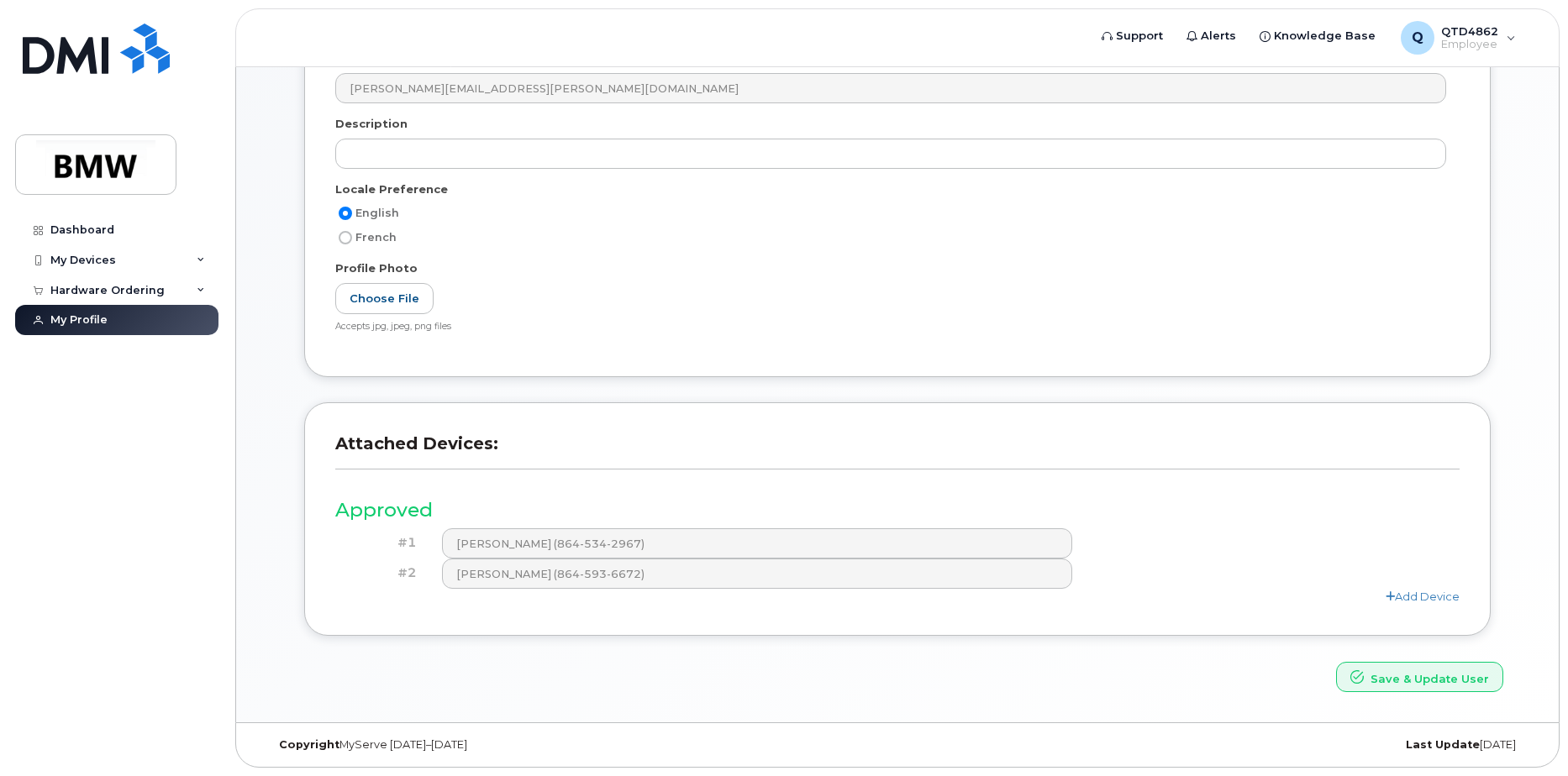
click at [1400, 603] on div "Add Device" at bounding box center [897, 596] width 1124 height 16
click at [1411, 598] on link "Add Device" at bounding box center [1422, 596] width 74 height 14
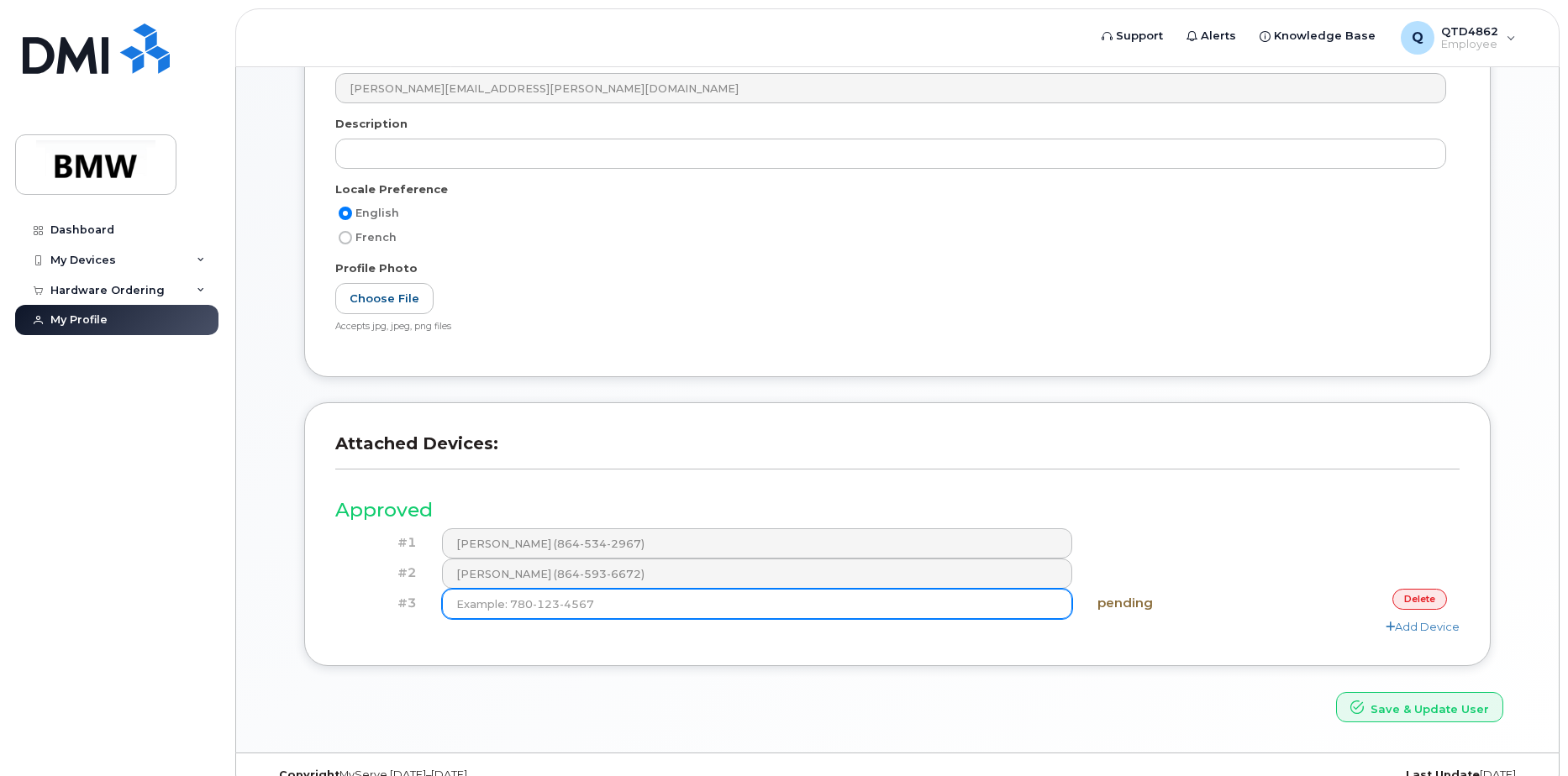
click at [732, 613] on input at bounding box center [757, 603] width 631 height 30
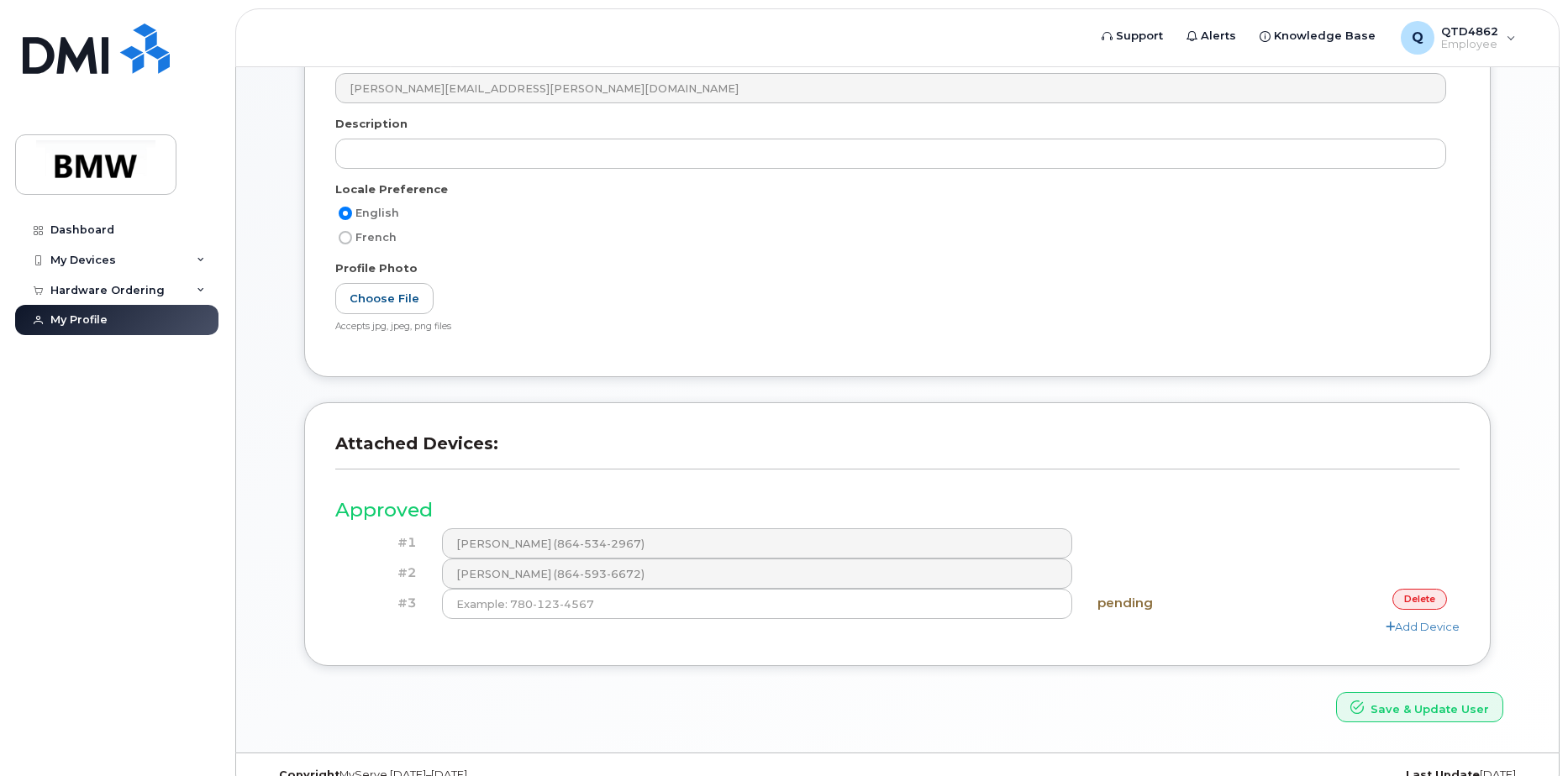
click at [1116, 597] on h4 "pending" at bounding box center [1178, 604] width 162 height 15
click at [805, 620] on div "Add Device" at bounding box center [897, 627] width 1124 height 16
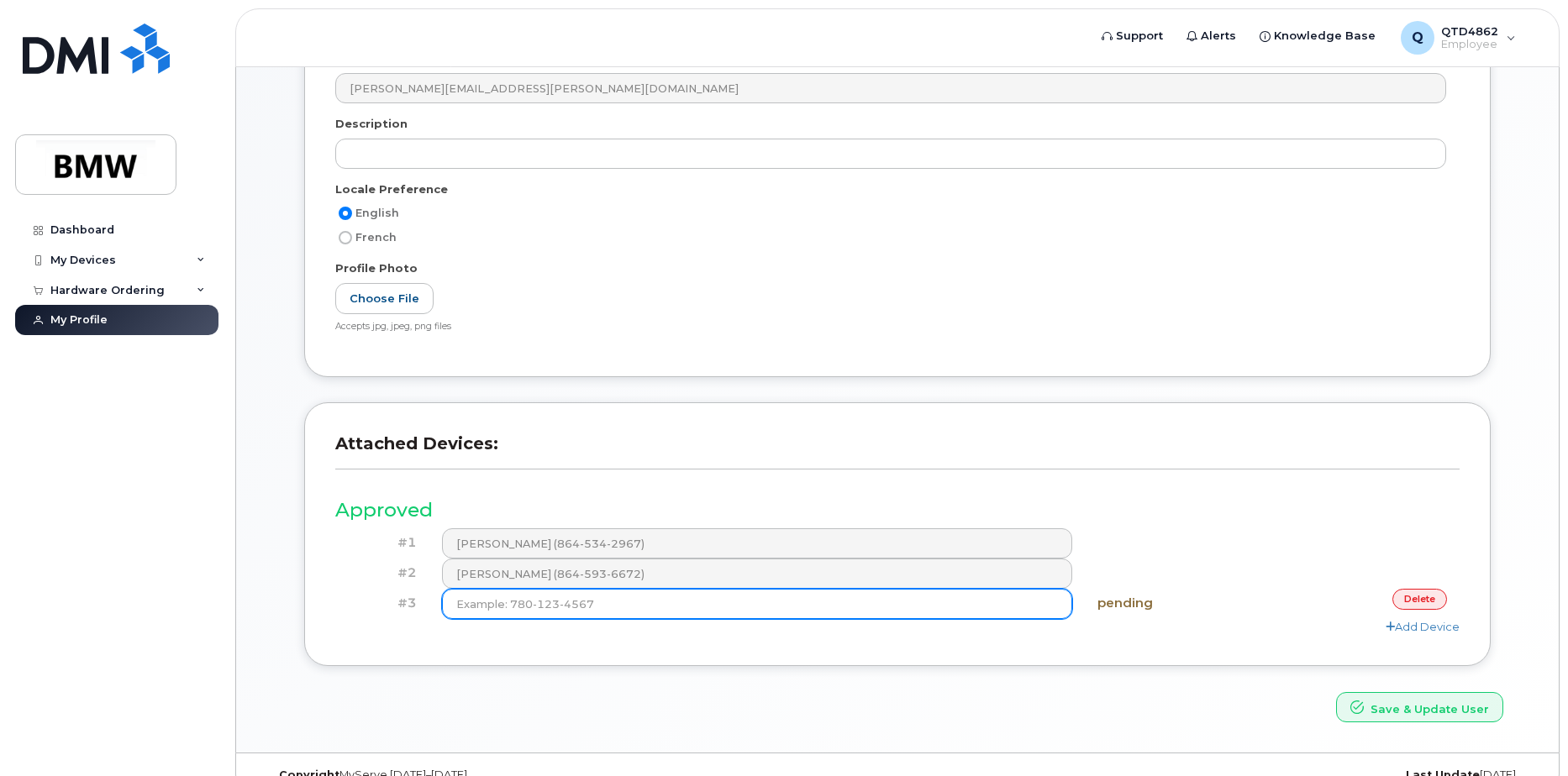
click at [732, 618] on input at bounding box center [757, 603] width 631 height 30
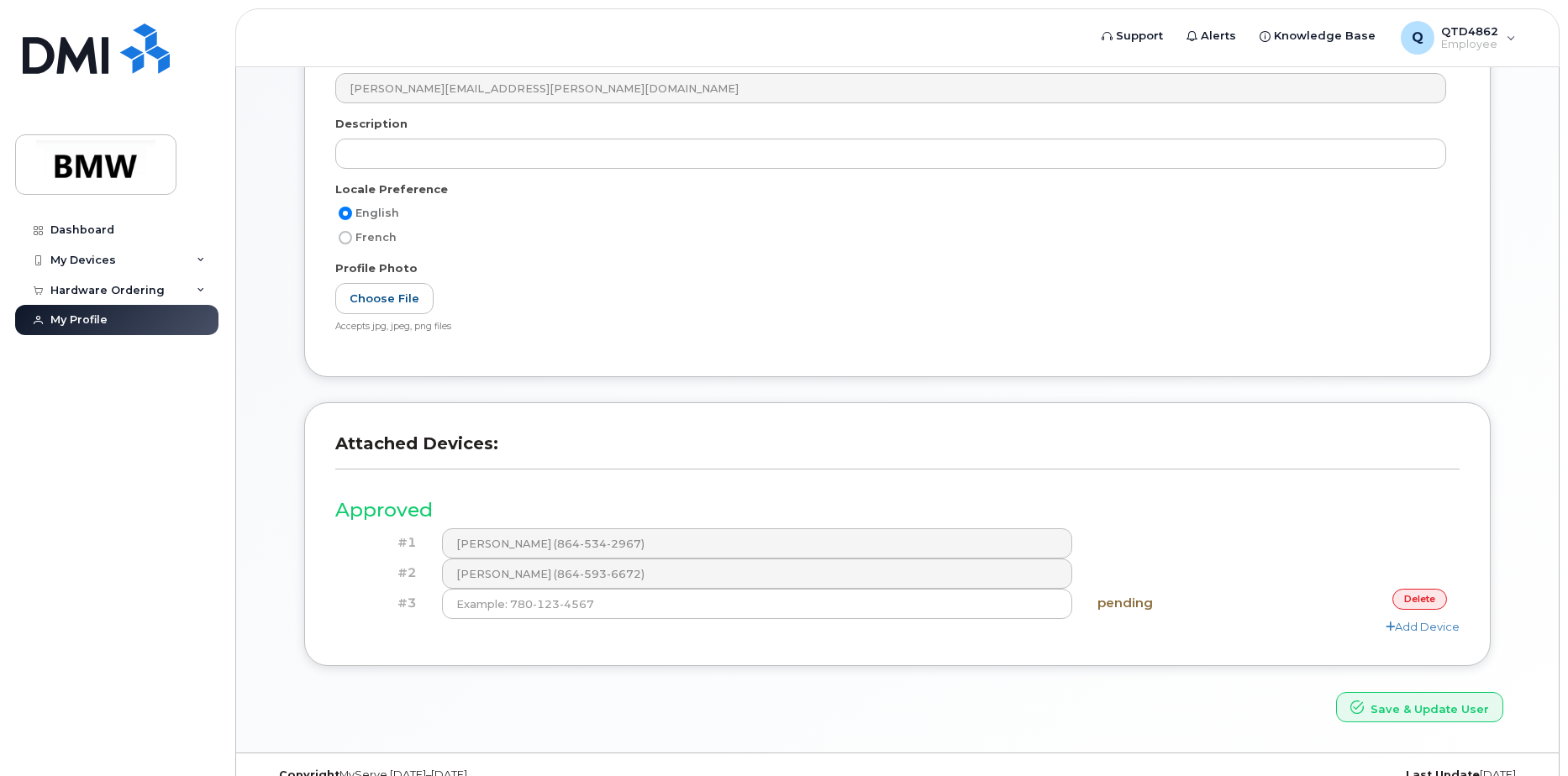
click at [1429, 609] on link "delete" at bounding box center [1420, 598] width 55 height 21
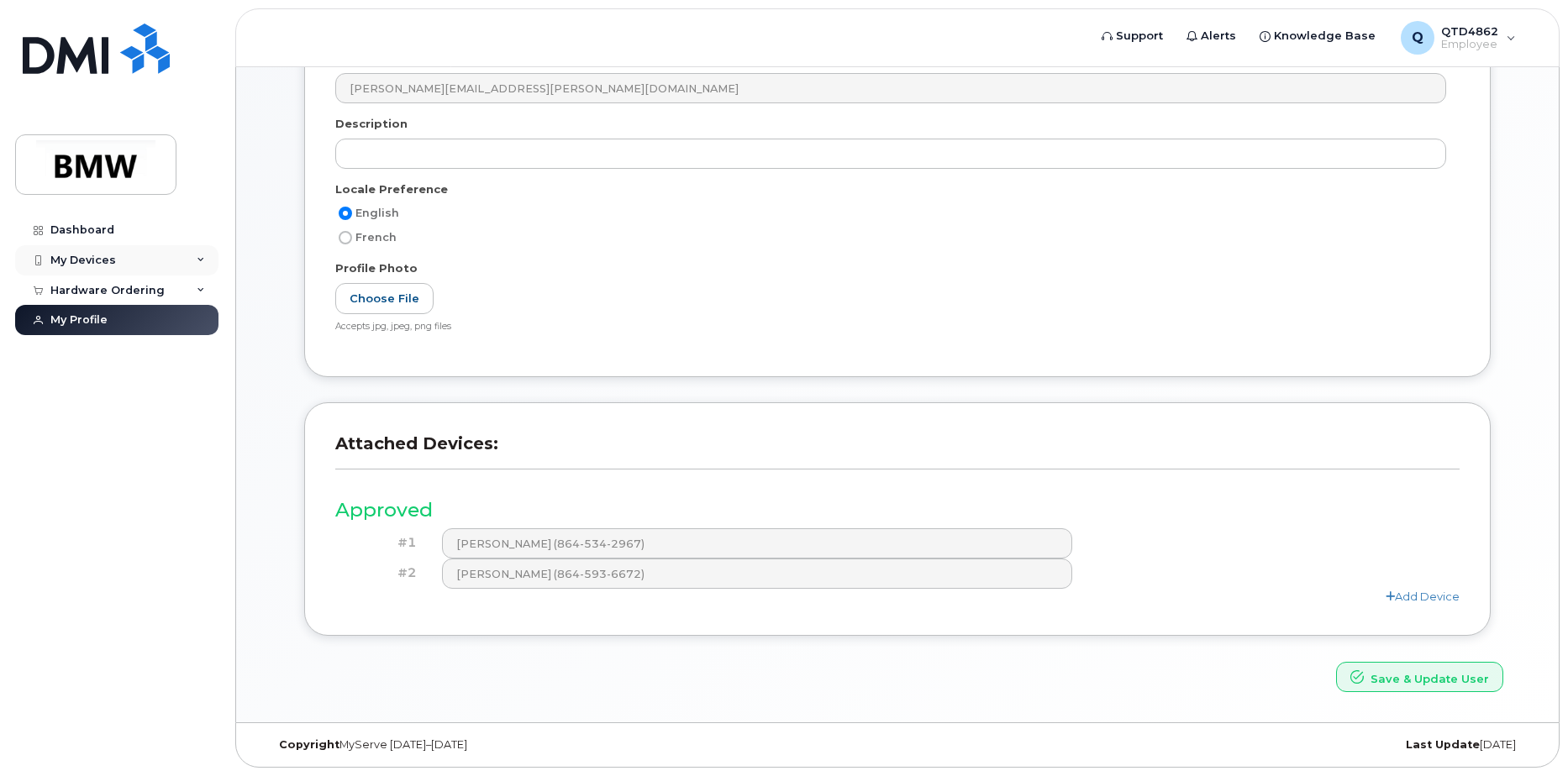
click at [66, 260] on div "My Devices" at bounding box center [83, 260] width 66 height 14
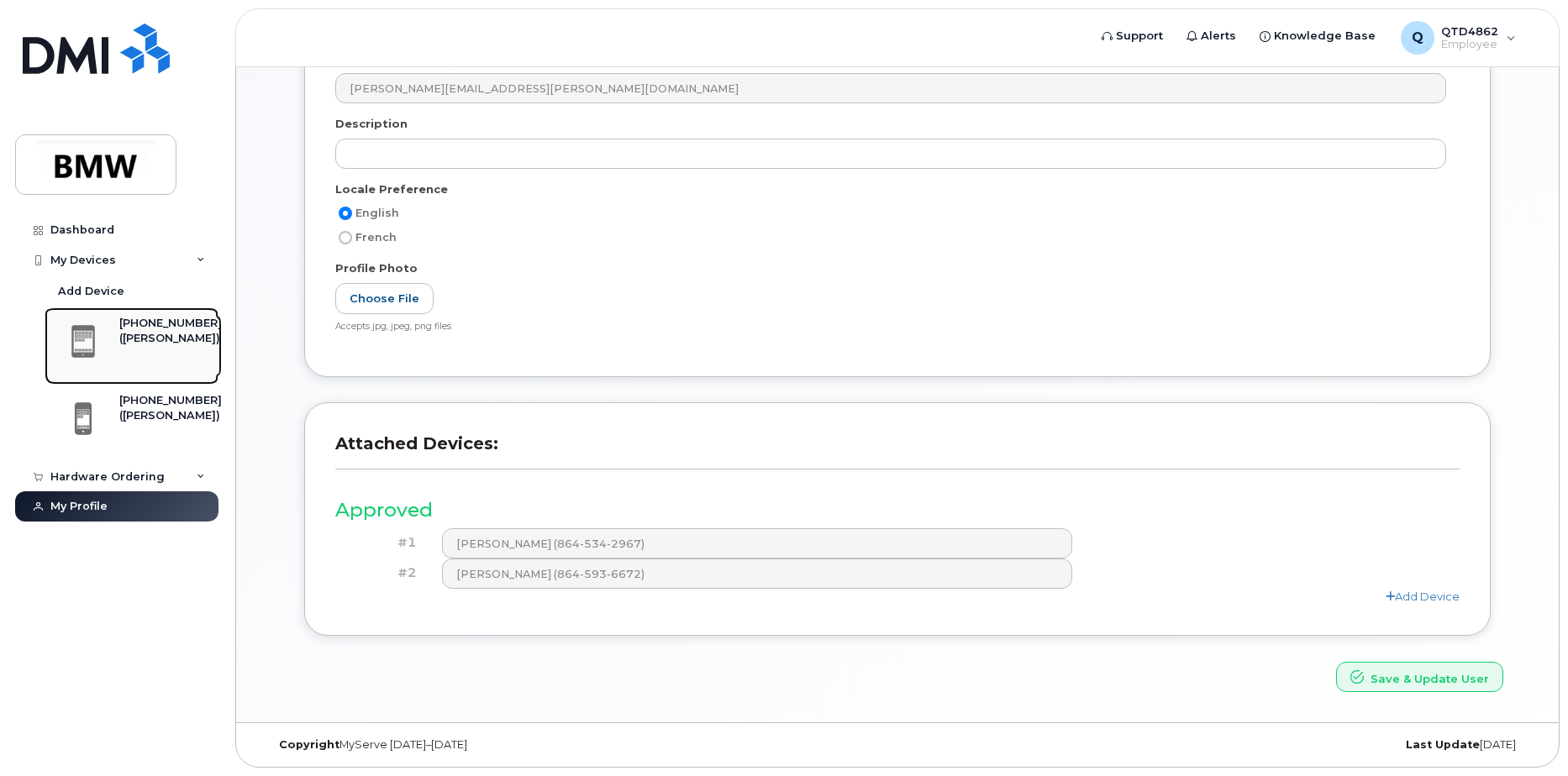
click at [158, 344] on div "([PERSON_NAME])" at bounding box center [170, 339] width 103 height 16
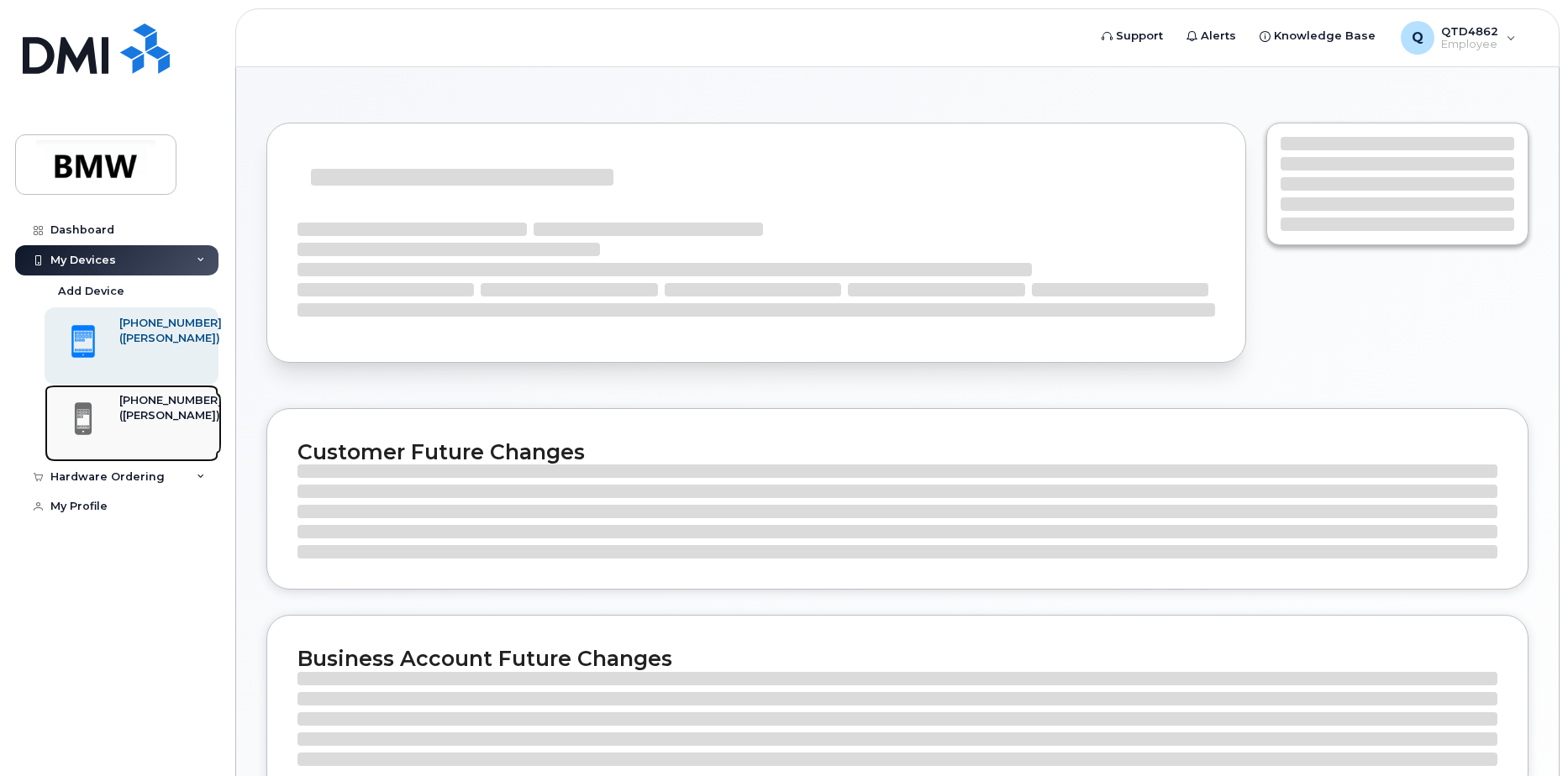
click at [95, 413] on span at bounding box center [83, 419] width 34 height 36
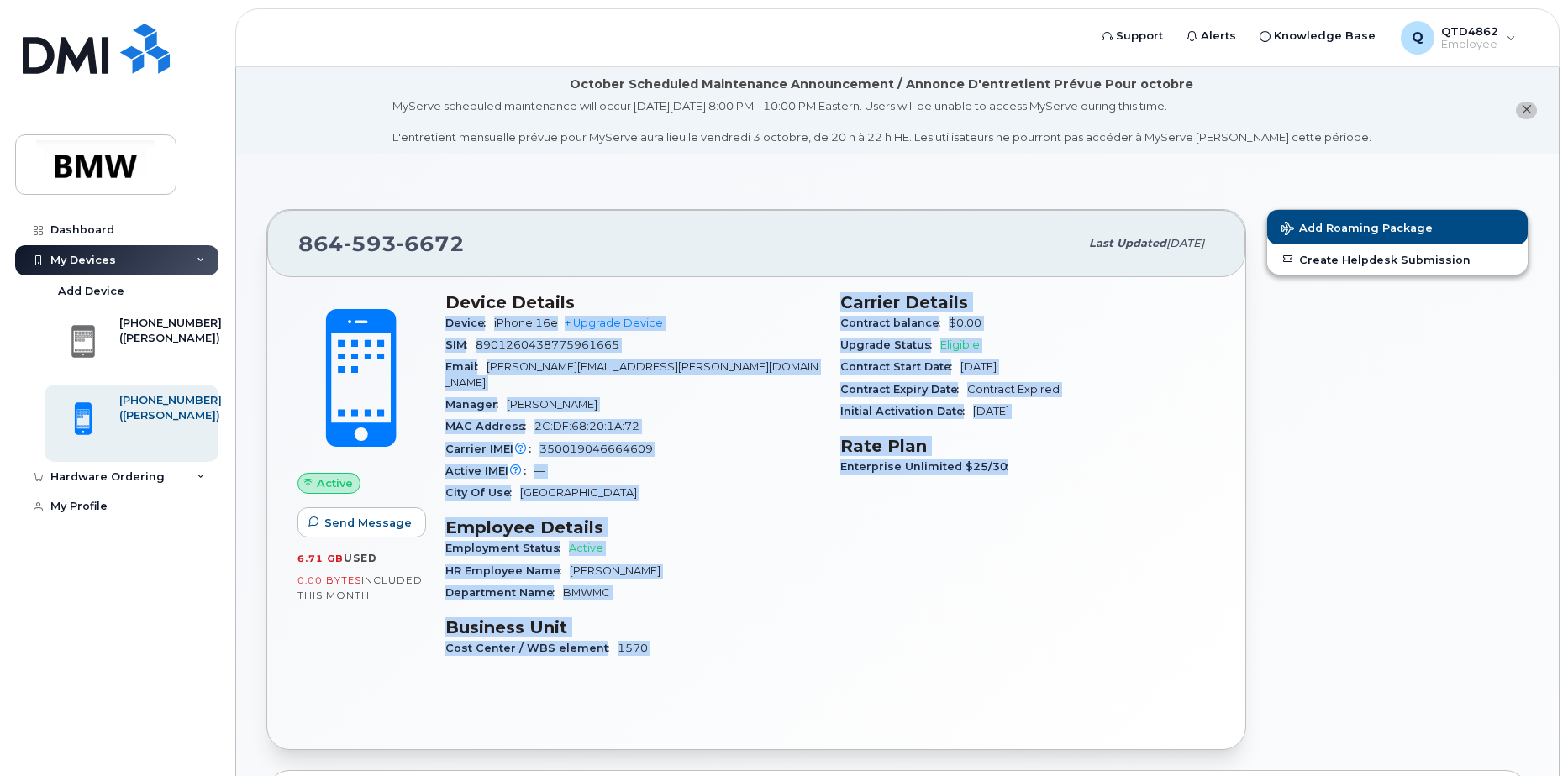
drag, startPoint x: 1058, startPoint y: 480, endPoint x: 436, endPoint y: 318, distance: 642.8
click at [436, 318] on div "Device Details Device iPhone 16e + Upgrade Device SIM 8901260438775961665 Email…" at bounding box center [829, 482] width 790 height 402
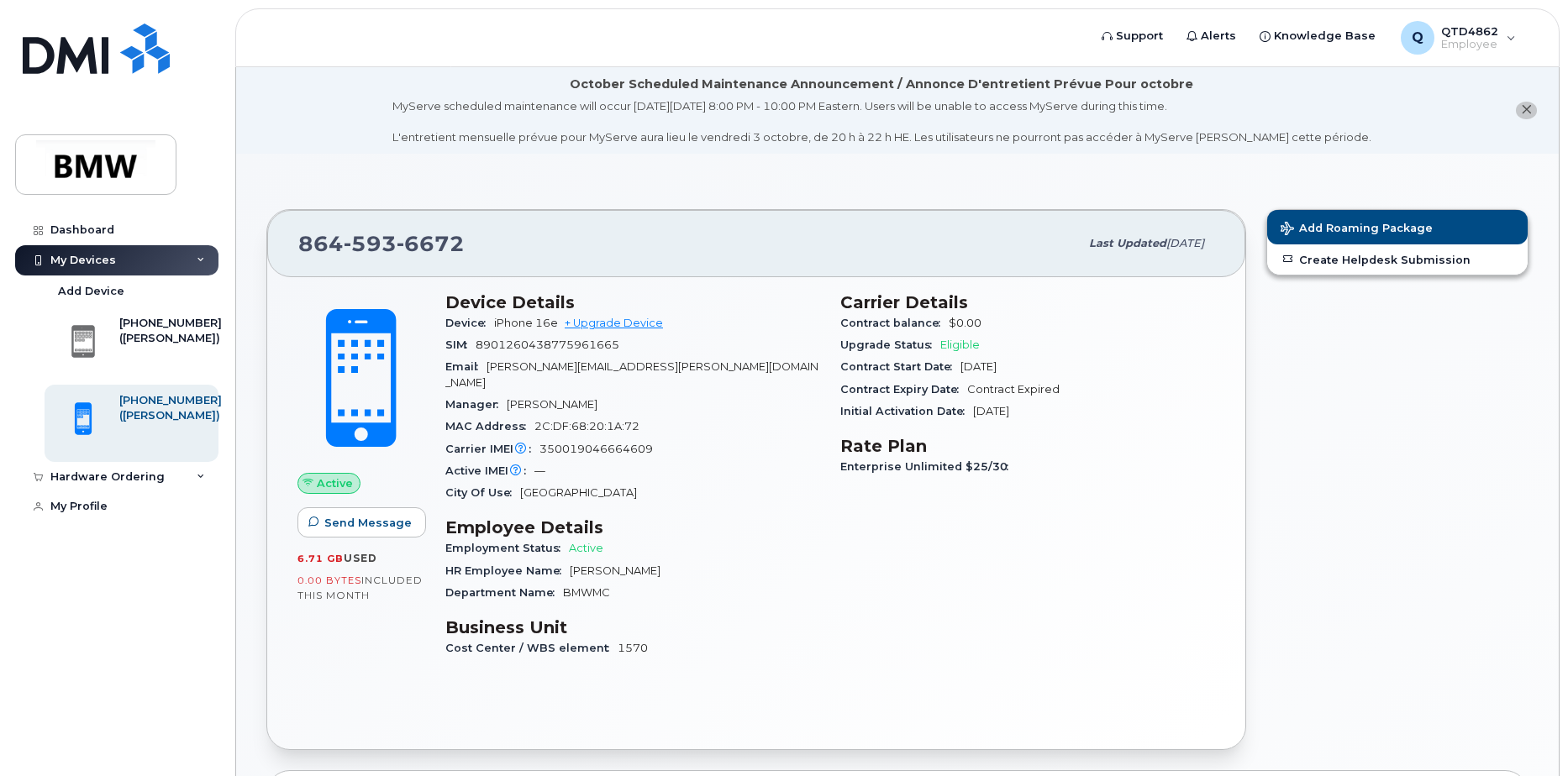
click at [812, 307] on h3 "Device Details" at bounding box center [633, 302] width 374 height 20
click at [590, 324] on link "+ Upgrade Device" at bounding box center [613, 323] width 98 height 13
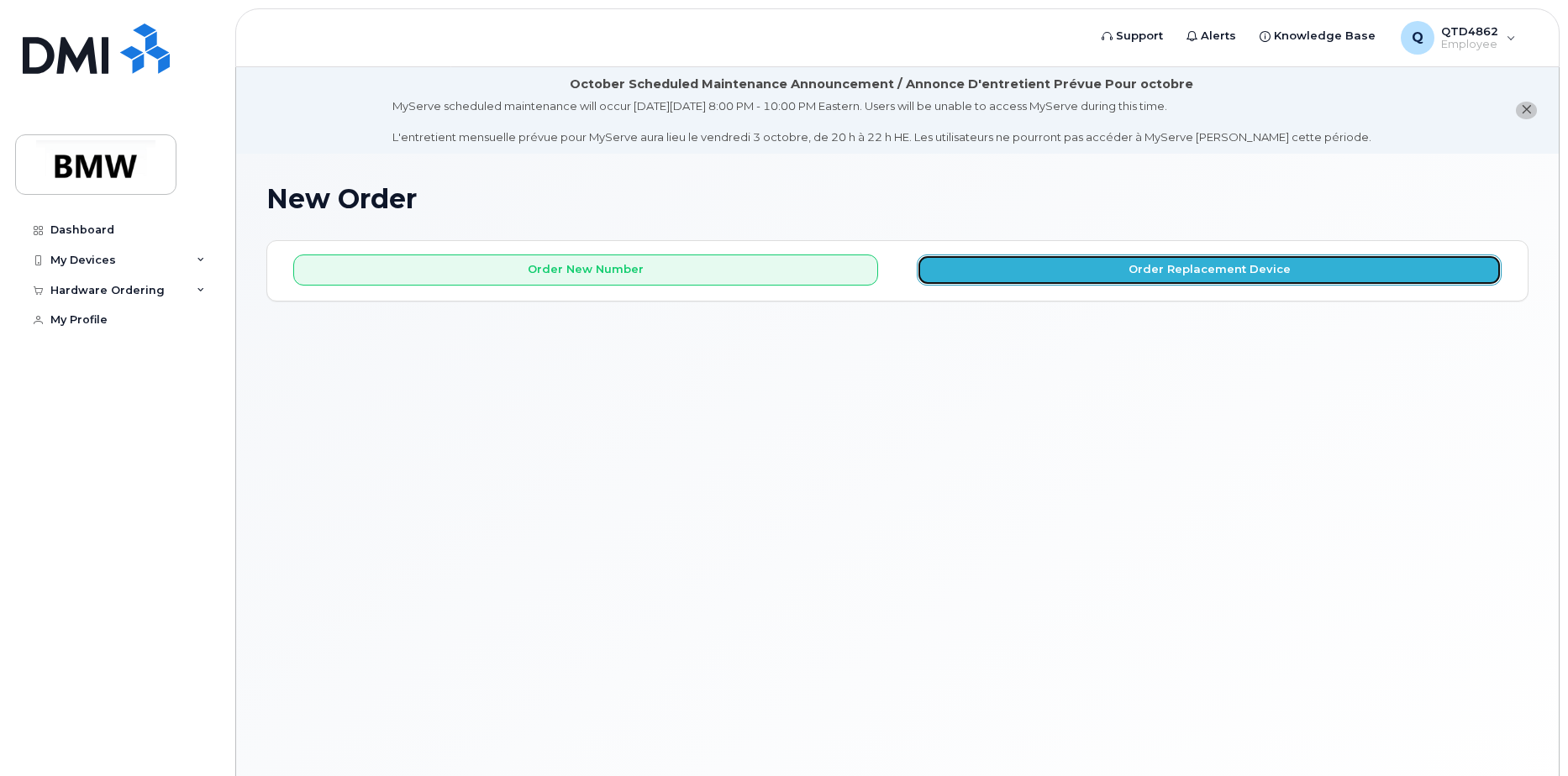
click at [1042, 267] on button "Order Replacement Device" at bounding box center [1208, 270] width 585 height 31
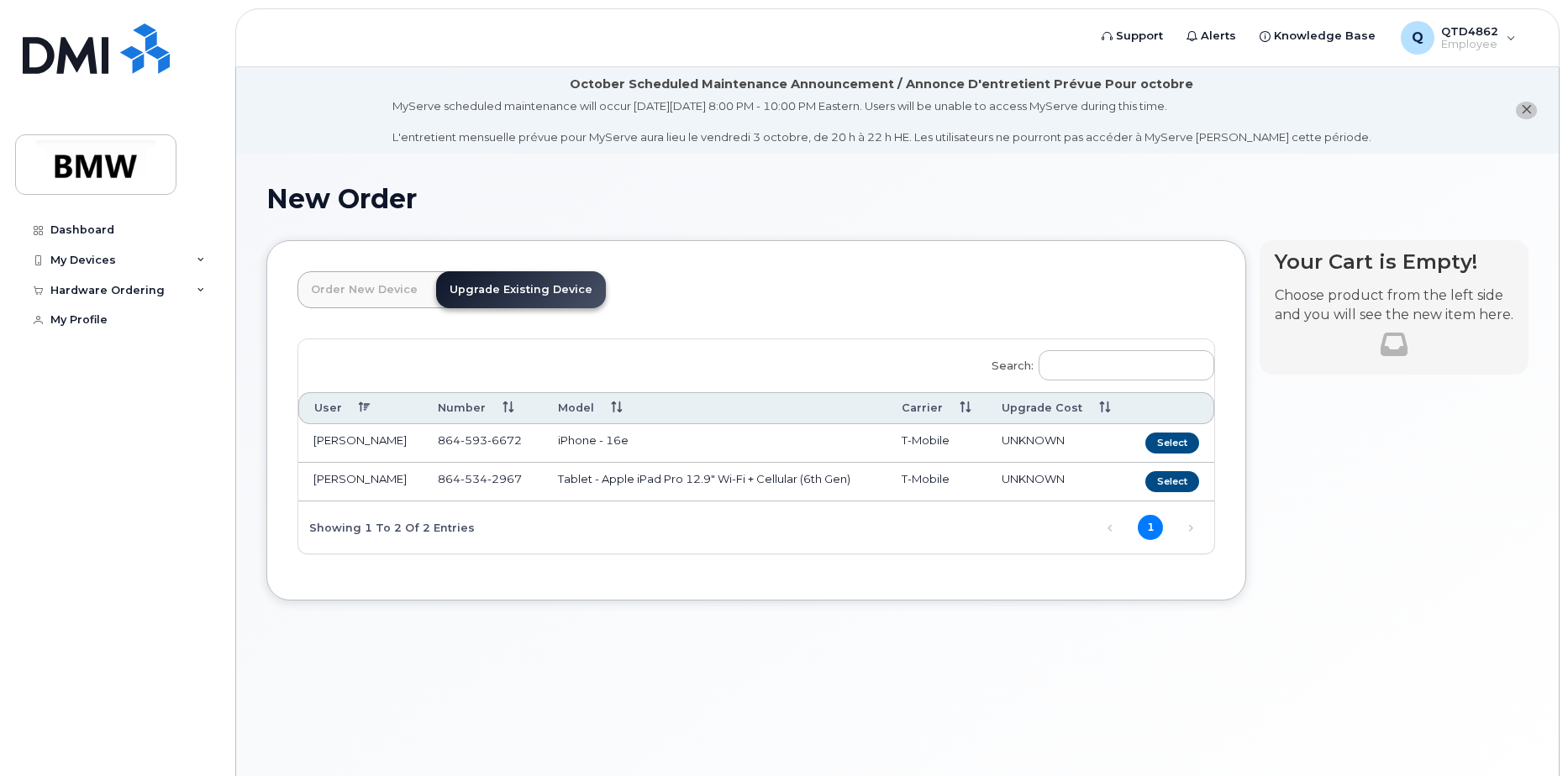
click at [1138, 471] on td "Select" at bounding box center [1170, 482] width 87 height 38
click at [1153, 481] on button "Select" at bounding box center [1172, 481] width 54 height 21
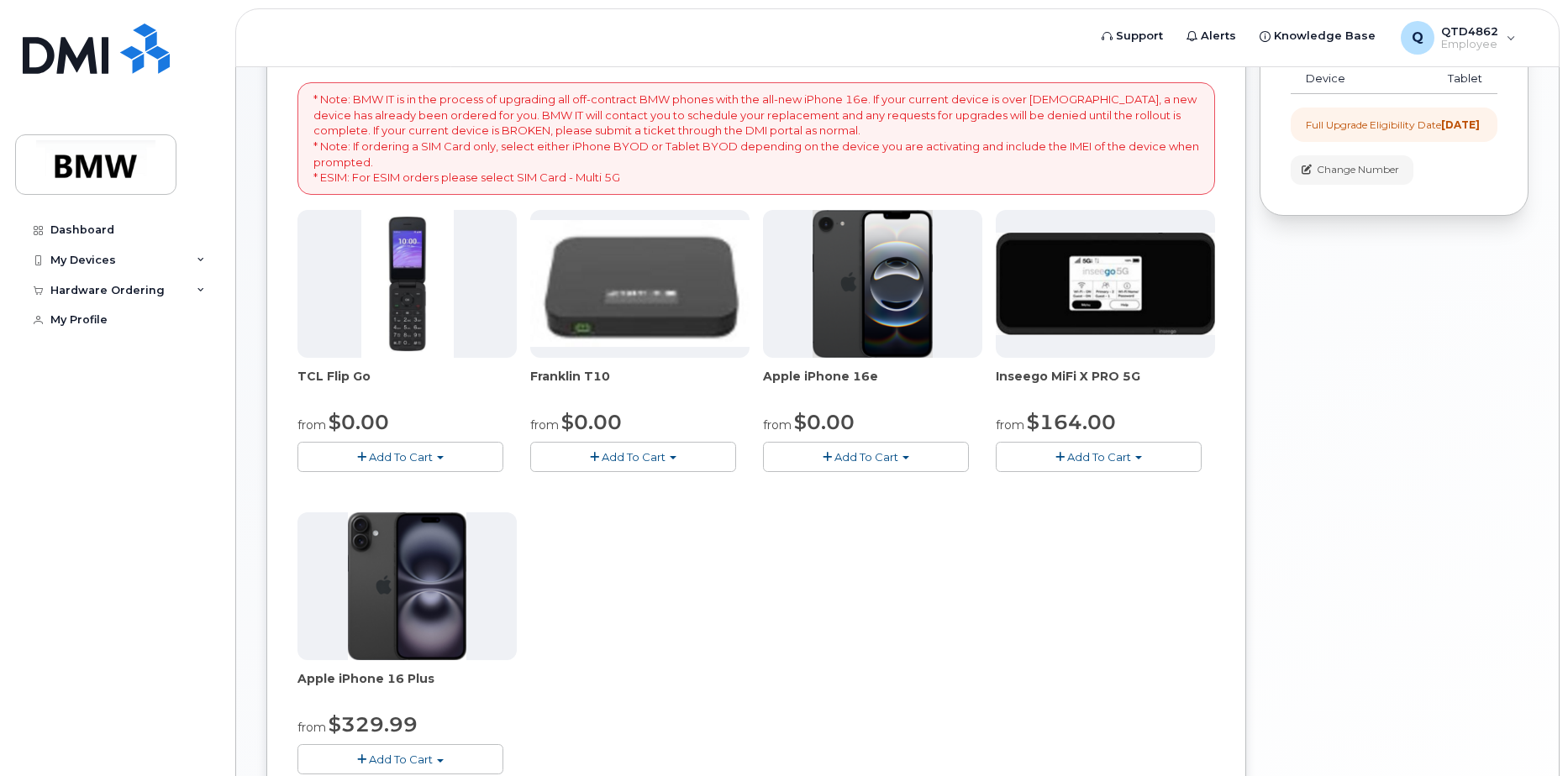
scroll to position [550, 0]
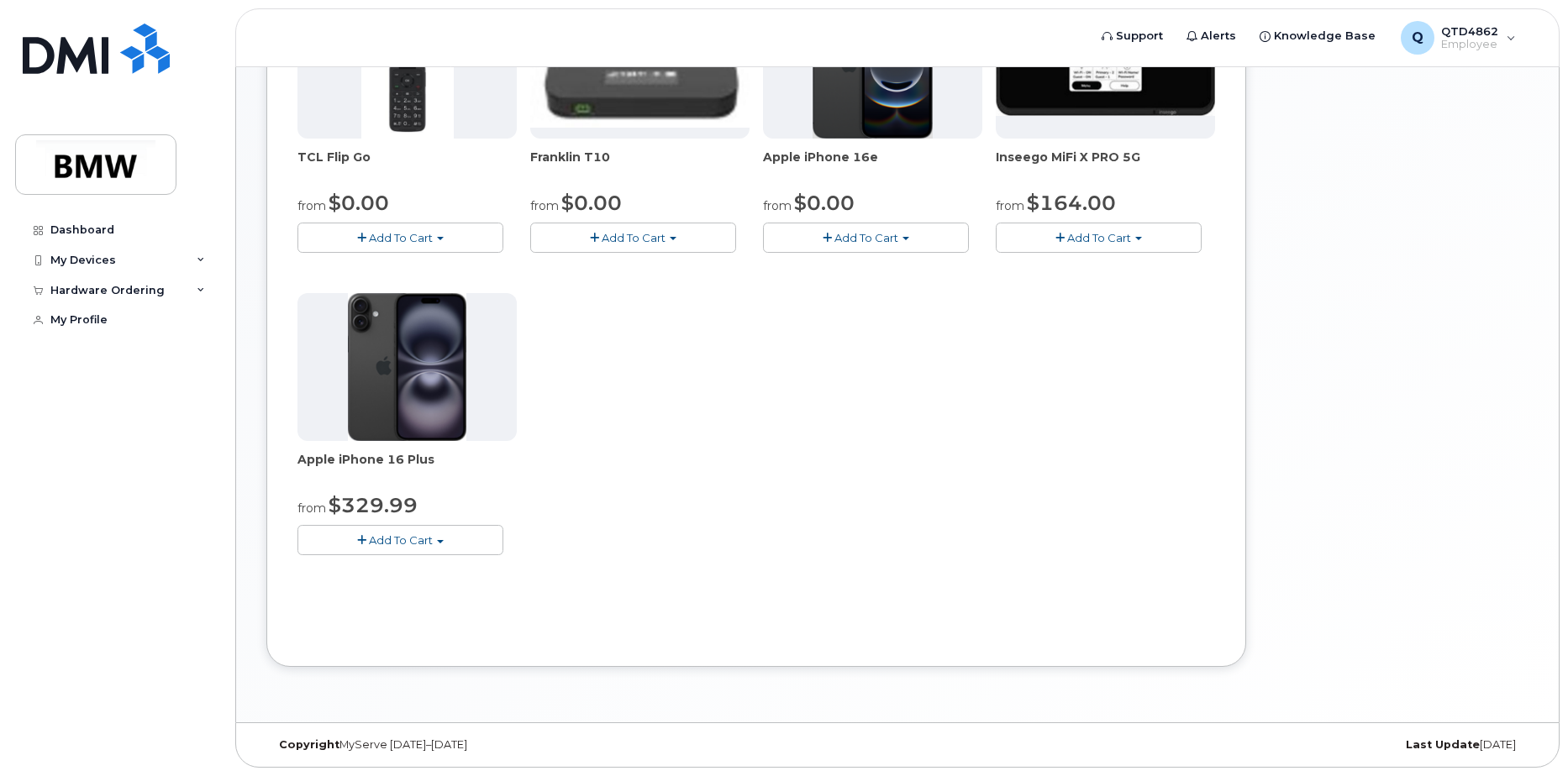
click at [402, 542] on span "Add To Cart" at bounding box center [401, 540] width 64 height 14
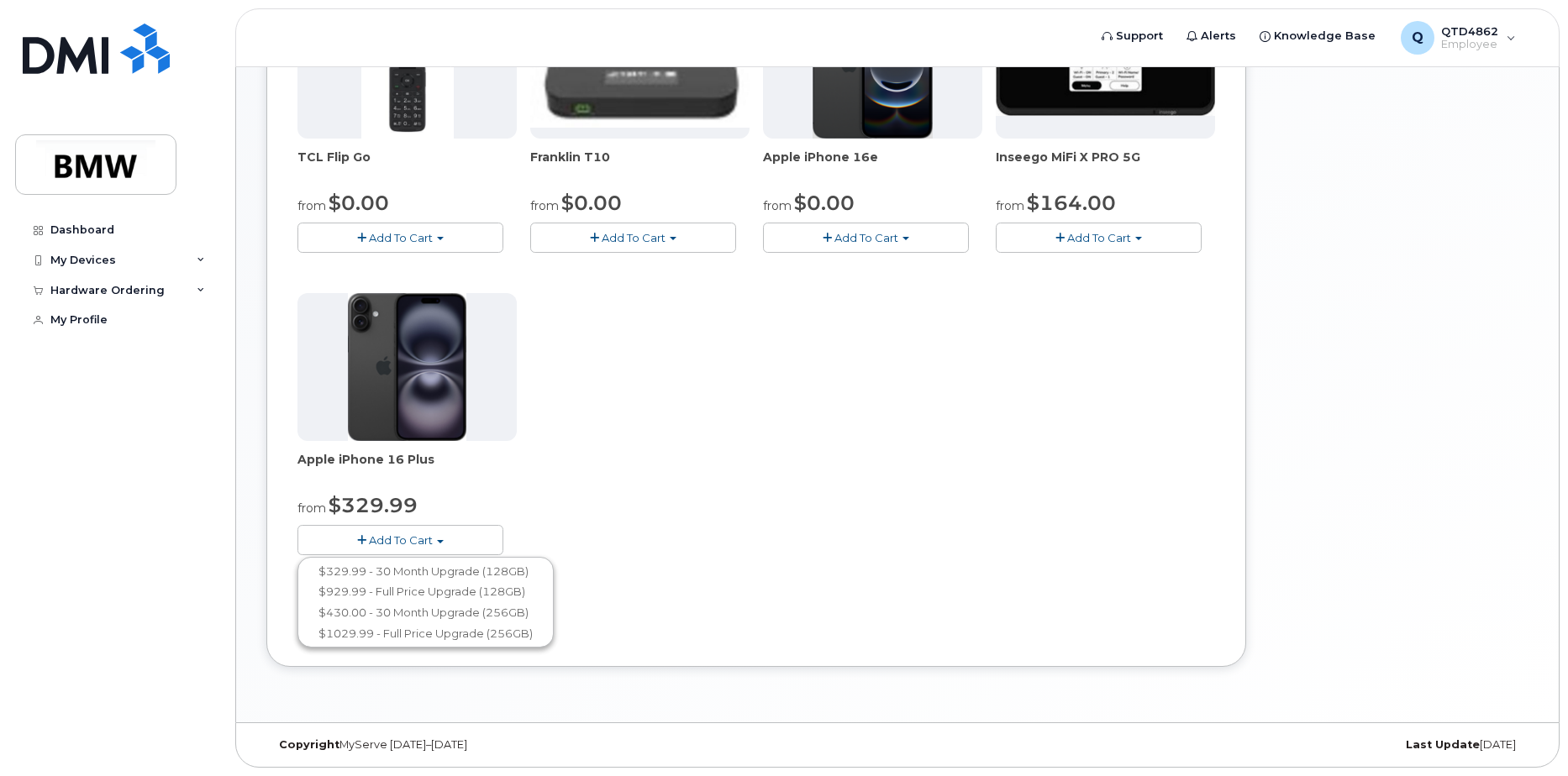
click at [644, 464] on div "TCL Flip Go from $0.00 Add To Cart $0.00 - 30 month Upgrade $96.00 - Full Price…" at bounding box center [756, 286] width 917 height 591
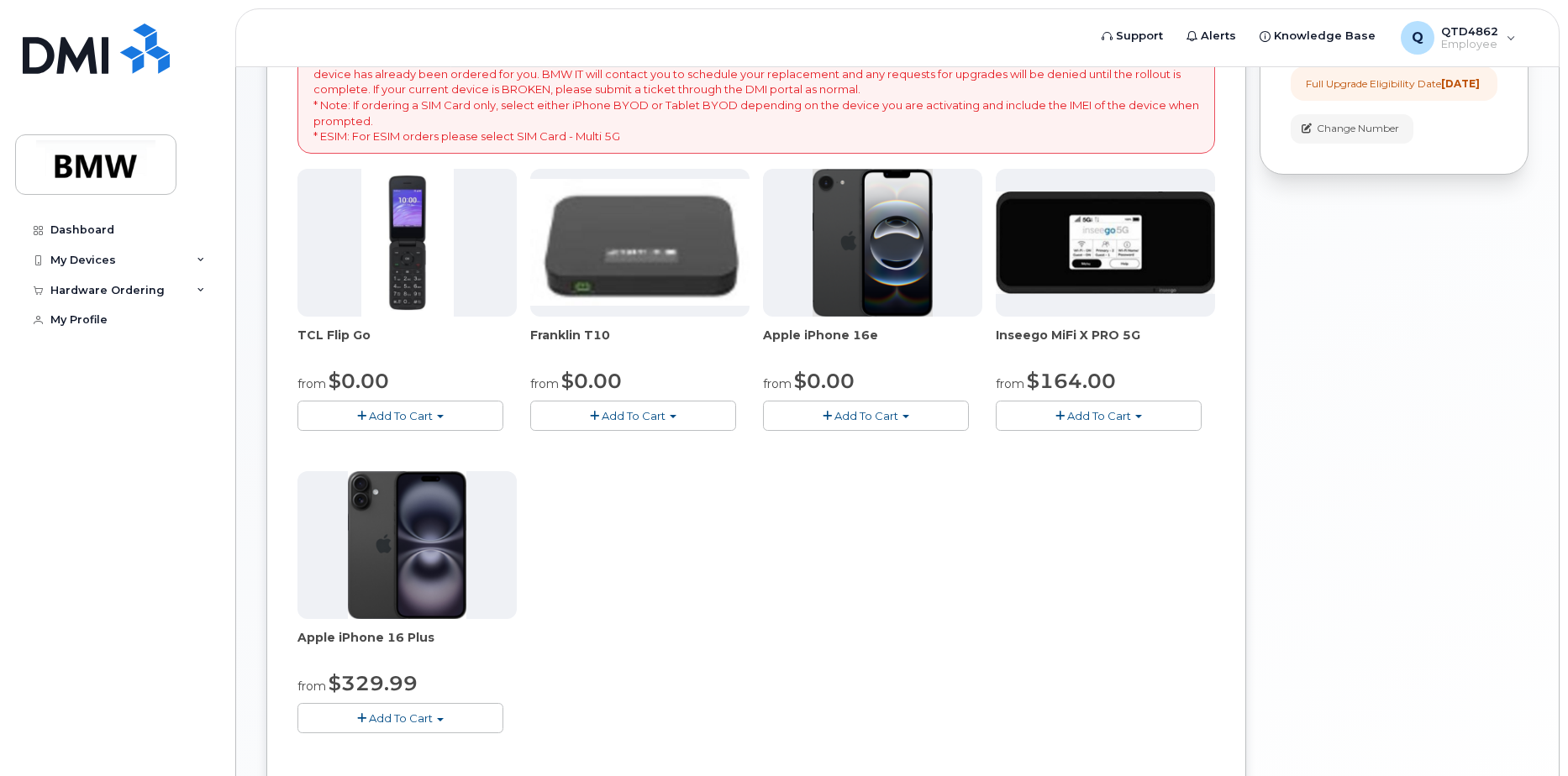
scroll to position [46, 0]
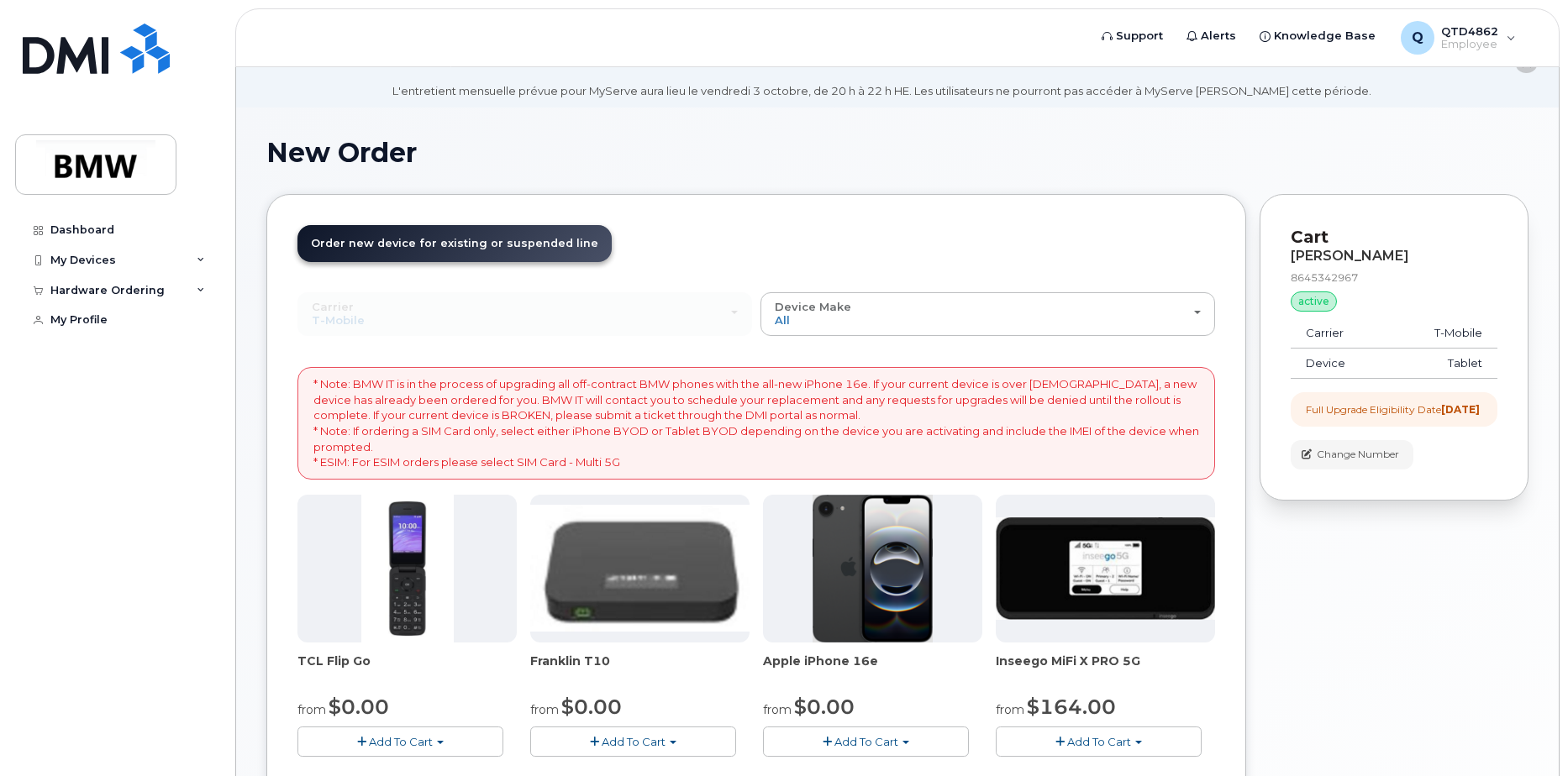
drag, startPoint x: 1151, startPoint y: 660, endPoint x: 827, endPoint y: 652, distance: 324.1
click at [827, 652] on div "TCL Flip Go from $0.00 Add To Cart $0.00 - 30 month Upgrade $96.00 - Full Price…" at bounding box center [756, 791] width 917 height 591
drag, startPoint x: 827, startPoint y: 652, endPoint x: 892, endPoint y: 654, distance: 65.0
click at [892, 654] on span "Apple iPhone 16e" at bounding box center [872, 669] width 220 height 34
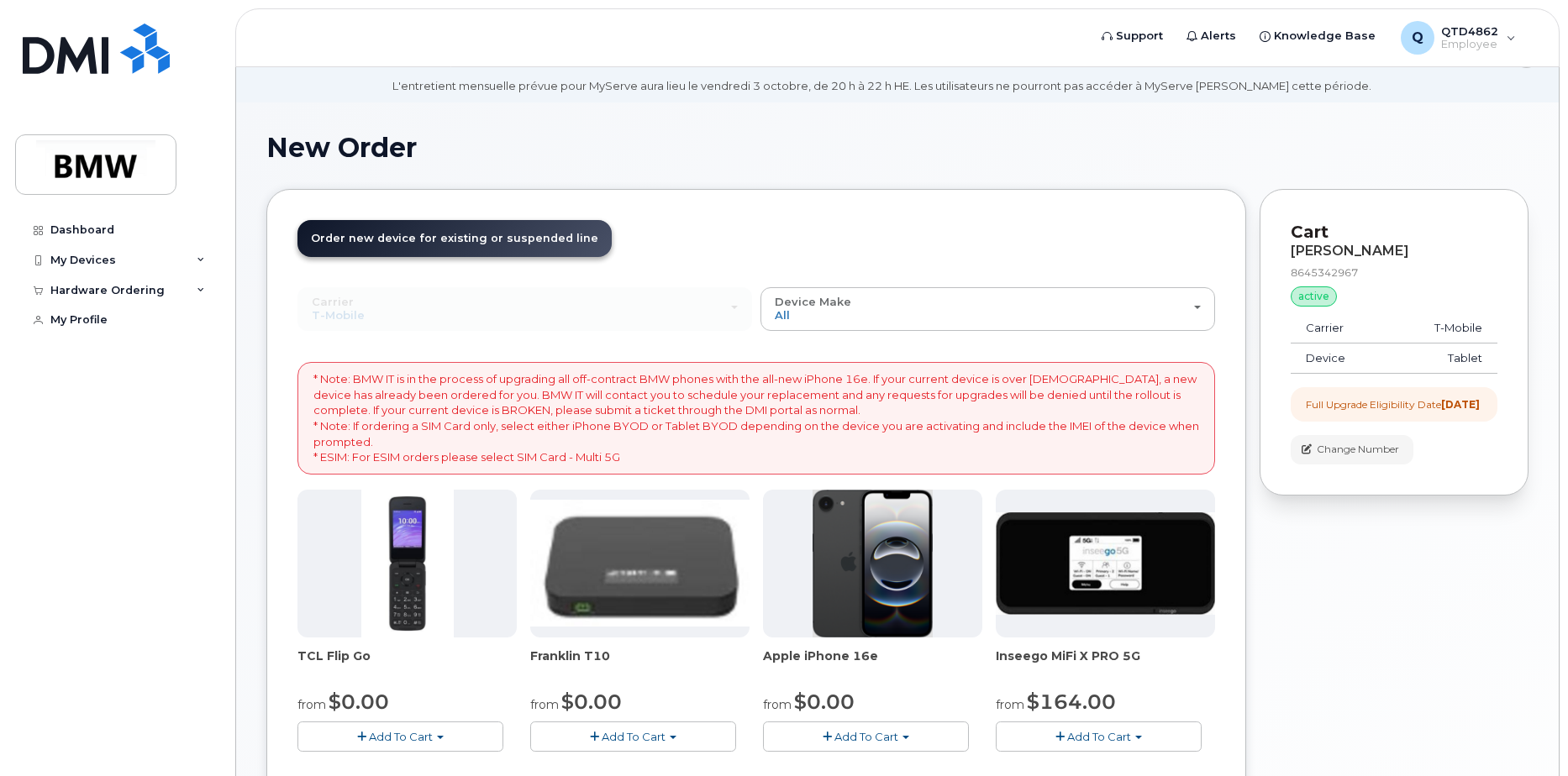
scroll to position [466, 0]
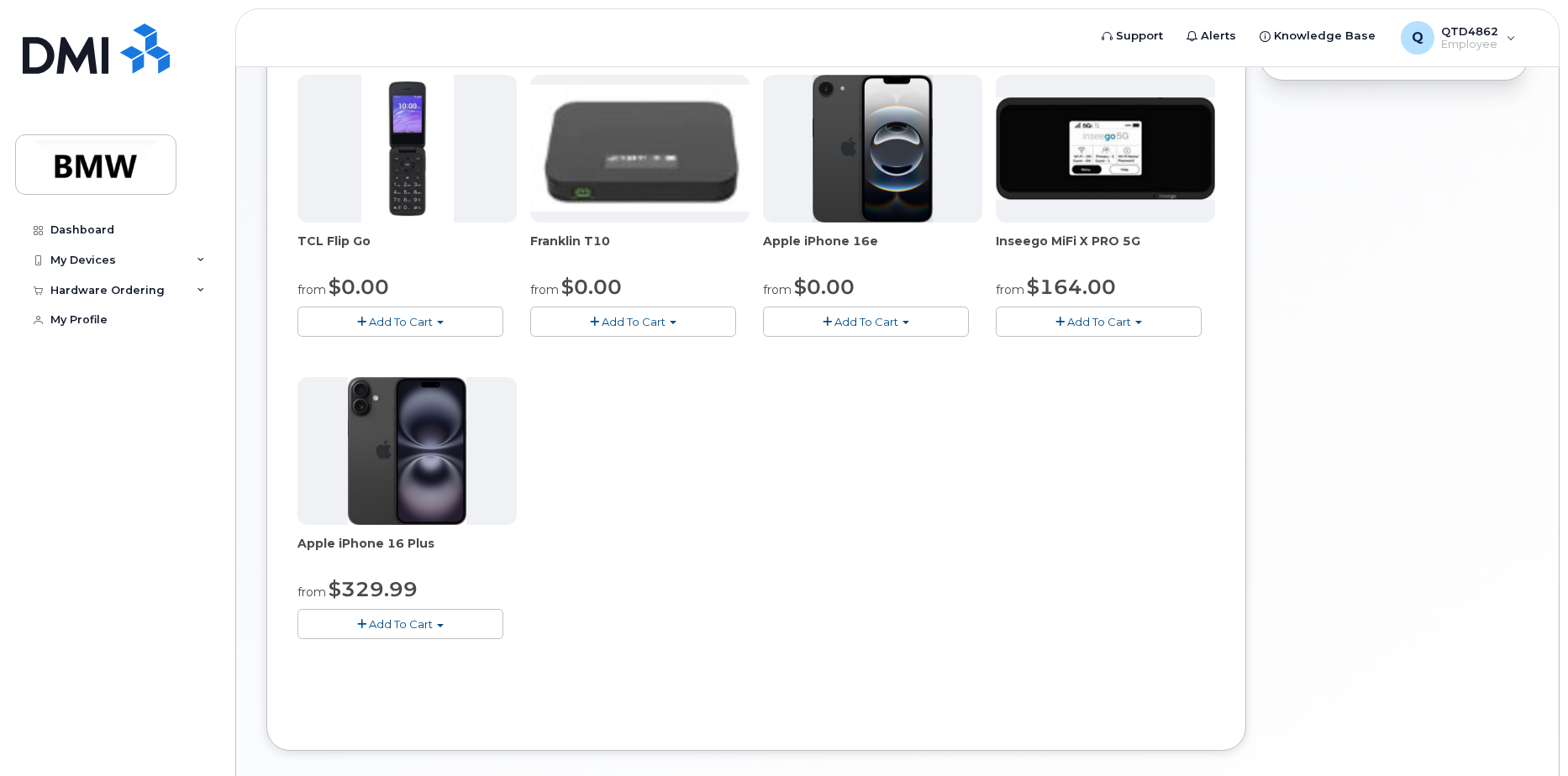
click at [907, 322] on span "button" at bounding box center [905, 323] width 6 height 4
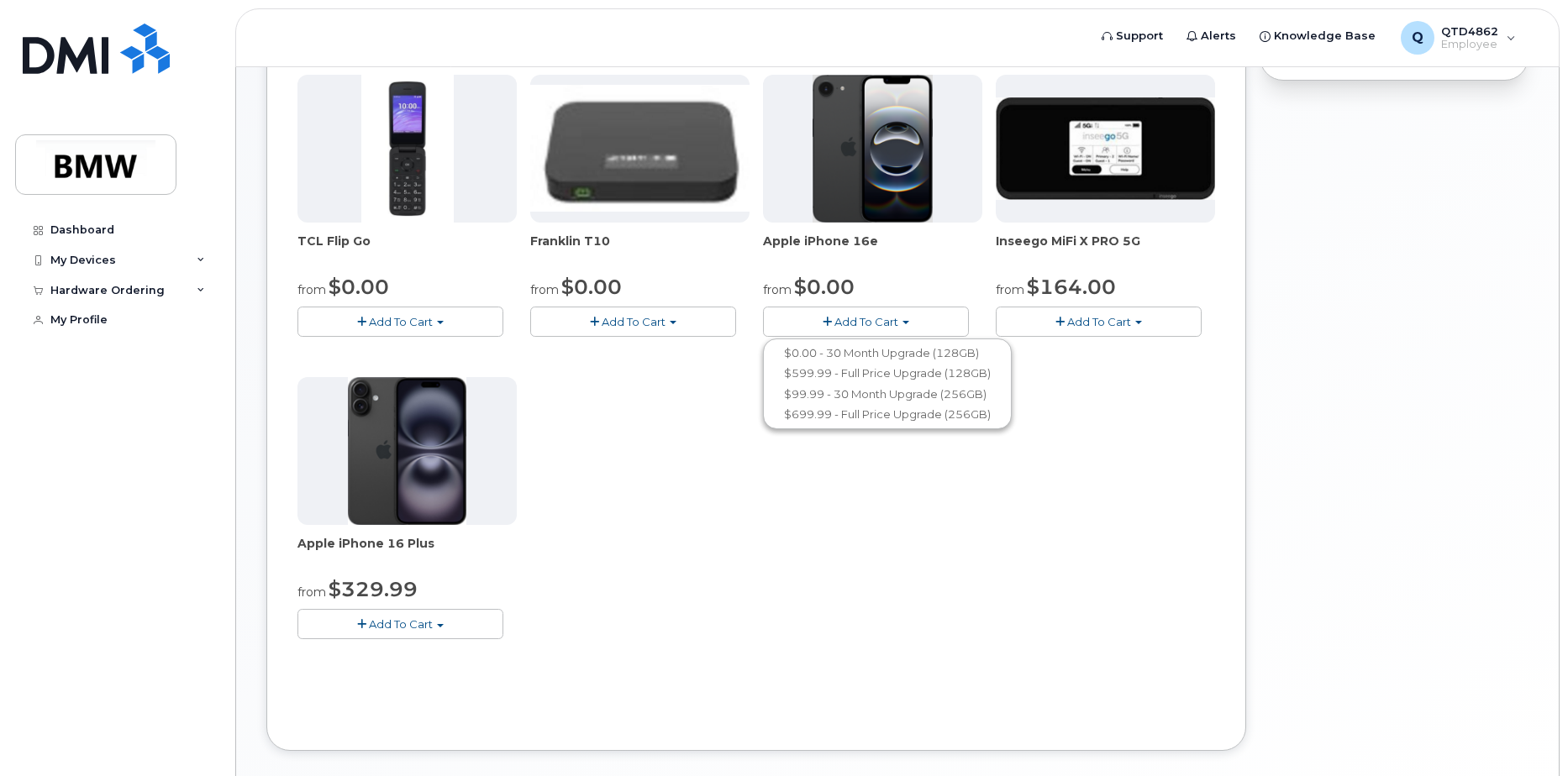
click at [424, 635] on button "Add To Cart" at bounding box center [400, 624] width 206 height 29
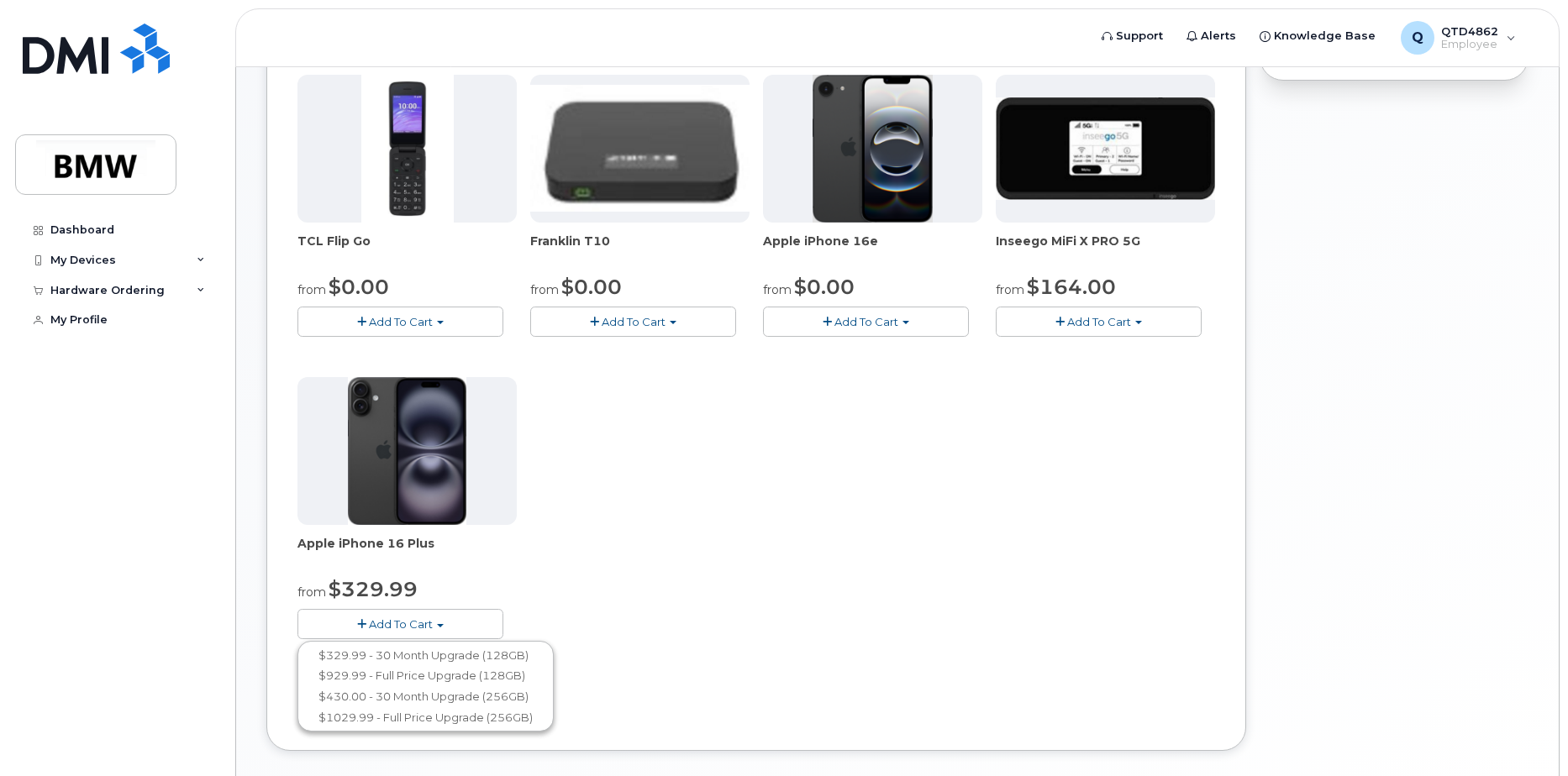
click at [654, 500] on div "TCL Flip Go from $0.00 Add To Cart $0.00 - 30 month Upgrade $96.00 - Full Price…" at bounding box center [756, 371] width 917 height 591
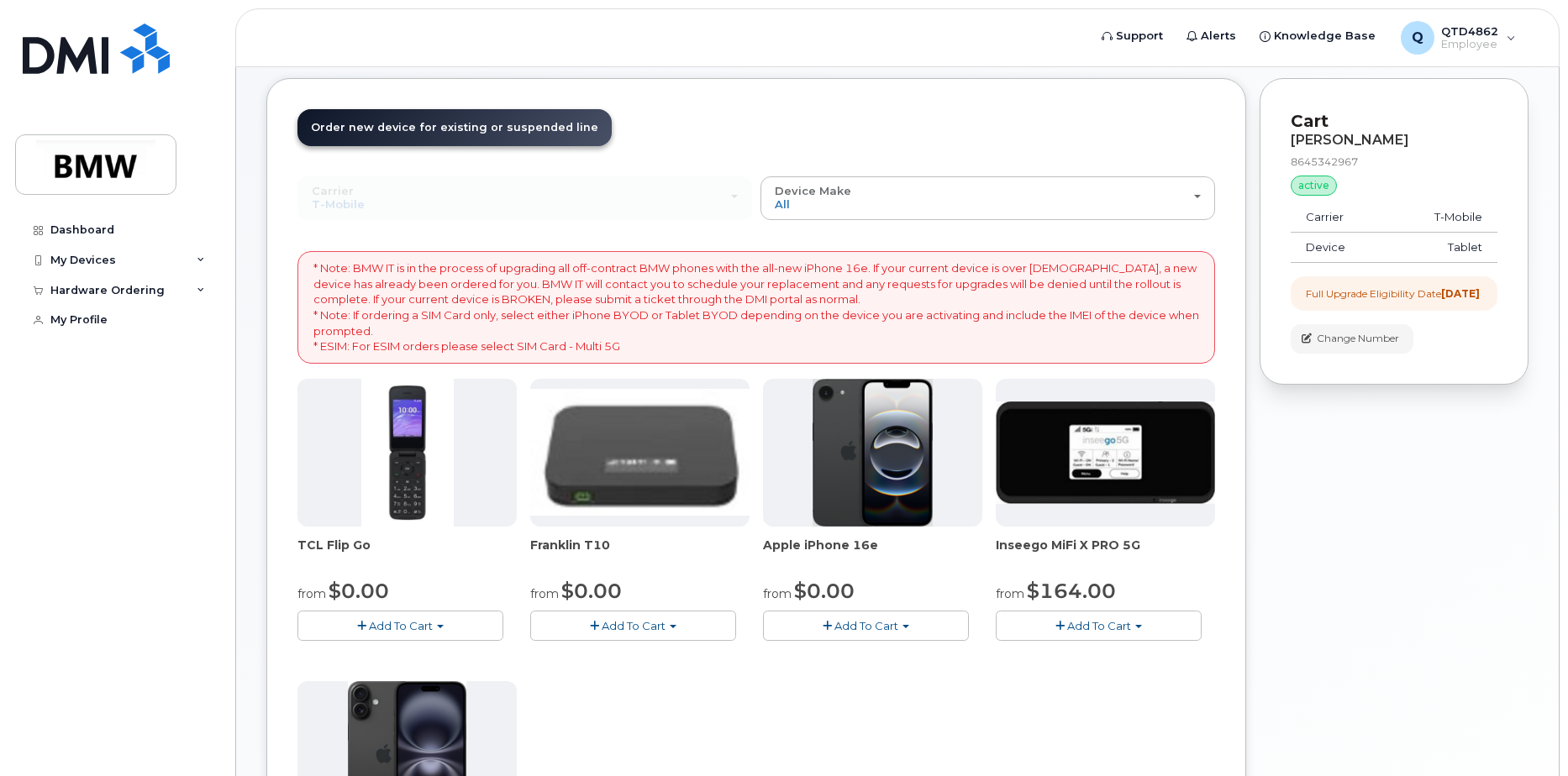
scroll to position [0, 0]
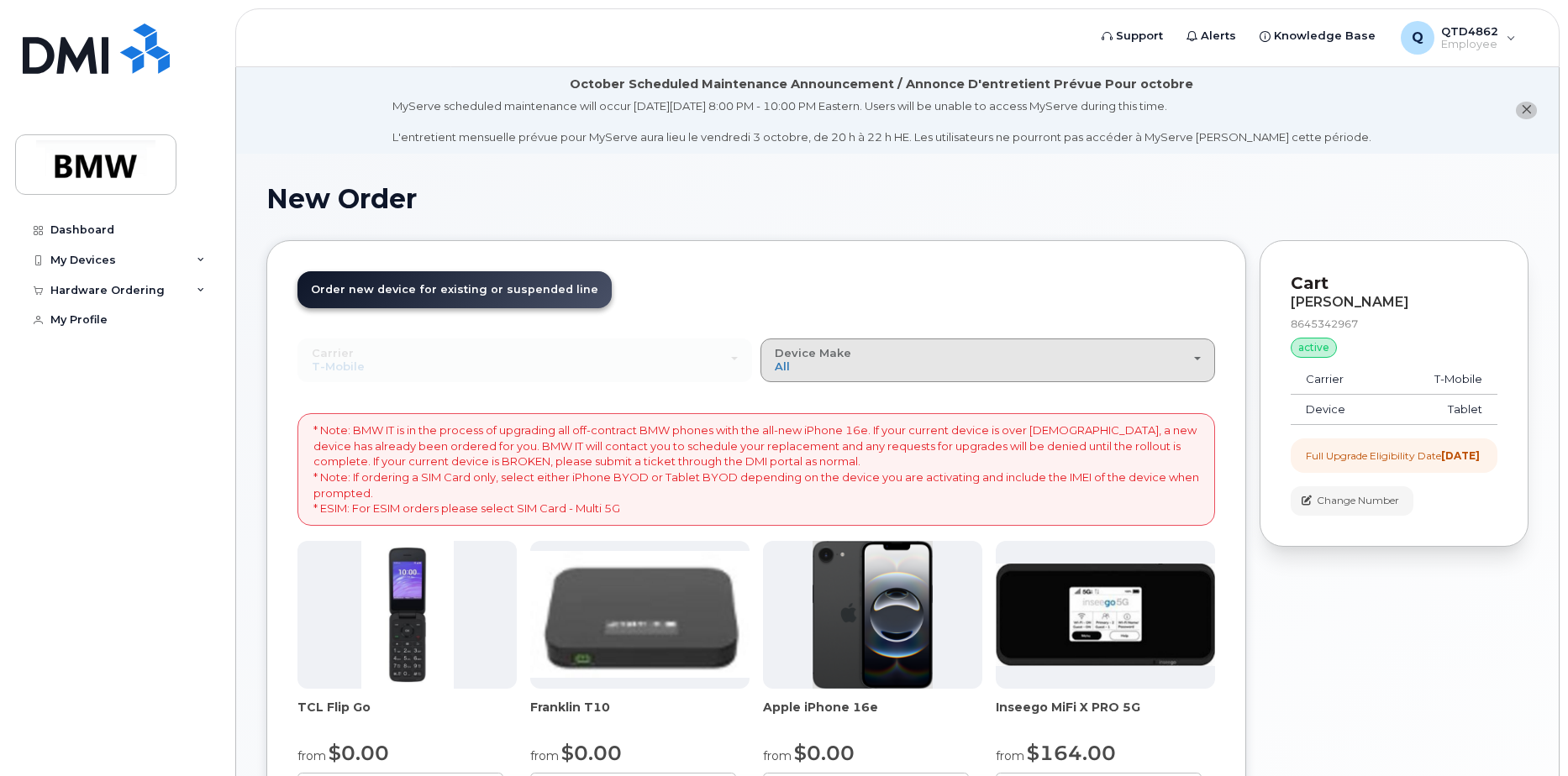
click at [913, 373] on button "Device Make All Cell Phone iPhone Modem" at bounding box center [988, 361] width 455 height 44
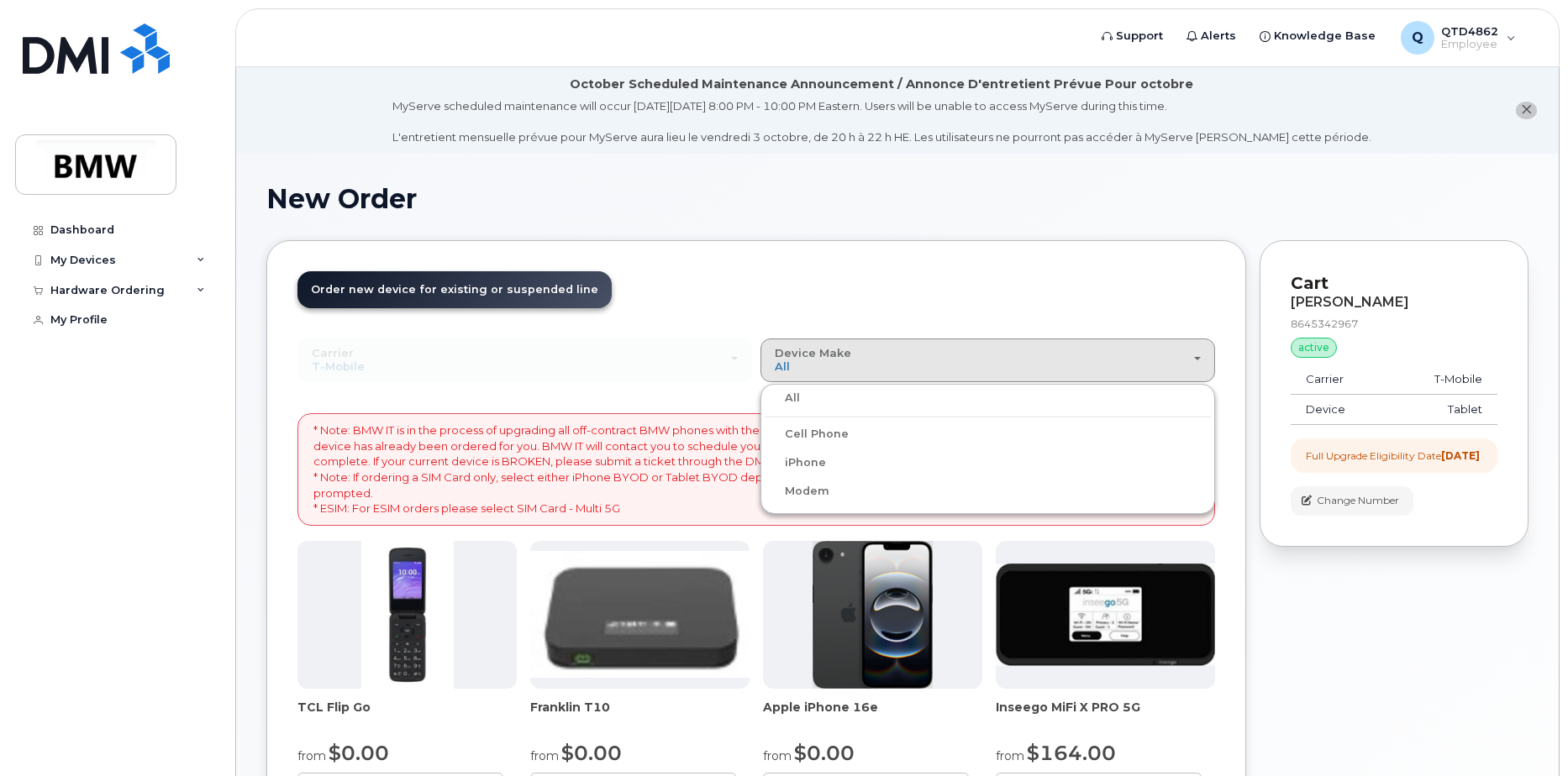
click at [803, 455] on label "iPhone" at bounding box center [795, 463] width 61 height 20
click at [0, 0] on input "iPhone" at bounding box center [0, 0] width 0 height 0
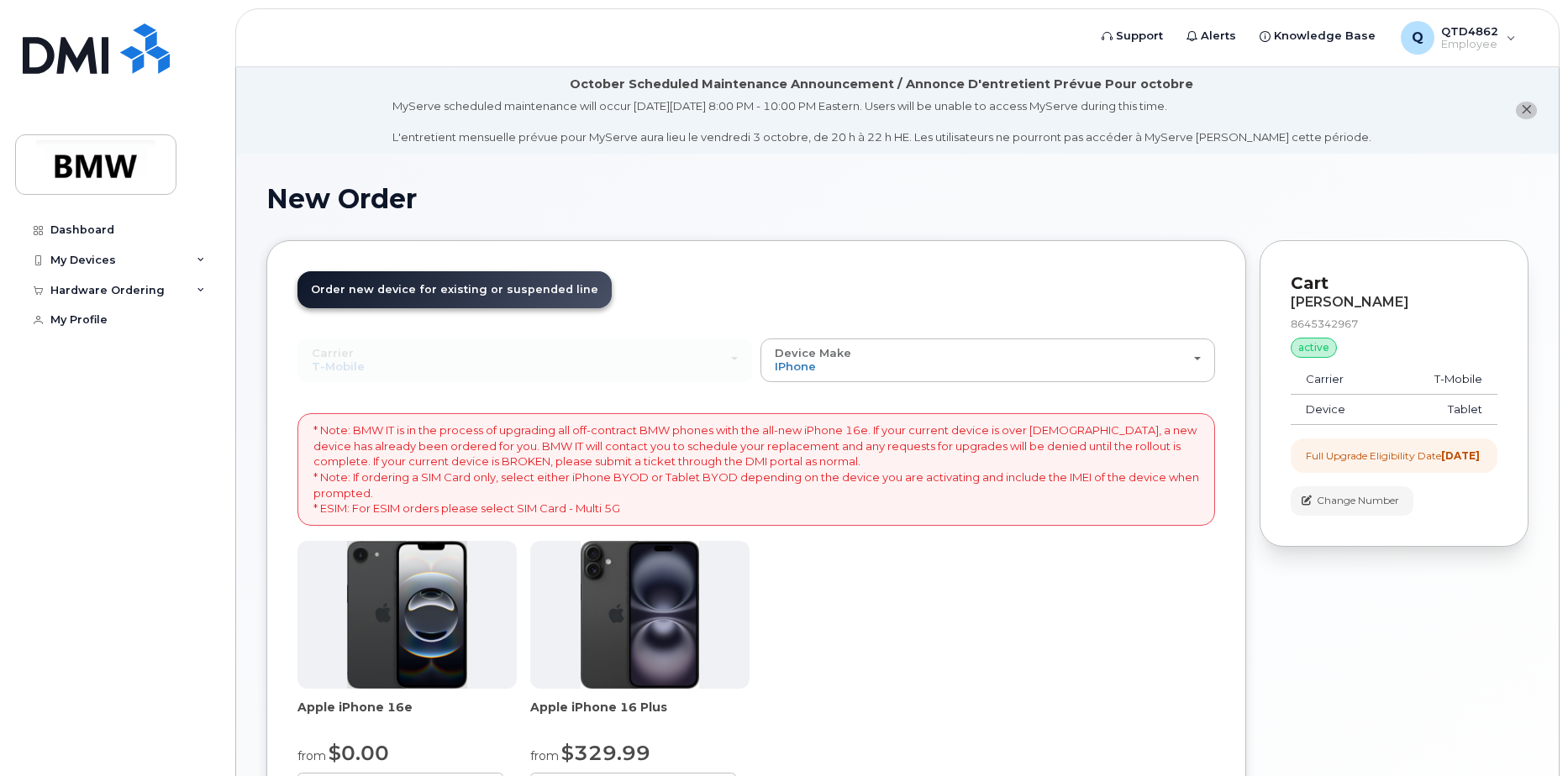
click at [599, 466] on p "* Note: BMW IT is in the process of upgrading all off-contract BMW phones with …" at bounding box center [756, 469] width 886 height 93
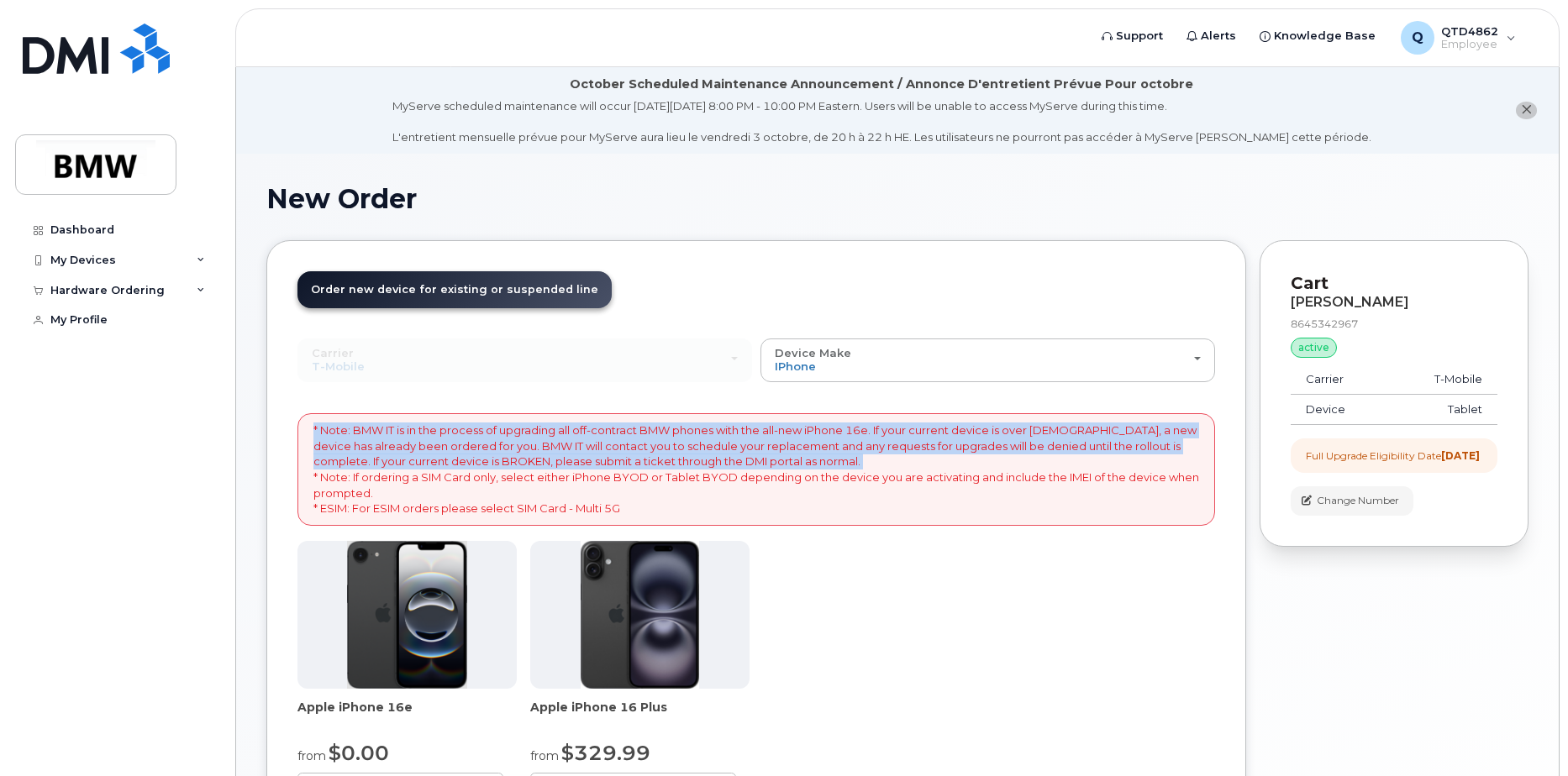
click at [599, 466] on p "* Note: BMW IT is in the process of upgrading all off-contract BMW phones with …" at bounding box center [756, 469] width 886 height 93
drag, startPoint x: 599, startPoint y: 466, endPoint x: 513, endPoint y: 456, distance: 86.6
click at [513, 456] on p "* Note: BMW IT is in the process of upgrading all off-contract BMW phones with …" at bounding box center [756, 469] width 886 height 93
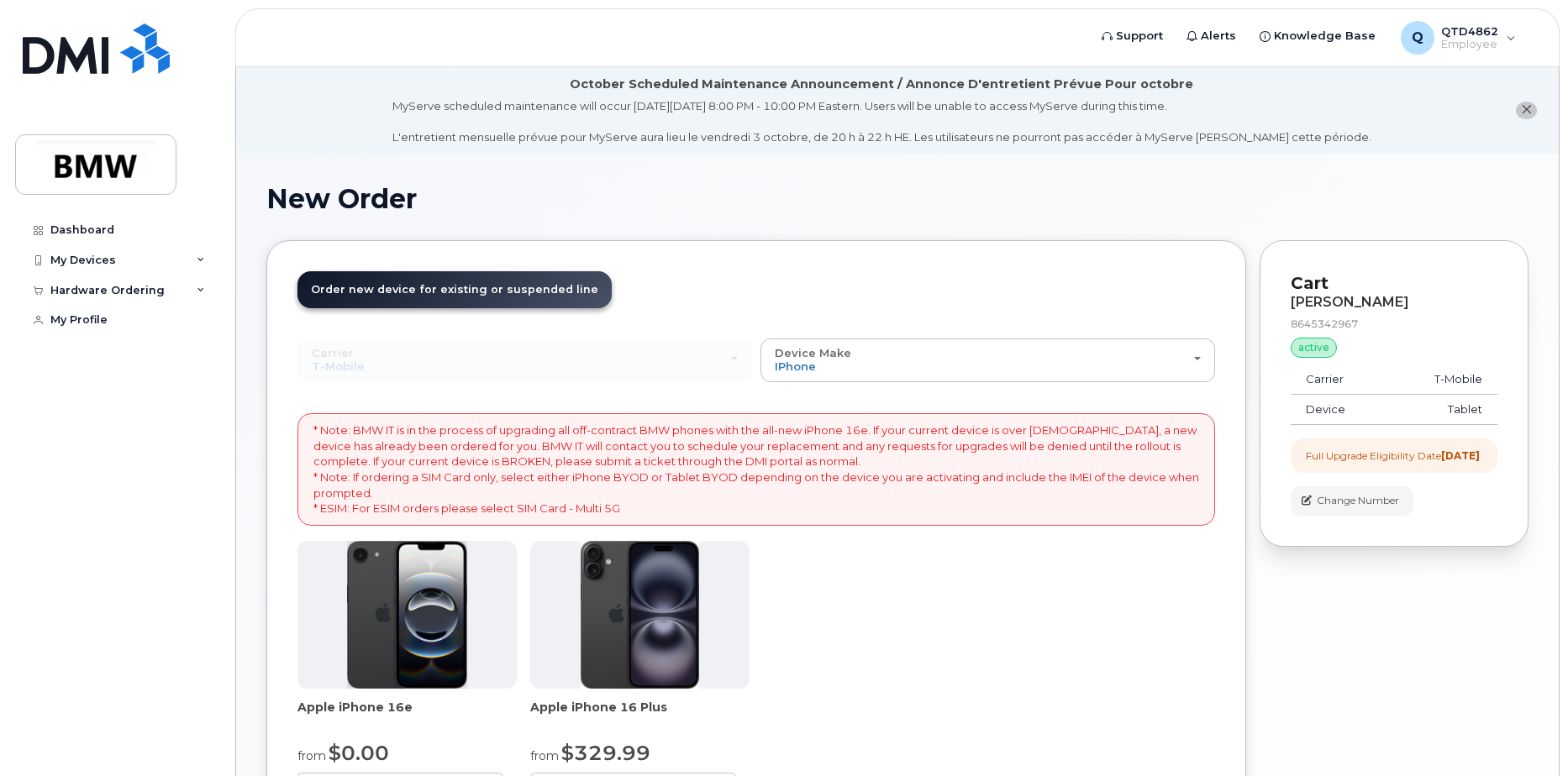
click at [523, 473] on p "* Note: BMW IT is in the process of upgrading all off-contract BMW phones with …" at bounding box center [756, 469] width 886 height 93
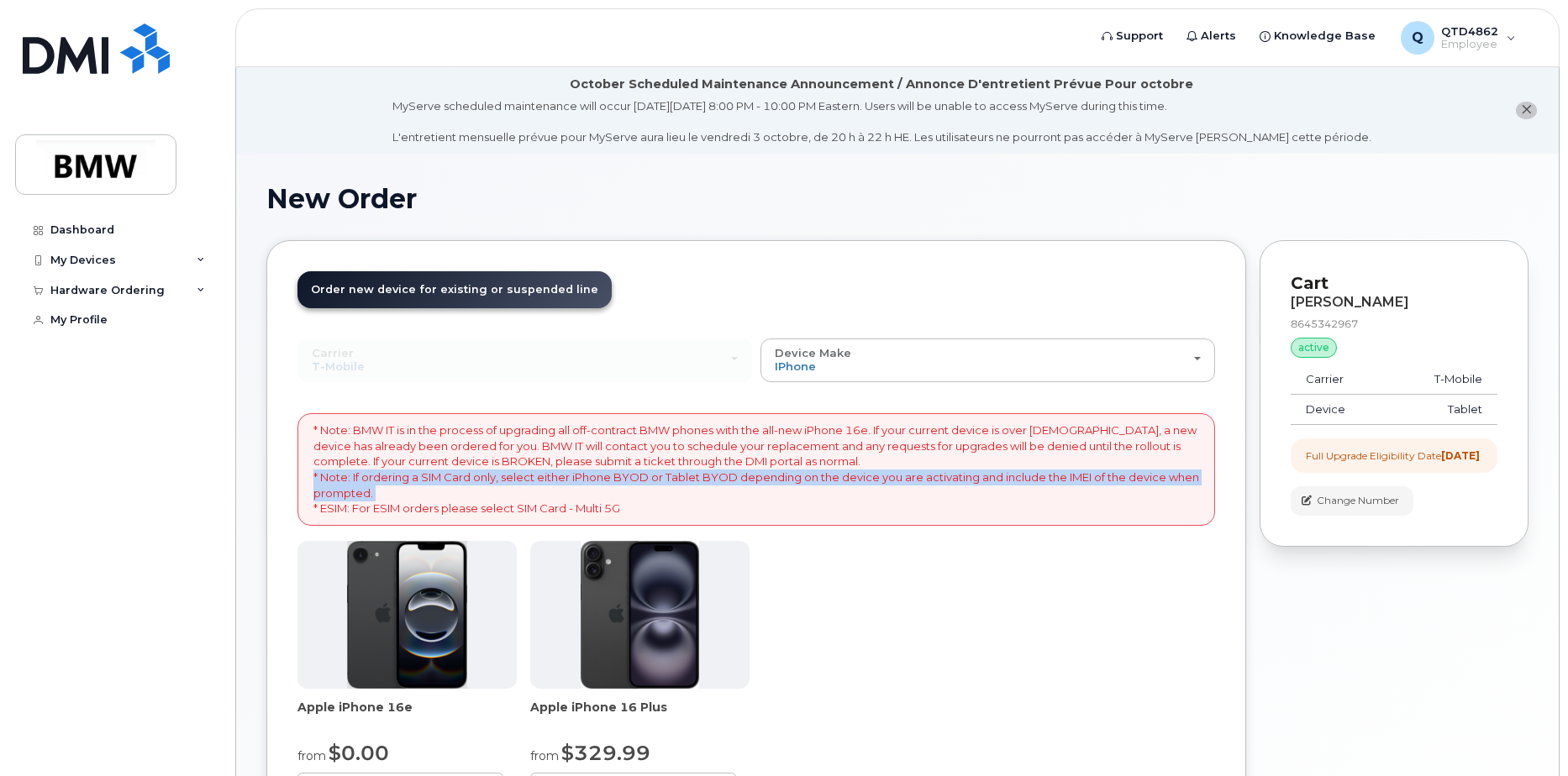
click at [523, 473] on p "* Note: BMW IT is in the process of upgrading all off-contract BMW phones with …" at bounding box center [756, 469] width 886 height 93
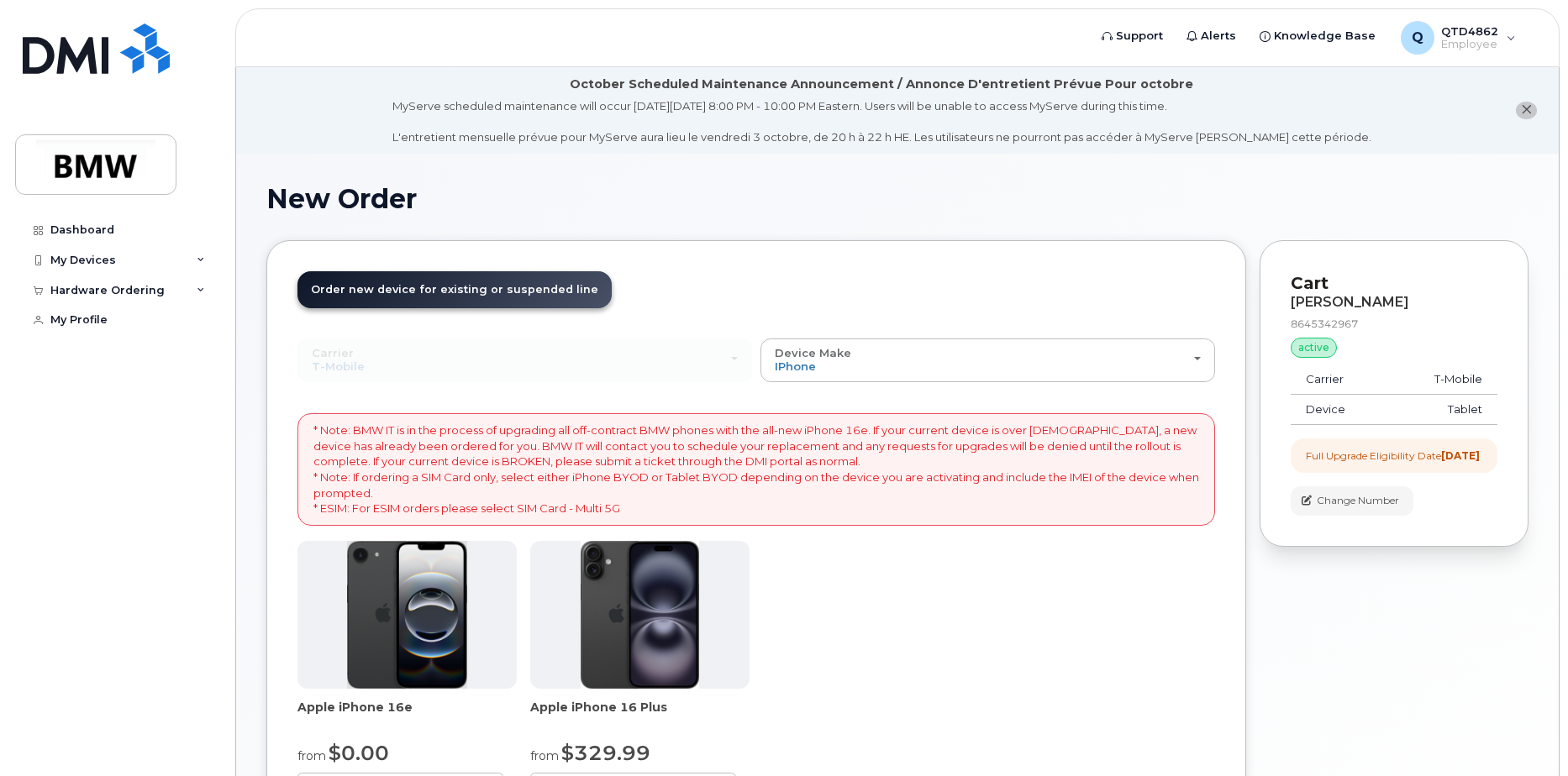
drag, startPoint x: 523, startPoint y: 473, endPoint x: 557, endPoint y: 512, distance: 51.7
click at [557, 512] on p "* Note: BMW IT is in the process of upgrading all off-contract BMW phones with …" at bounding box center [756, 469] width 886 height 93
click at [525, 502] on p "* Note: BMW IT is in the process of upgrading all off-contract BMW phones with …" at bounding box center [756, 469] width 886 height 93
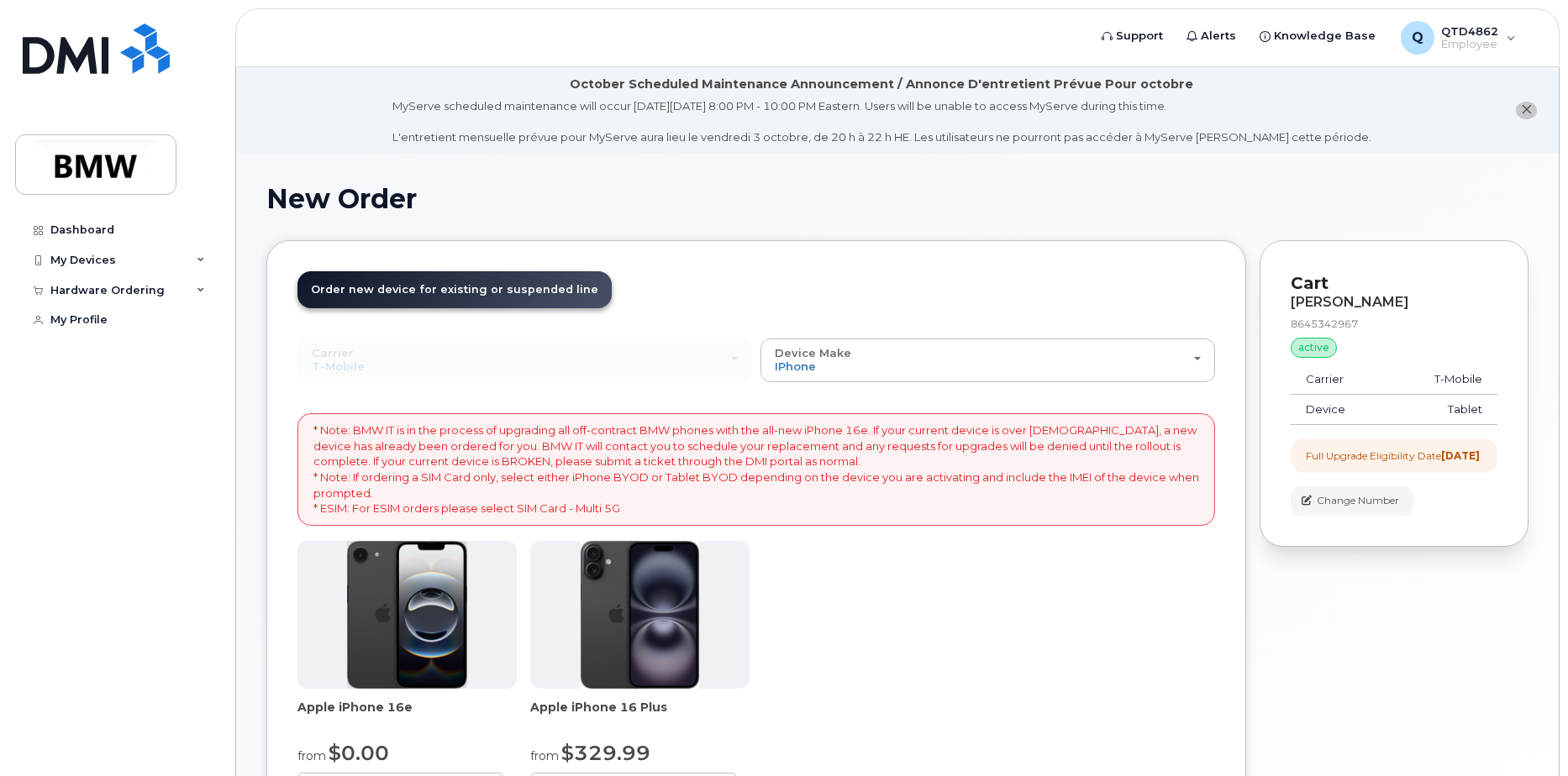
drag, startPoint x: 525, startPoint y: 502, endPoint x: 455, endPoint y: 488, distance: 71.4
click at [455, 488] on p "* Note: BMW IT is in the process of upgrading all off-contract BMW phones with …" at bounding box center [756, 469] width 886 height 93
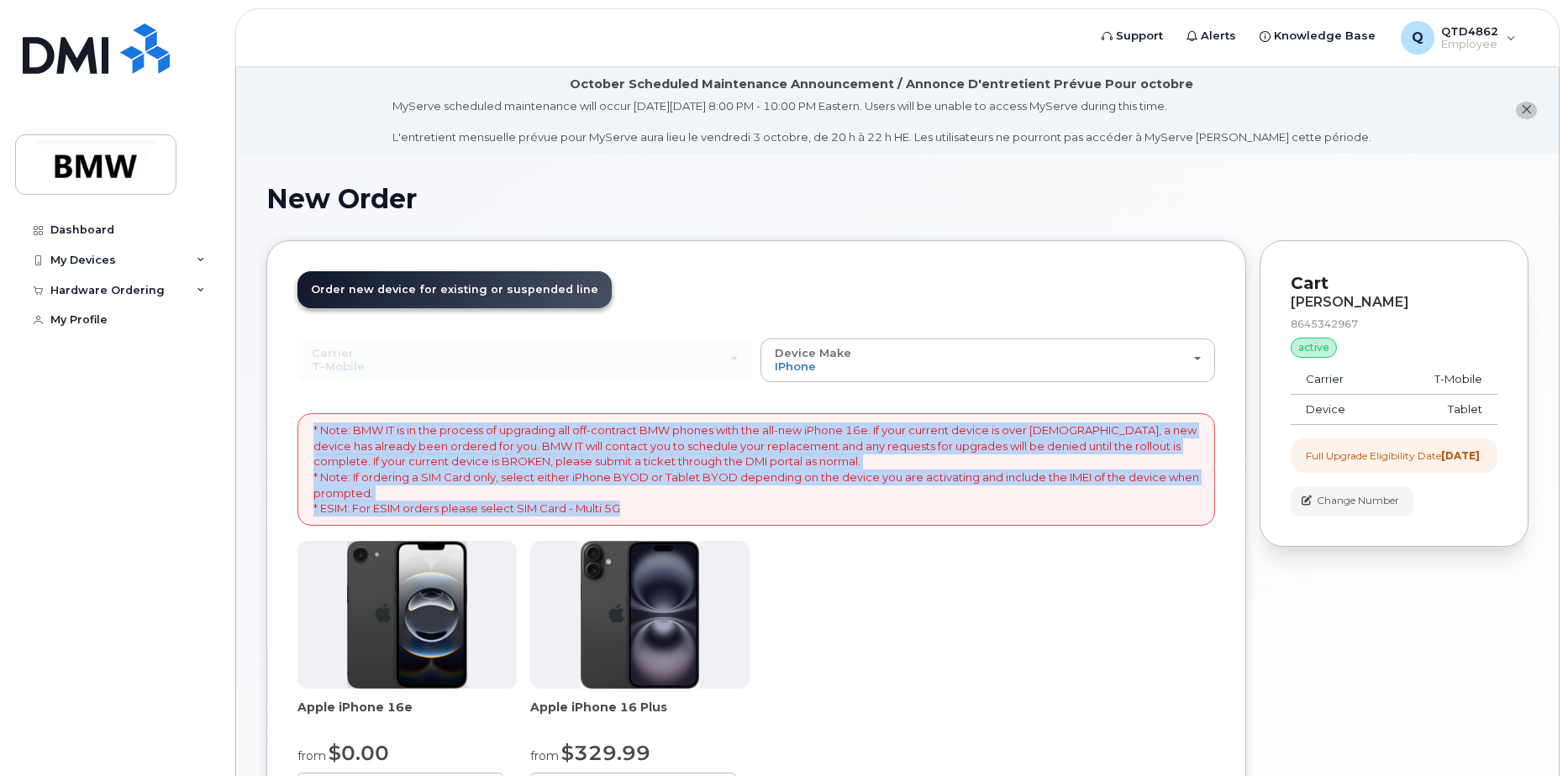
drag, startPoint x: 634, startPoint y: 510, endPoint x: 310, endPoint y: 433, distance: 333.0
click at [310, 433] on div "* Note: BMW IT is in the process of upgrading all off-contract BMW phones with …" at bounding box center [756, 469] width 917 height 112
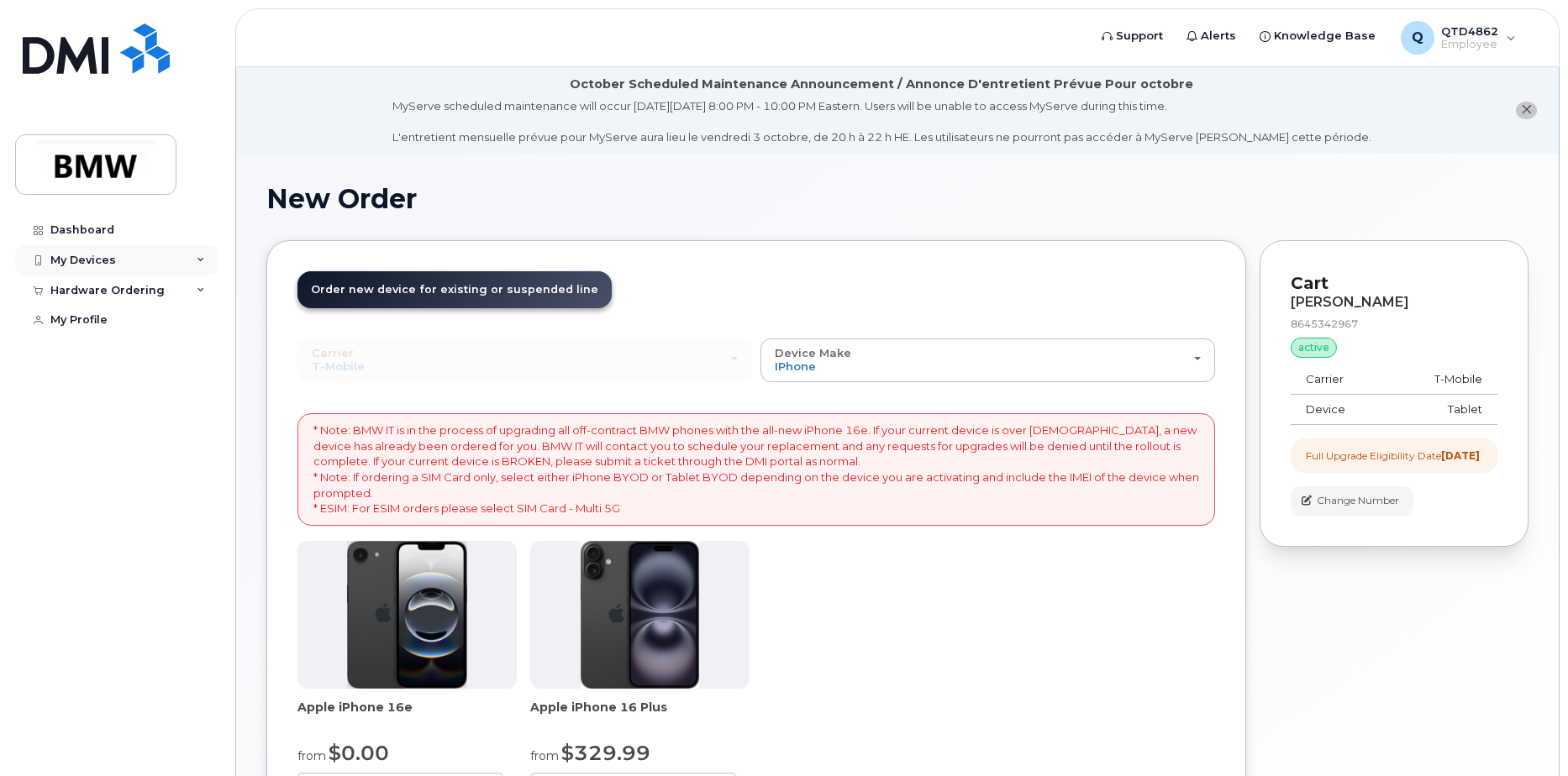
click at [150, 256] on div "My Devices" at bounding box center [117, 260] width 203 height 30
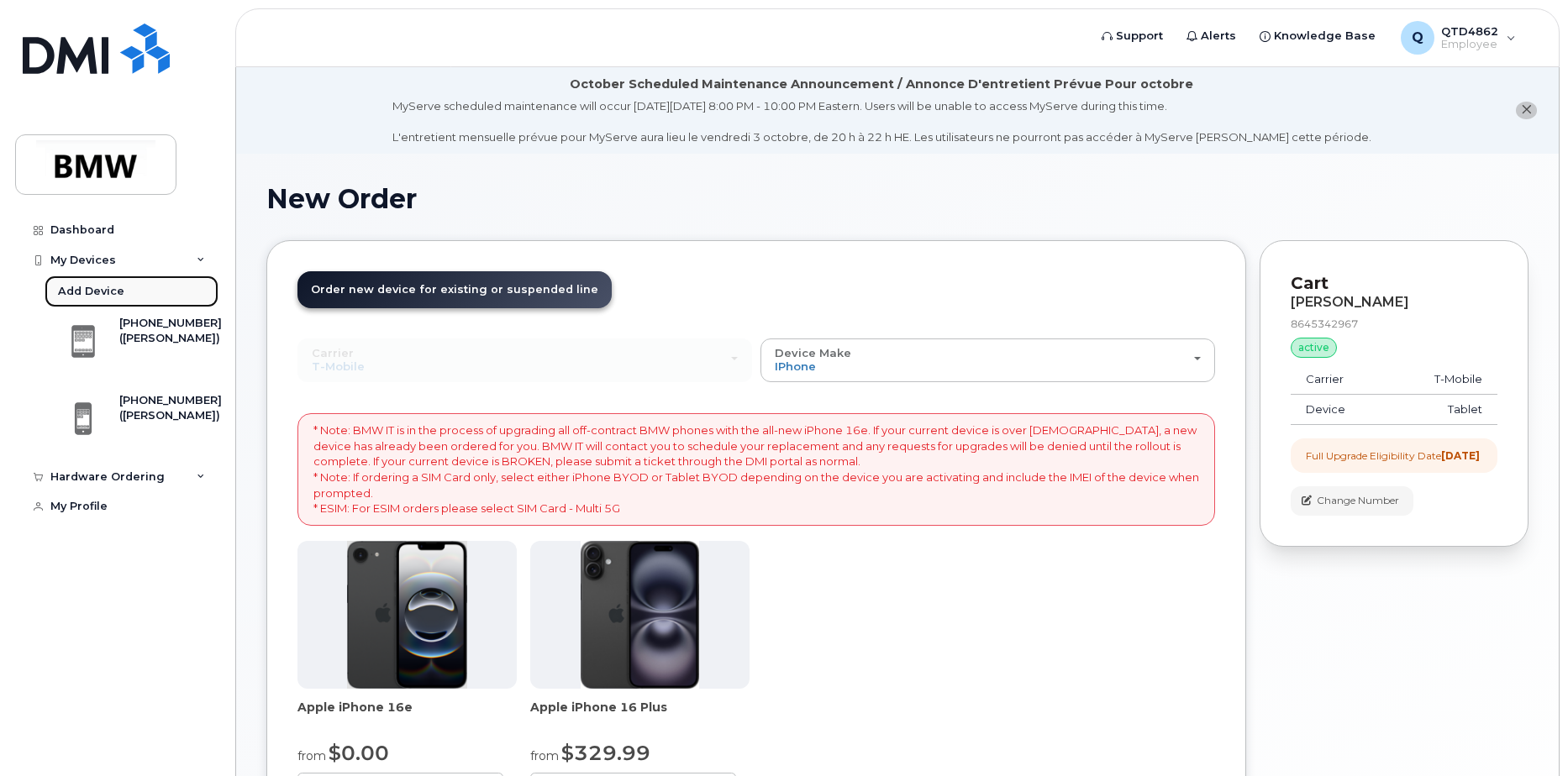
click at [152, 292] on link "Add Device" at bounding box center [132, 291] width 174 height 32
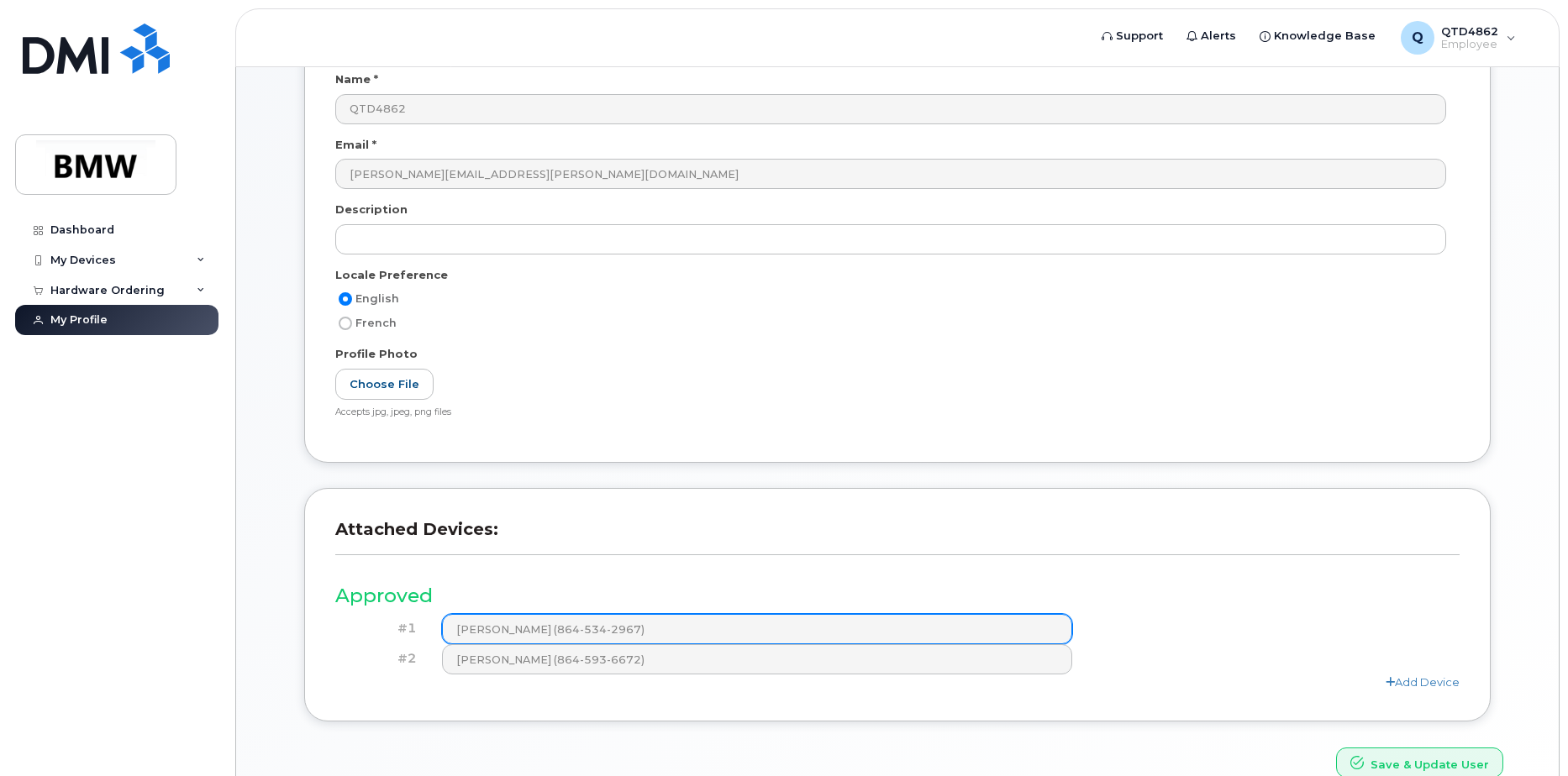
scroll to position [338, 0]
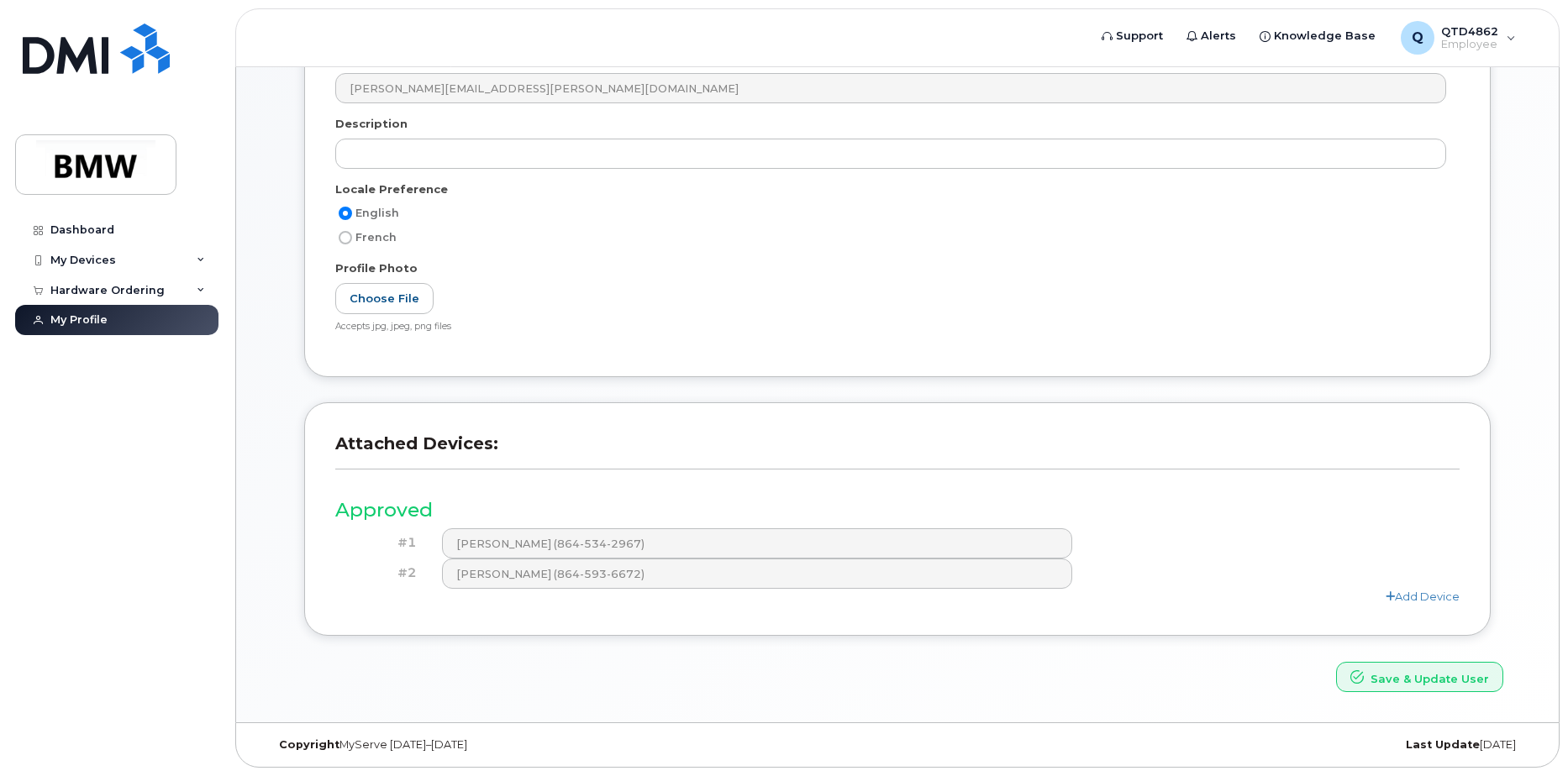
click at [1402, 588] on div "#2 [PERSON_NAME] (864-593-6672)" at bounding box center [897, 573] width 1124 height 30
click at [1402, 594] on link "Add Device" at bounding box center [1422, 596] width 74 height 14
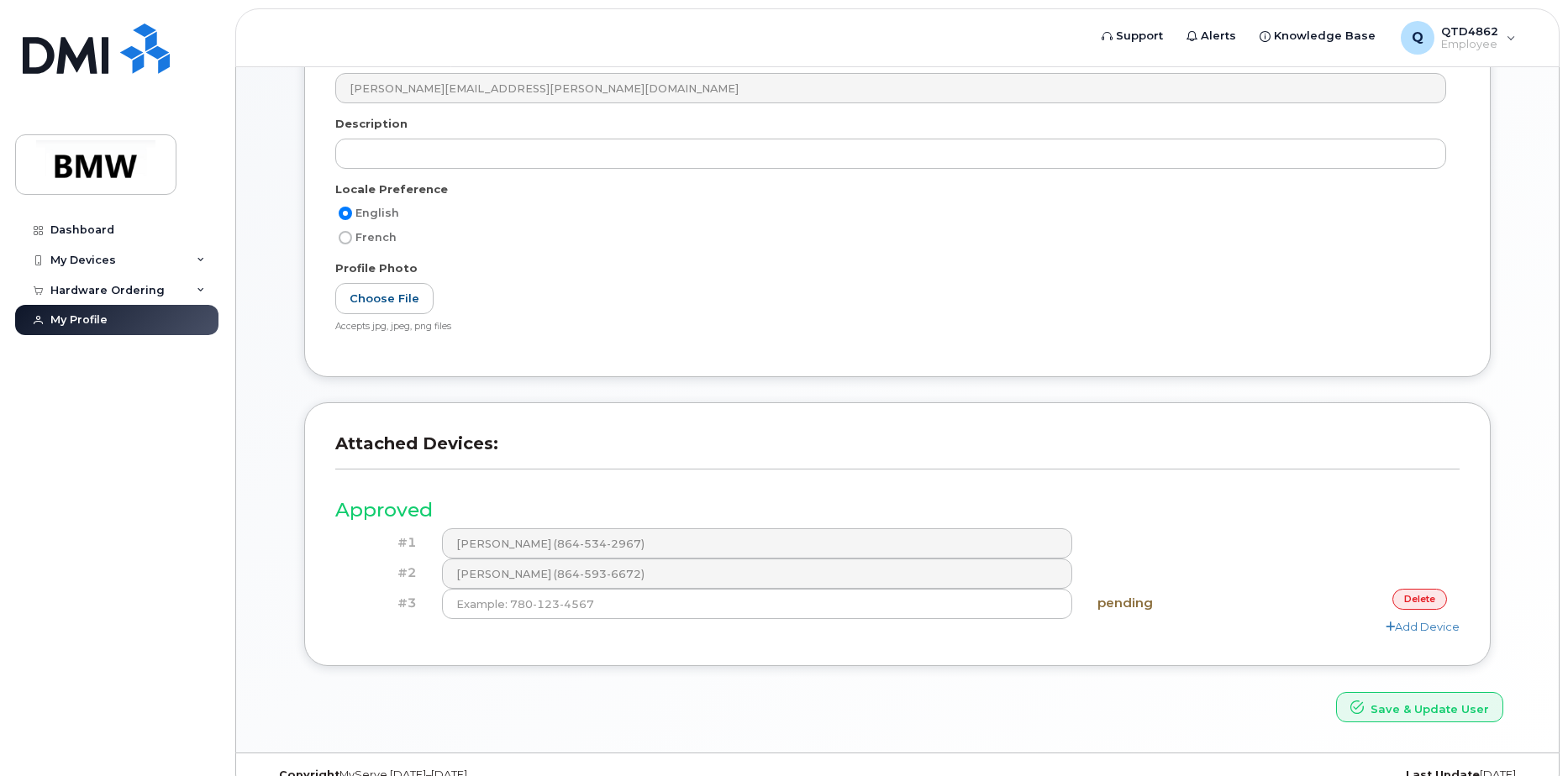
click at [879, 620] on div "Add Device" at bounding box center [897, 627] width 1124 height 16
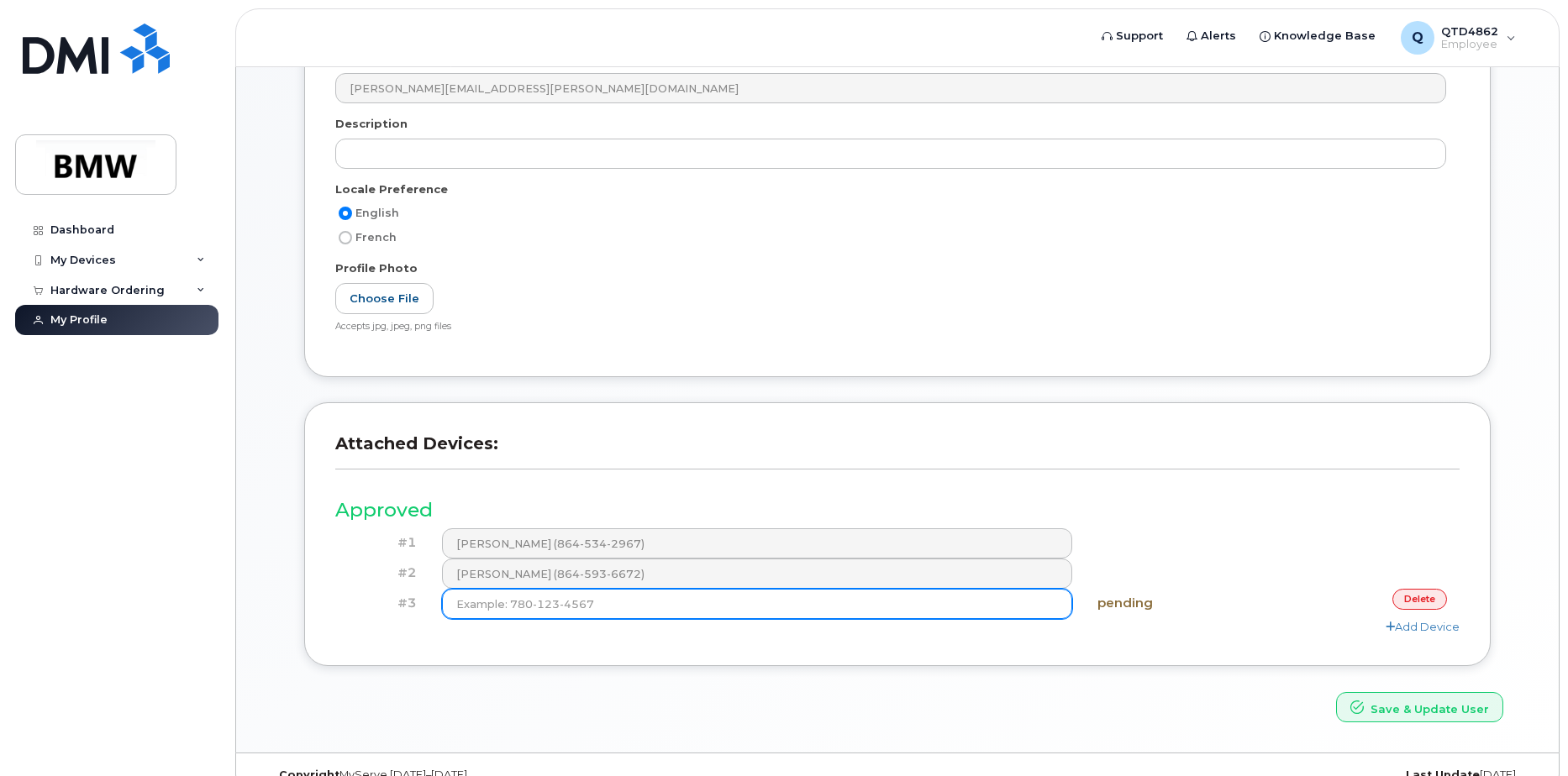
click at [879, 611] on input at bounding box center [757, 603] width 631 height 30
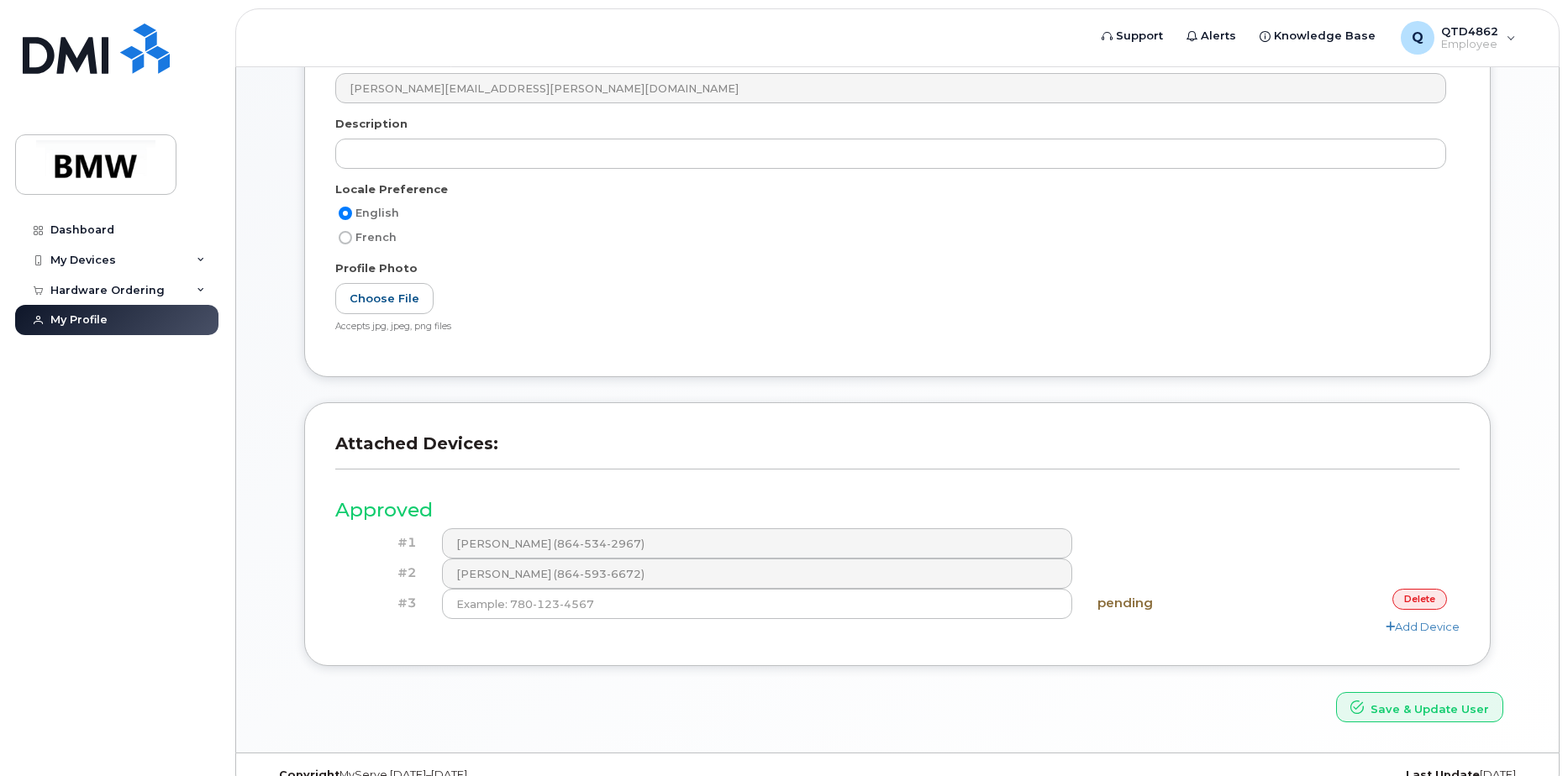
click at [1405, 592] on link "delete" at bounding box center [1420, 598] width 55 height 21
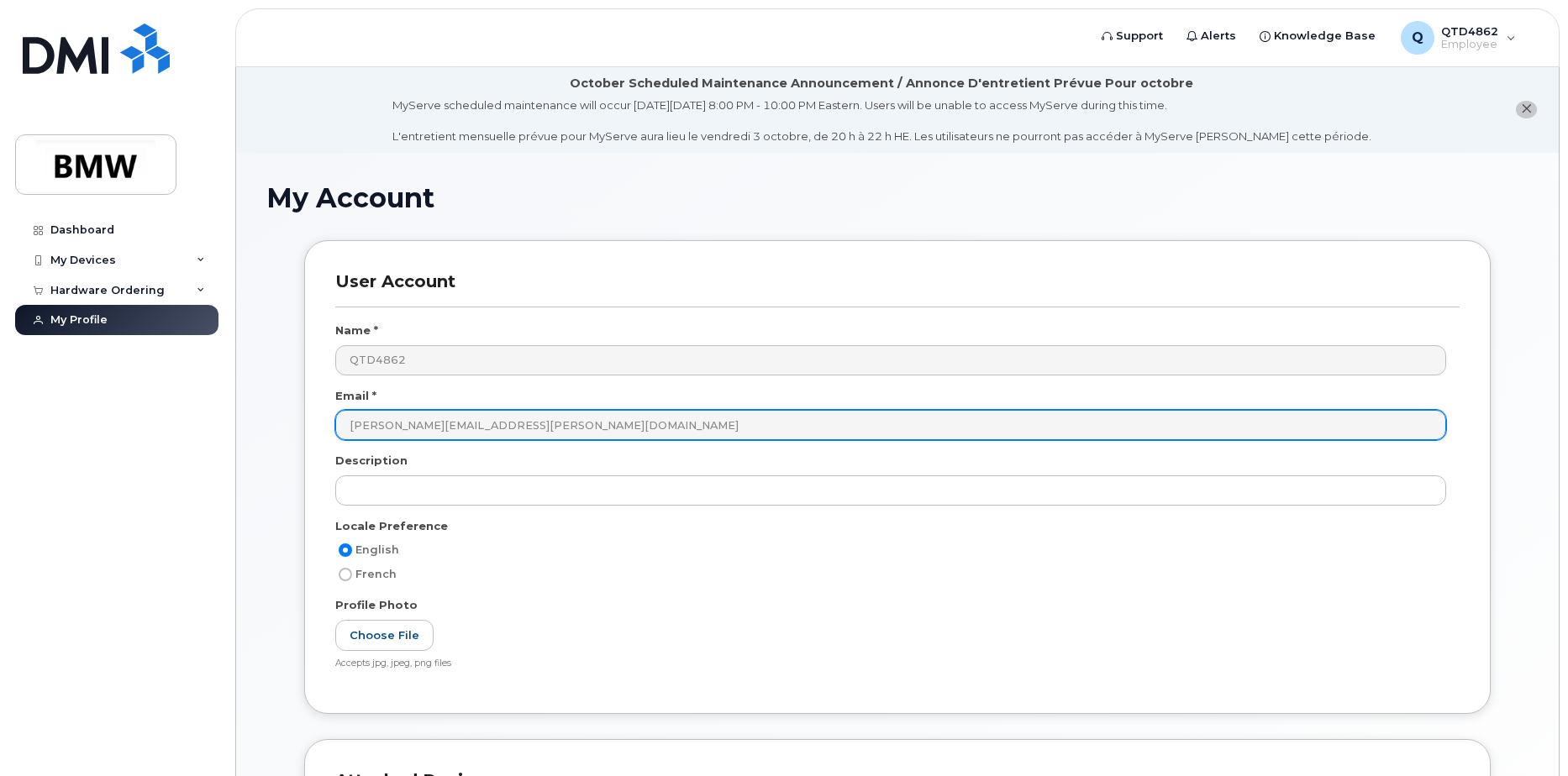
scroll to position [0, 0]
